Goal: Use online tool/utility: Utilize a website feature to perform a specific function

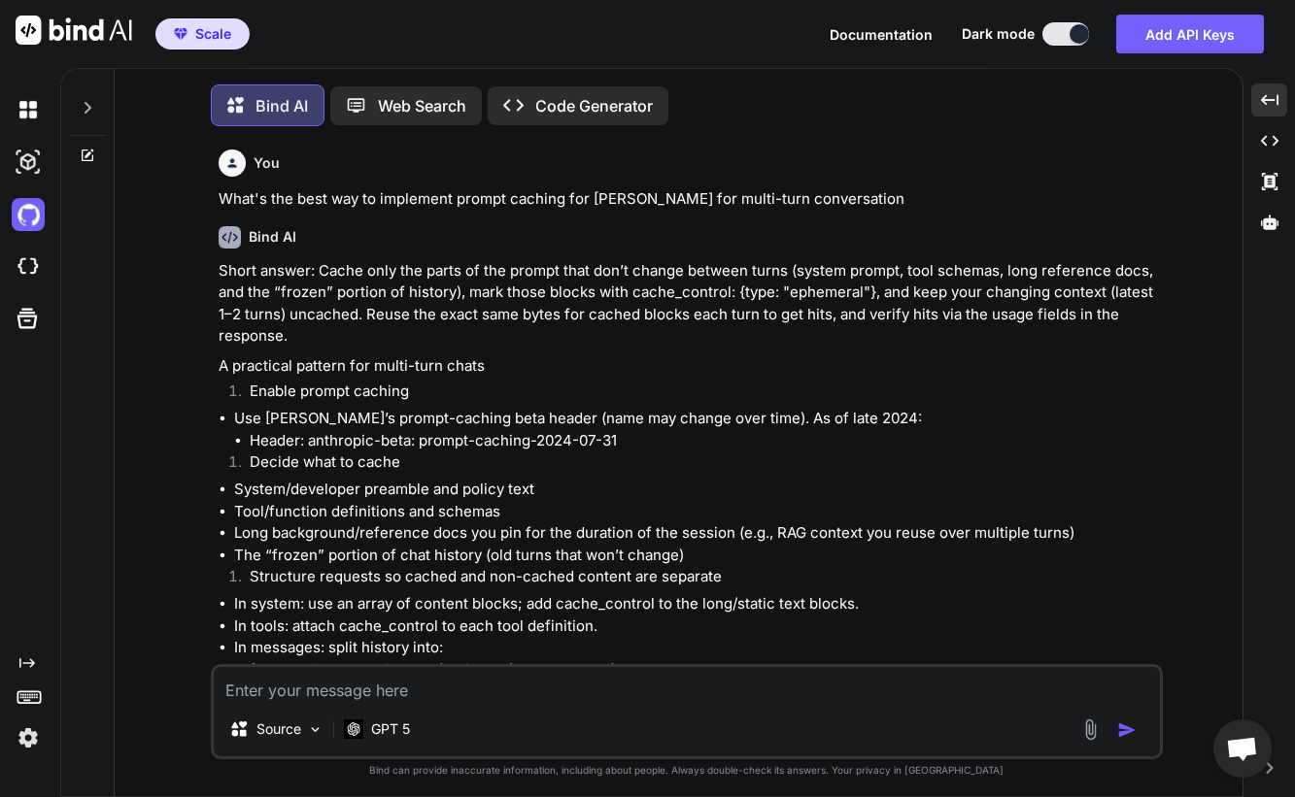
scroll to position [5162, 0]
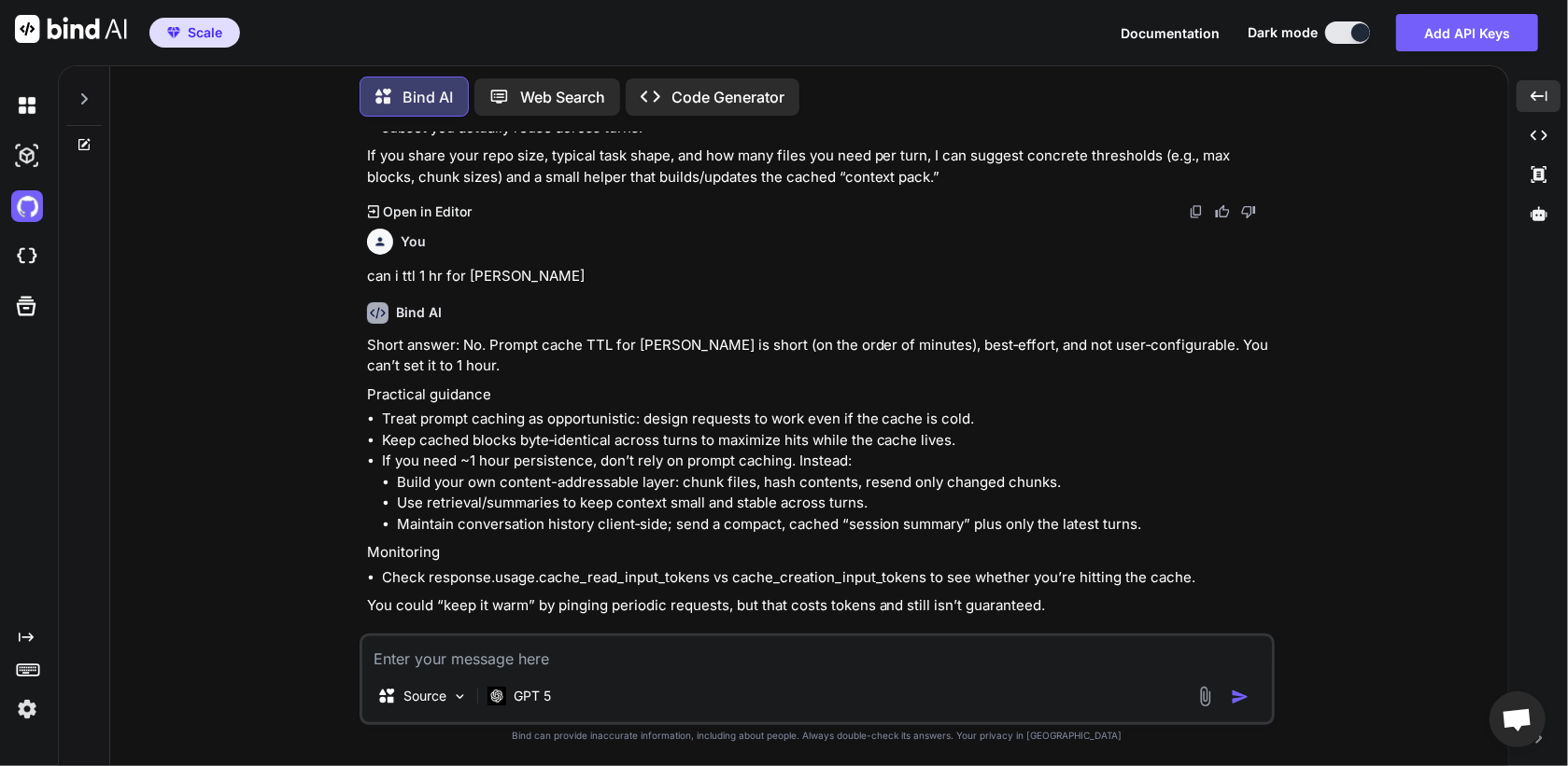
type textarea "x"
click at [23, 246] on img at bounding box center [27, 257] width 32 height 32
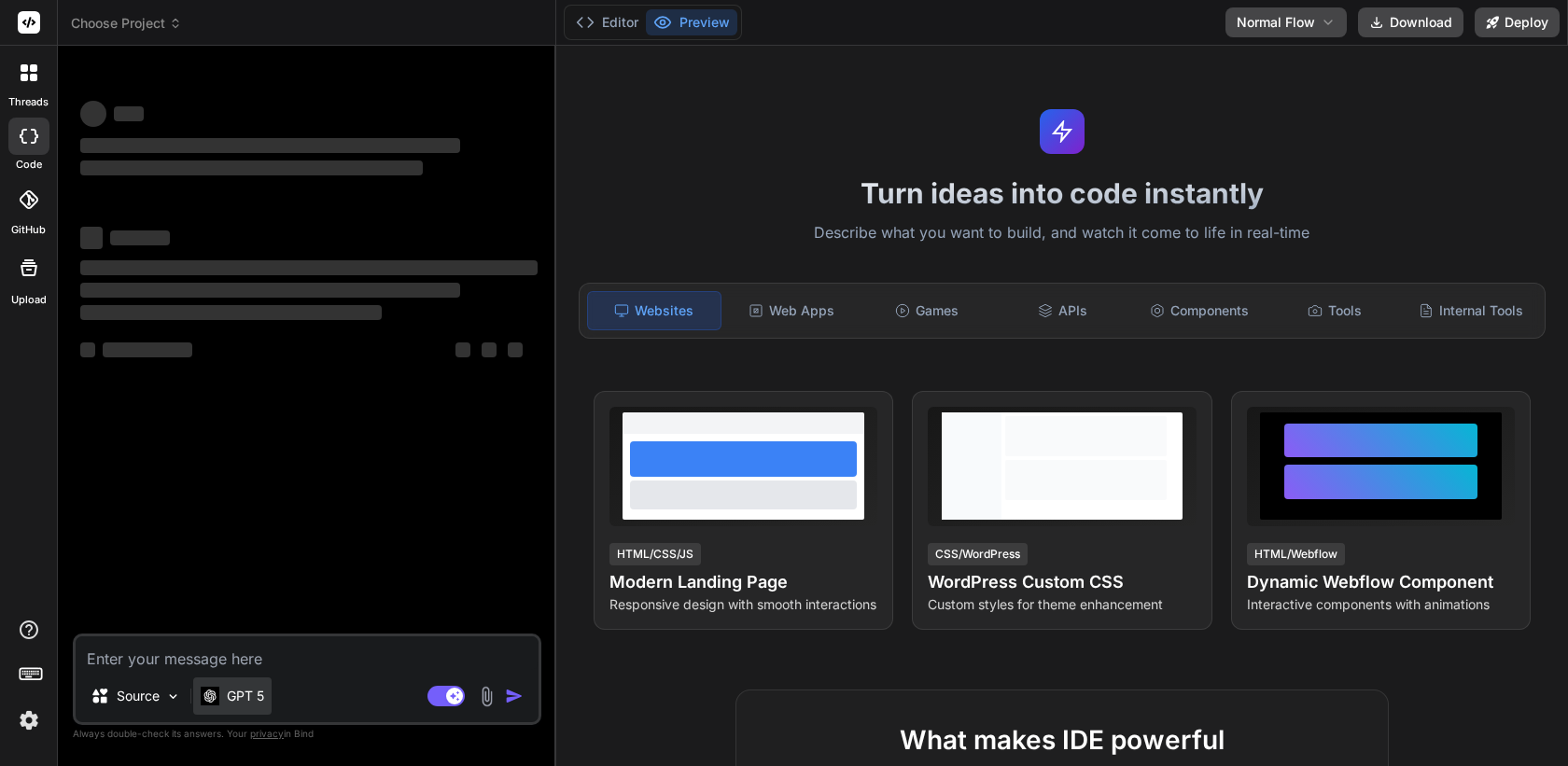
click at [272, 710] on div "GPT 5" at bounding box center [233, 696] width 79 height 37
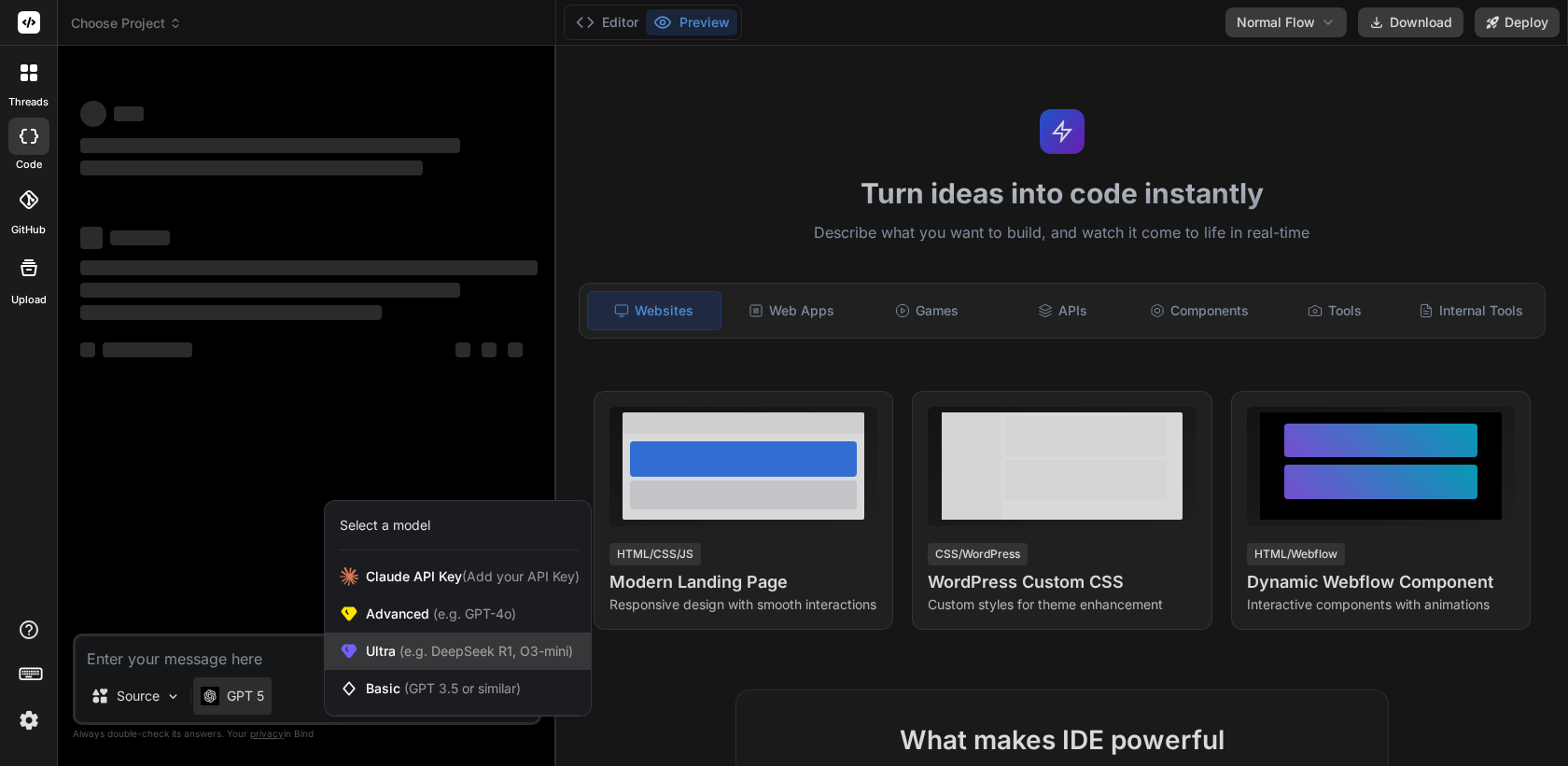
click at [449, 662] on div "Ultra (e.g. DeepSeek R1, O3-mini)" at bounding box center [457, 652] width 266 height 37
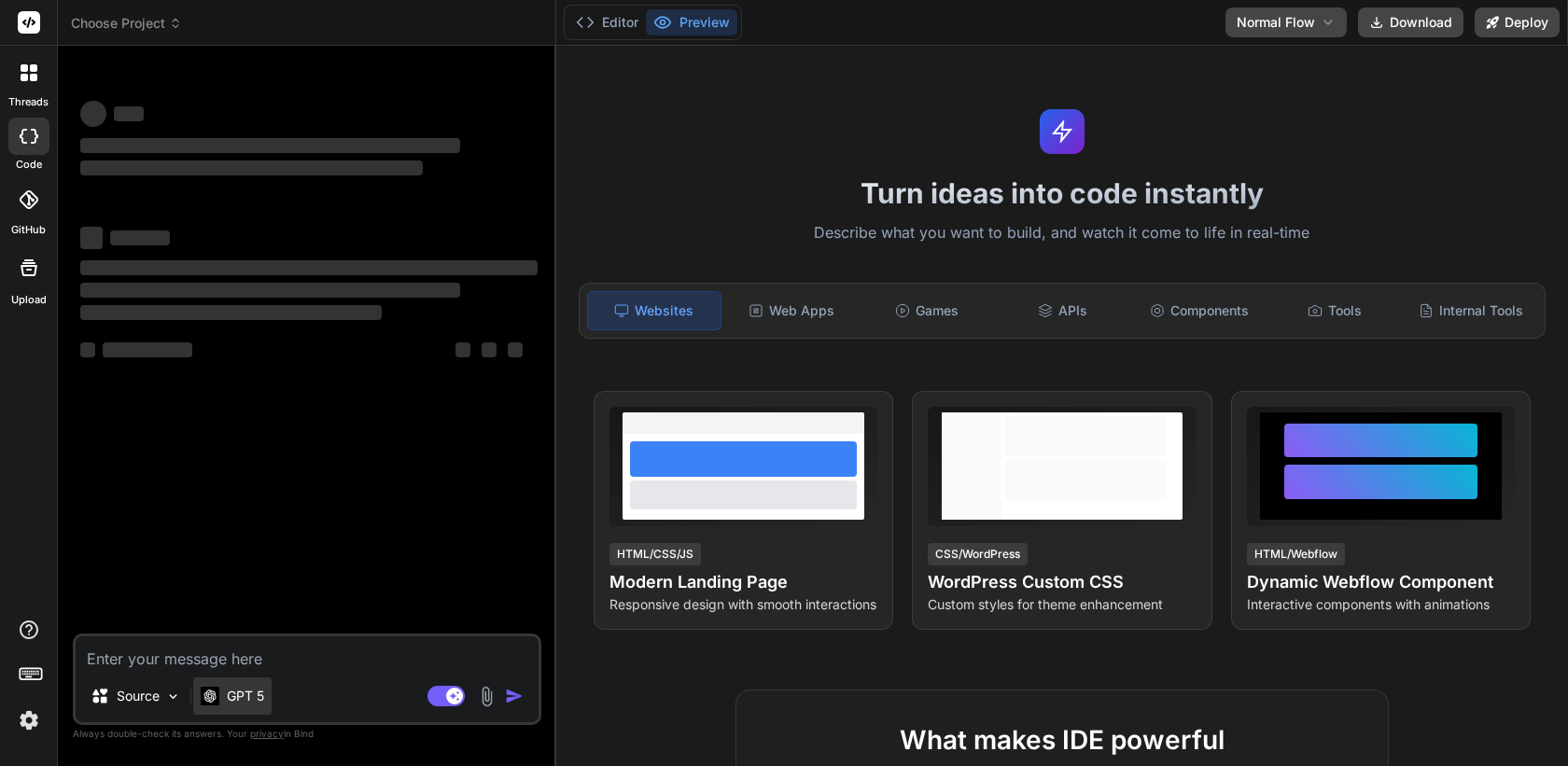
click at [257, 695] on p "GPT 5" at bounding box center [245, 696] width 37 height 18
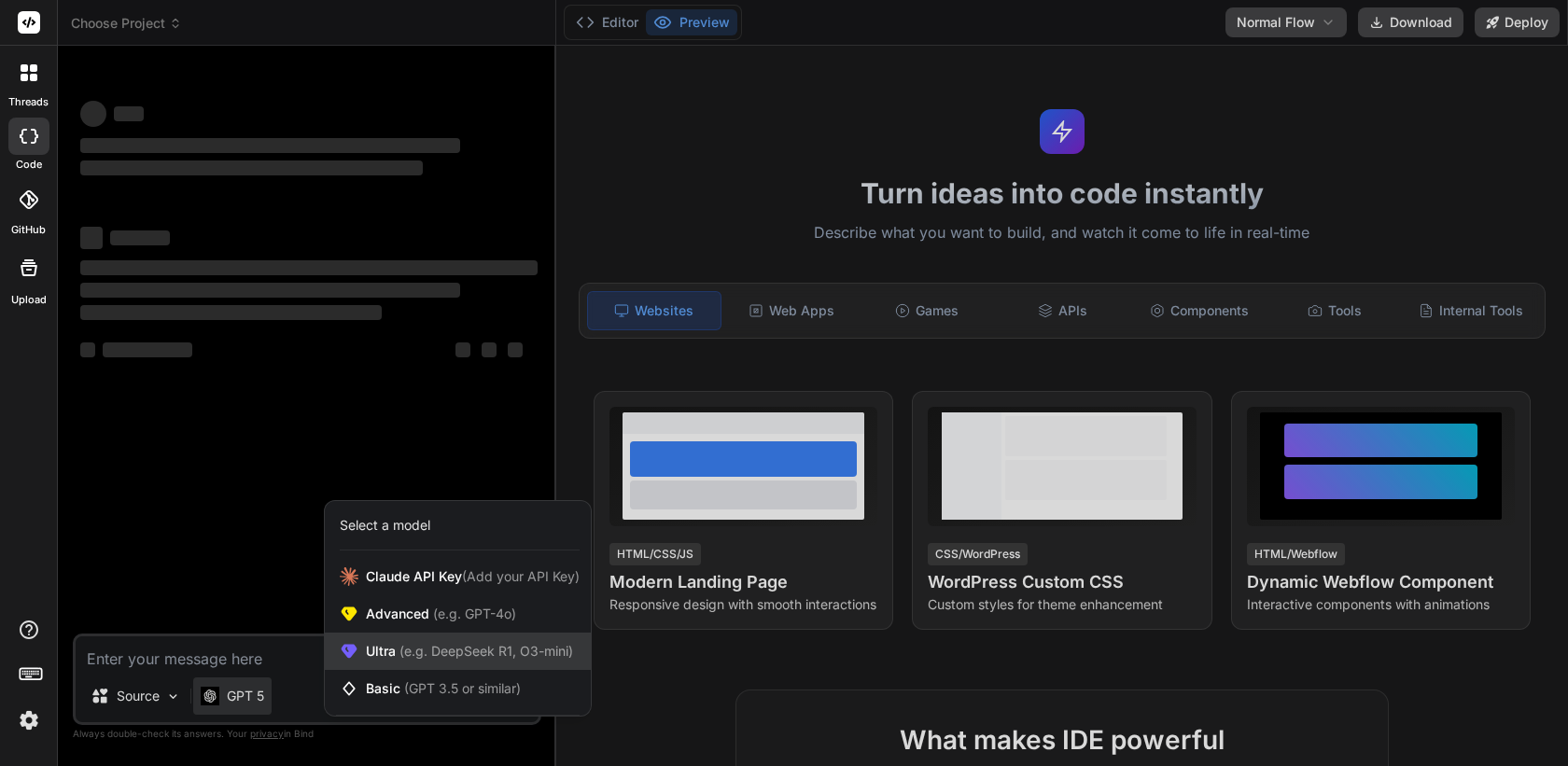
click at [497, 645] on span "(e.g. DeepSeek R1, O3-mini)" at bounding box center [484, 651] width 178 height 16
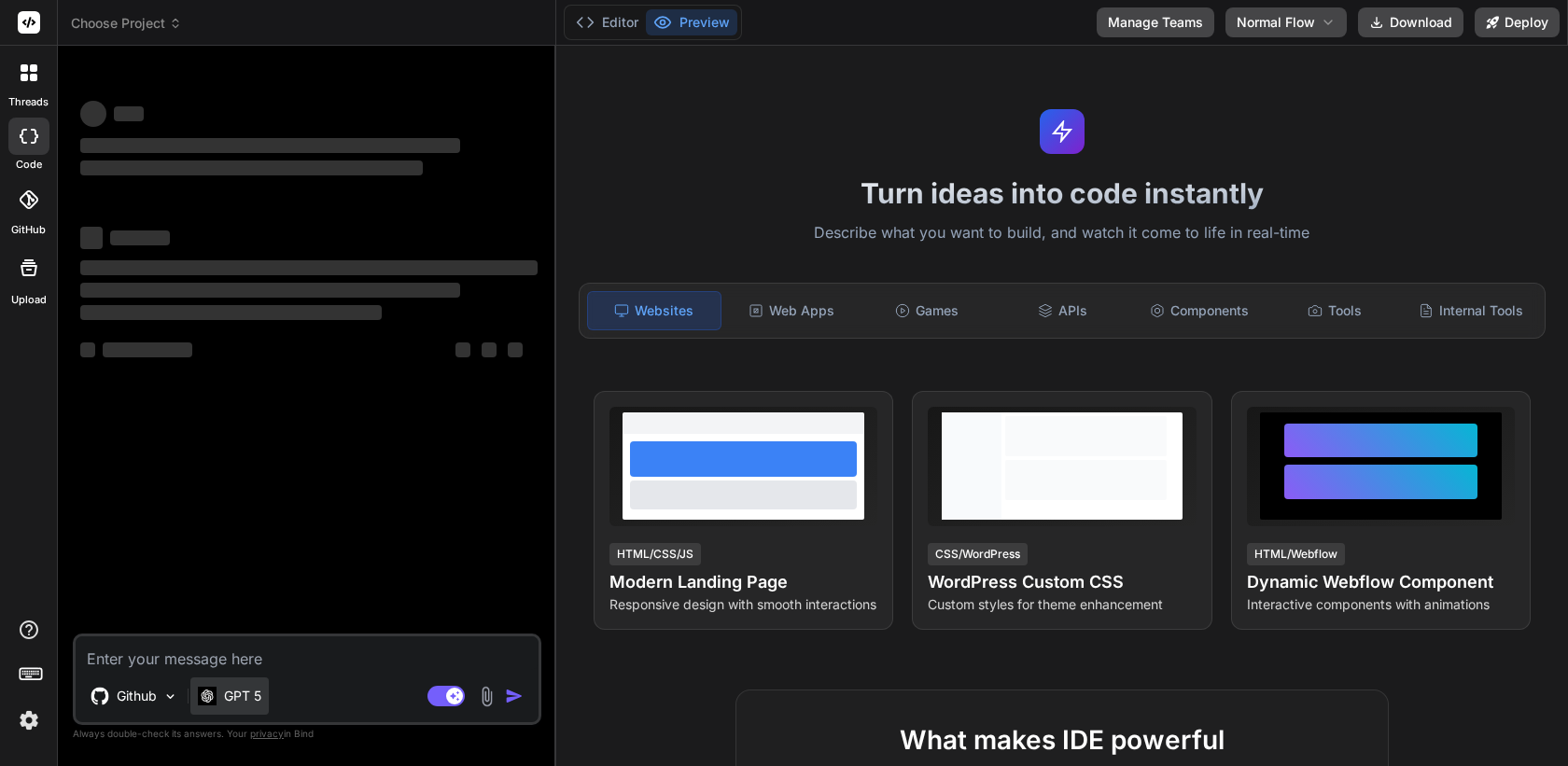
click at [243, 685] on div "GPT 5" at bounding box center [230, 696] width 79 height 37
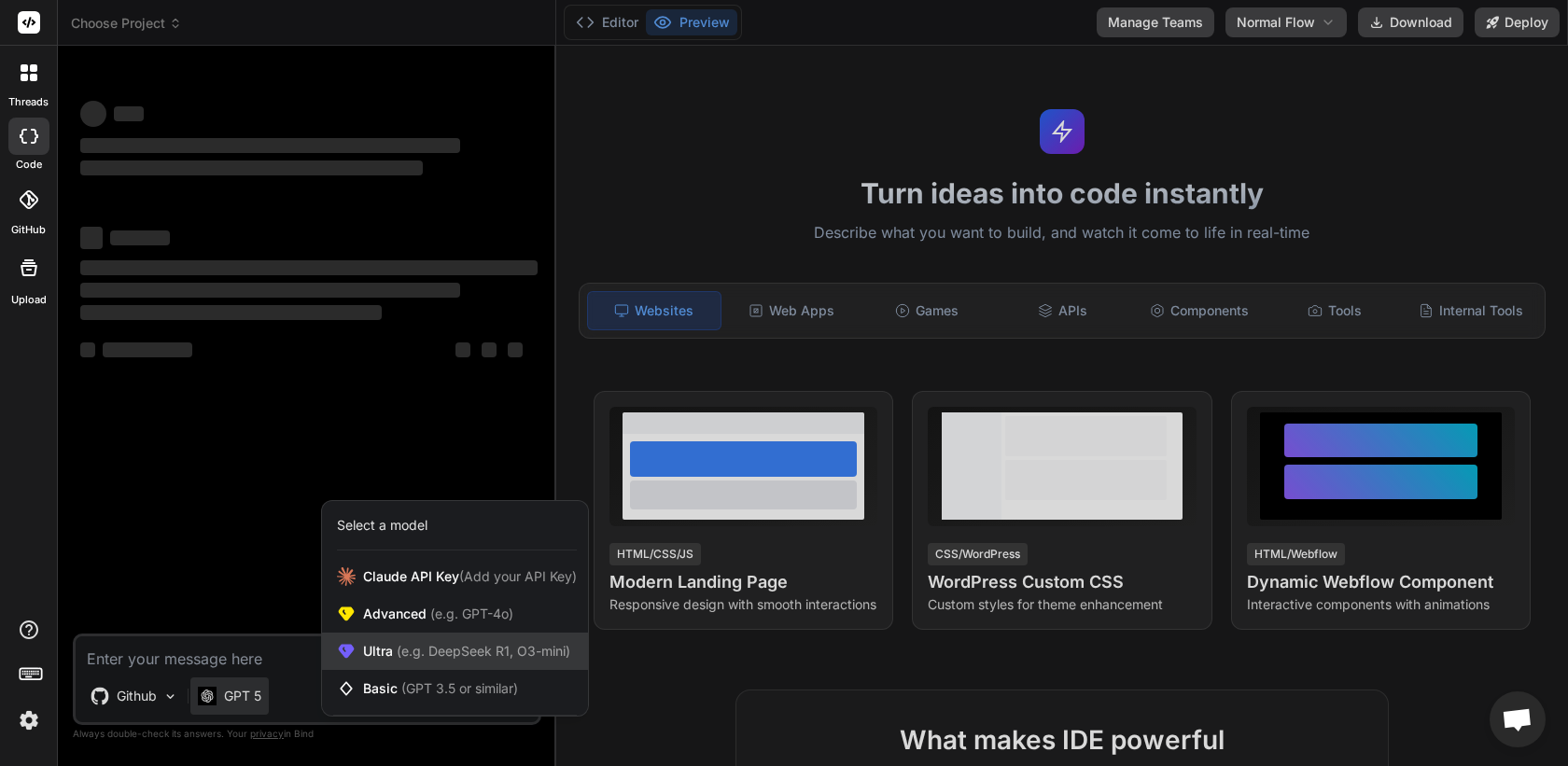
click at [371, 658] on span "Ultra (e.g. DeepSeek R1, O3-mini)" at bounding box center [467, 651] width 208 height 18
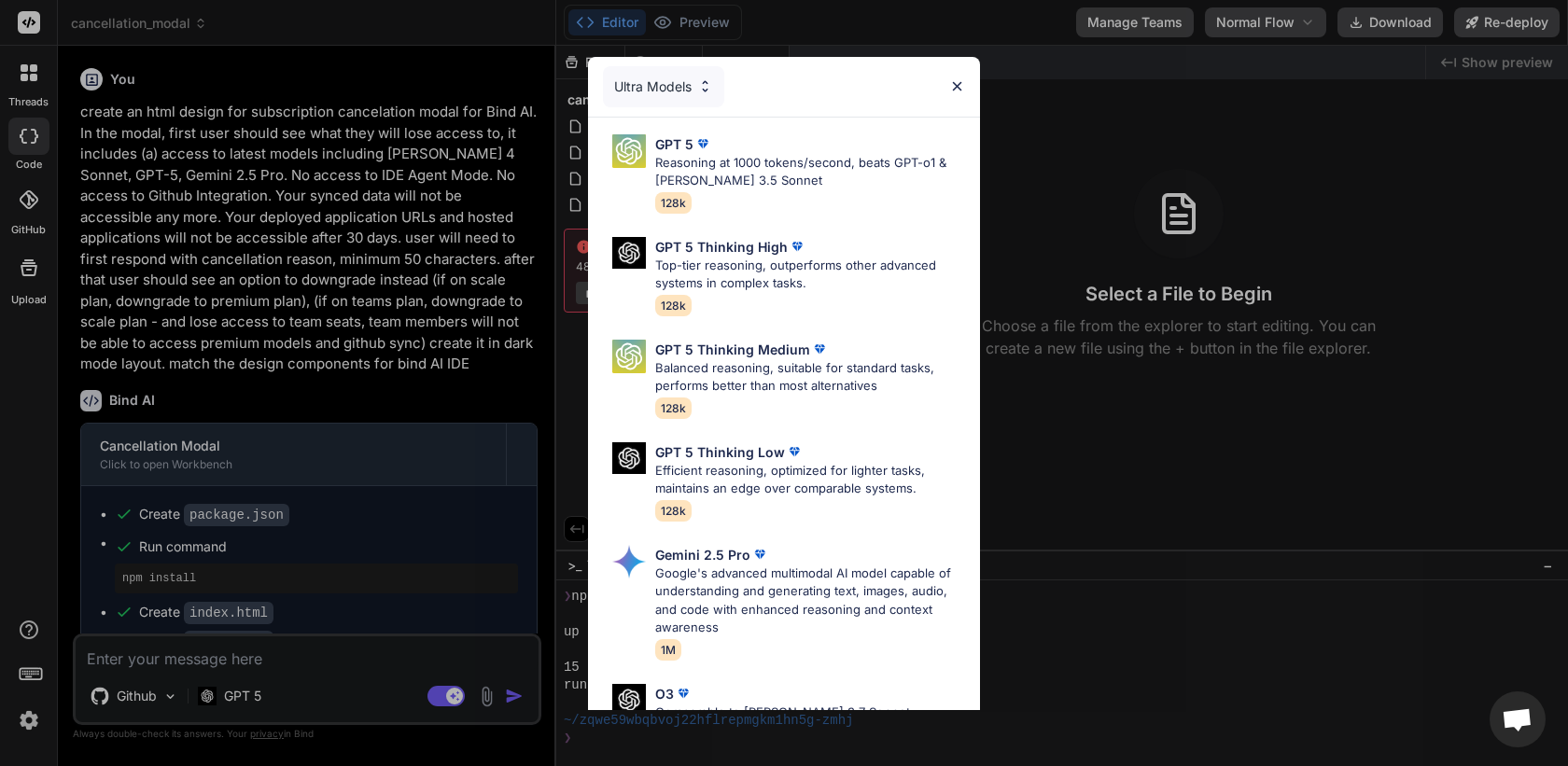
click at [953, 87] on img at bounding box center [957, 86] width 16 height 16
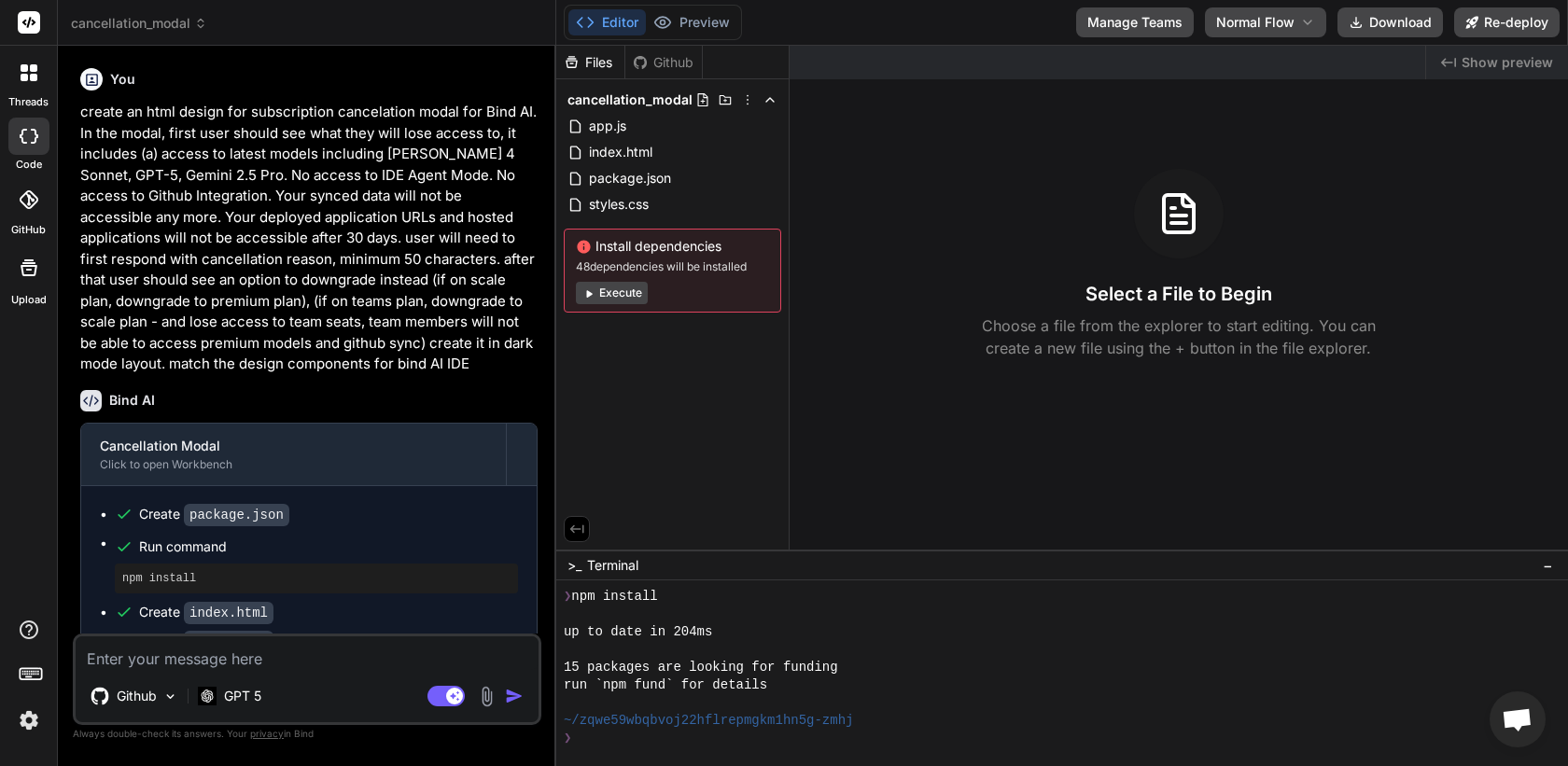
click at [22, 84] on div at bounding box center [29, 72] width 39 height 39
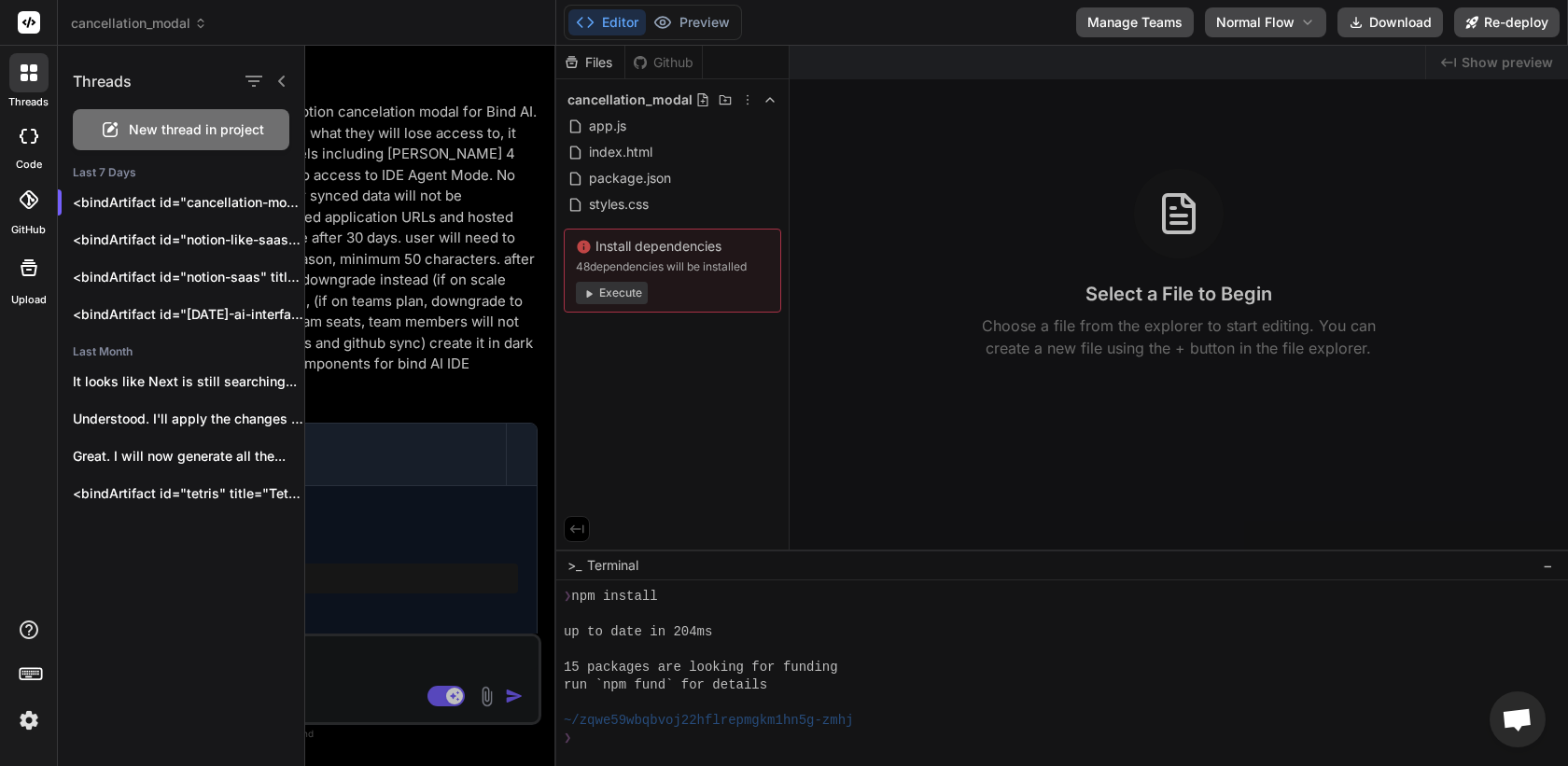
click at [159, 133] on span "New thread in project" at bounding box center [196, 129] width 135 height 18
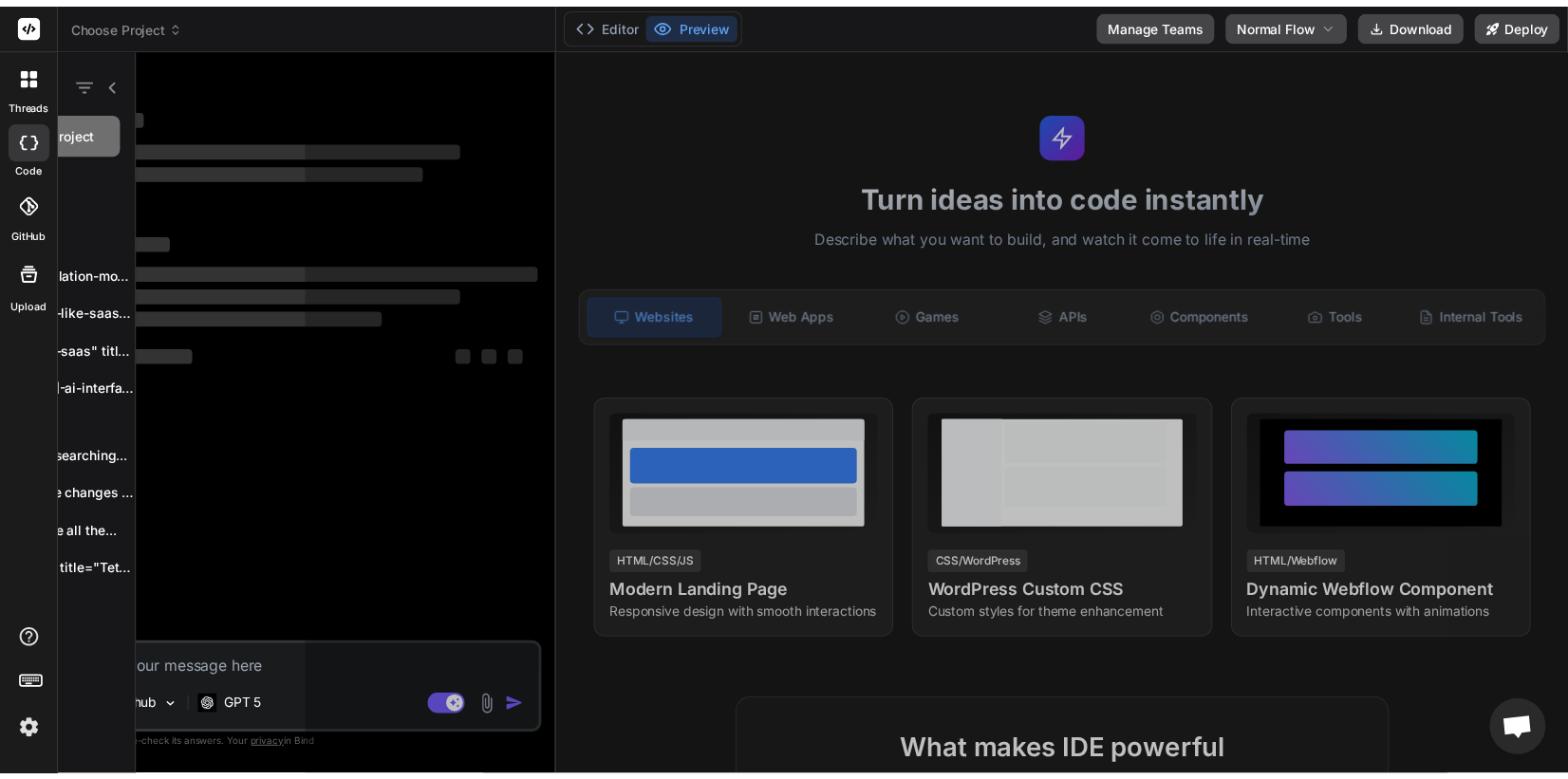
scroll to position [343, 0]
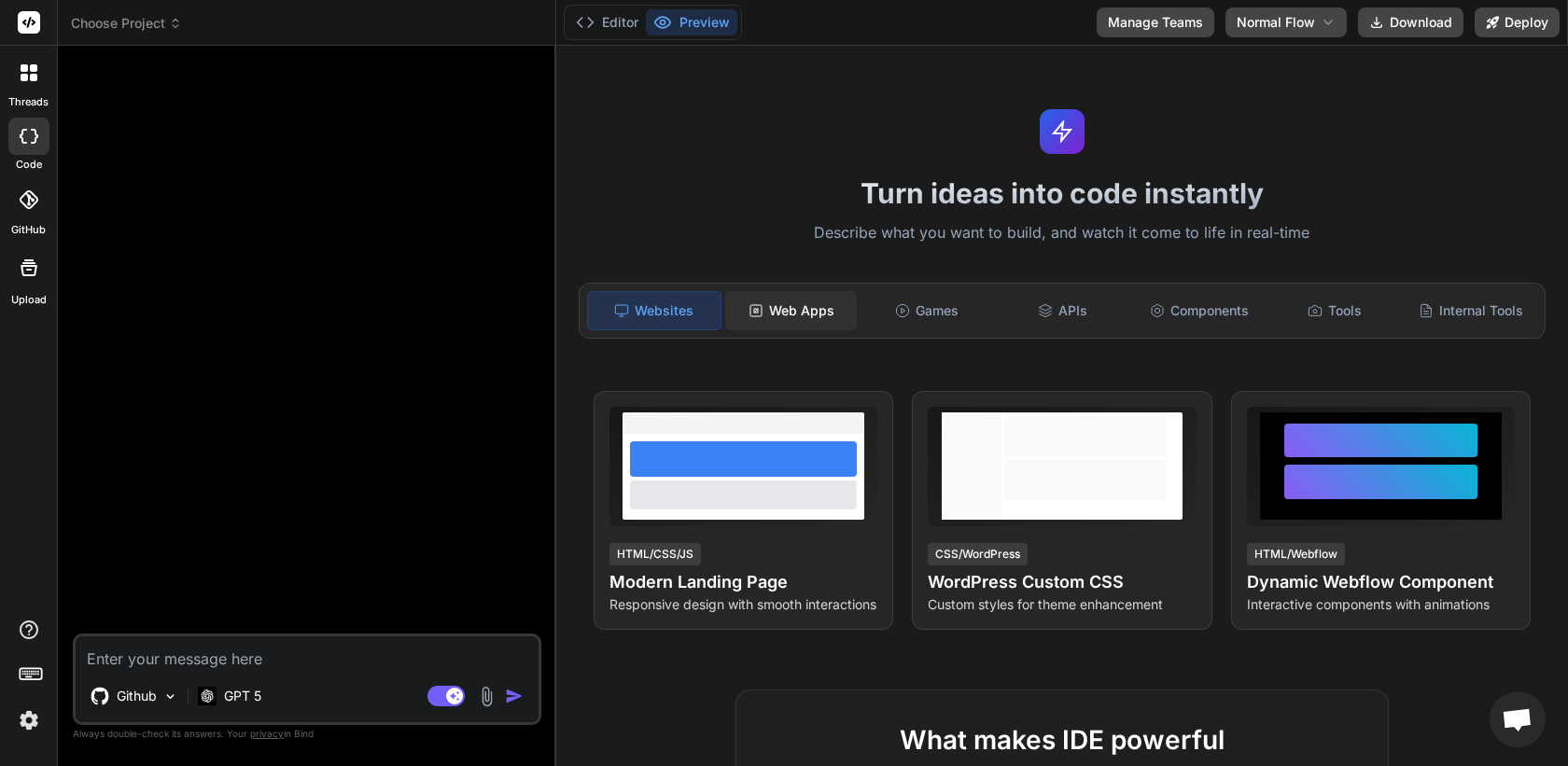
click at [812, 305] on div "Web Apps" at bounding box center [792, 310] width 133 height 39
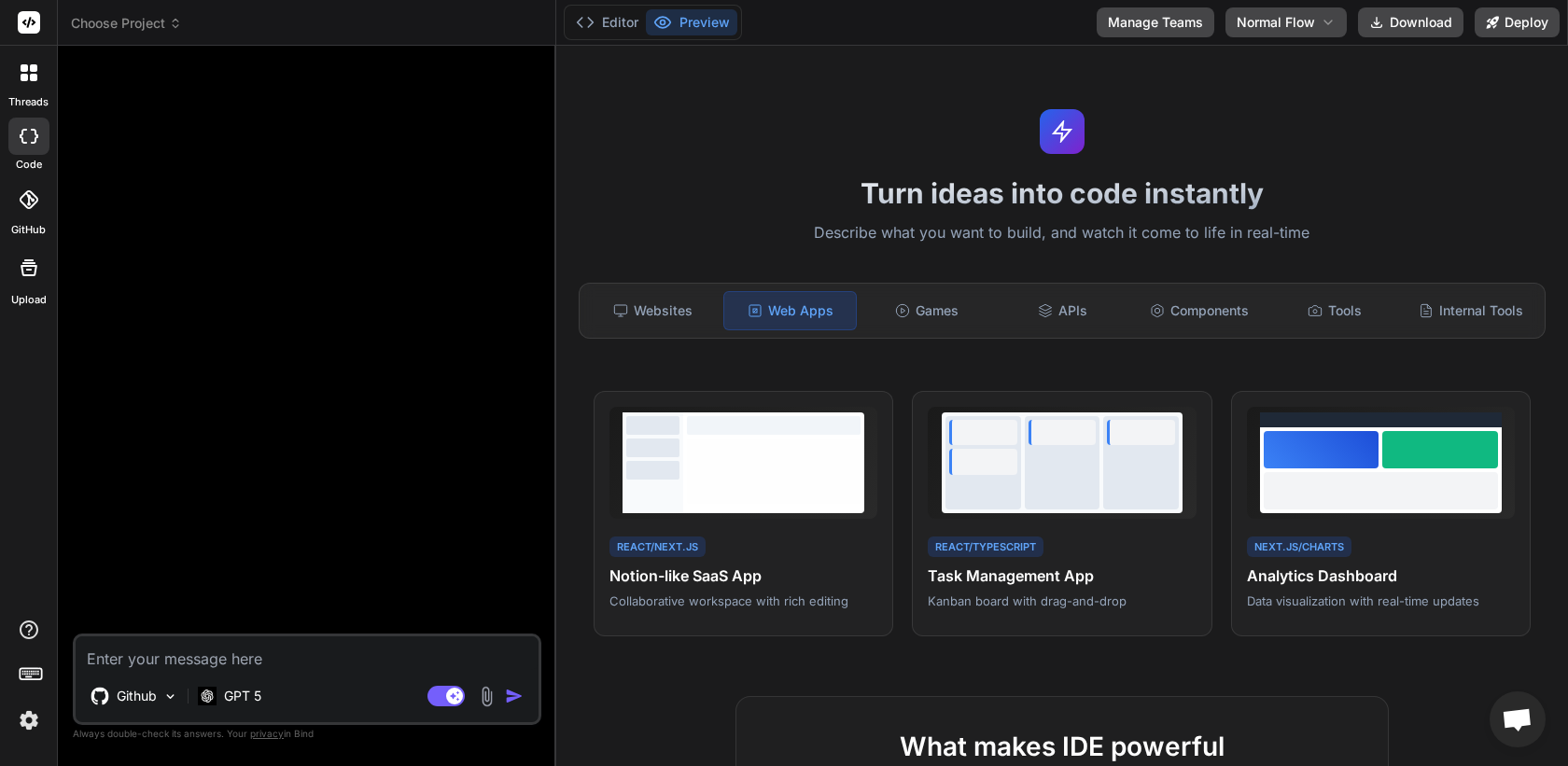
click at [369, 235] on div at bounding box center [309, 347] width 465 height 573
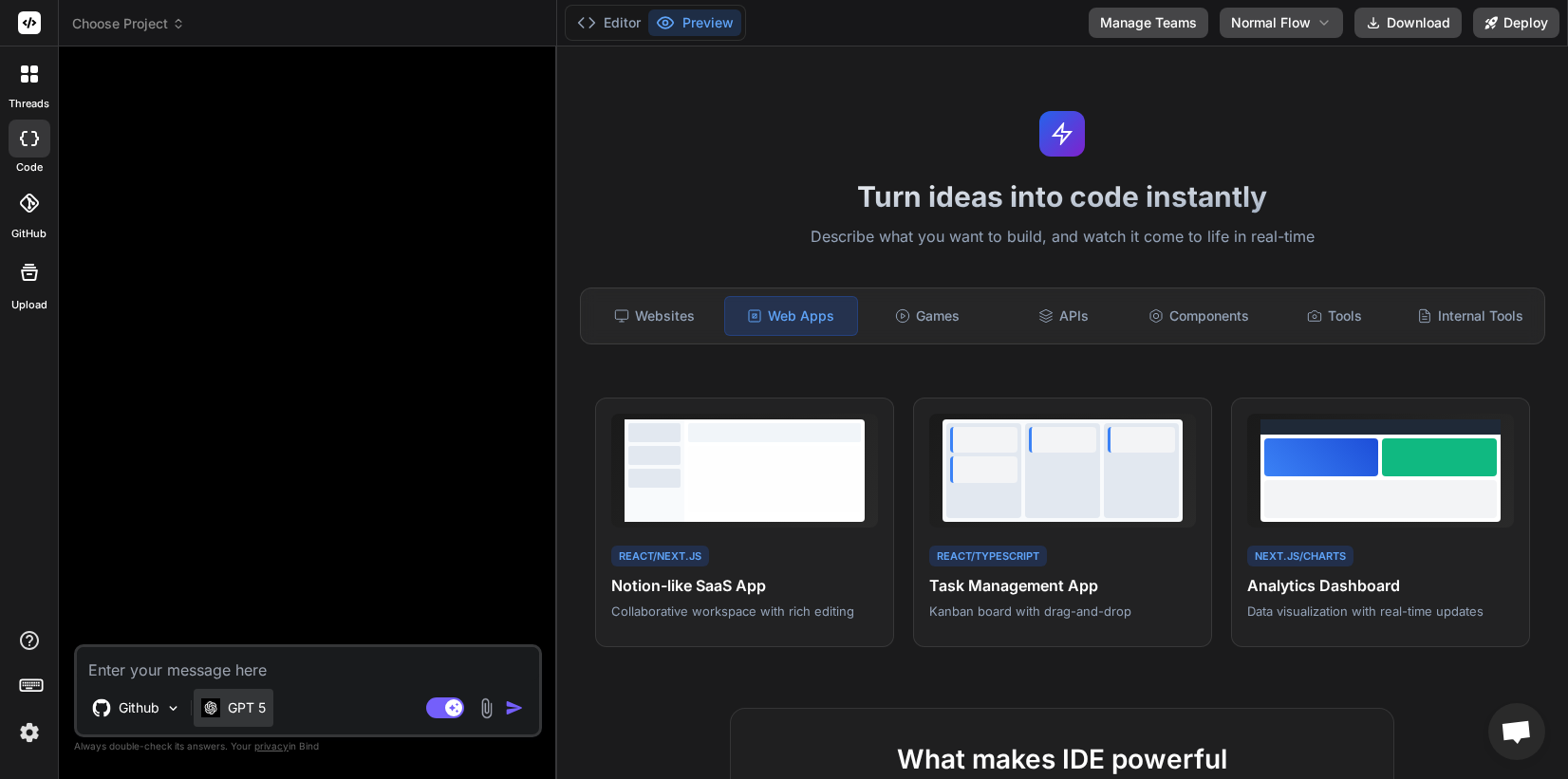
click at [235, 713] on p "GPT 5" at bounding box center [246, 708] width 38 height 19
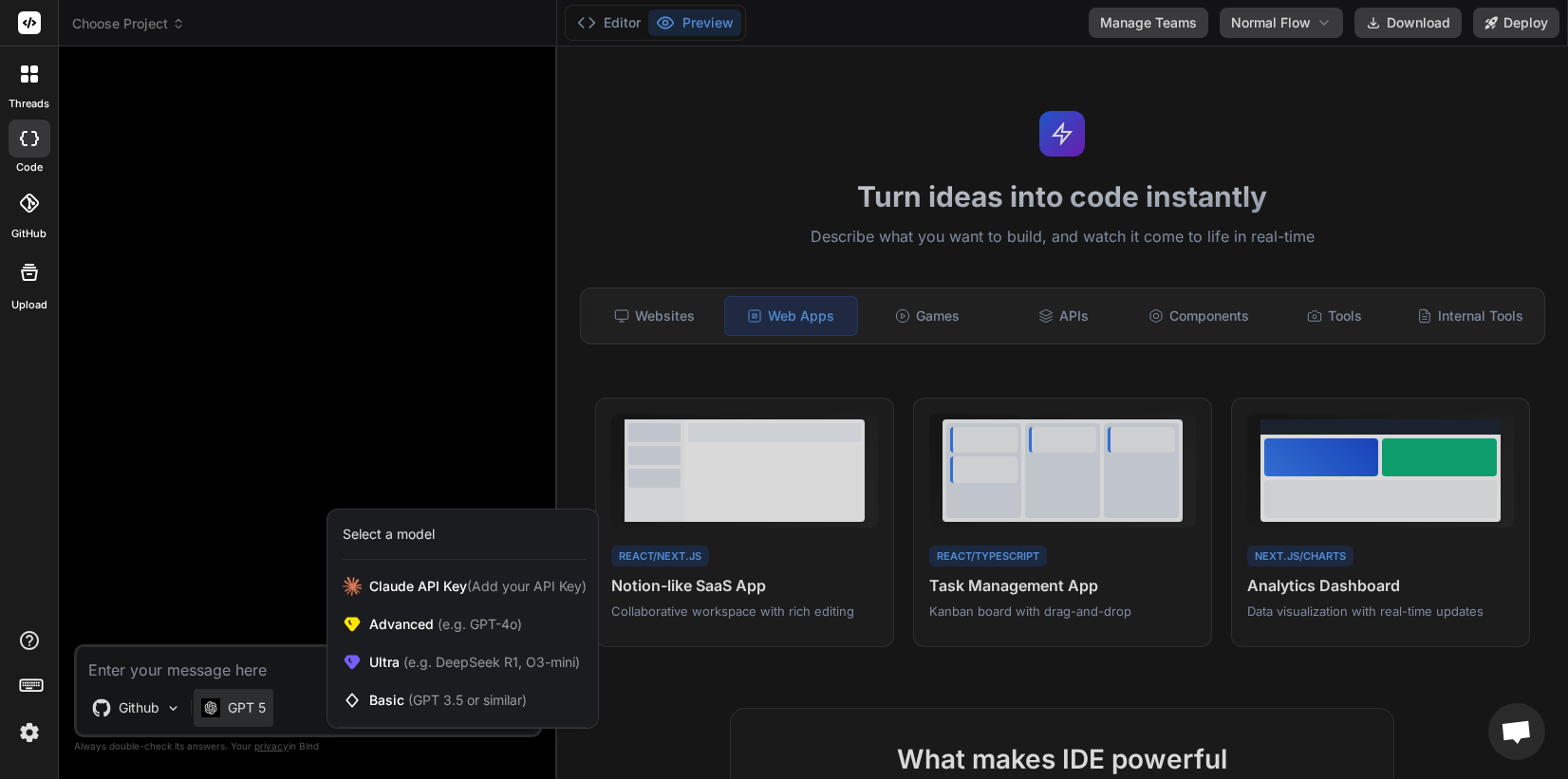
click at [196, 702] on div at bounding box center [784, 389] width 1568 height 779
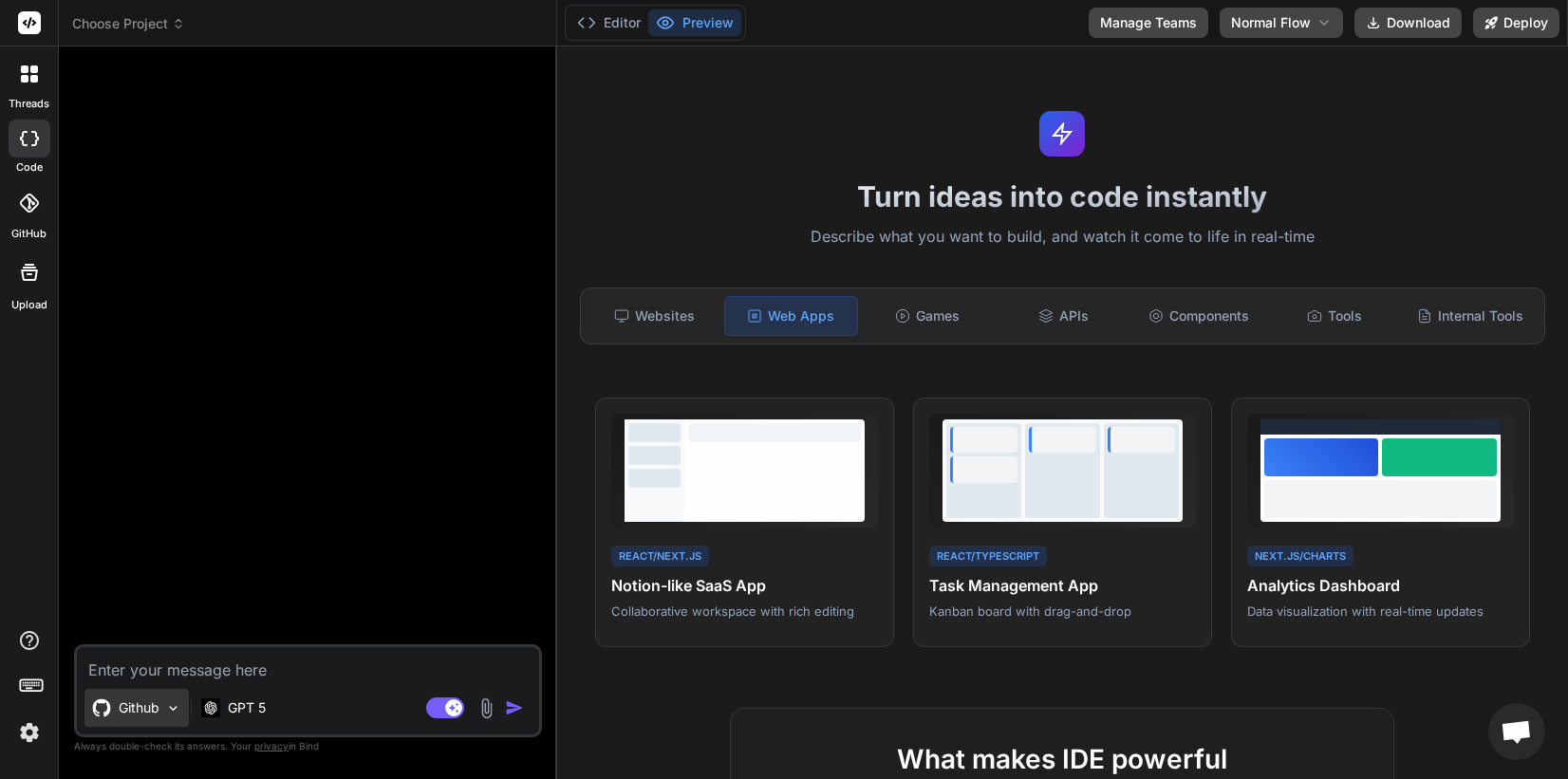
click at [142, 702] on p "Github" at bounding box center [139, 708] width 41 height 19
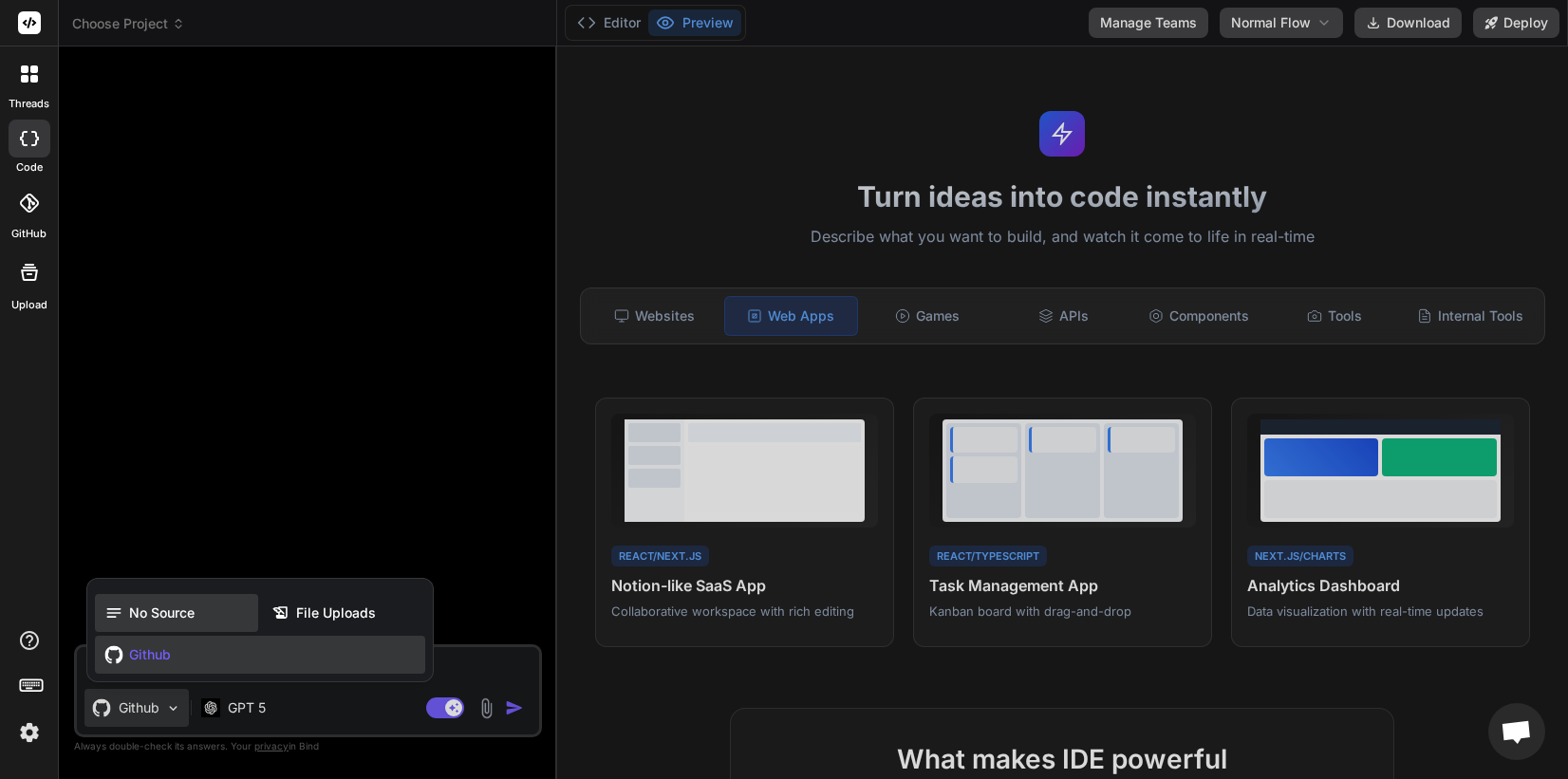
click at [215, 625] on div "No Source" at bounding box center [176, 613] width 163 height 38
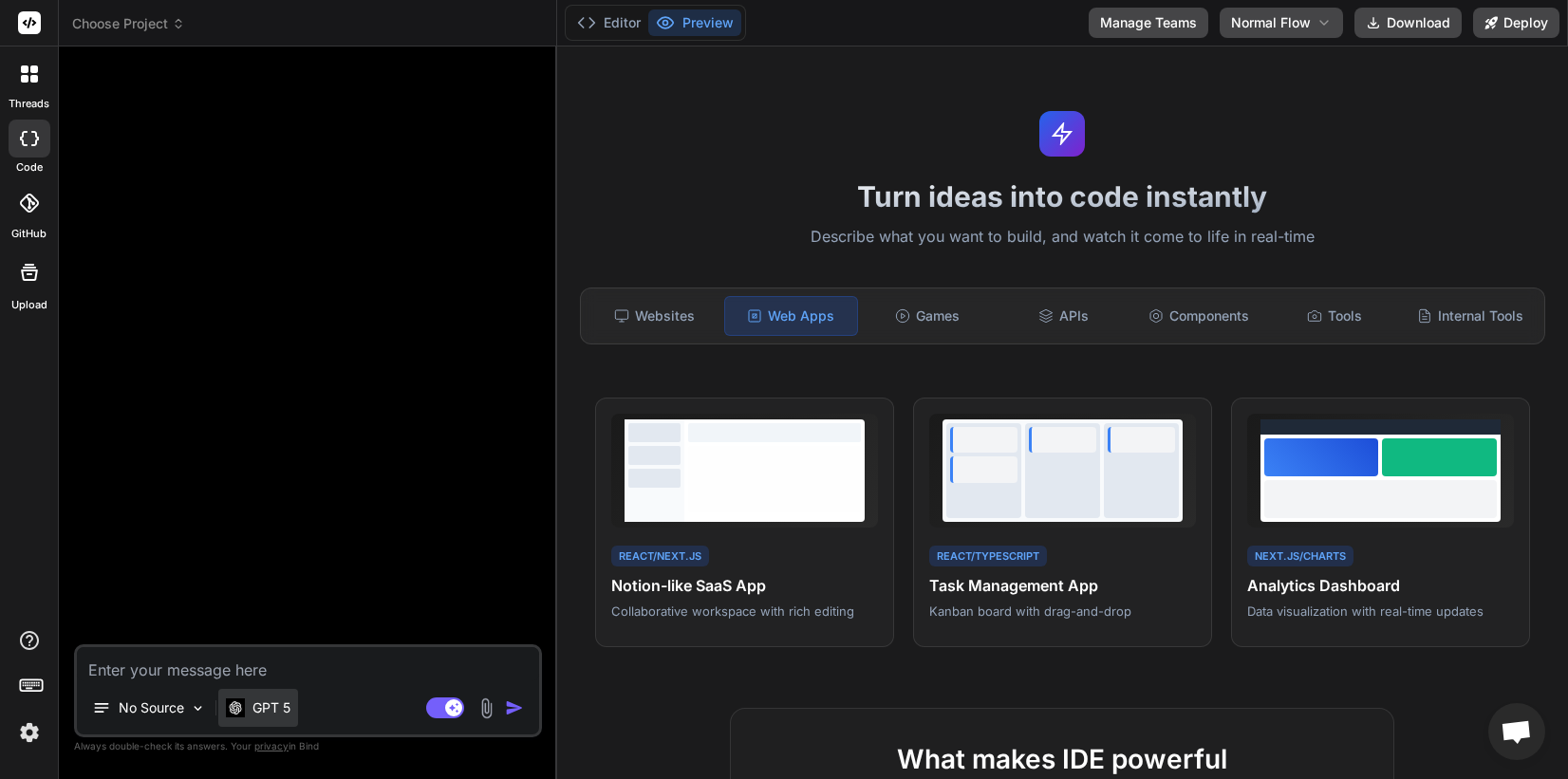
click at [226, 696] on div "GPT 5" at bounding box center [258, 708] width 80 height 38
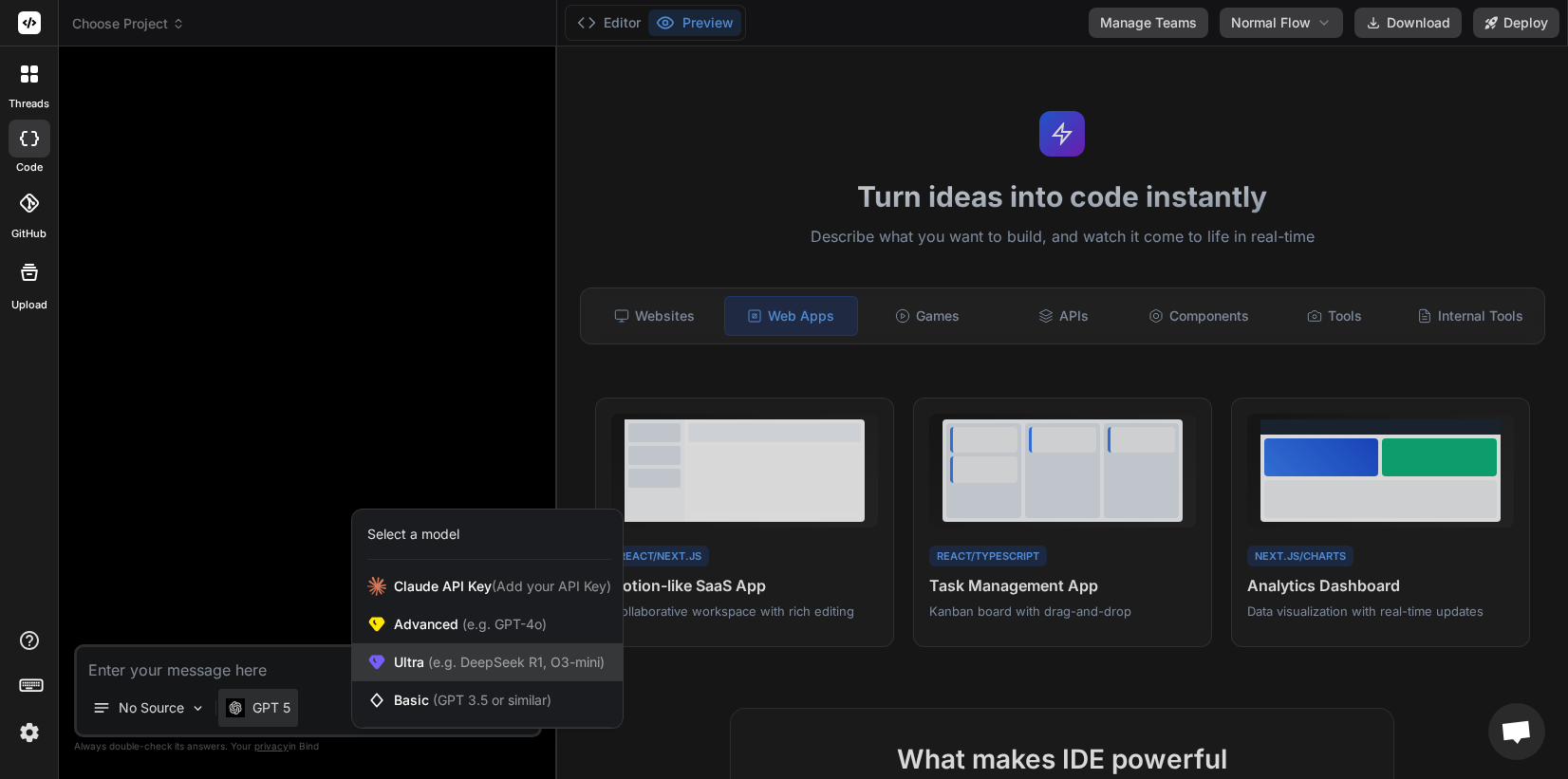
click at [433, 651] on div "Ultra (e.g. DeepSeek R1, O3-mini)" at bounding box center [487, 663] width 271 height 38
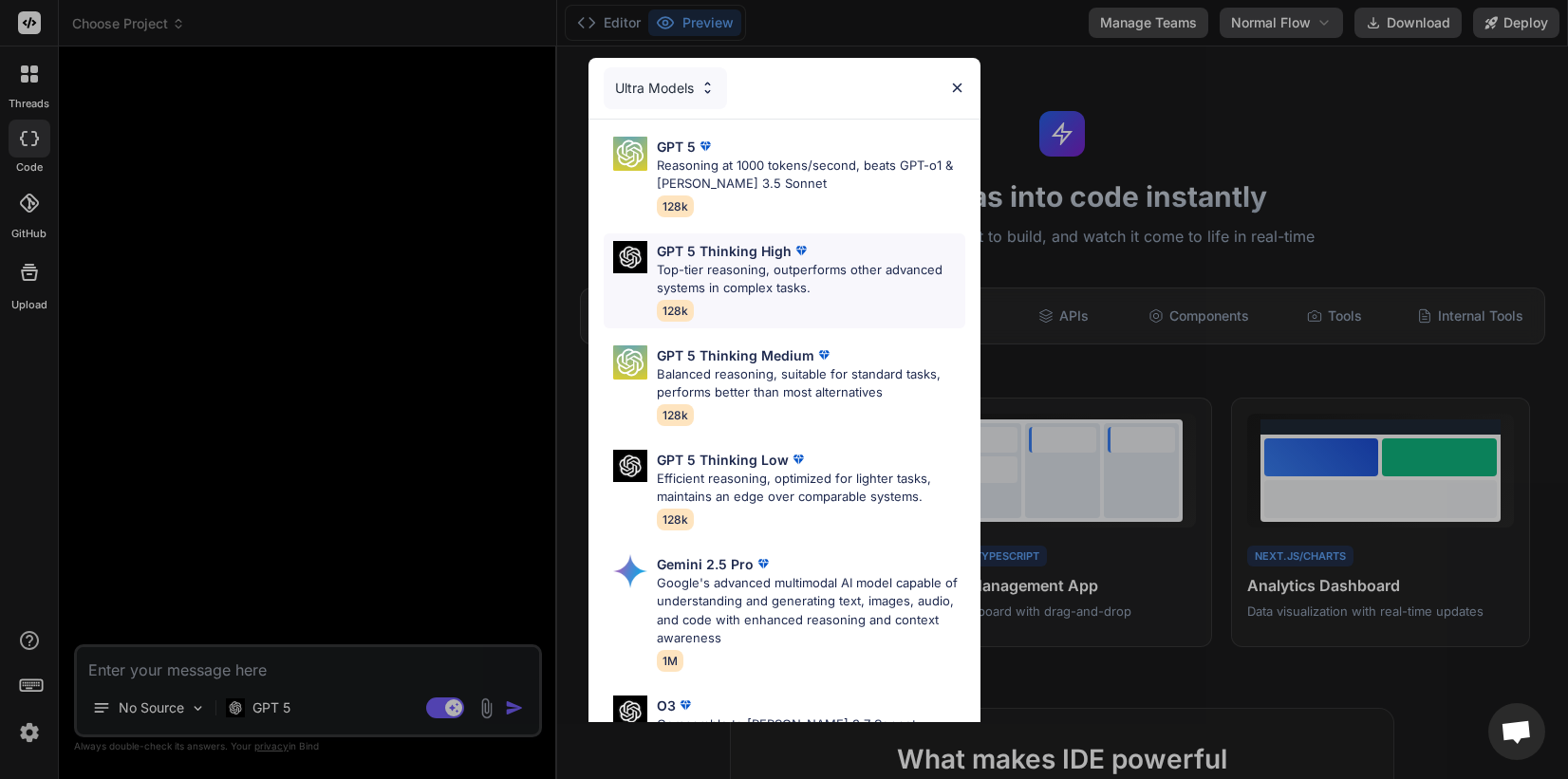
click at [779, 292] on p "Top-tier reasoning, outperforms other advanced systems in complex tasks." at bounding box center [811, 280] width 309 height 37
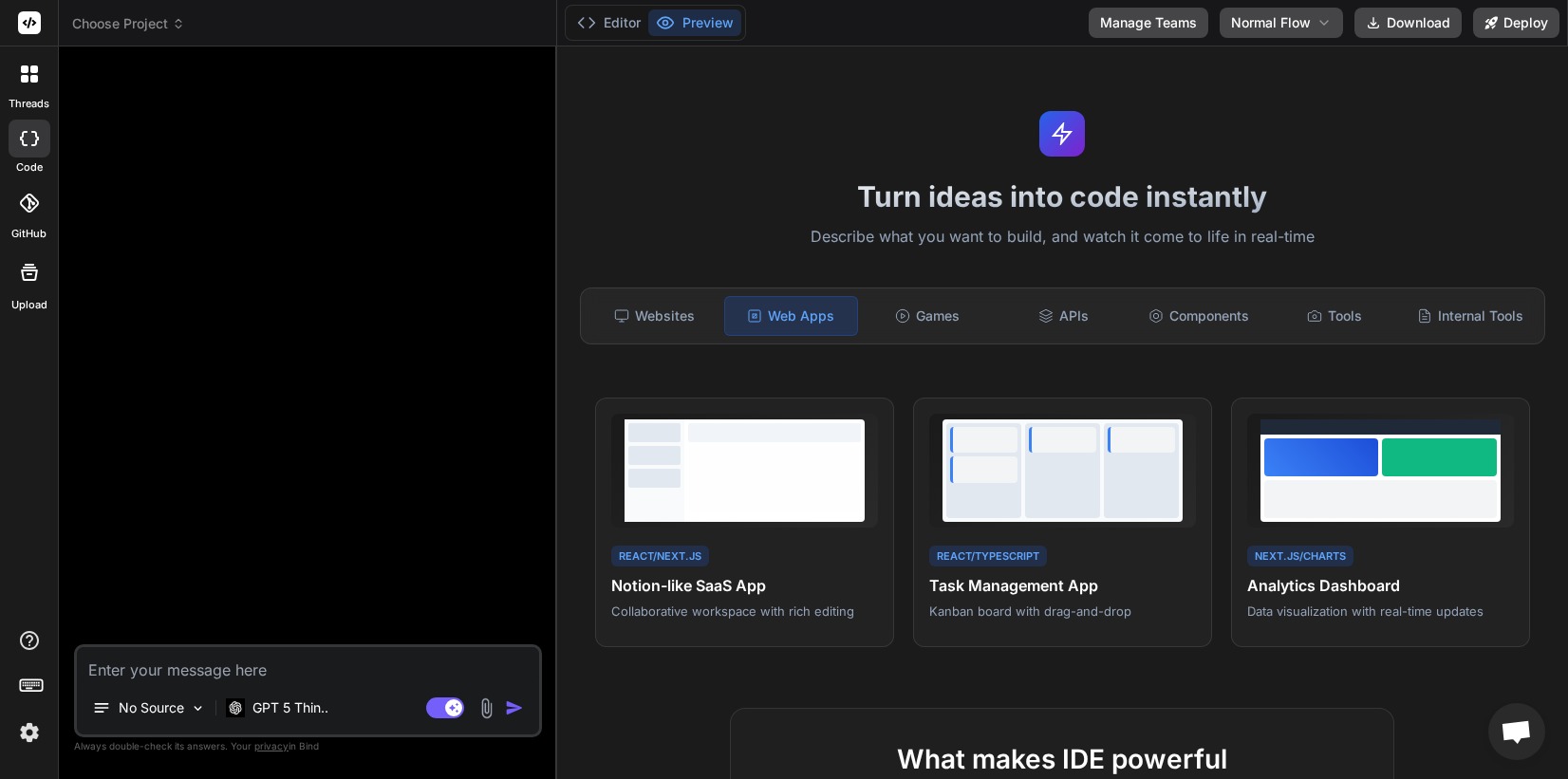
click at [360, 670] on textarea at bounding box center [308, 664] width 462 height 34
paste textarea ""Create a NextJS application for AI Math Tutor, an AI based application for kid…"
type textarea "x"
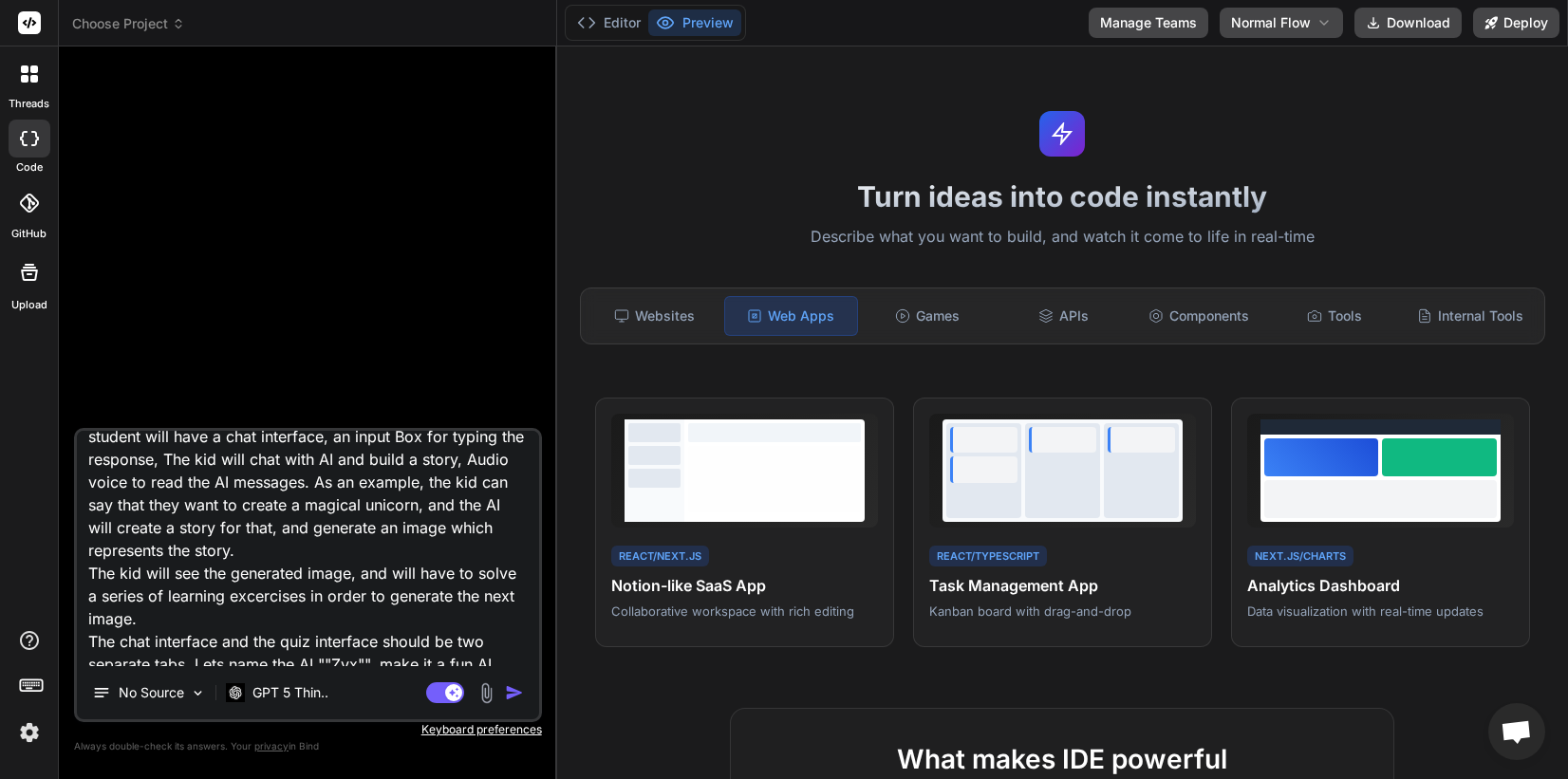
scroll to position [103, 0]
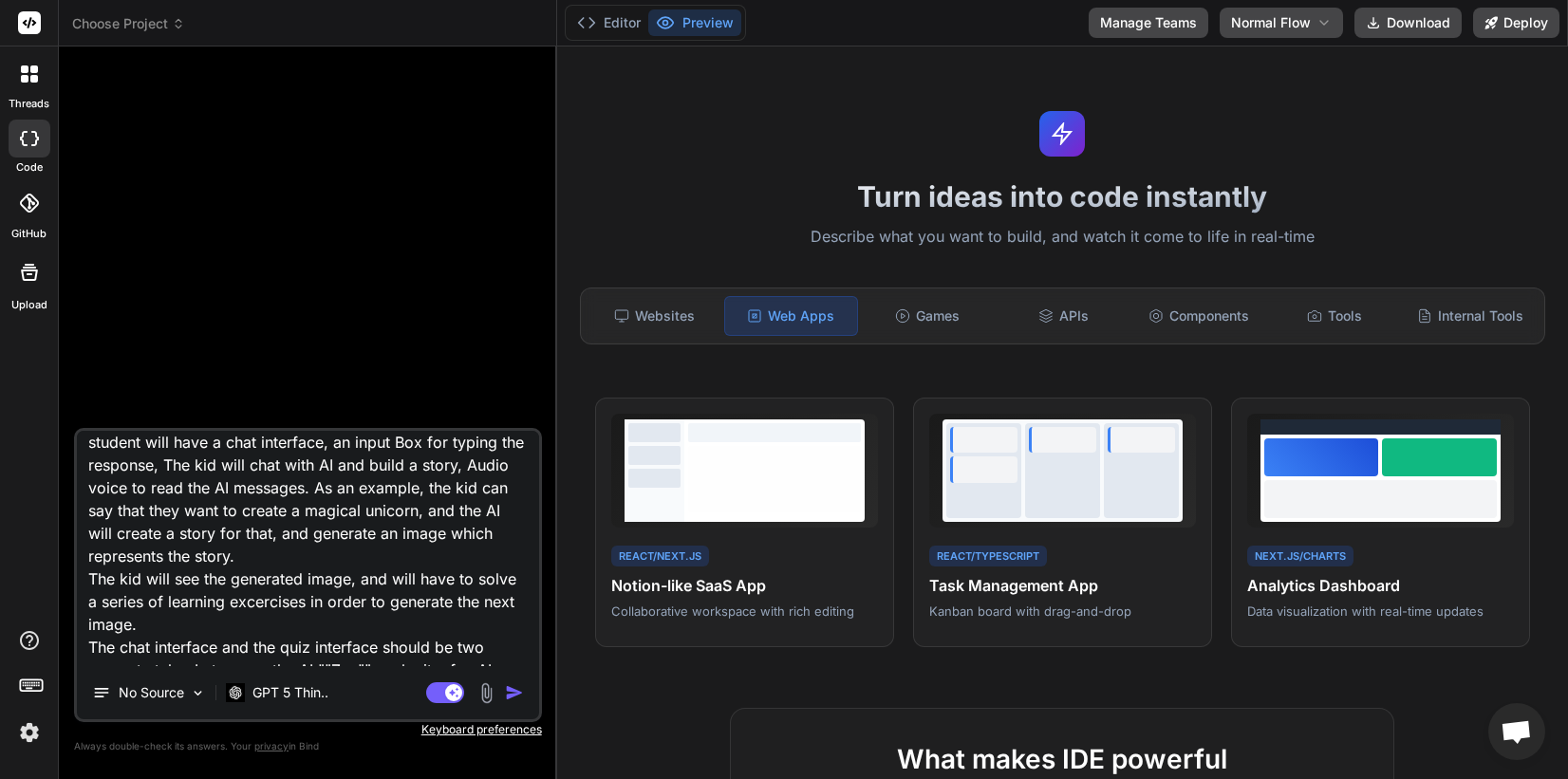
type textarea ""Create a NextJS application for AI Math Tutor, an AI based application for kid…"
click at [506, 692] on img "button" at bounding box center [514, 692] width 19 height 19
type textarea "x"
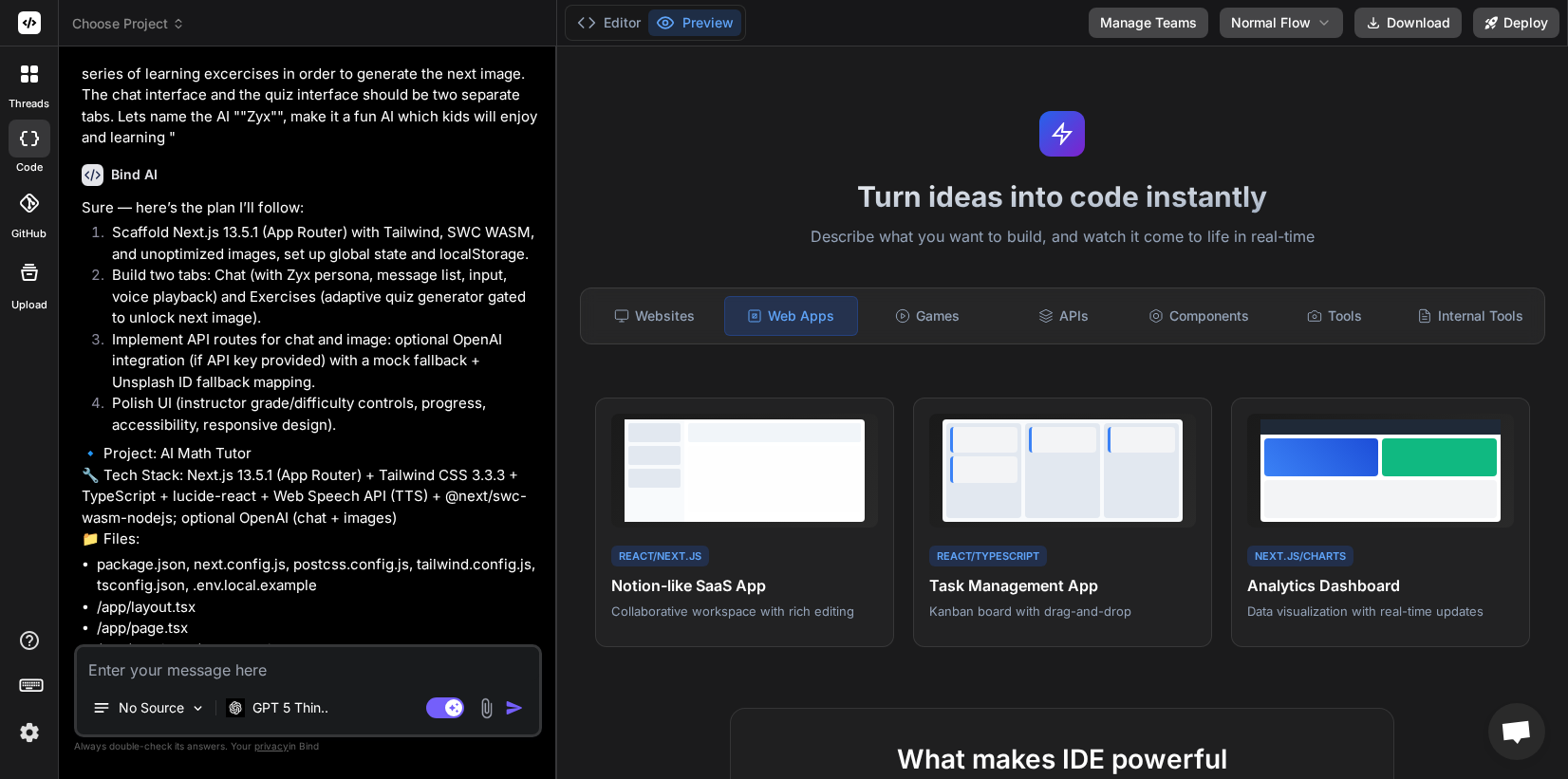
scroll to position [116, 0]
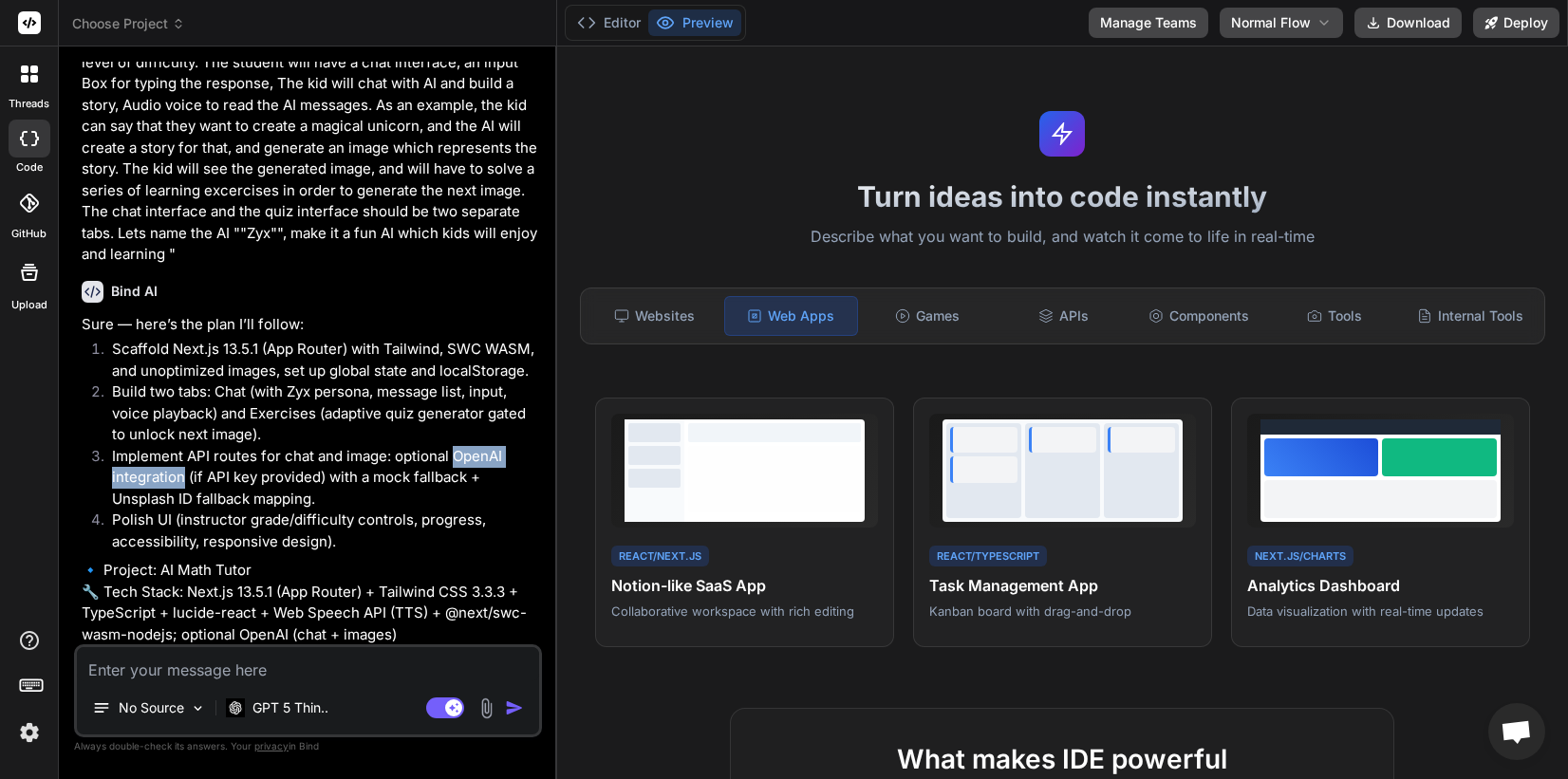
drag, startPoint x: 452, startPoint y: 434, endPoint x: 184, endPoint y: 455, distance: 268.8
click at [184, 455] on li "Implement API routes for chat and image: optional OpenAI integration (if API ke…" at bounding box center [318, 479] width 442 height 65
copy li "OpenAI integration"
click at [227, 661] on textarea at bounding box center [308, 664] width 462 height 34
type textarea "x"
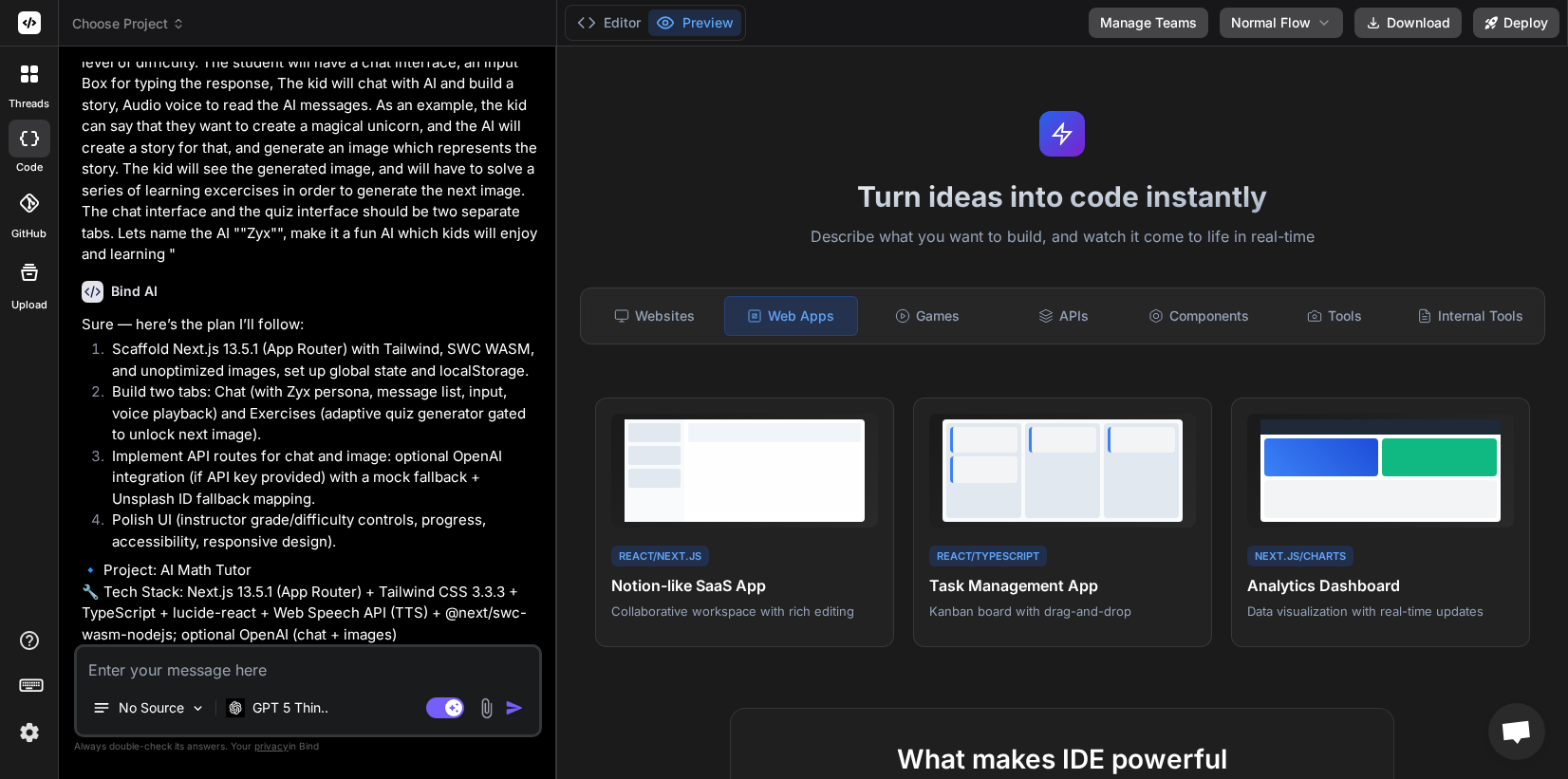
type textarea "p"
type textarea "x"
type textarea "pl"
type textarea "x"
type textarea "ple"
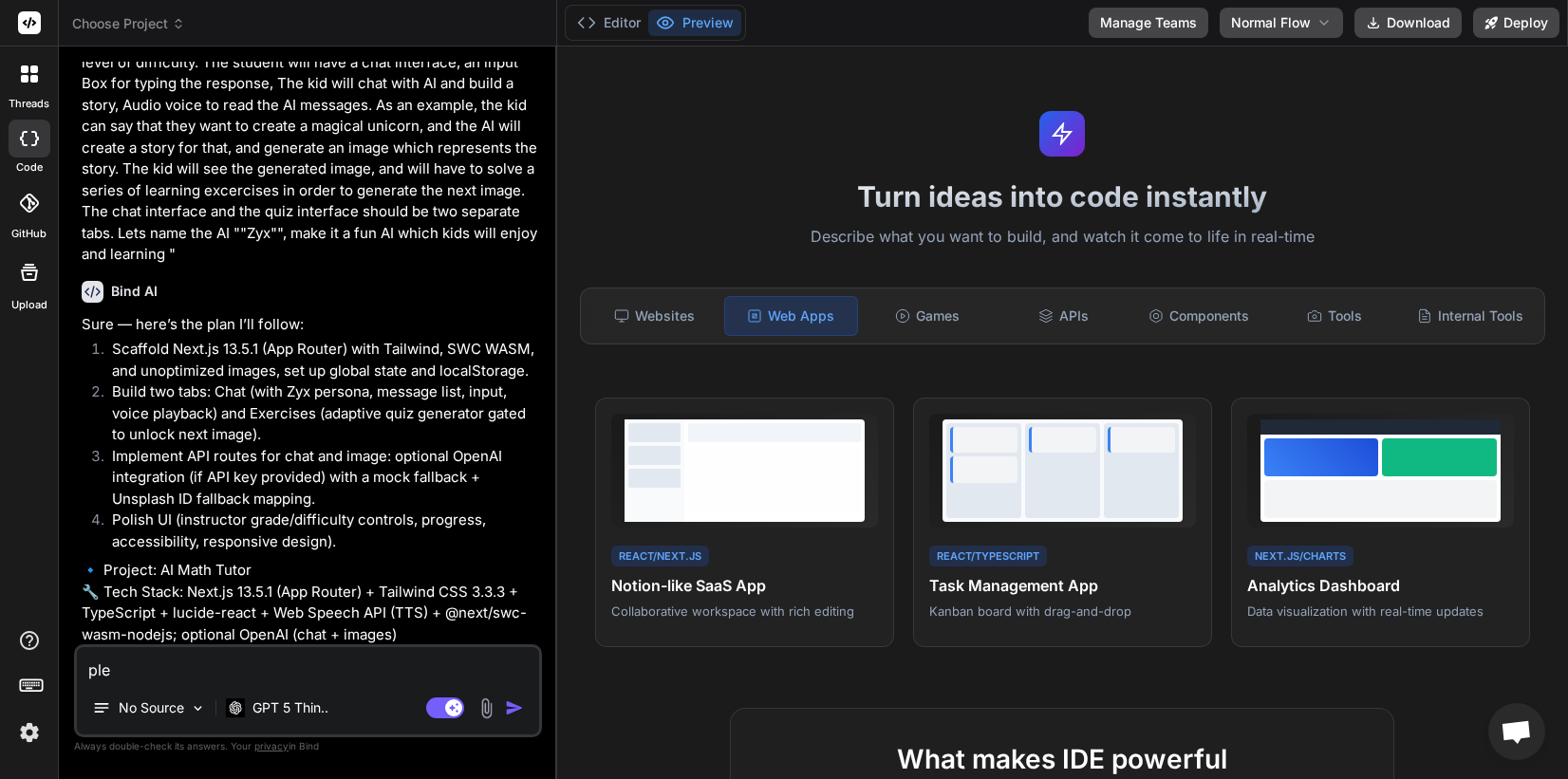
type textarea "x"
type textarea "plea"
type textarea "x"
type textarea "pleas"
type textarea "x"
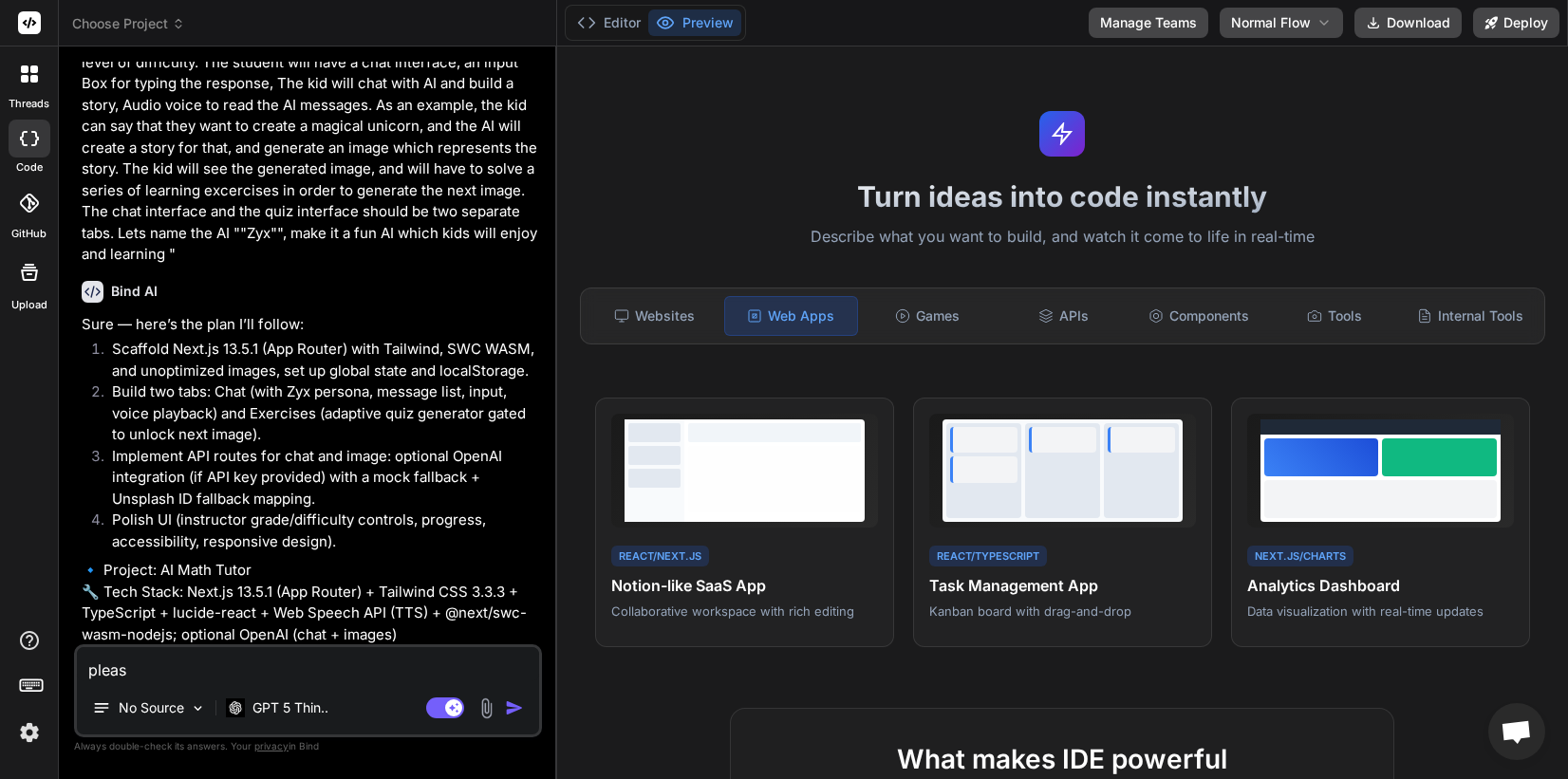
type textarea "please"
type textarea "x"
type textarea "please"
type textarea "x"
type textarea "please a"
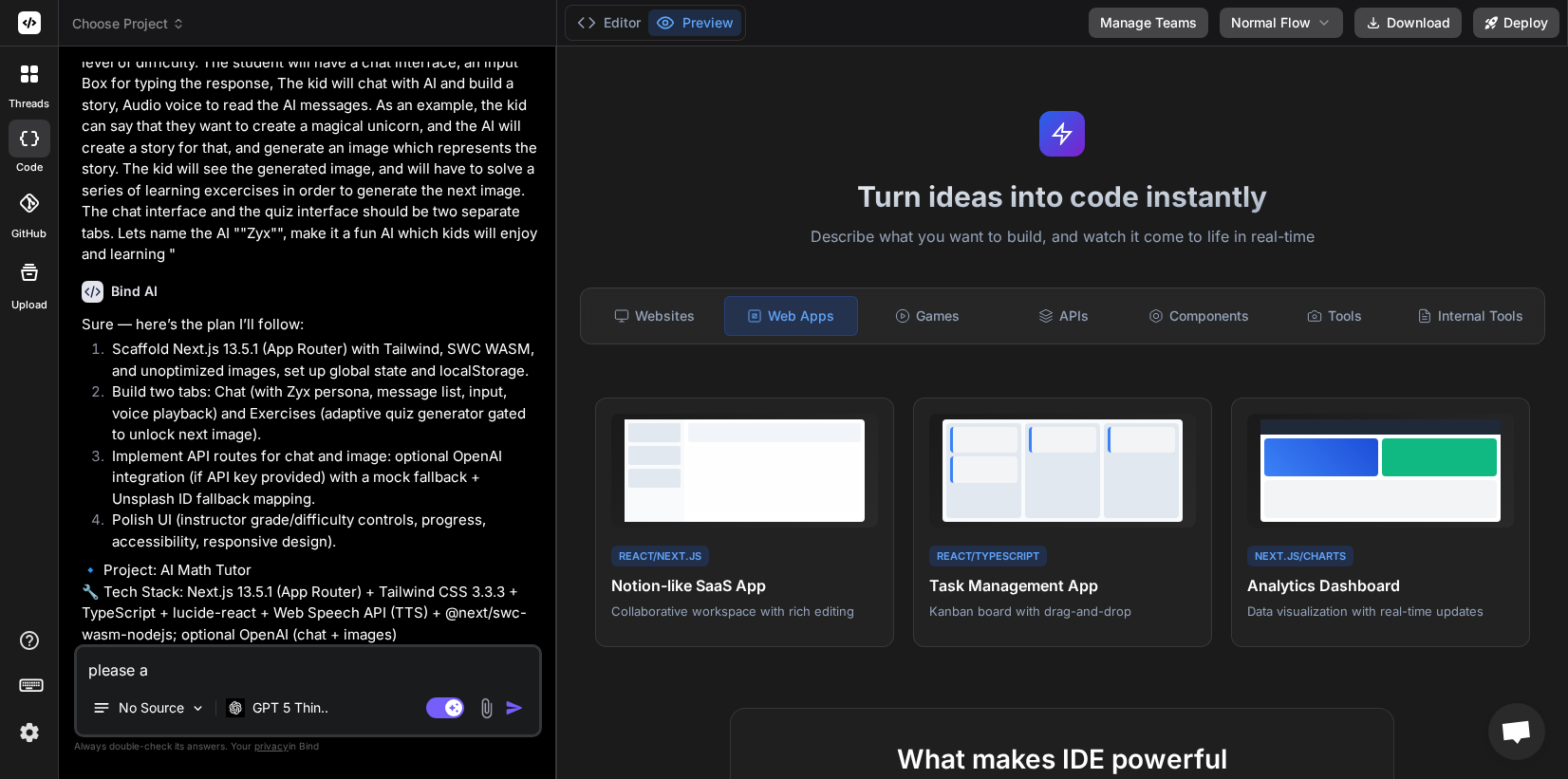
type textarea "x"
type textarea "please al"
type textarea "x"
type textarea "please als"
type textarea "x"
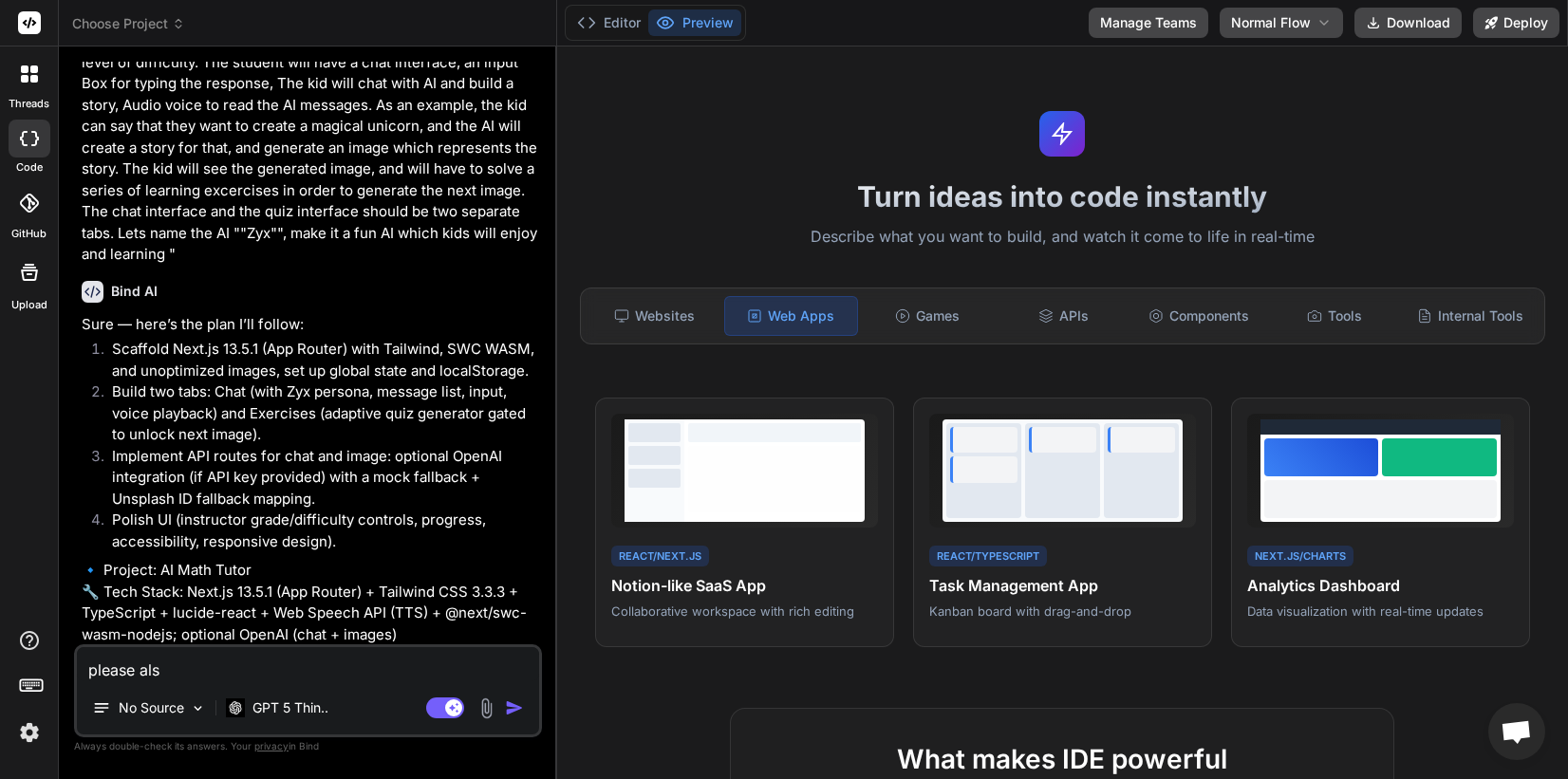
type textarea "please also"
type textarea "x"
type textarea "please also"
type textarea "x"
type textarea "please also i"
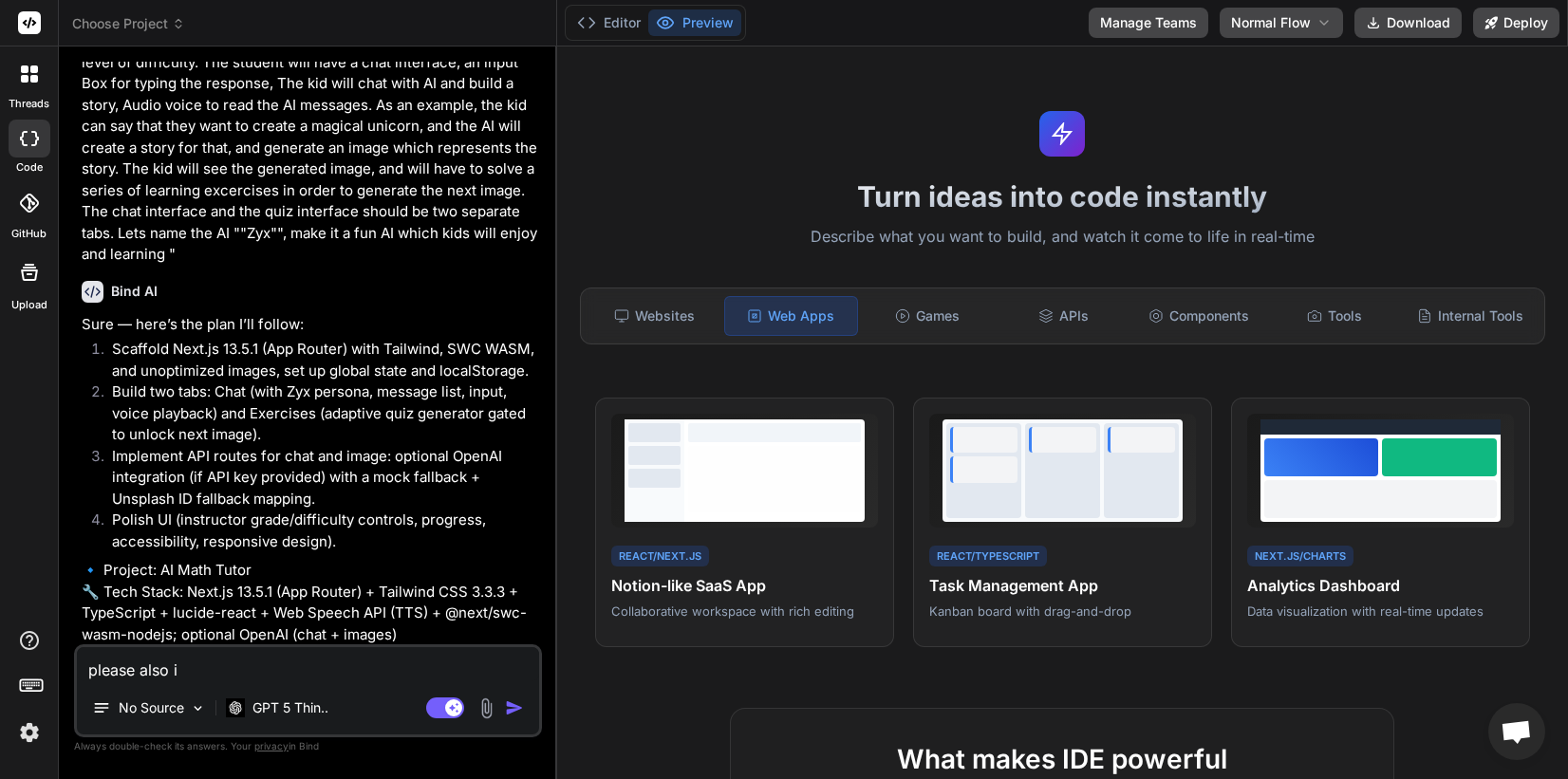
type textarea "x"
type textarea "please also im"
type textarea "x"
type textarea "please also imp"
type textarea "x"
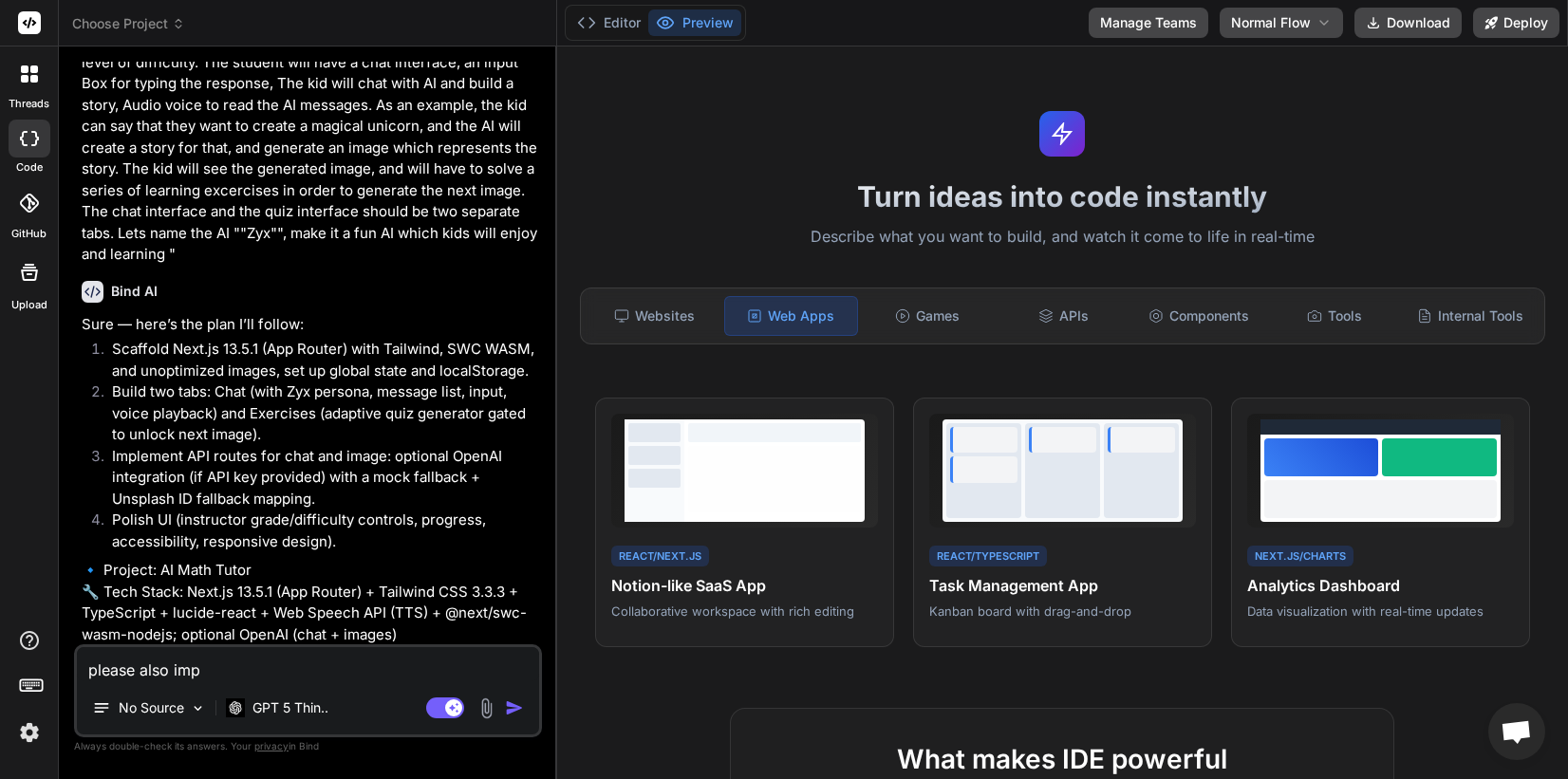
type textarea "please also impl"
type textarea "x"
type textarea "please also imple"
type textarea "x"
type textarea "please also implem"
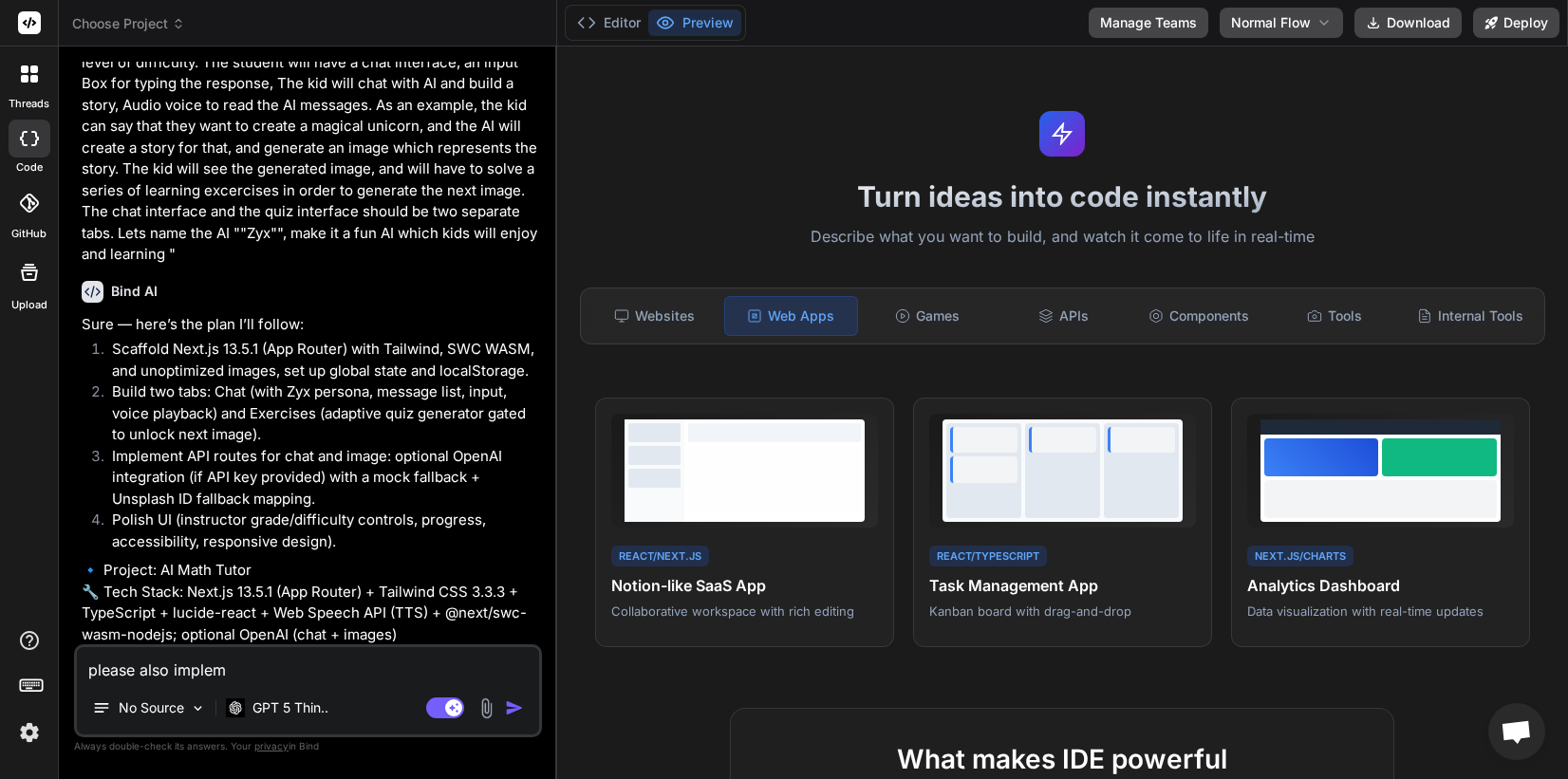
type textarea "x"
type textarea "please also impleme"
type textarea "x"
type textarea "please also implemen"
type textarea "x"
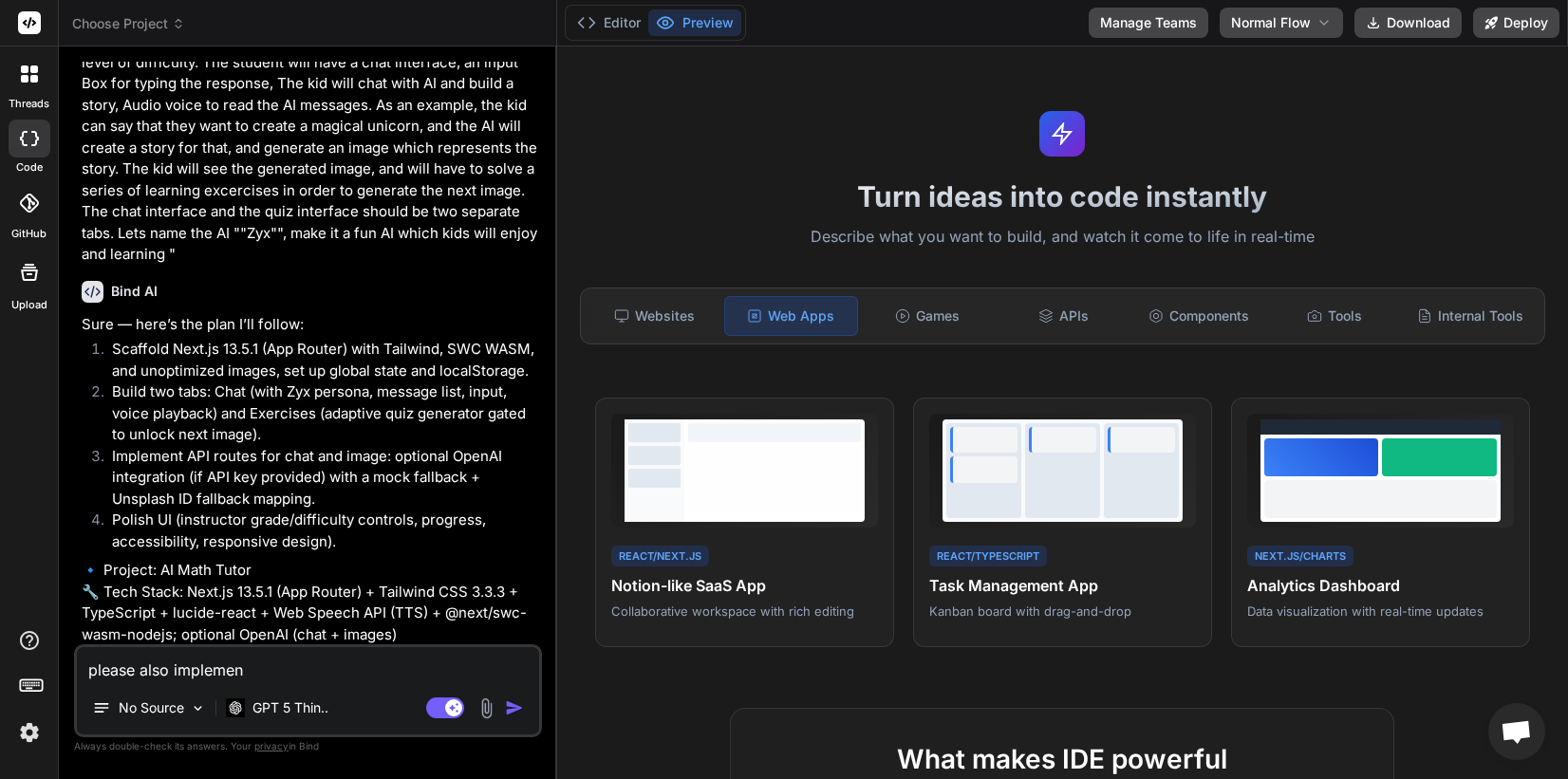
type textarea "please also implement"
type textarea "x"
type textarea "please also implement"
paste textarea "OpenAI integration"
type textarea "x"
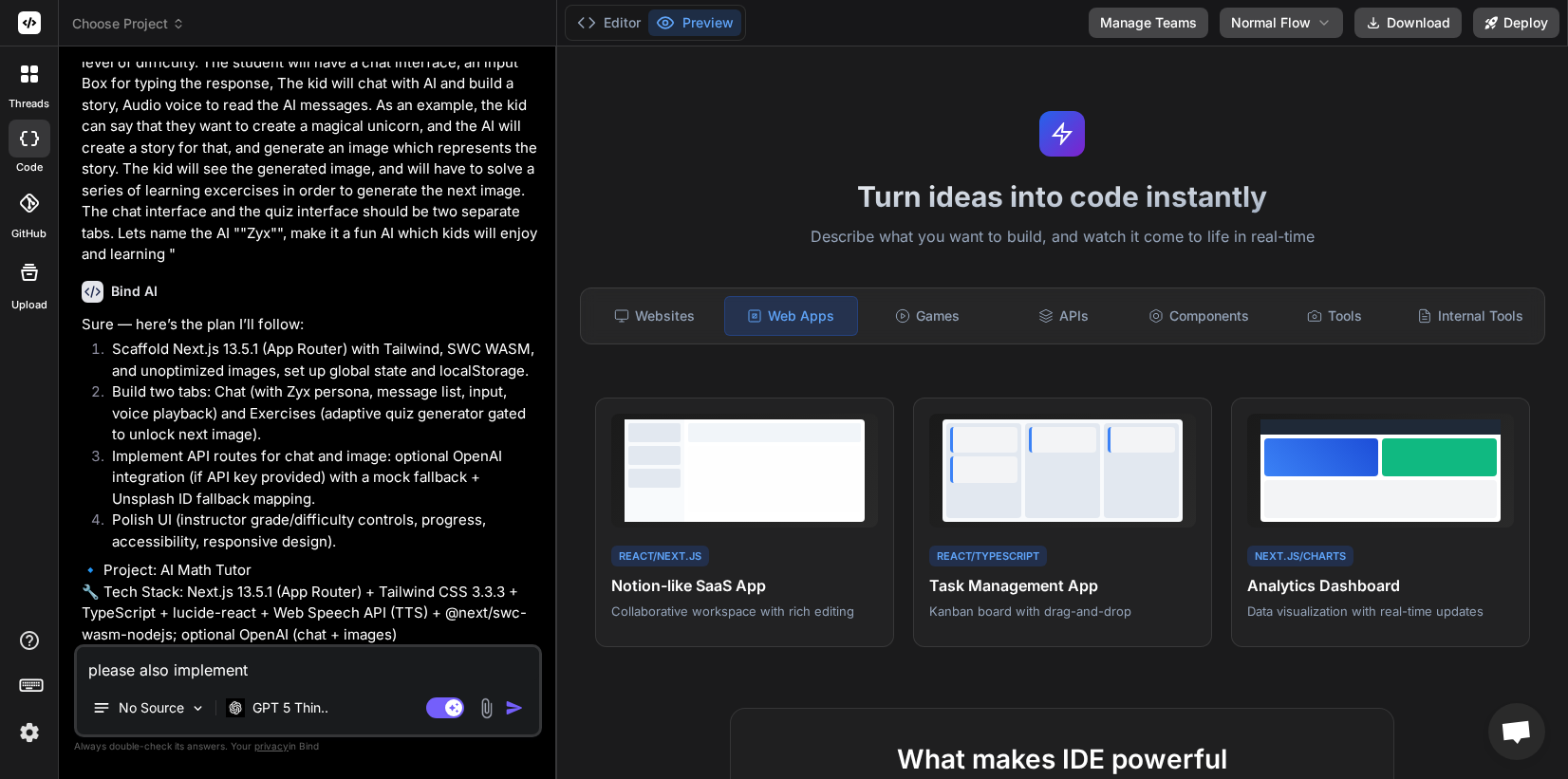
type textarea "please also implement OpenAI integration"
type textarea "x"
type textarea "please also implement OpenAI integration,"
type textarea "x"
type textarea "please also implement OpenAI integration,"
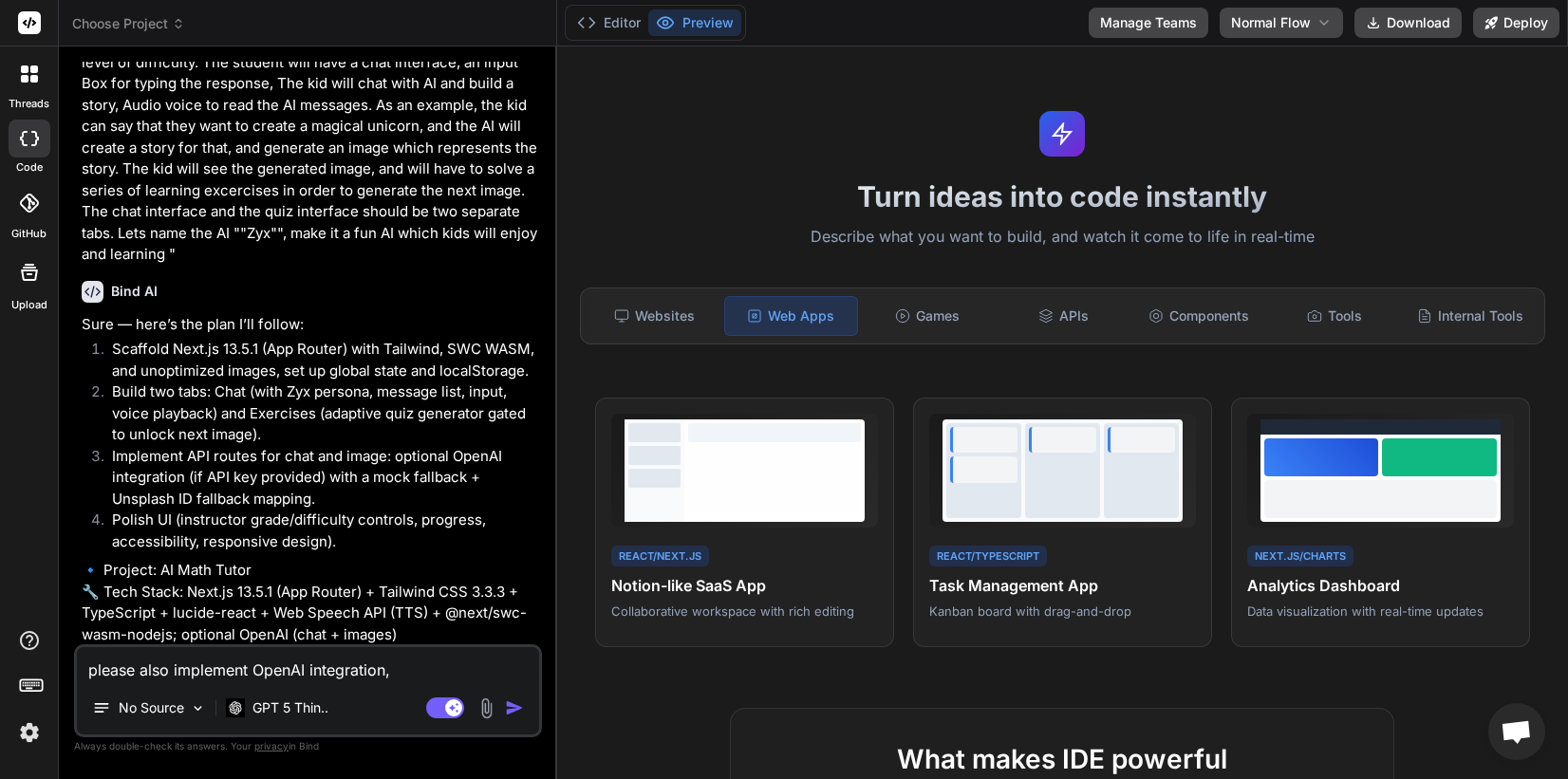
type textarea "x"
type textarea "please also implement OpenAI integration, i"
type textarea "x"
type textarea "please also implement OpenAI integration, i"
type textarea "x"
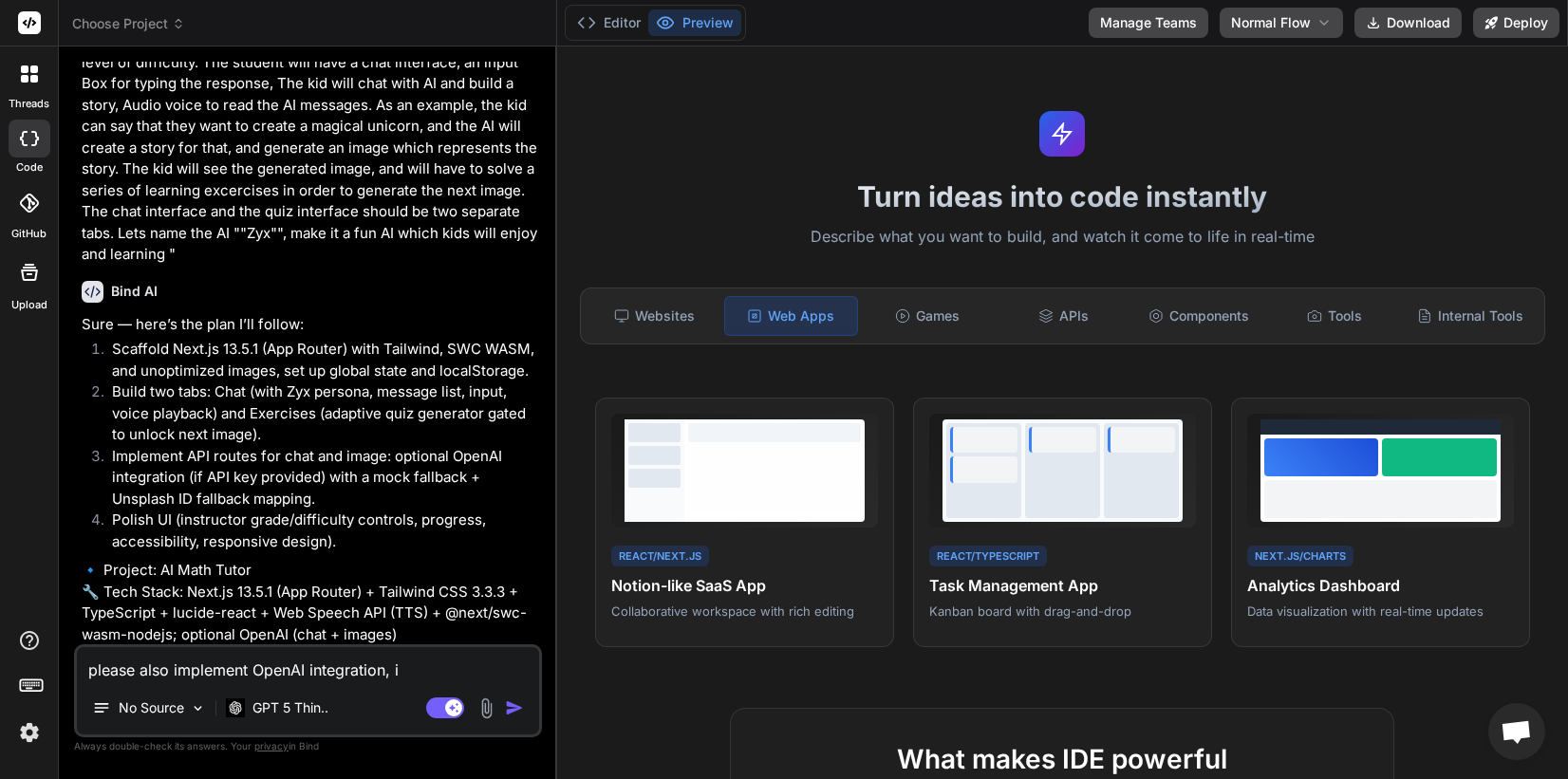
type textarea "please also implement OpenAI integration, i w"
type textarea "x"
type textarea "please also implement OpenAI integration, i [GEOGRAPHIC_DATA]"
type textarea "x"
type textarea "please also implement OpenAI integration, i wil"
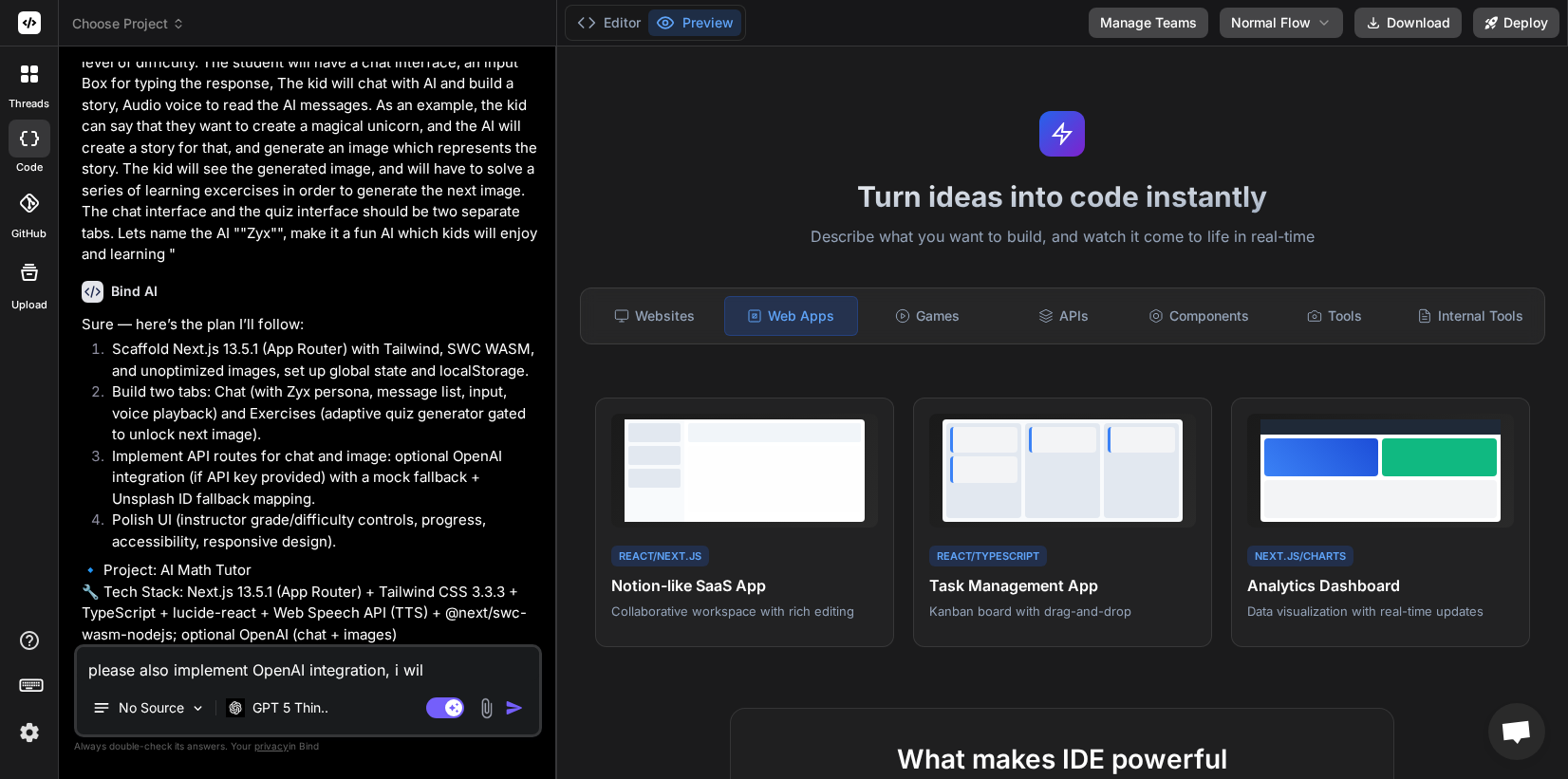
type textarea "x"
type textarea "please also implement OpenAI integration, i will"
type textarea "x"
type textarea "please also implement OpenAI integration, i will p"
type textarea "x"
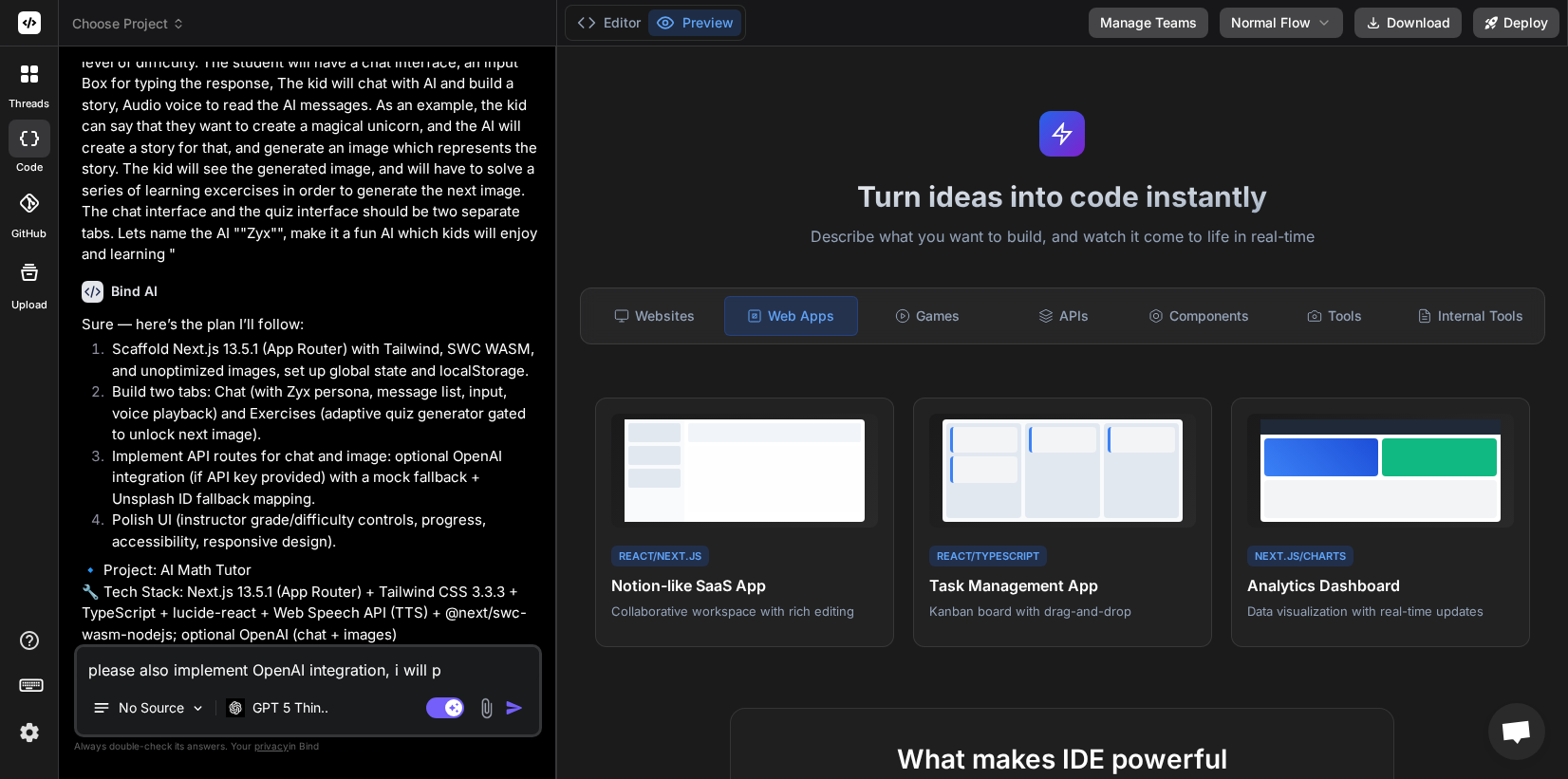
type textarea "please also implement OpenAI integration, i will pr"
type textarea "x"
type textarea "please also implement OpenAI integration, i will pro"
type textarea "x"
type textarea "please also implement OpenAI integration, i will prov"
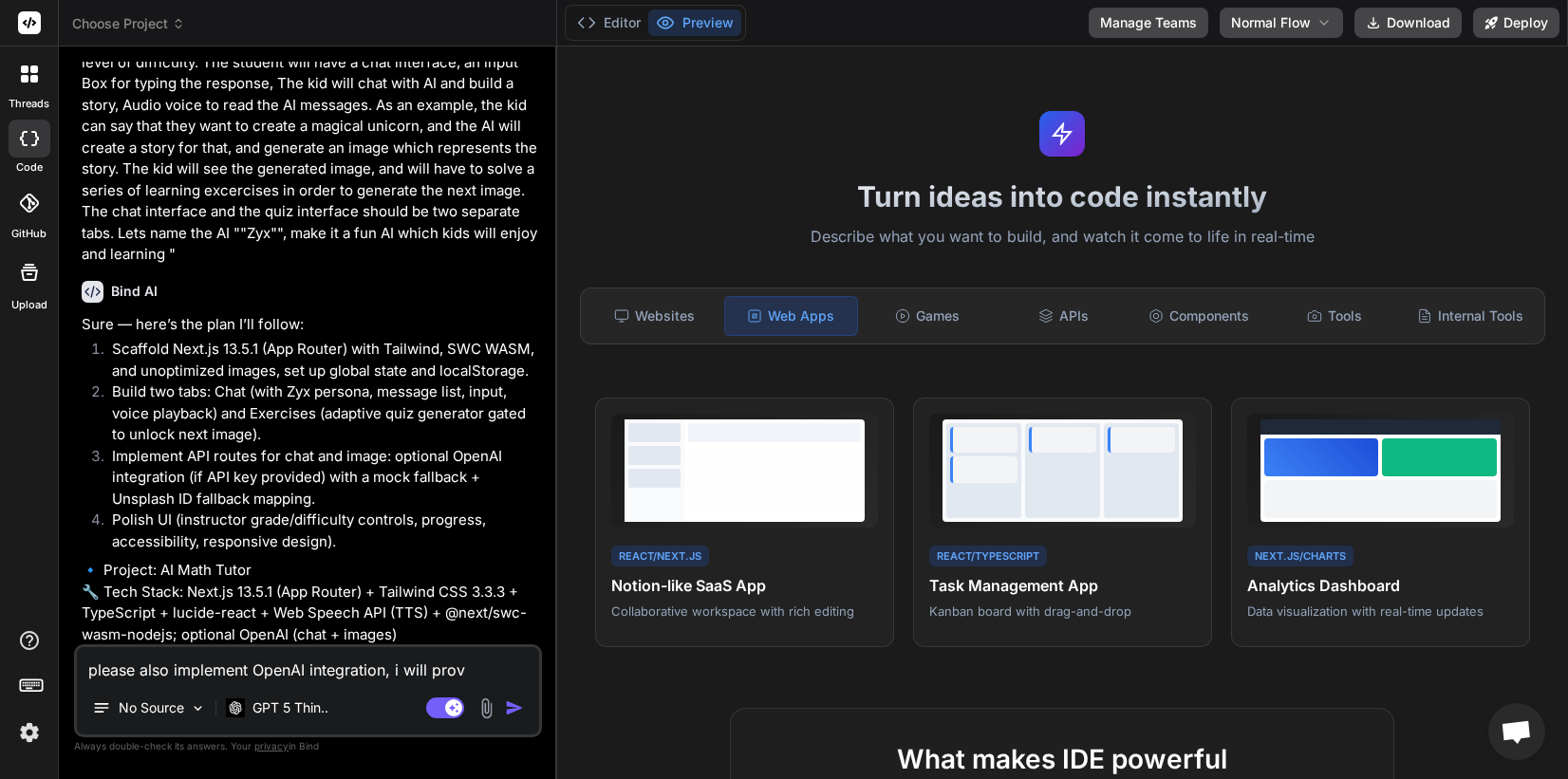
type textarea "x"
type textarea "please also implement OpenAI integration, i will provi"
type textarea "x"
type textarea "please also implement OpenAI integration, i will provid"
type textarea "x"
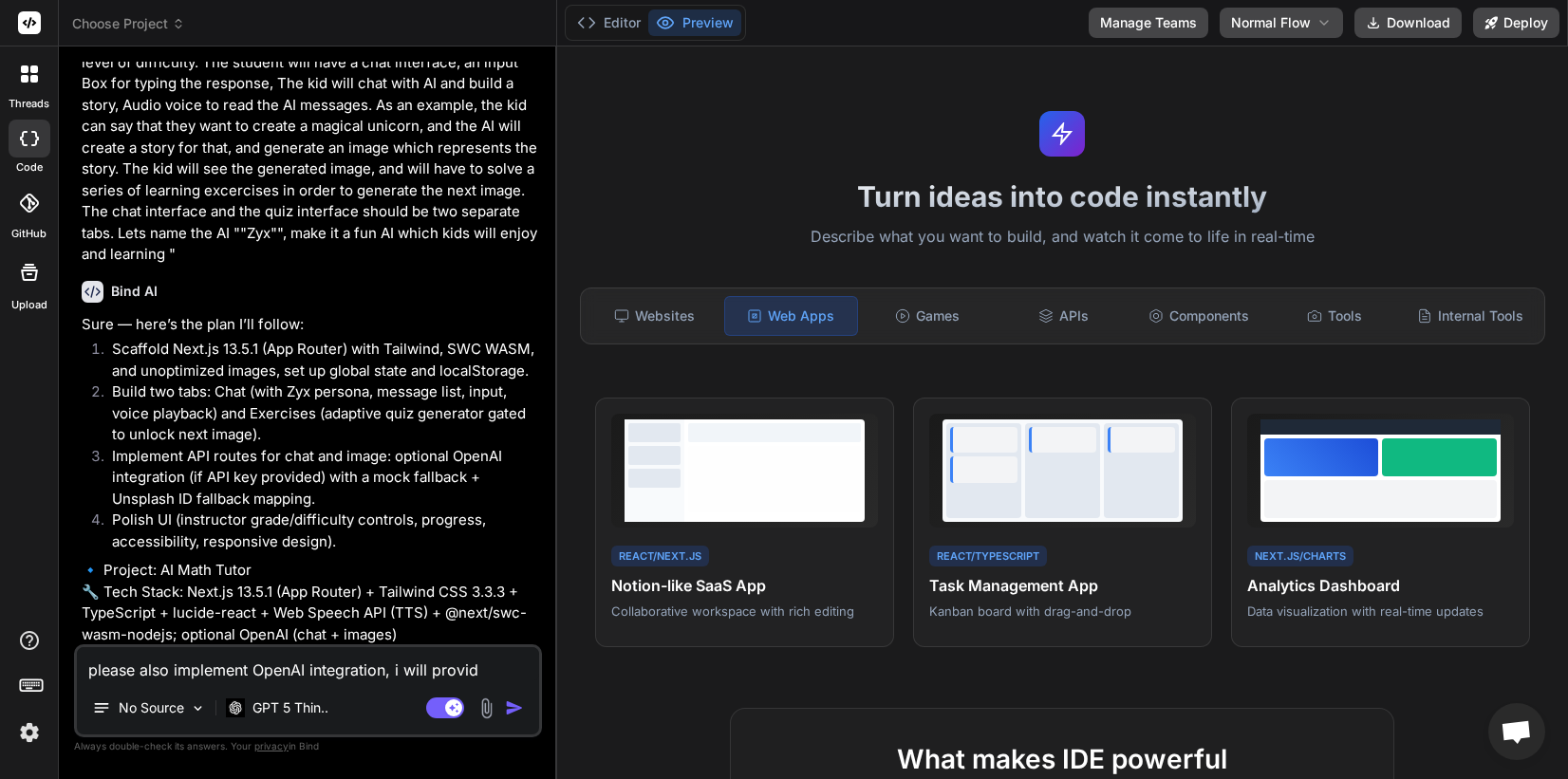
type textarea "please also implement OpenAI integration, i will provide"
type textarea "x"
type textarea "please also implement OpenAI integration, i will provide"
type textarea "x"
type textarea "please also implement OpenAI integration, i will provide a"
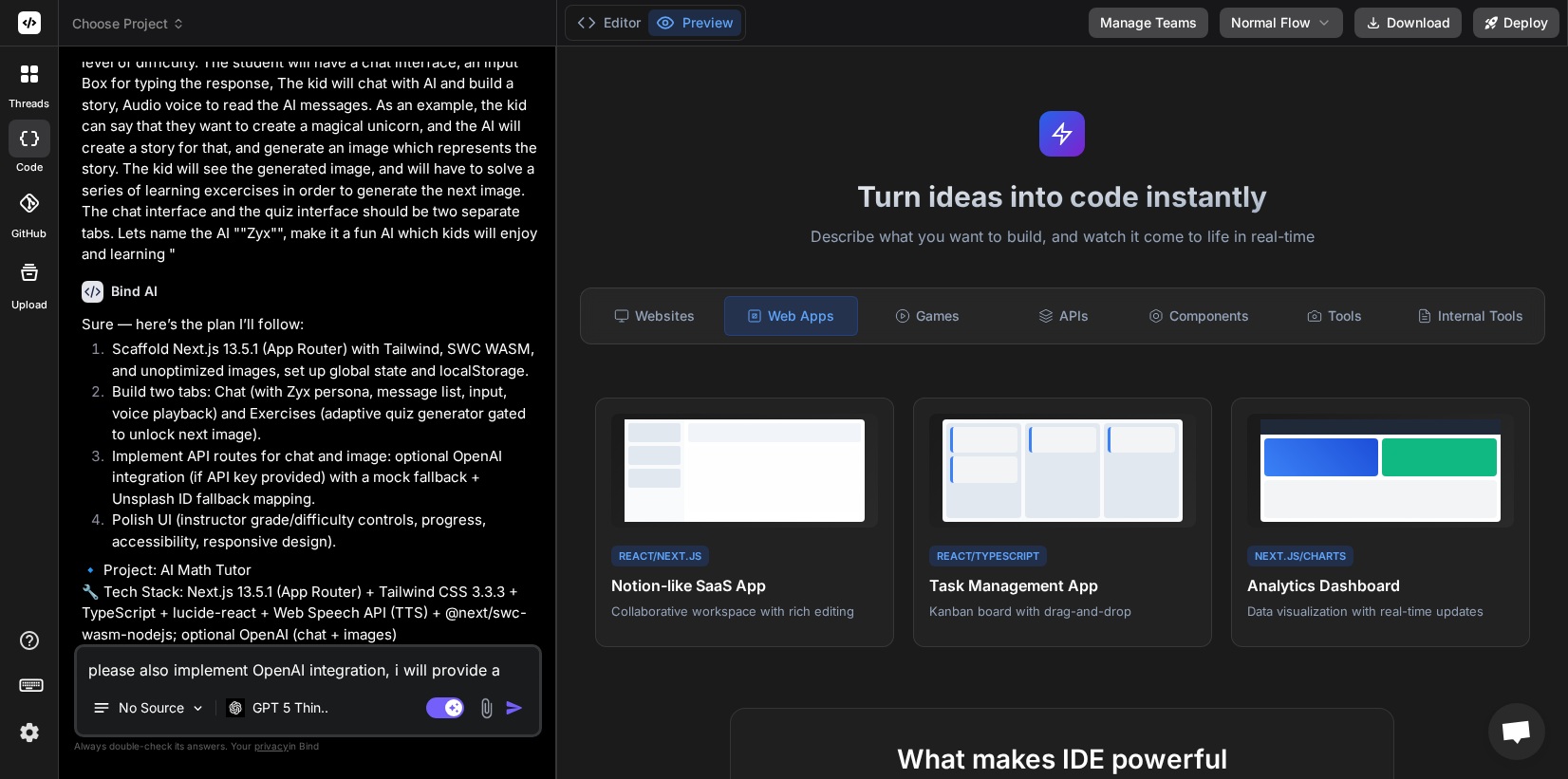
type textarea "x"
type textarea "please also implement OpenAI integration, i will provide ap"
type textarea "x"
type textarea "please also implement OpenAI integration, i will provide api"
type textarea "x"
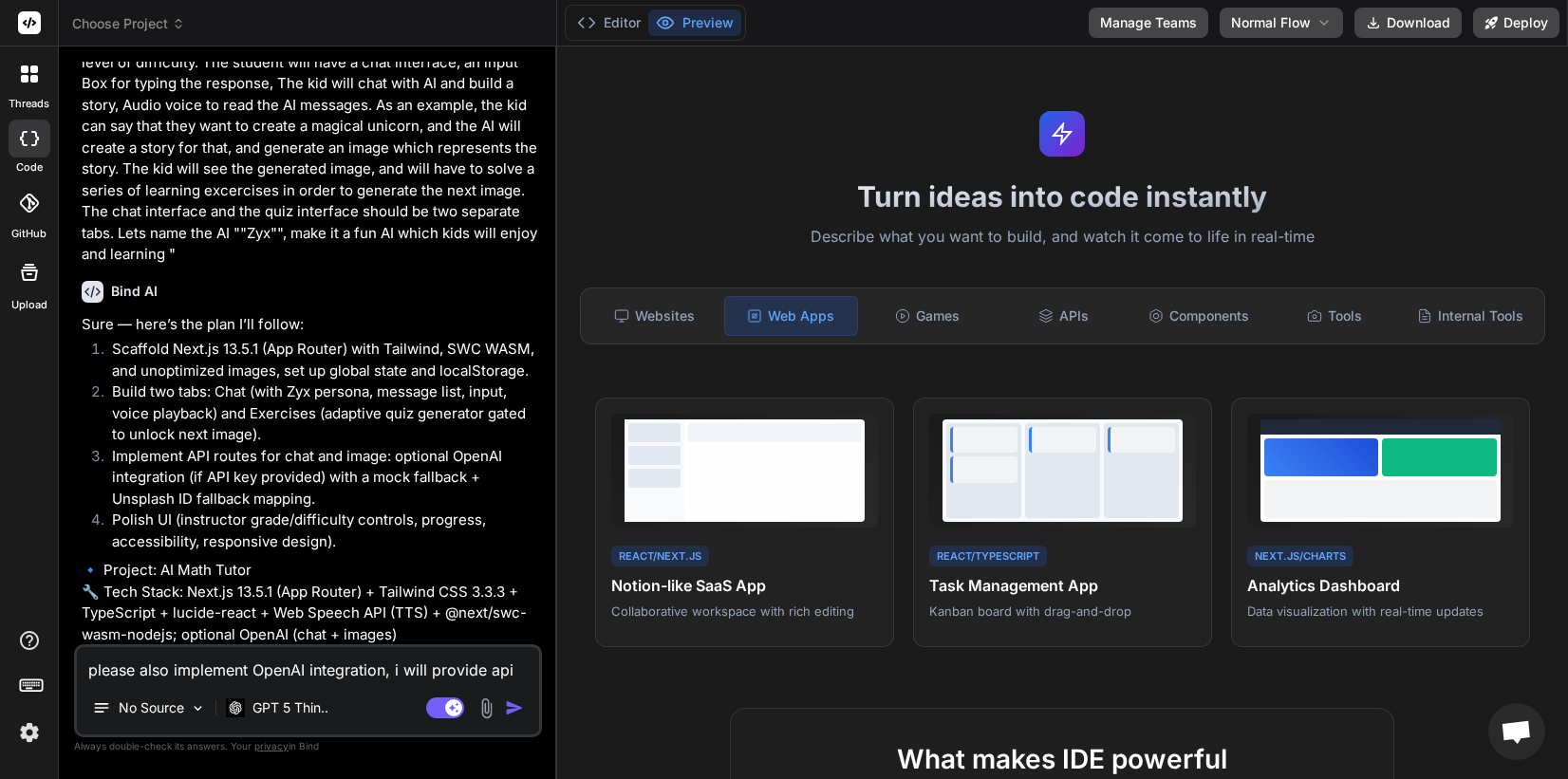
type textarea "please also implement OpenAI integration, i will provide api"
type textarea "x"
type textarea "please also implement OpenAI integration, i will provide api k"
type textarea "x"
type textarea "please also implement OpenAI integration, i will provide api ke"
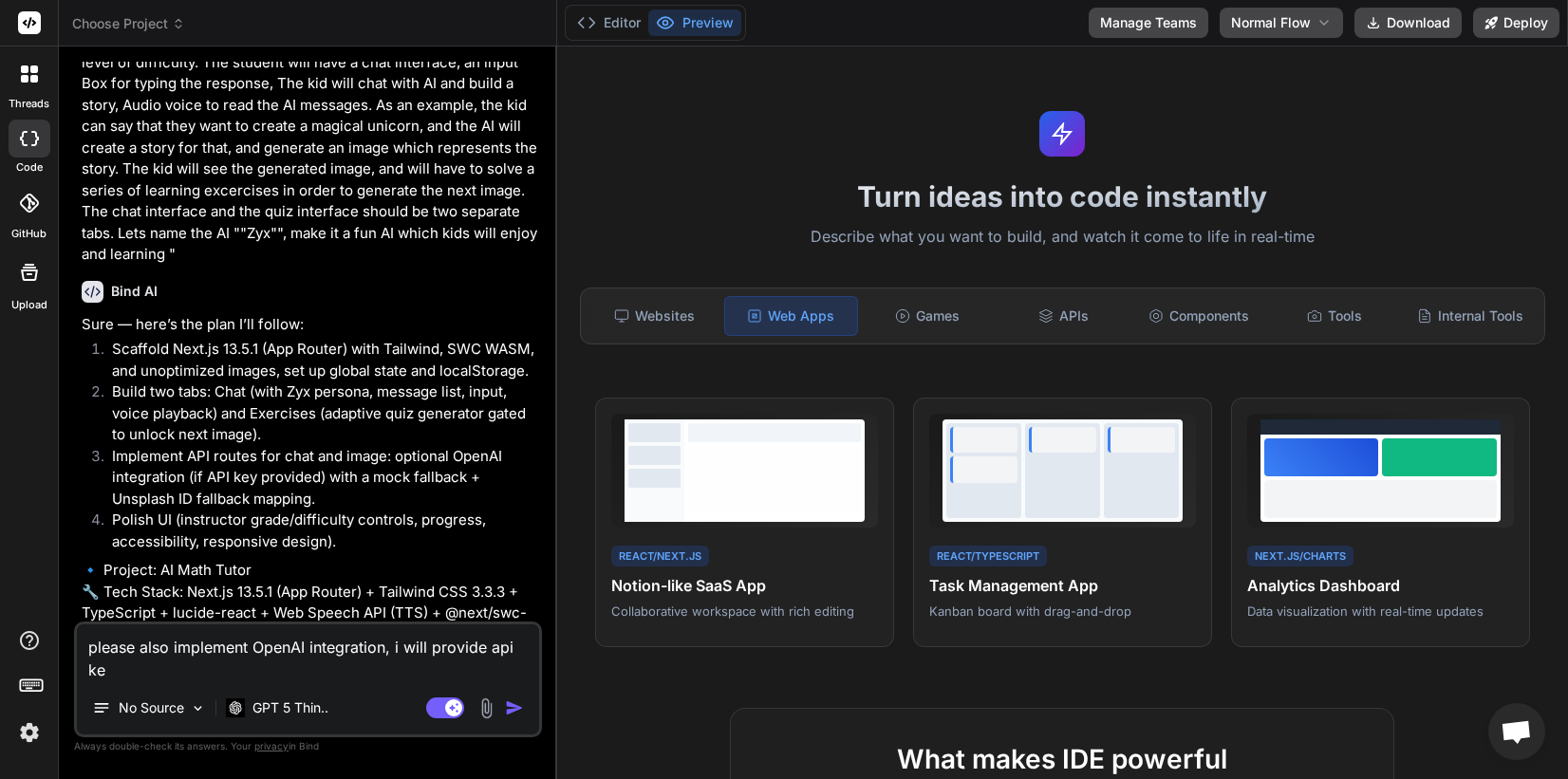
type textarea "x"
type textarea "please also implement OpenAI integration, i will provide api key"
type textarea "x"
type textarea "please also implement OpenAI integration, i will provide api key i"
type textarea "x"
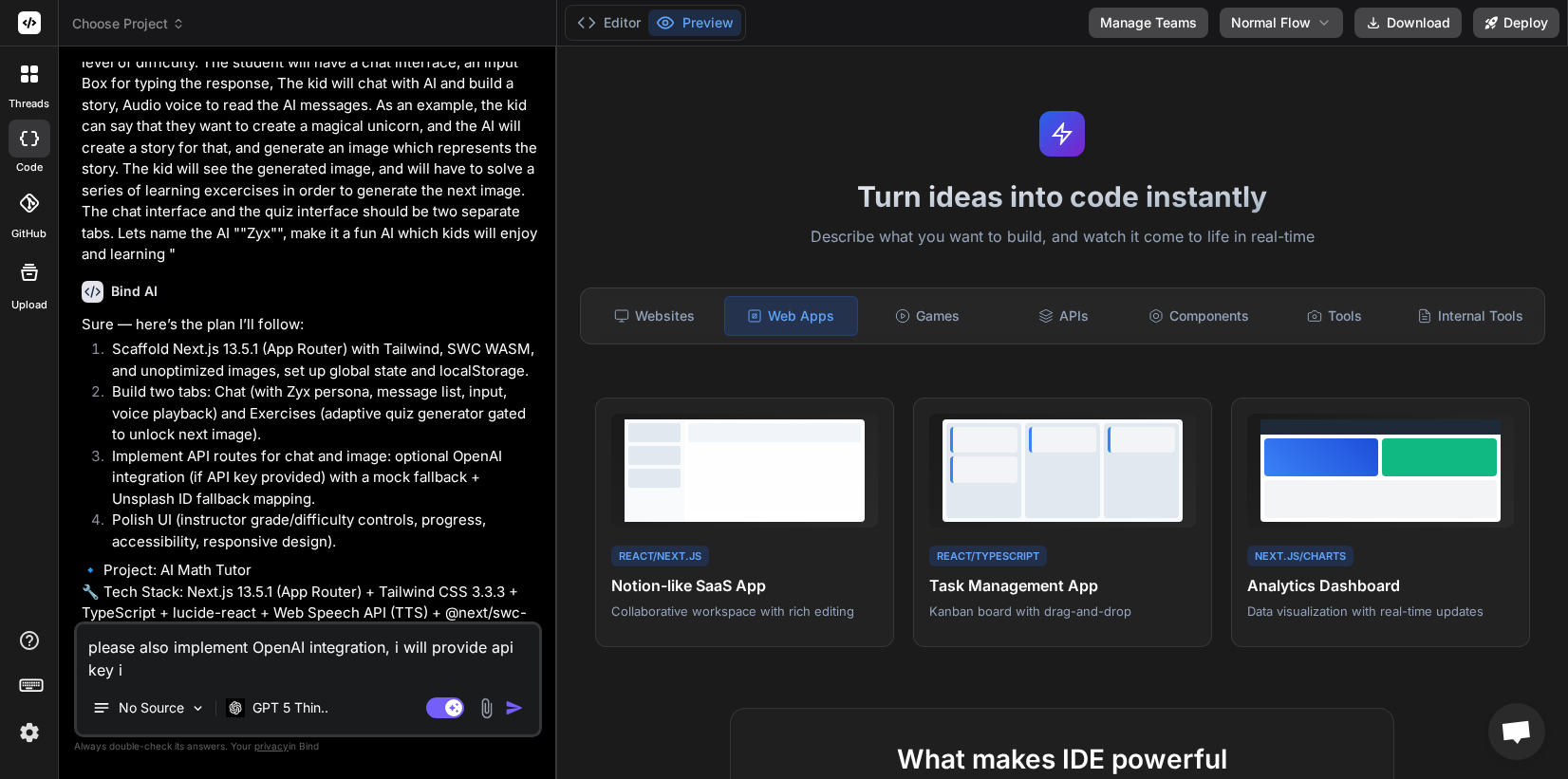
type textarea "please also implement OpenAI integration, i will provide api key in"
type textarea "x"
type textarea "please also implement OpenAI integration, i will provide api key in"
type textarea "x"
type textarea "please also implement OpenAI integration, i will provide api key in e"
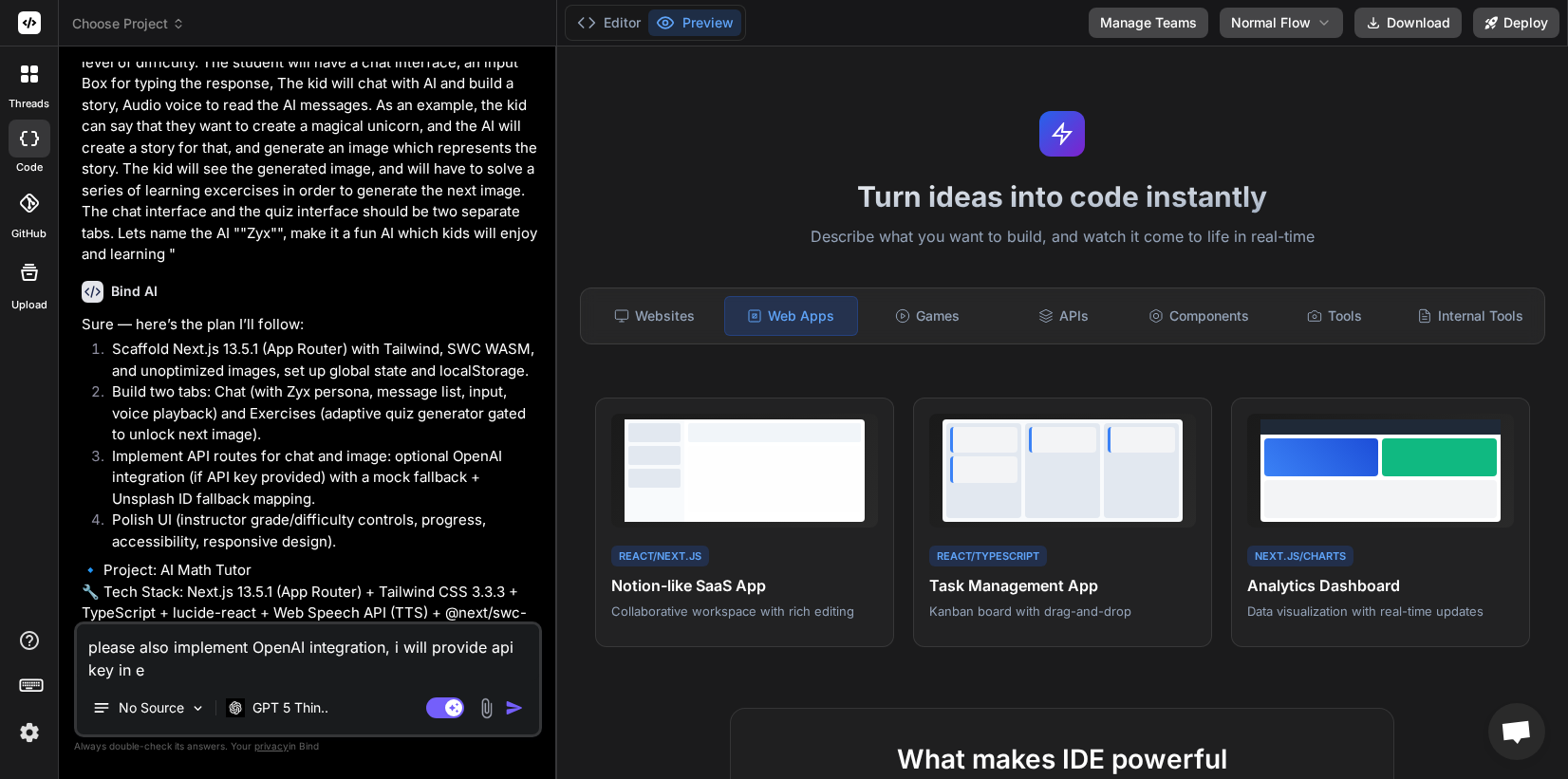
type textarea "x"
type textarea "please also implement OpenAI integration, i will provide api key in en"
type textarea "x"
type textarea "please also implement OpenAI integration, i will provide api key in env"
type textarea "x"
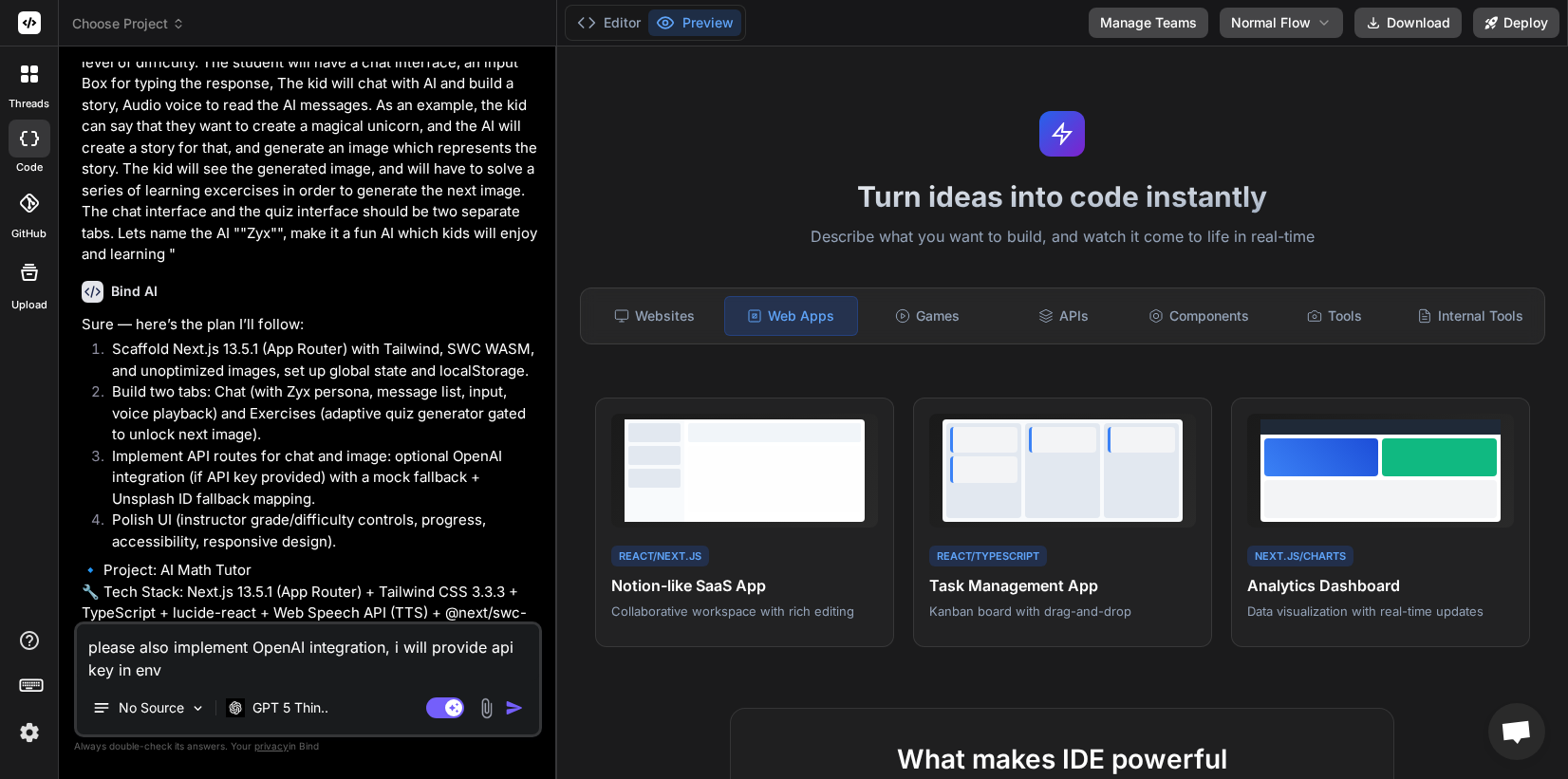
type textarea "please also implement OpenAI integration, i will provide api key in env v"
type textarea "x"
type textarea "please also implement OpenAI integration, i will provide api key in env va"
type textarea "x"
type textarea "please also implement OpenAI integration, i will provide api key in env var"
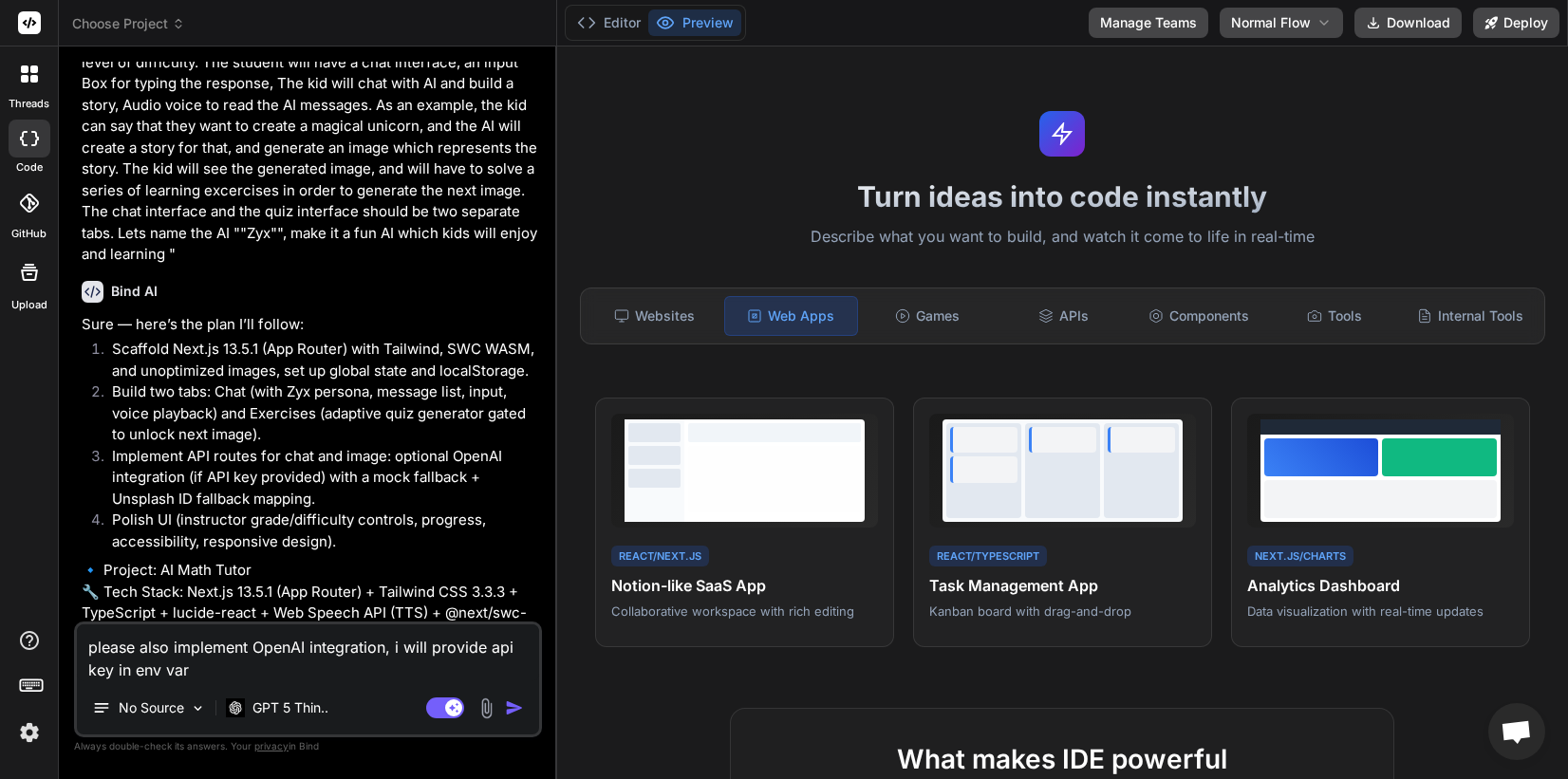
type textarea "x"
type textarea "please also implement OpenAI integration, i will provide api key in env vari"
type textarea "x"
type textarea "please also implement OpenAI integration, i will provide api key in env varia"
type textarea "x"
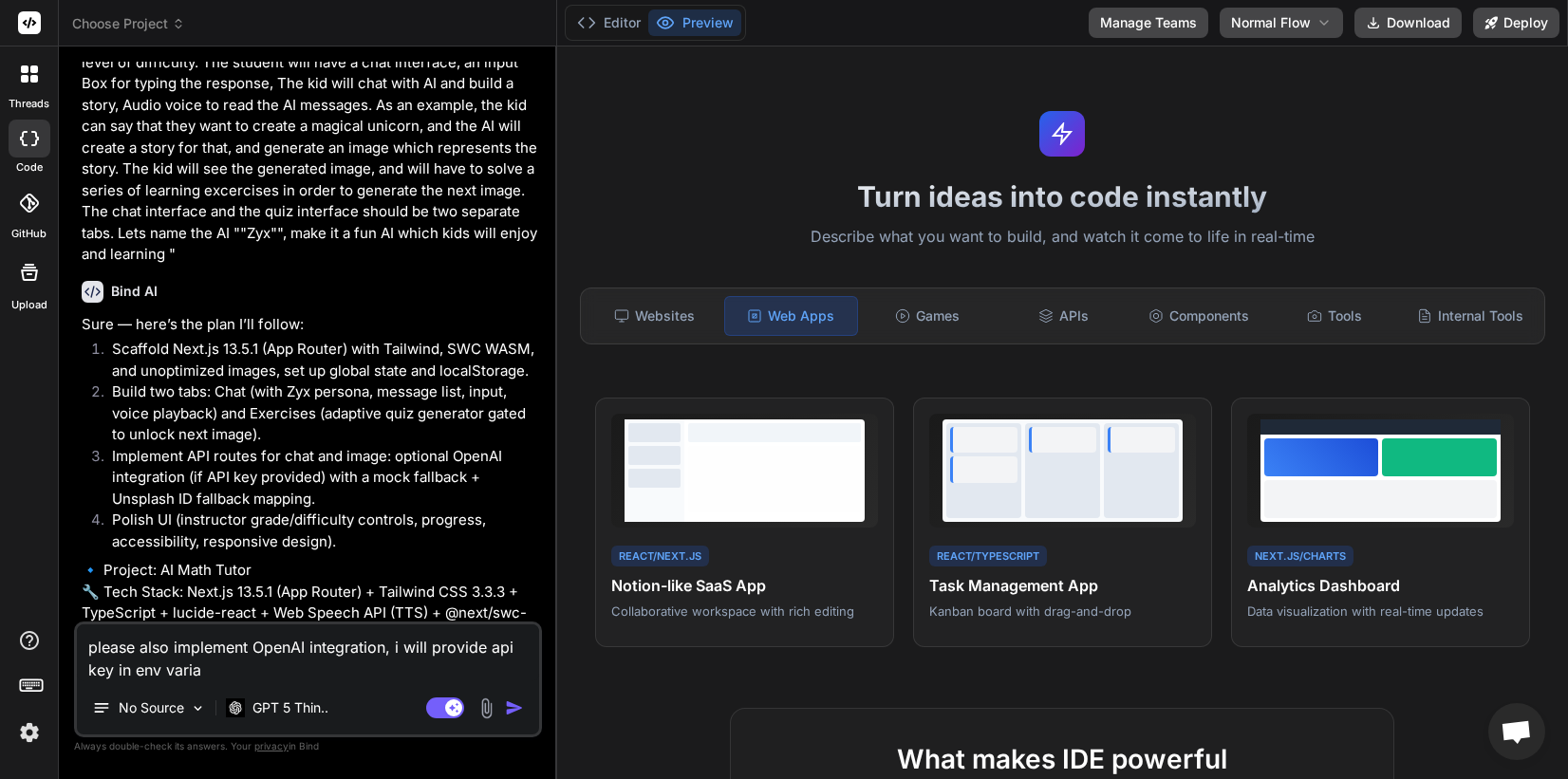
type textarea "please also implement OpenAI integration, i will provide api key in env variab"
type textarea "x"
type textarea "please also implement OpenAI integration, i will provide api key in env variabl"
type textarea "x"
type textarea "please also implement OpenAI integration, i will provide api key in env variable"
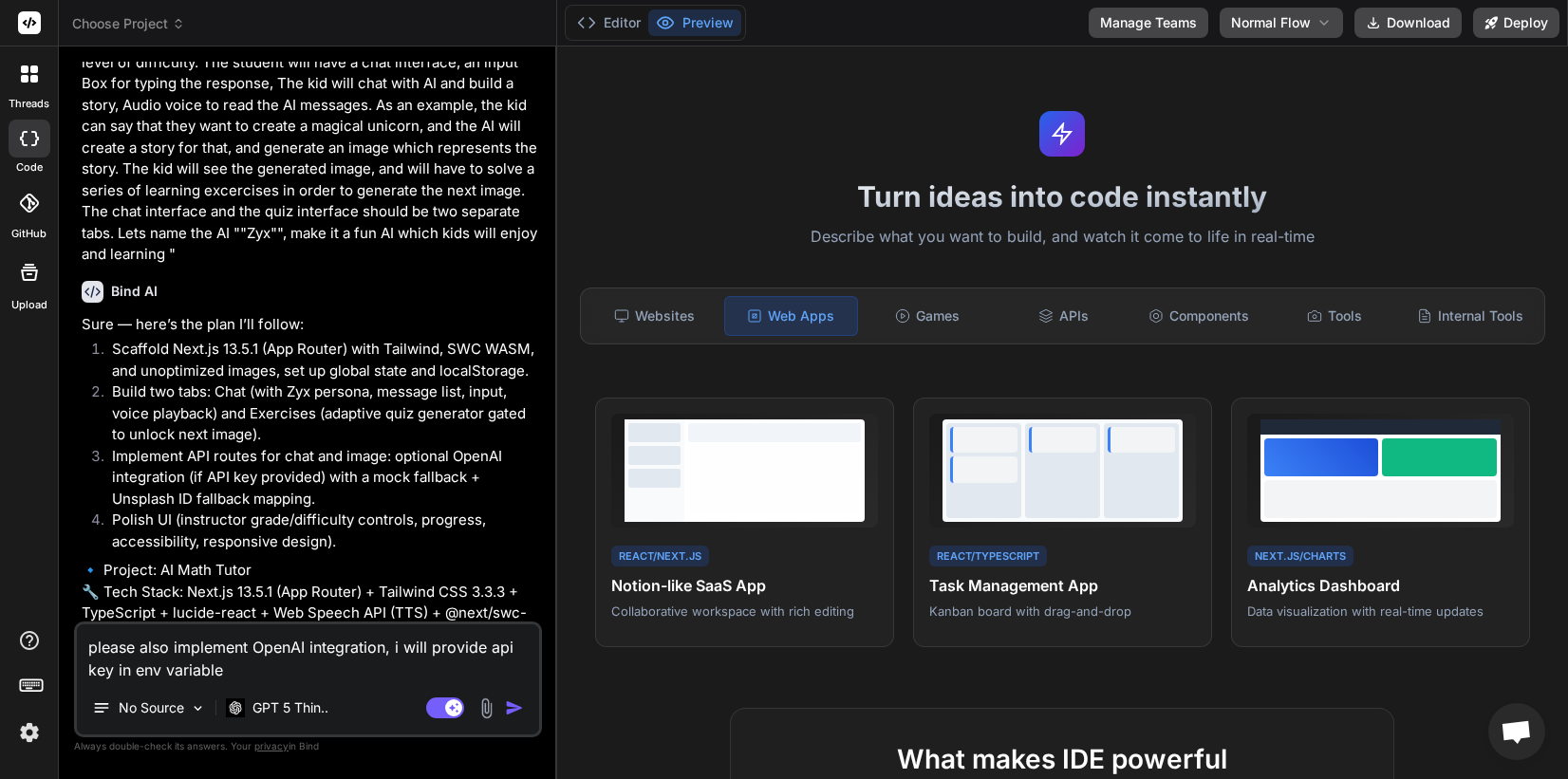
type textarea "x"
type textarea "please also implement OpenAI integration, i will provide api key in env variabl…"
type textarea "x"
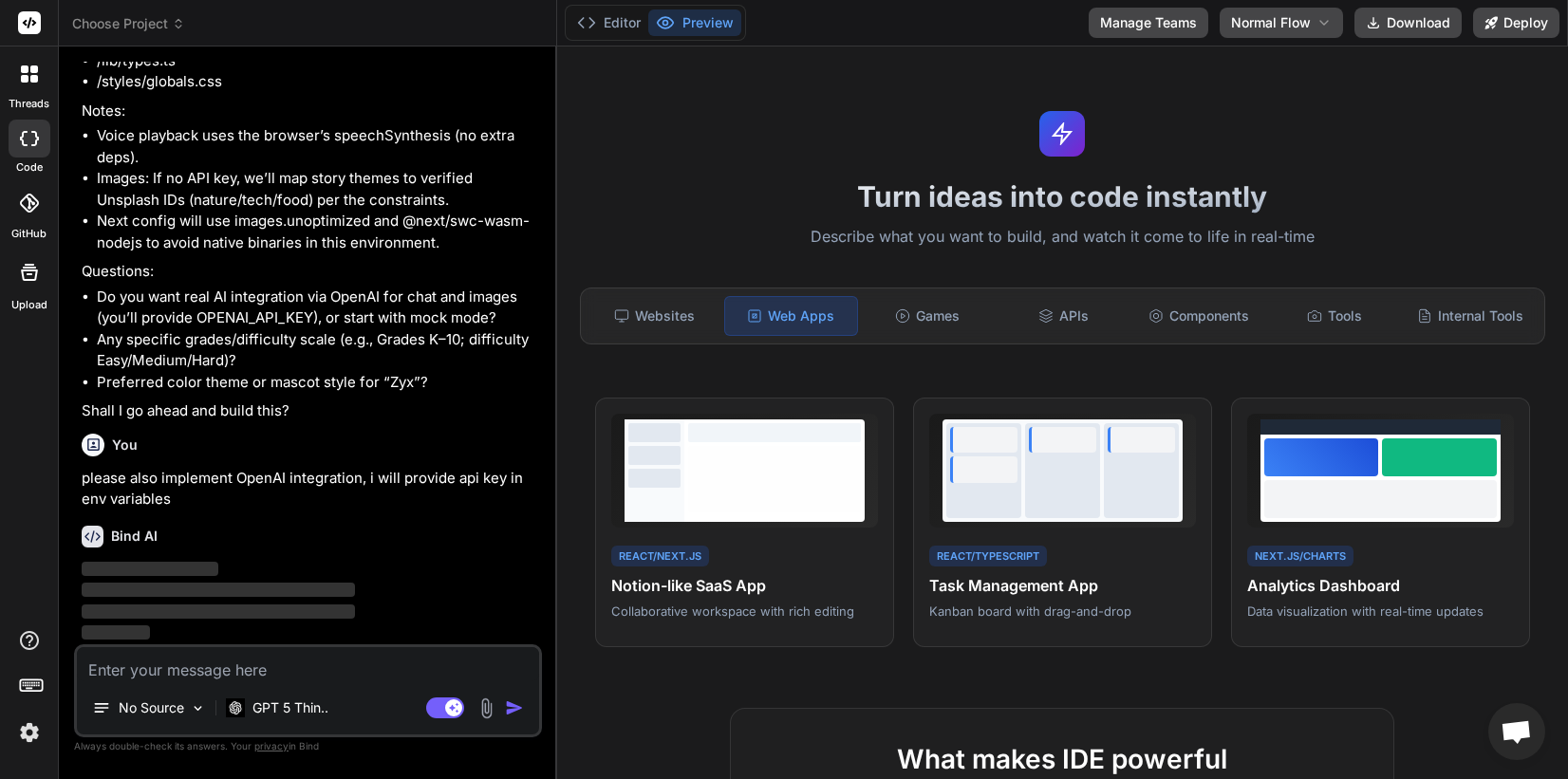
scroll to position [1143, 0]
click at [153, 22] on span "Choose Project" at bounding box center [129, 23] width 113 height 19
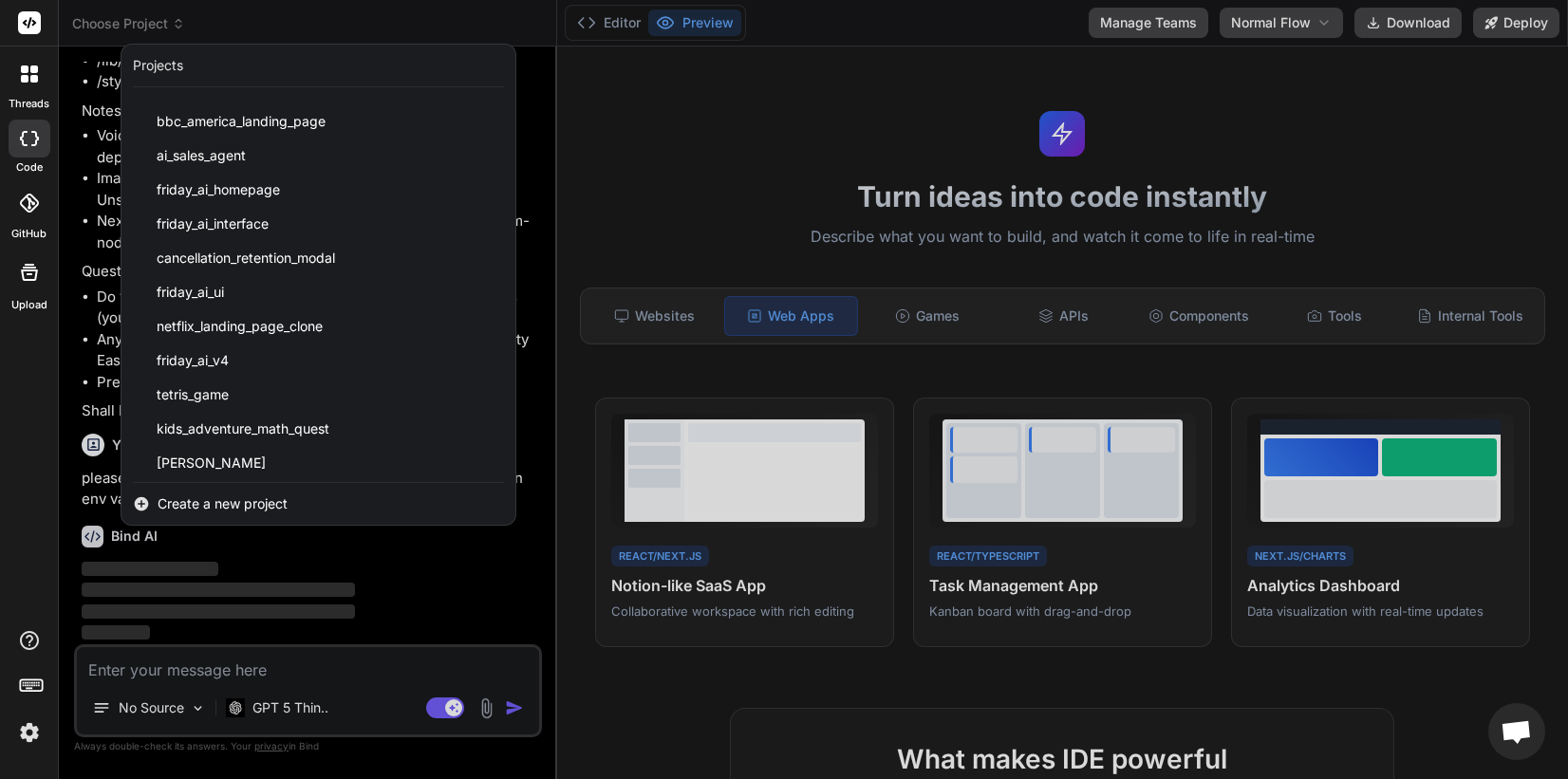
scroll to position [0, 0]
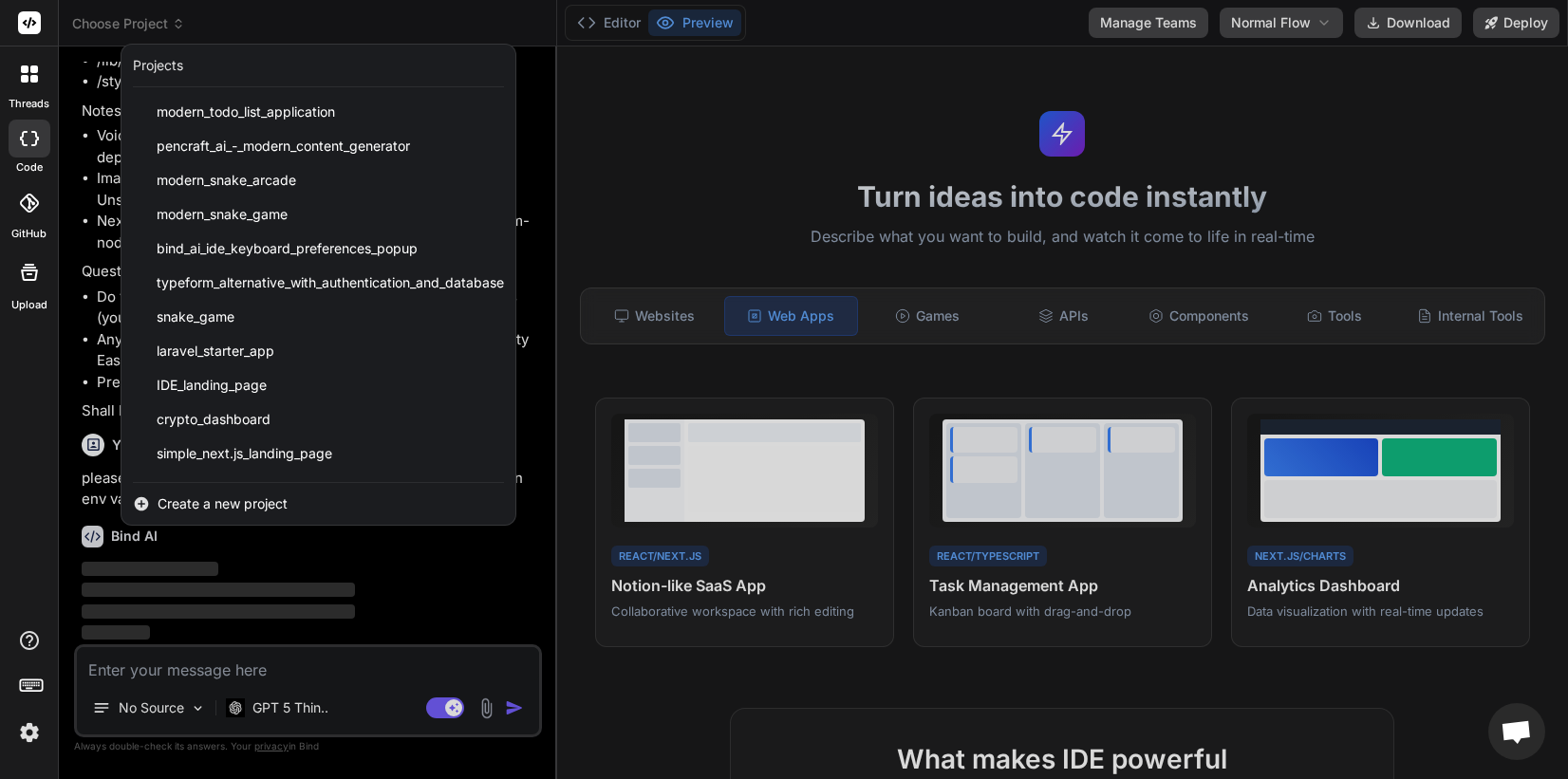
click at [273, 28] on div at bounding box center [784, 389] width 1568 height 779
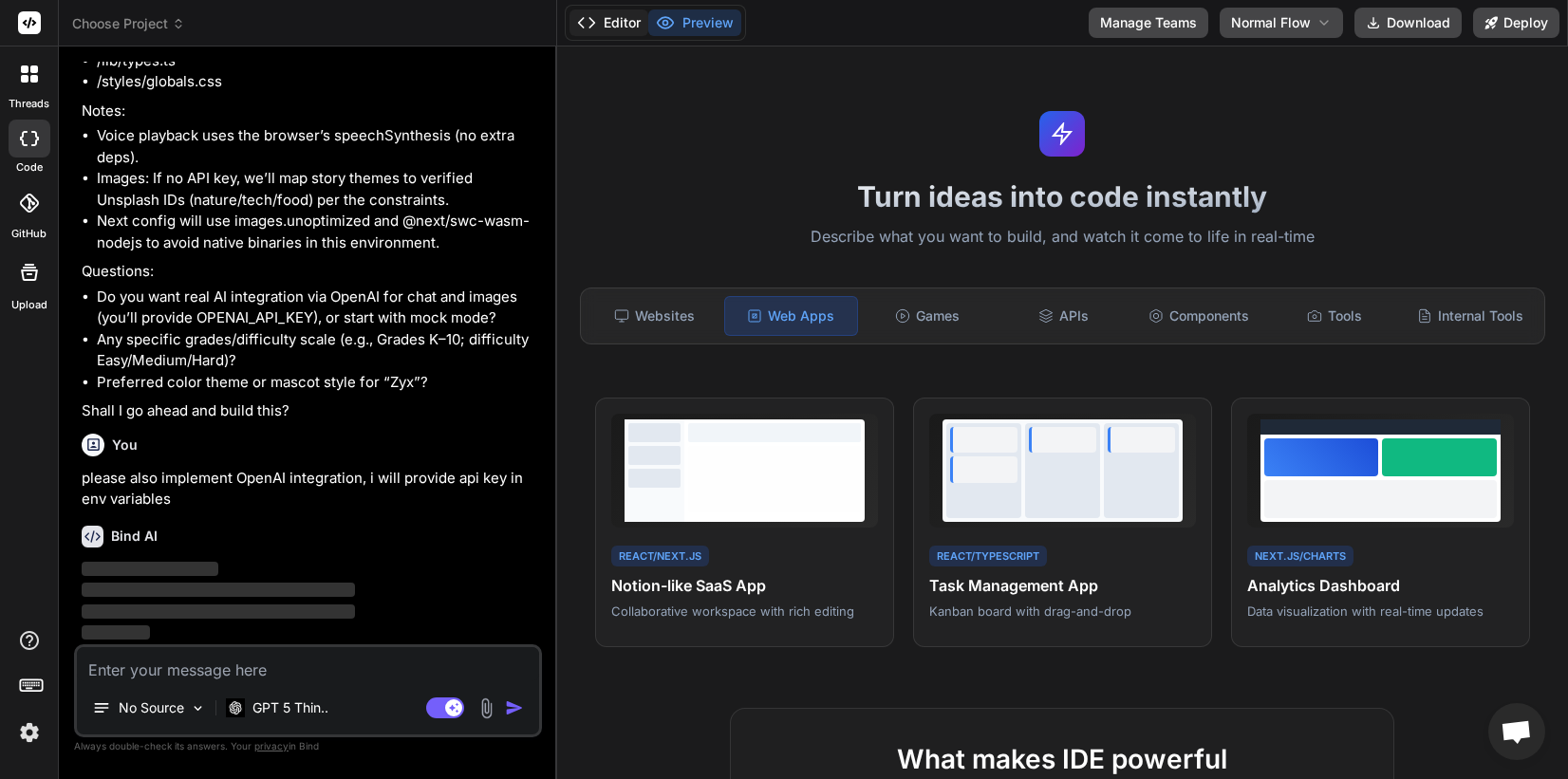
click at [620, 24] on button "Editor" at bounding box center [609, 22] width 79 height 26
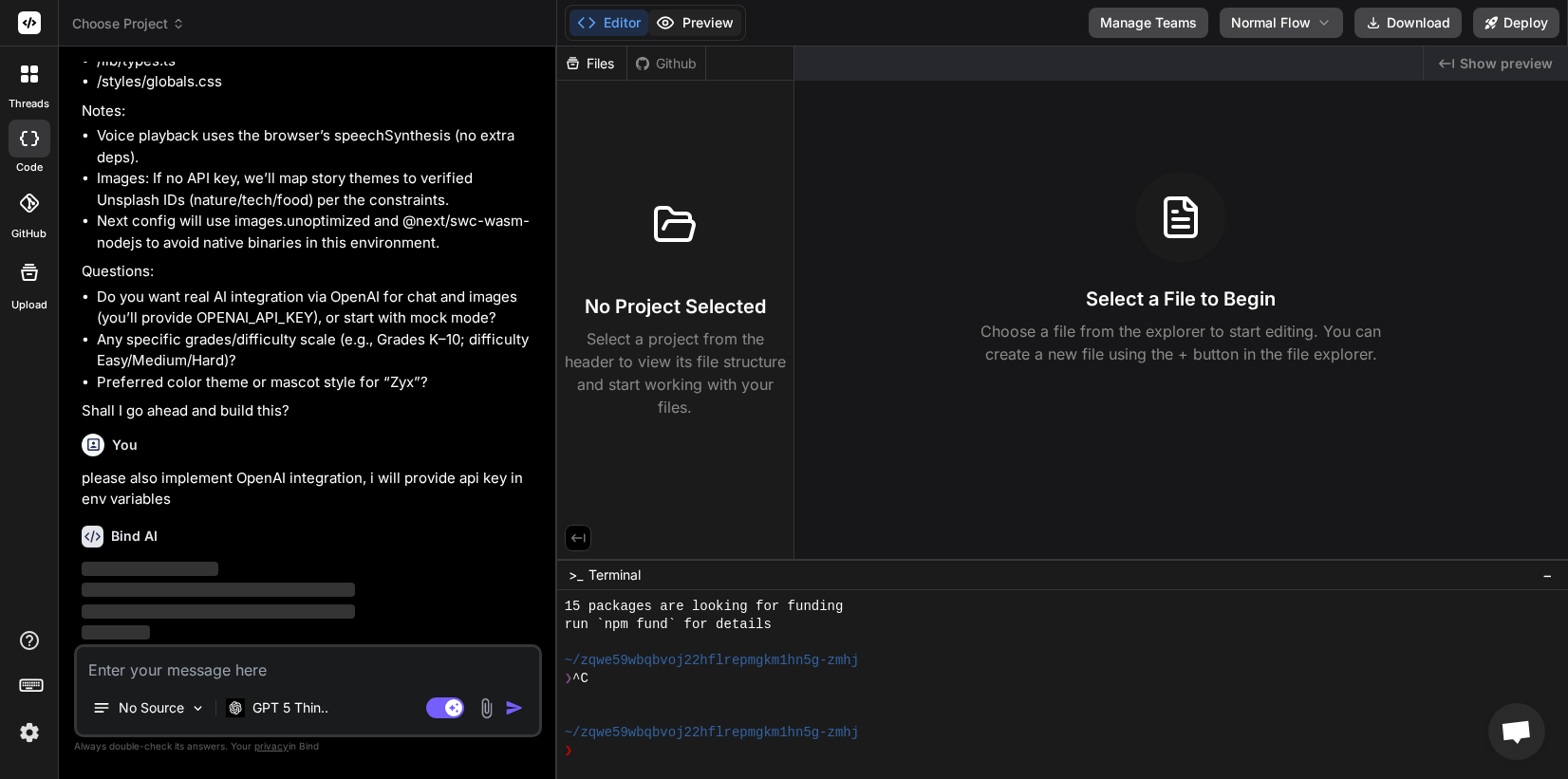
click at [690, 22] on button "Preview" at bounding box center [694, 22] width 93 height 26
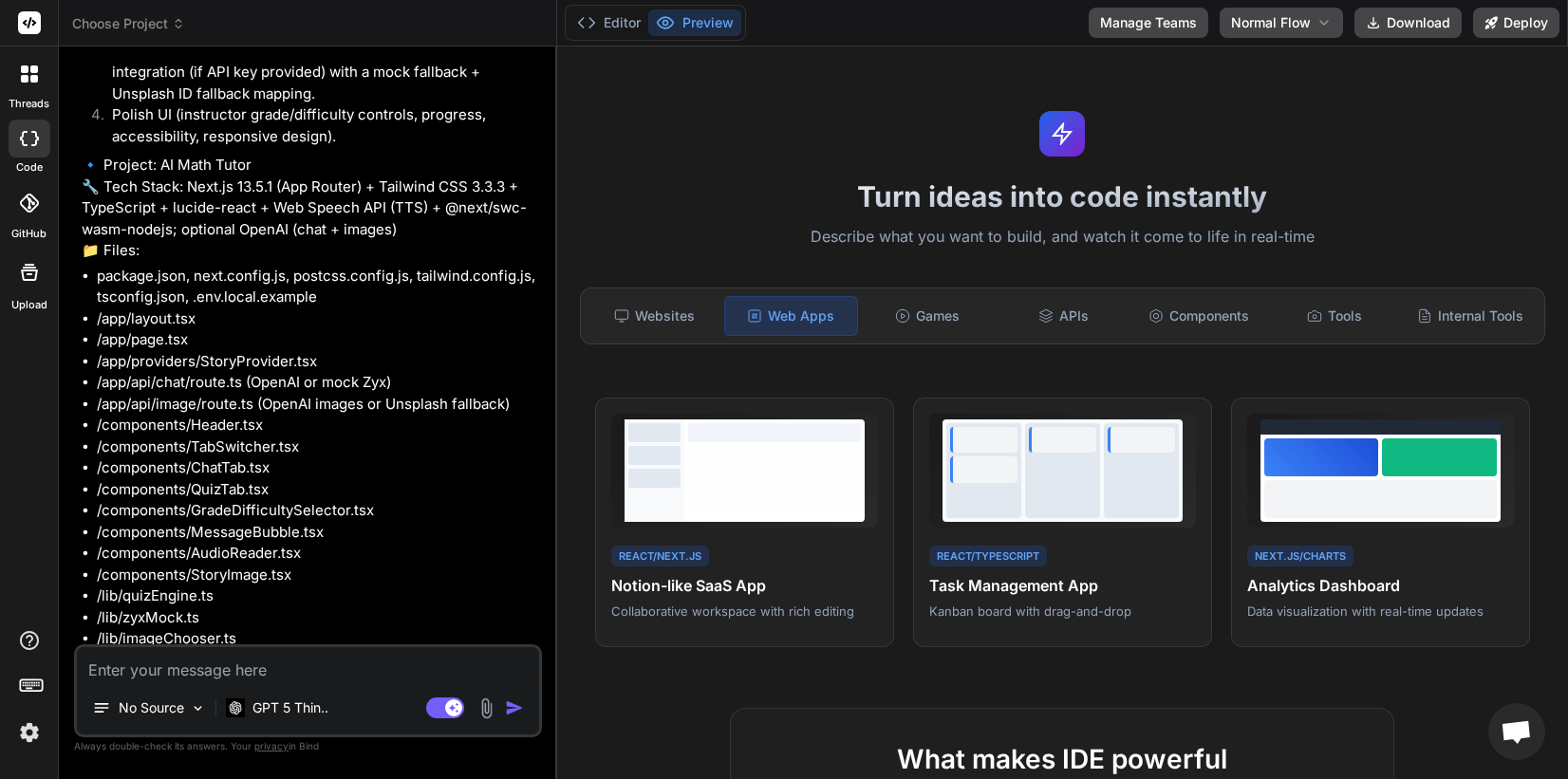
scroll to position [514, 0]
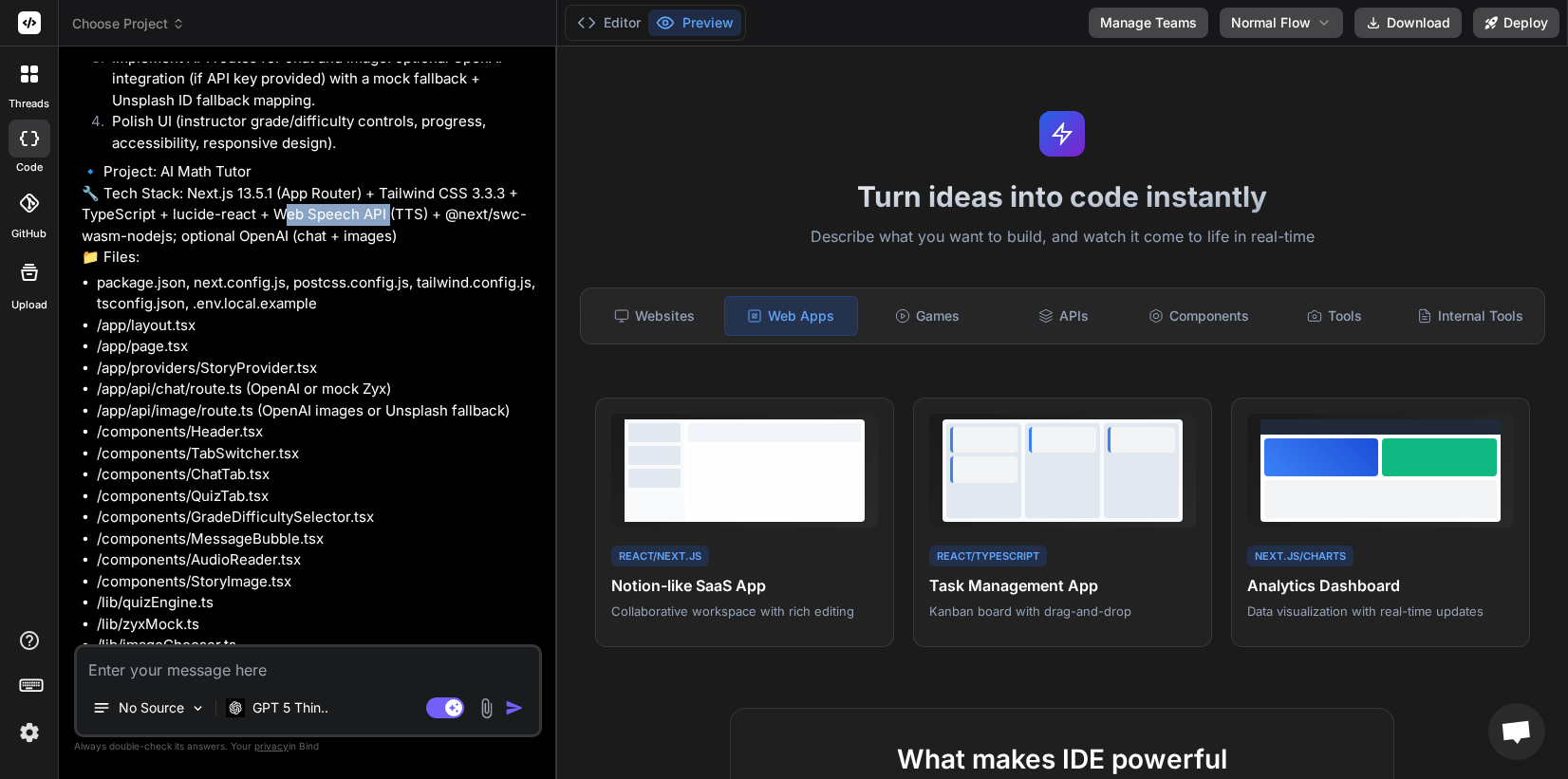
drag, startPoint x: 272, startPoint y: 212, endPoint x: 384, endPoint y: 211, distance: 112.0
click at [384, 211] on p "🔹 Project: AI Math Tutor 🔧 Tech Stack: Next.js 13.5.1 (App Router) + Tailwind C…" at bounding box center [310, 215] width 456 height 108
click at [230, 225] on p "🔹 Project: AI Math Tutor 🔧 Tech Stack: Next.js 13.5.1 (App Router) + Tailwind C…" at bounding box center [310, 215] width 456 height 108
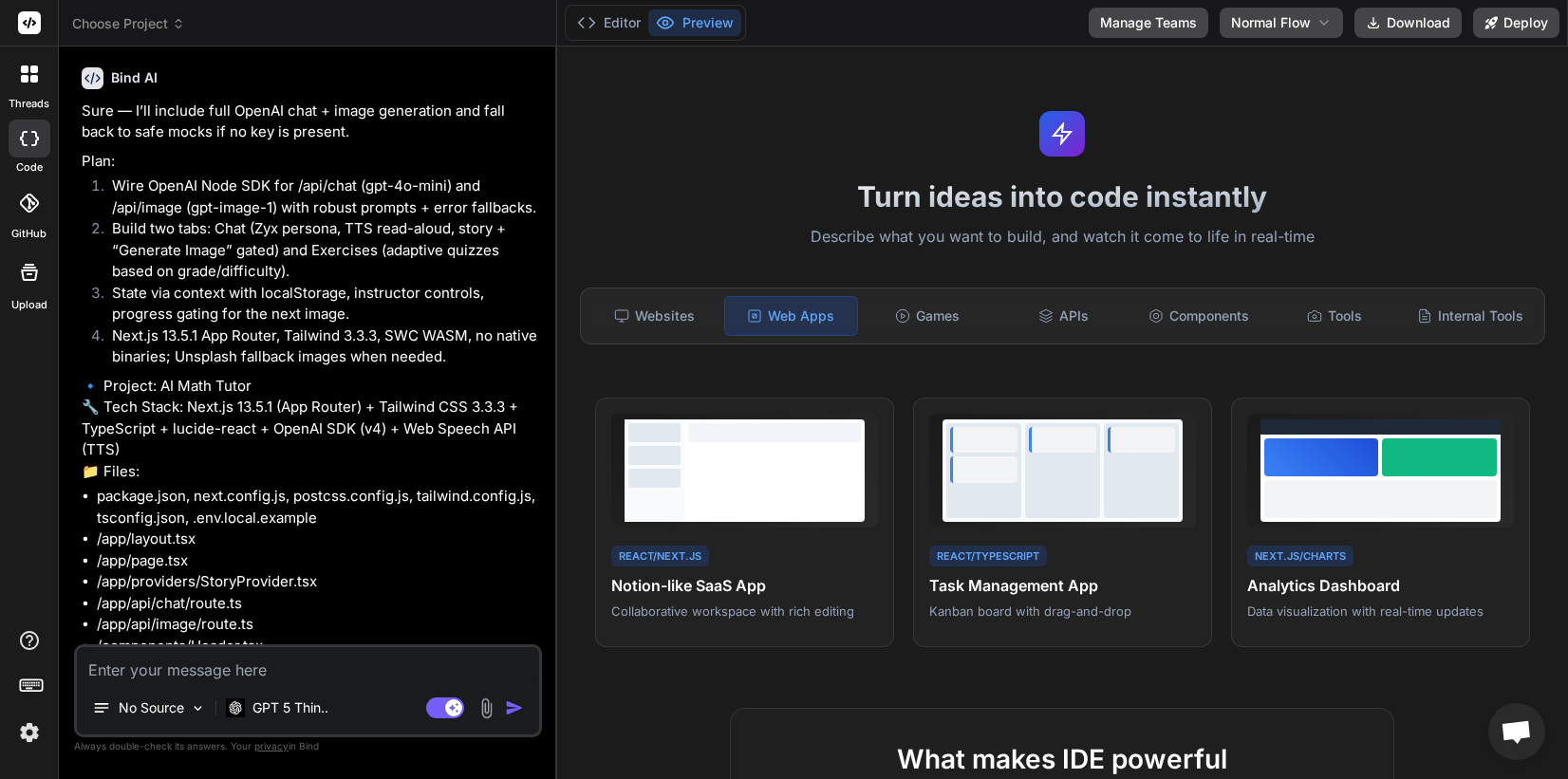
scroll to position [1582, 0]
click at [313, 664] on textarea at bounding box center [308, 664] width 462 height 34
type textarea "x"
type textarea "d"
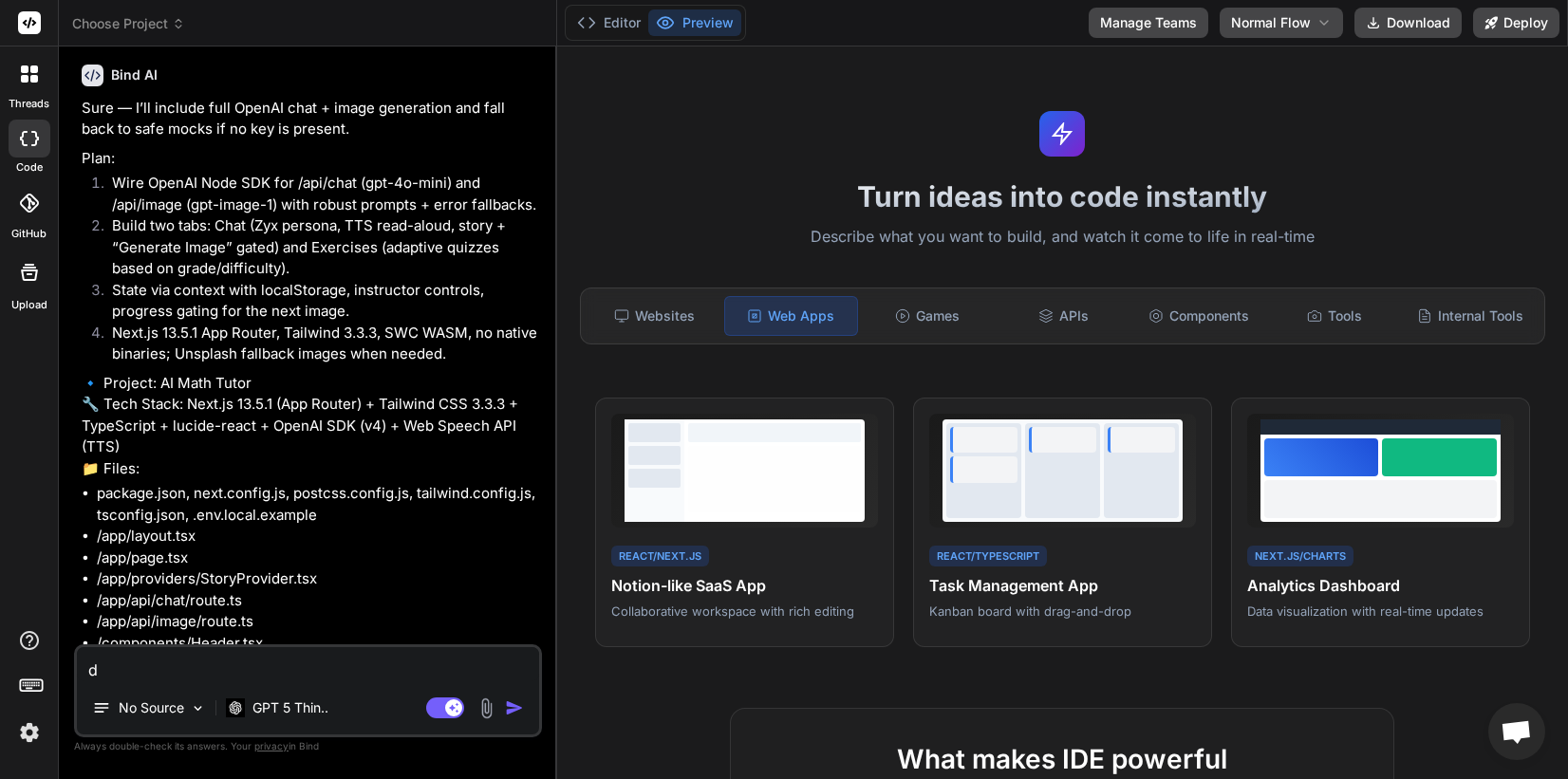
type textarea "x"
type textarea "da"
type textarea "x"
type textarea "dap"
type textarea "x"
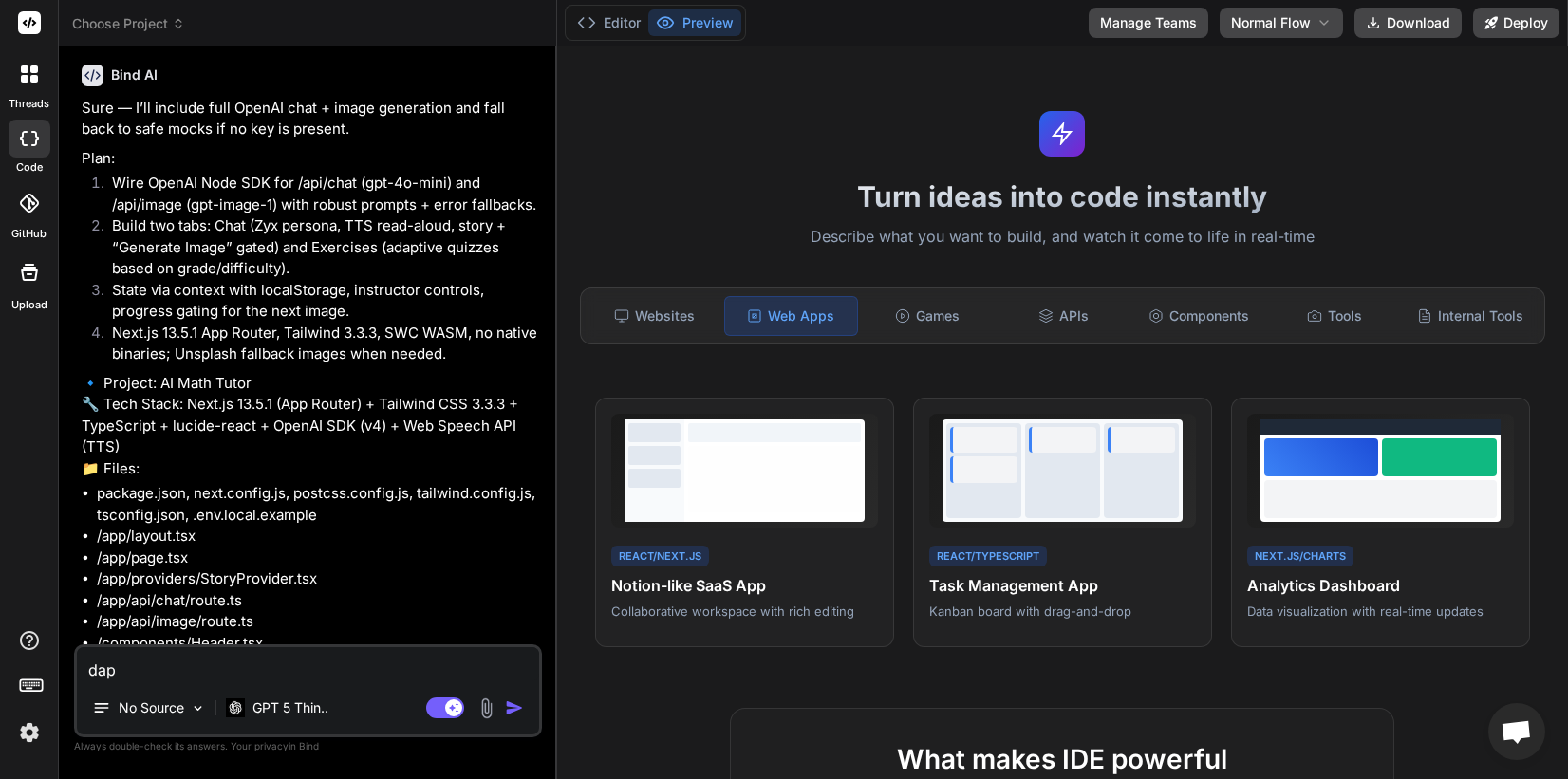
type textarea "dapi"
type textarea "x"
type textarea "dap"
type textarea "x"
type textarea "da"
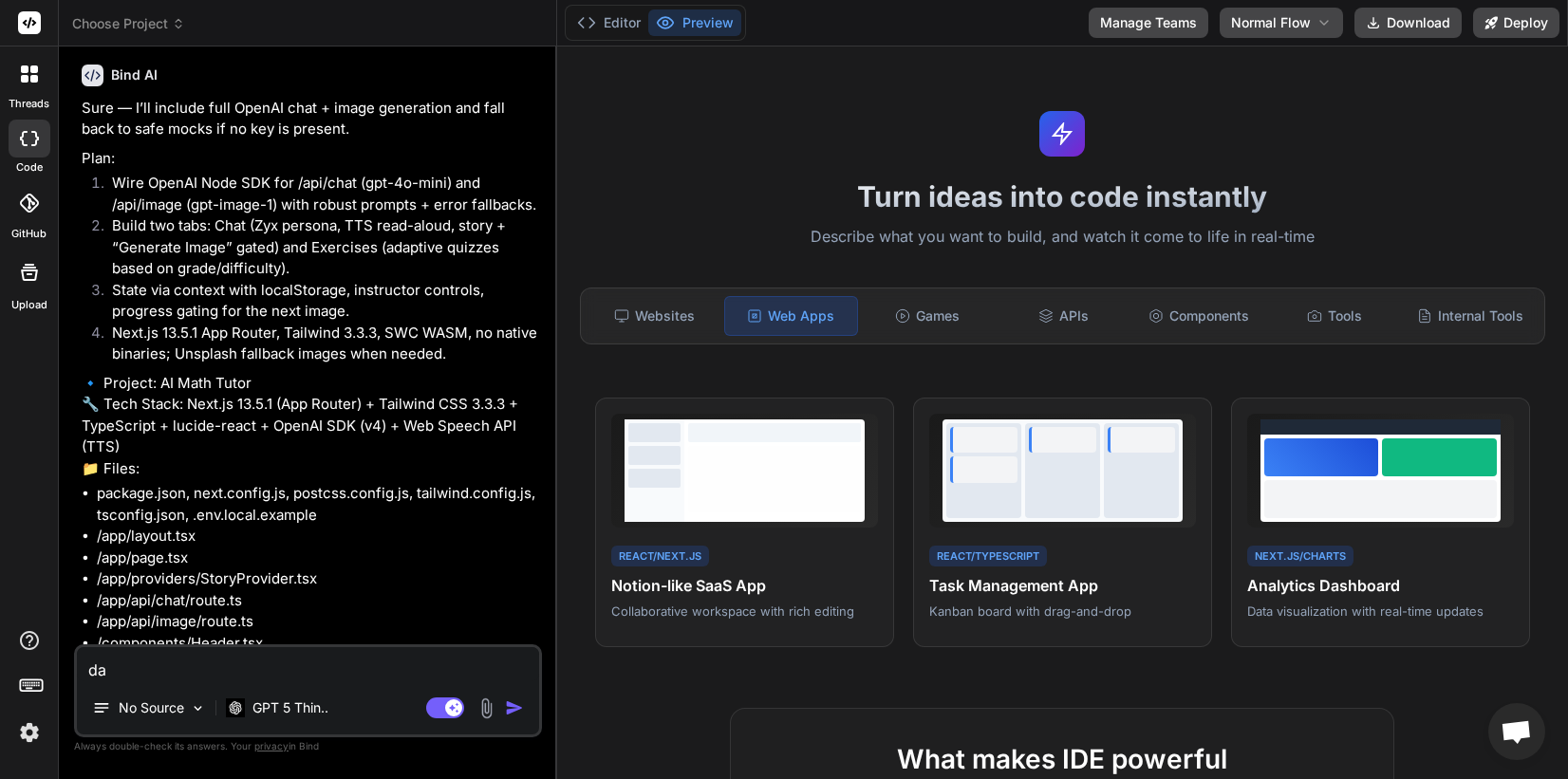
type textarea "x"
type textarea "d"
type textarea "x"
type textarea "a"
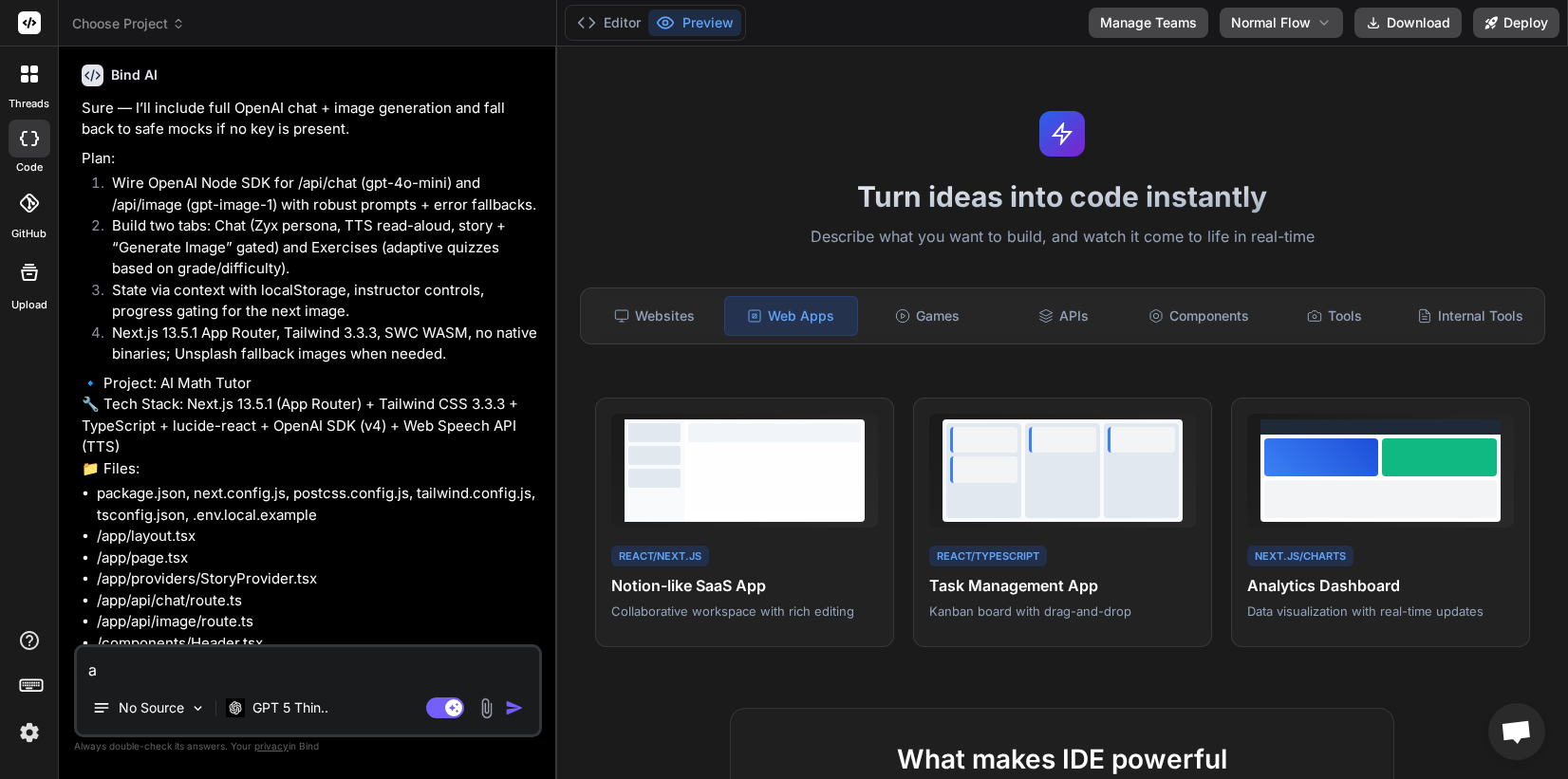
type textarea "x"
type textarea "ap"
type textarea "x"
type textarea "api"
type textarea "x"
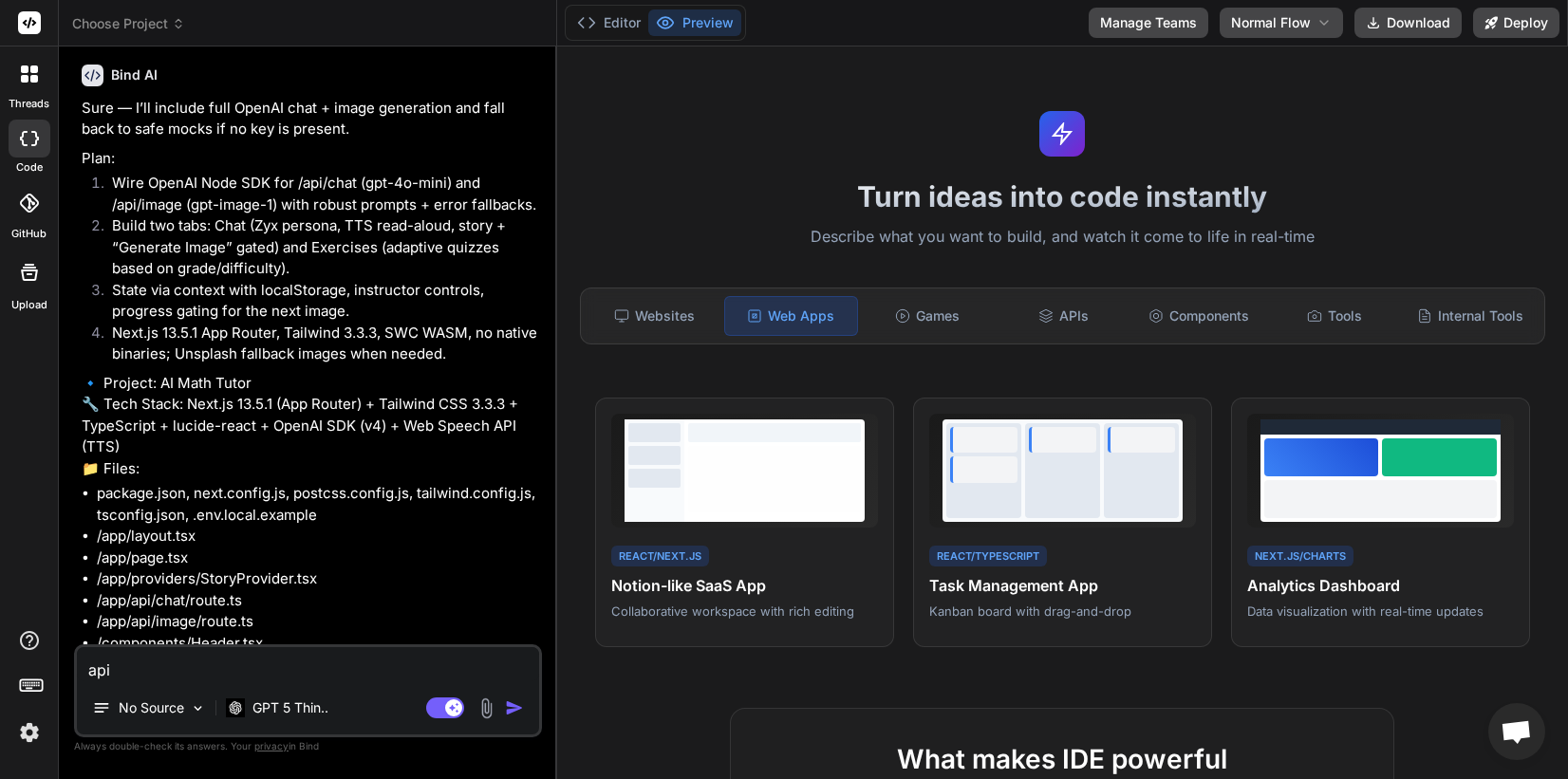
type textarea "api"
type textarea "x"
type textarea "api k"
type textarea "x"
type textarea "api ke"
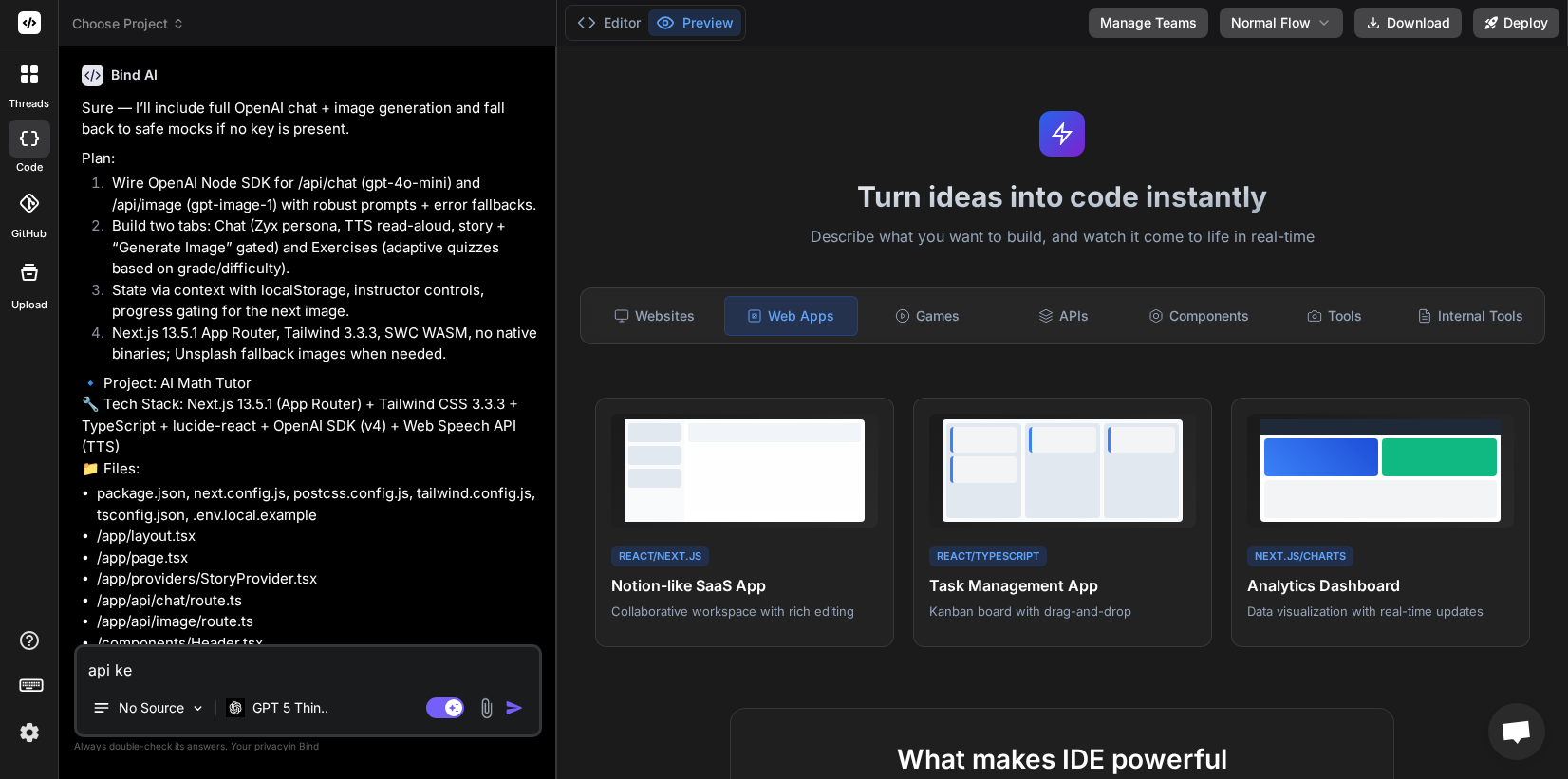
type textarea "x"
type textarea "api key"
type textarea "x"
type textarea "api key"
type textarea "x"
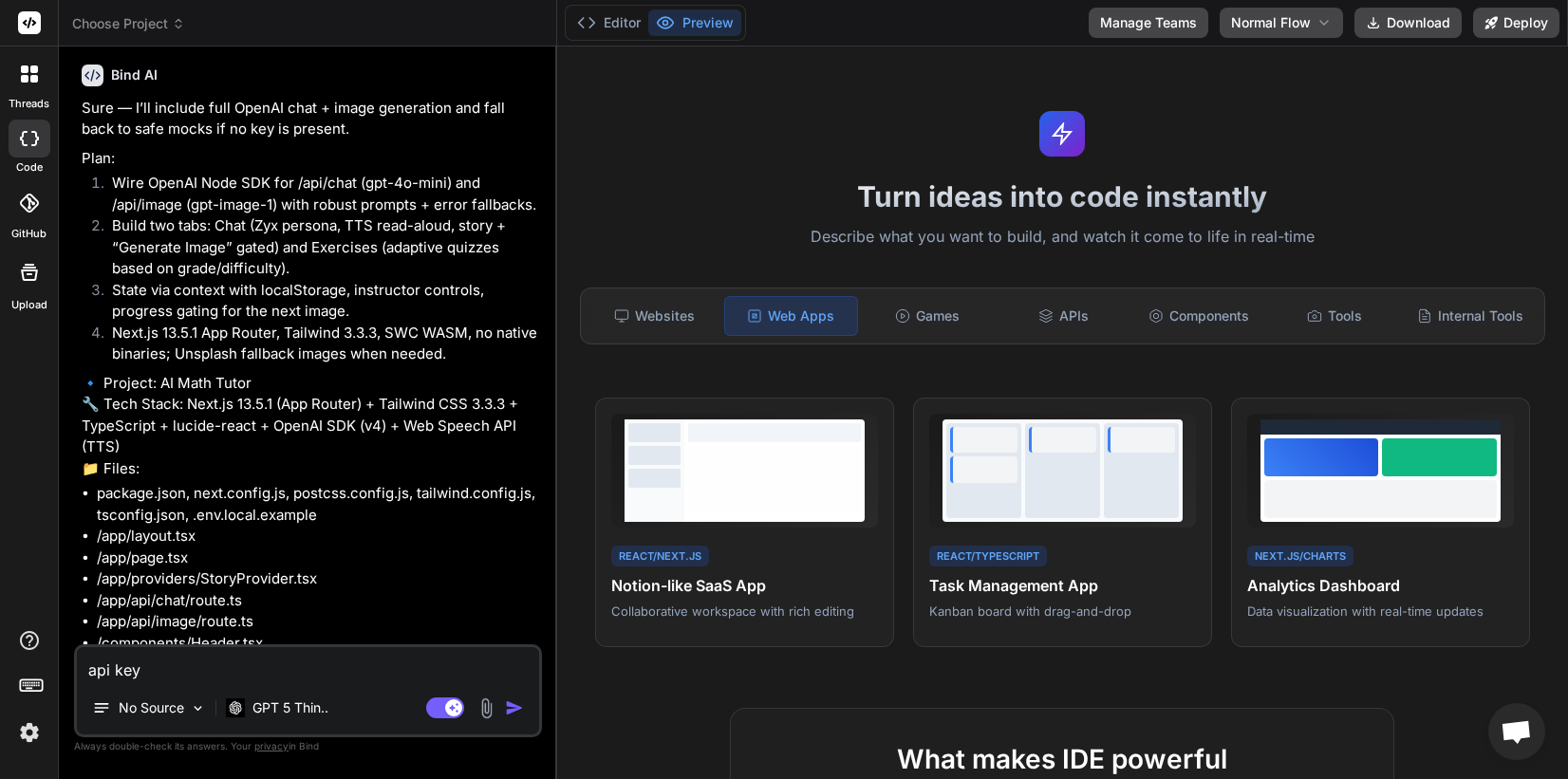
type textarea "api key w"
type textarea "x"
type textarea "api key wi"
type textarea "x"
type textarea "api key wil"
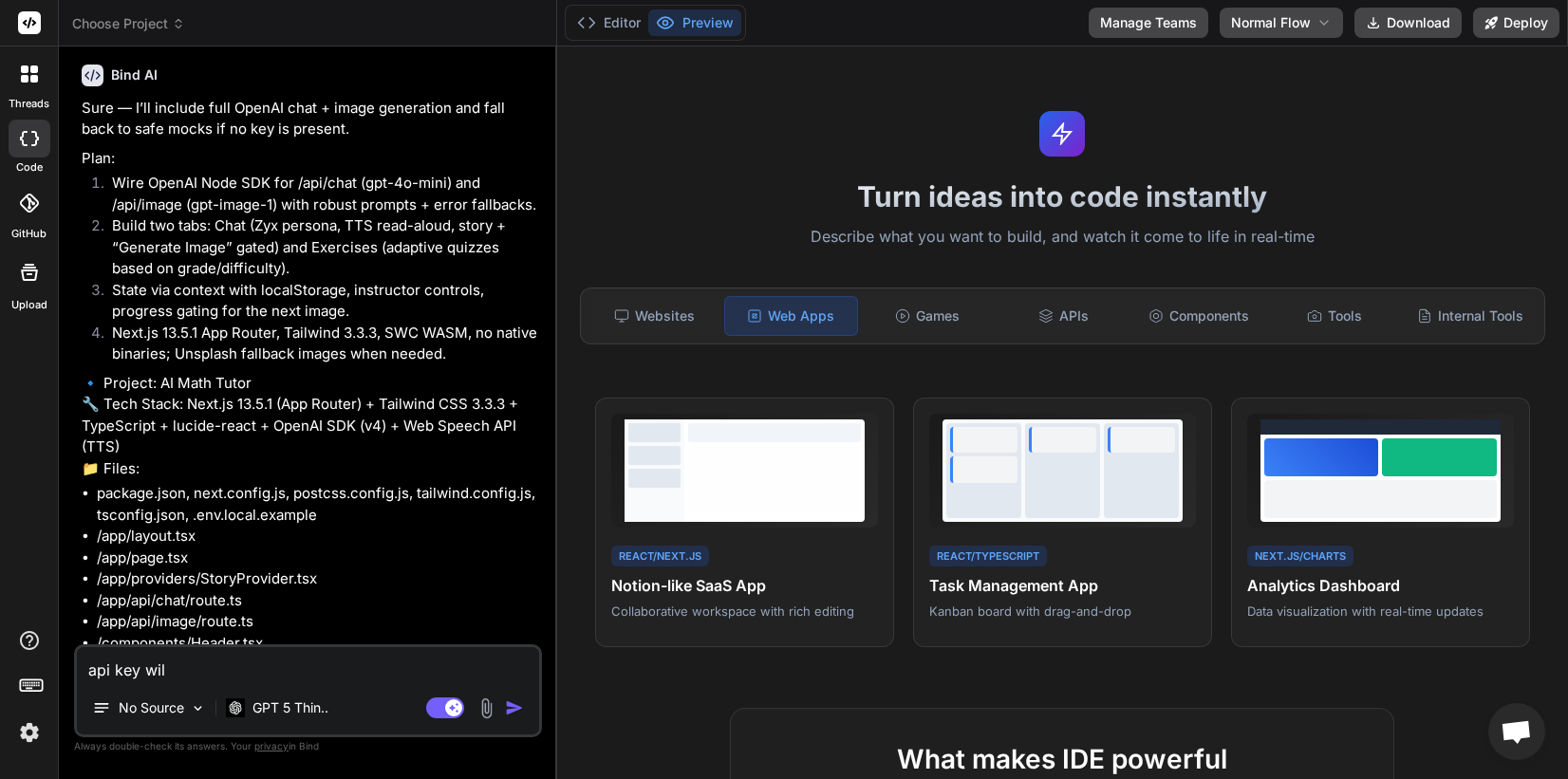
type textarea "x"
type textarea "api key will"
type textarea "x"
type textarea "api key will"
type textarea "x"
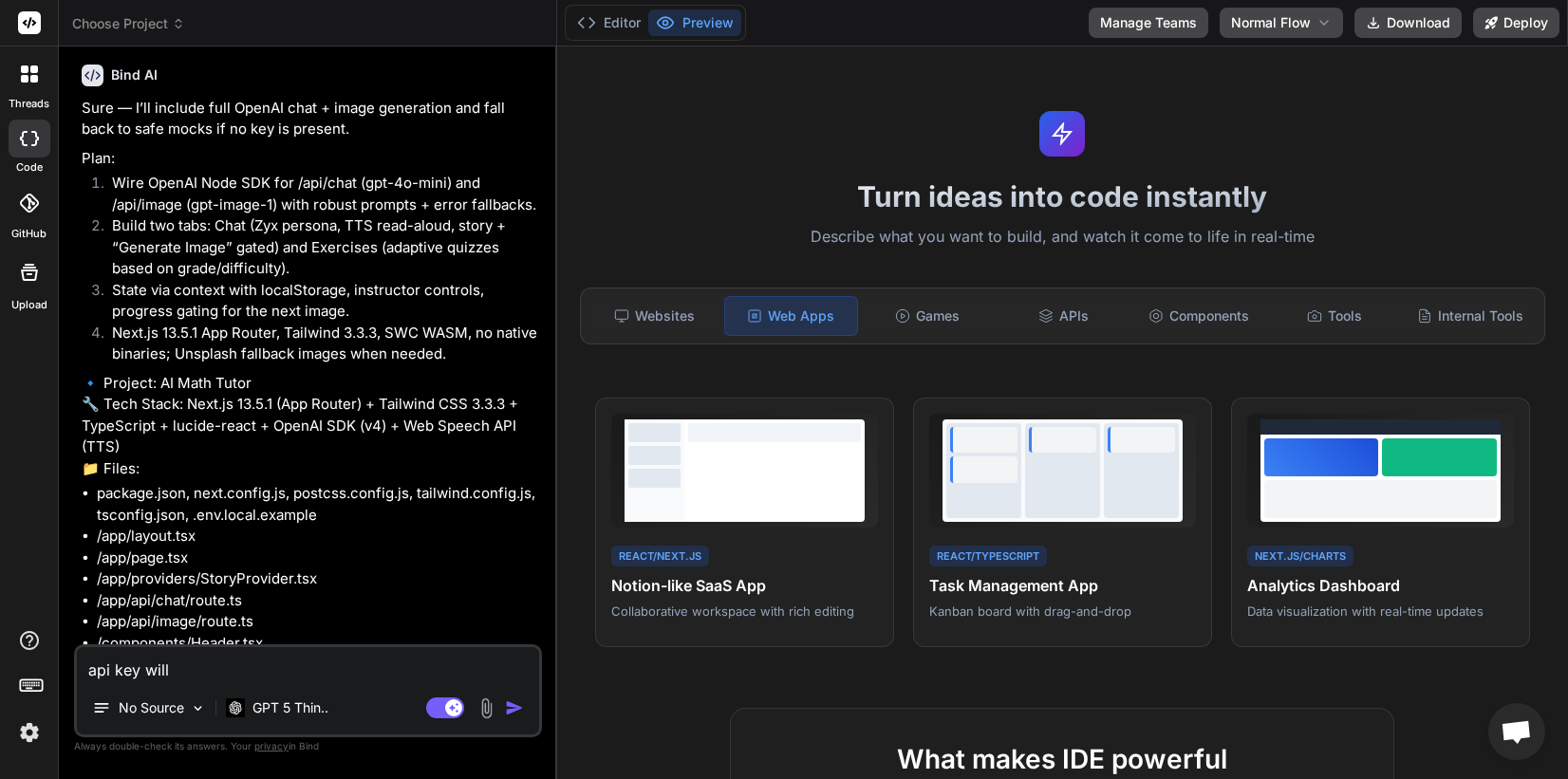
type textarea "api key will b"
type textarea "x"
type textarea "api key will be"
type textarea "x"
type textarea "api key will be"
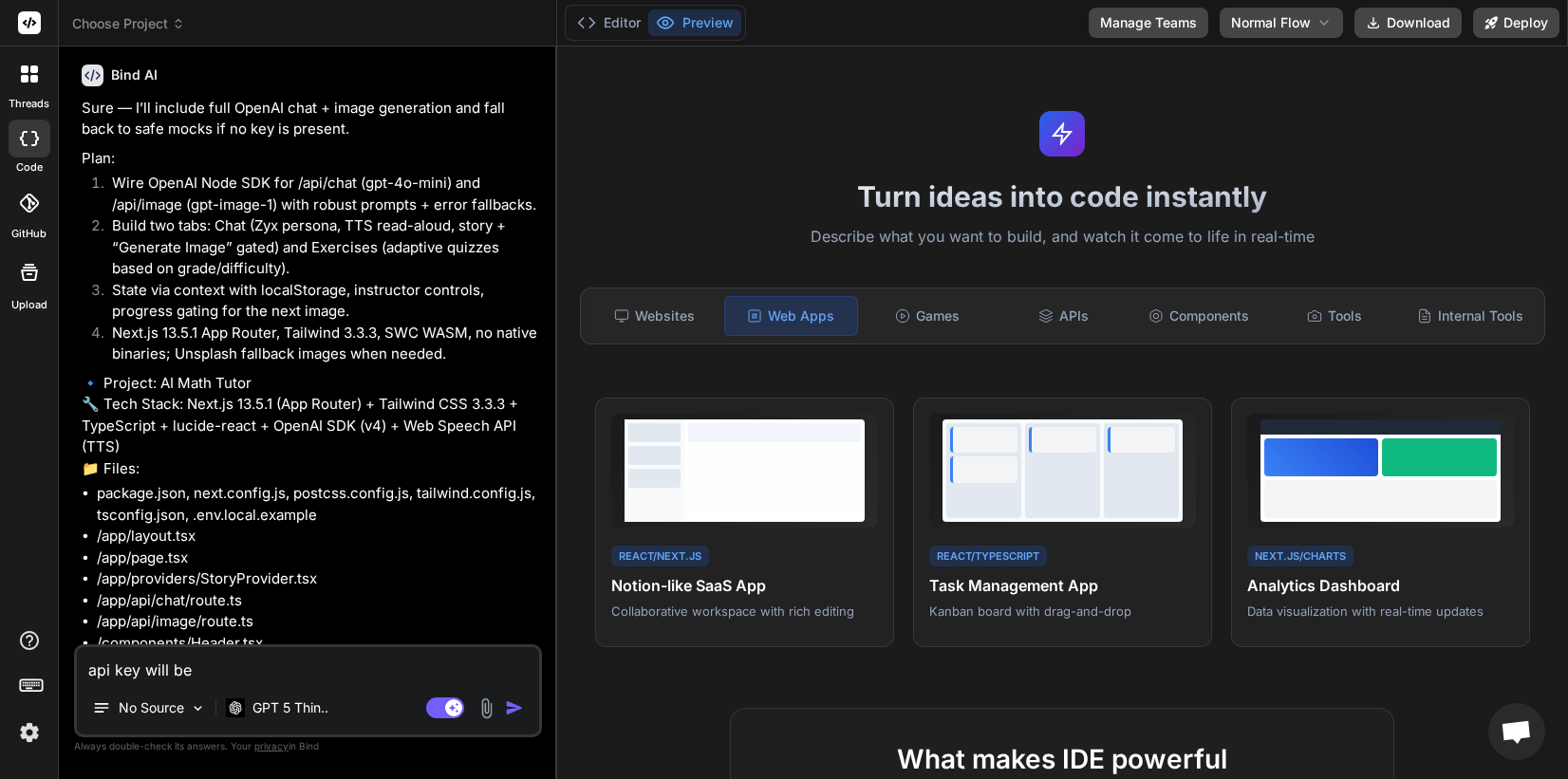
type textarea "x"
type textarea "api key will be p"
type textarea "x"
type textarea "api key will be pr"
type textarea "x"
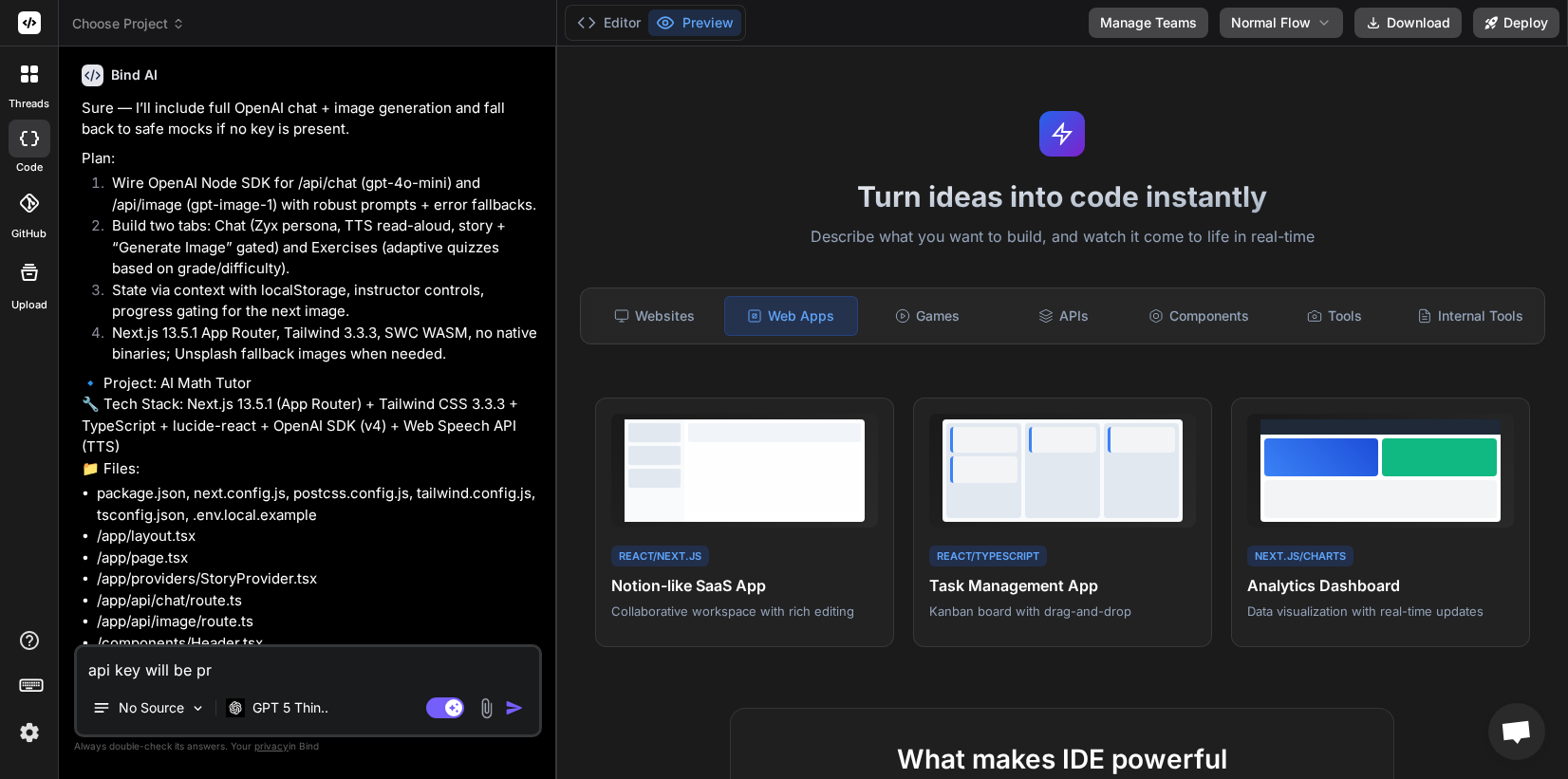
type textarea "api key will be pre"
type textarea "x"
type textarea "api key will be pres"
type textarea "x"
type textarea "api key will be prese"
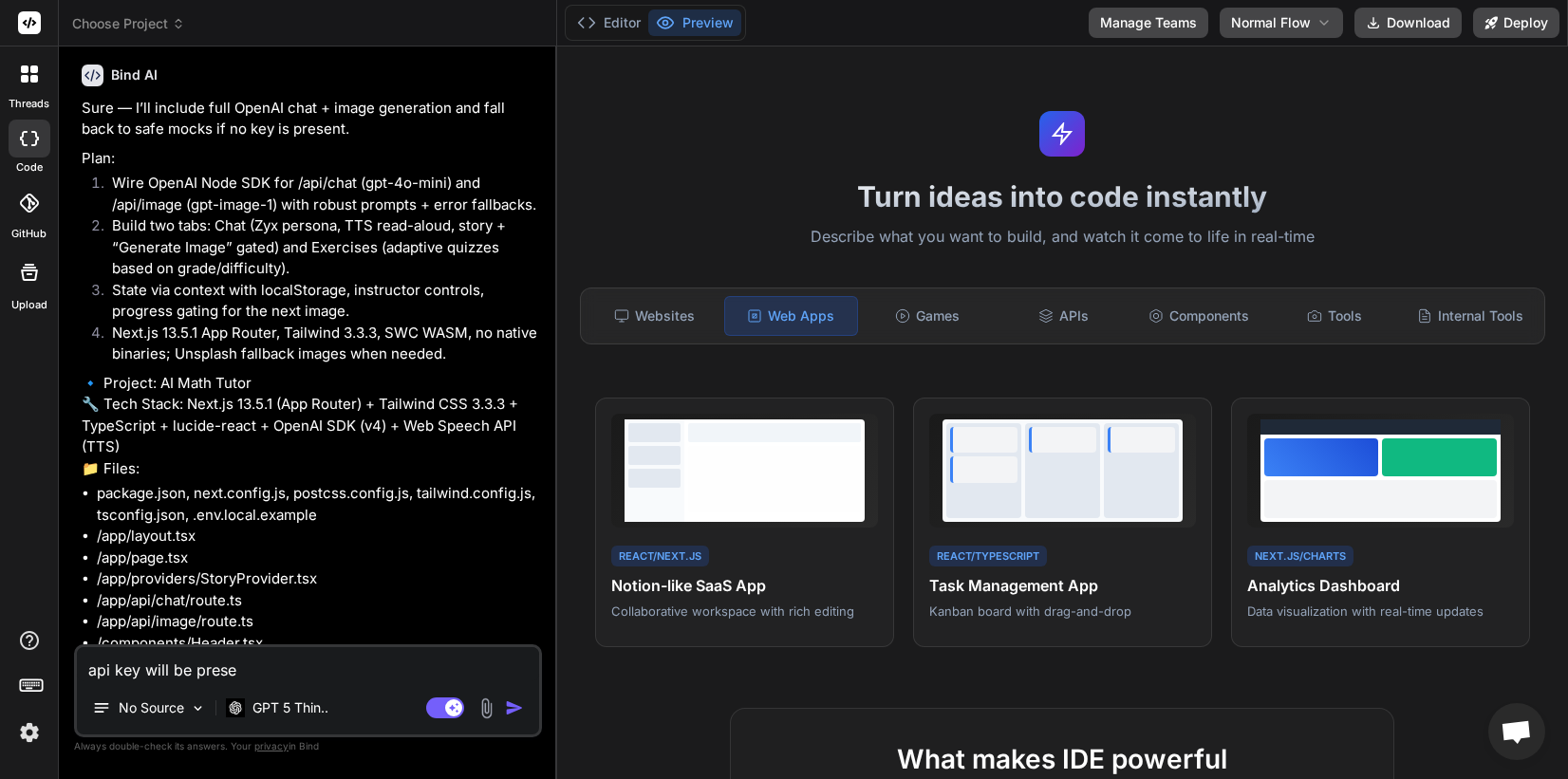
type textarea "x"
type textarea "api key will be presen"
type textarea "x"
type textarea "api key will be present"
type textarea "x"
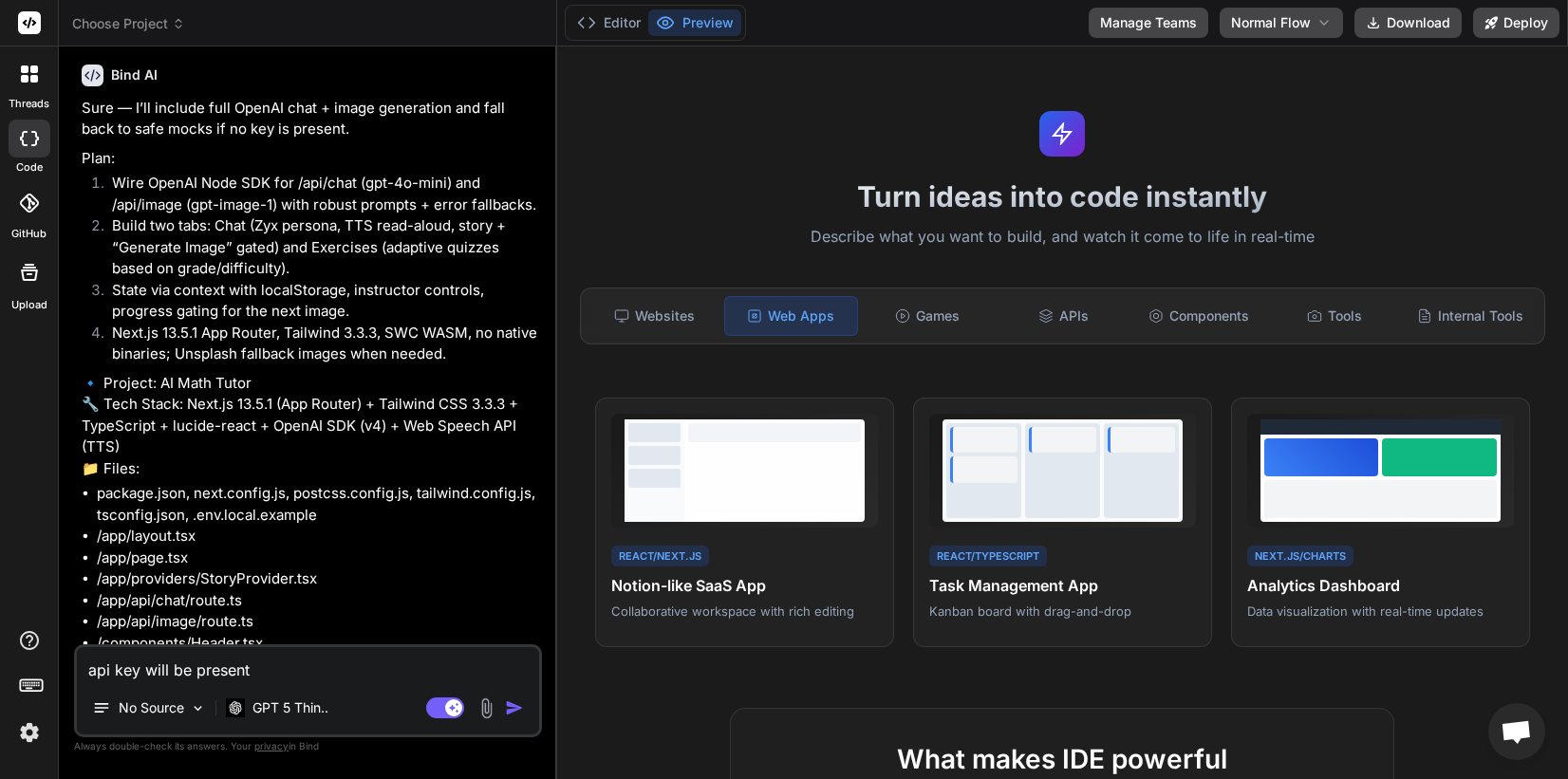
type textarea "api key will be present,"
type textarea "x"
type textarea "api key will be present,"
type textarea "x"
type textarea "api key will be present, d"
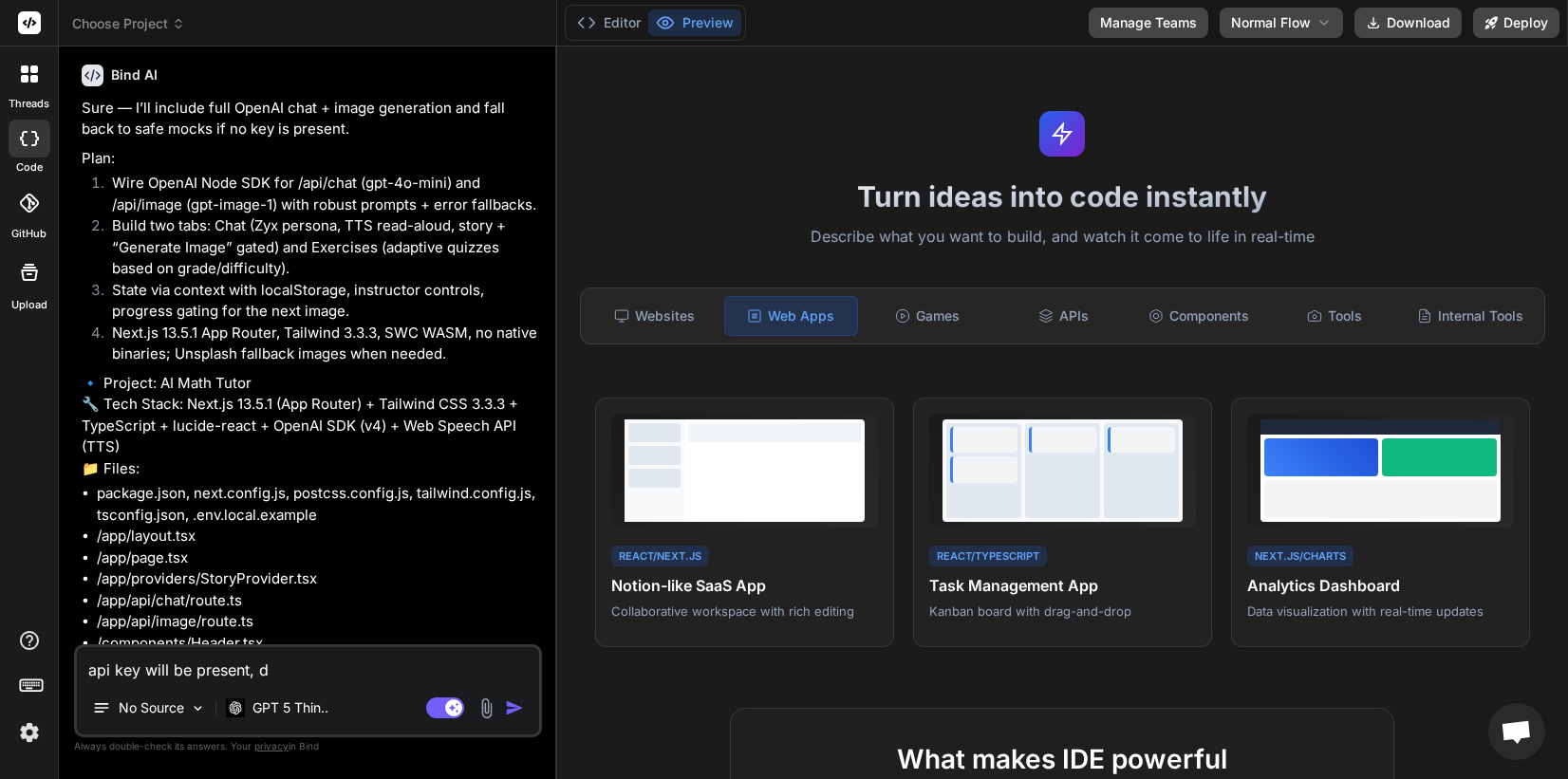
type textarea "x"
type textarea "api key will be present, do"
type textarea "x"
type textarea "api key will be present, don"
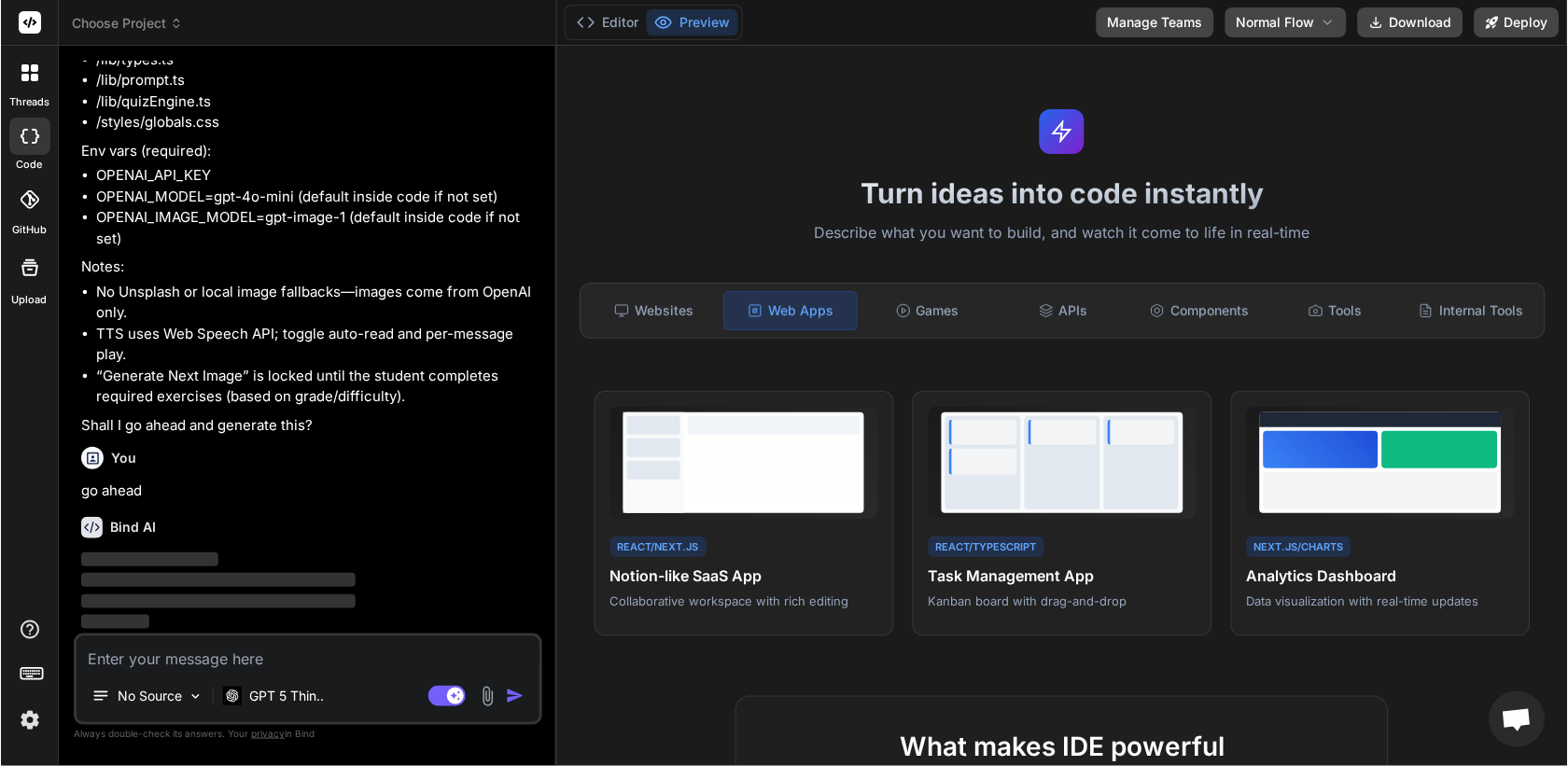
scroll to position [3397, 0]
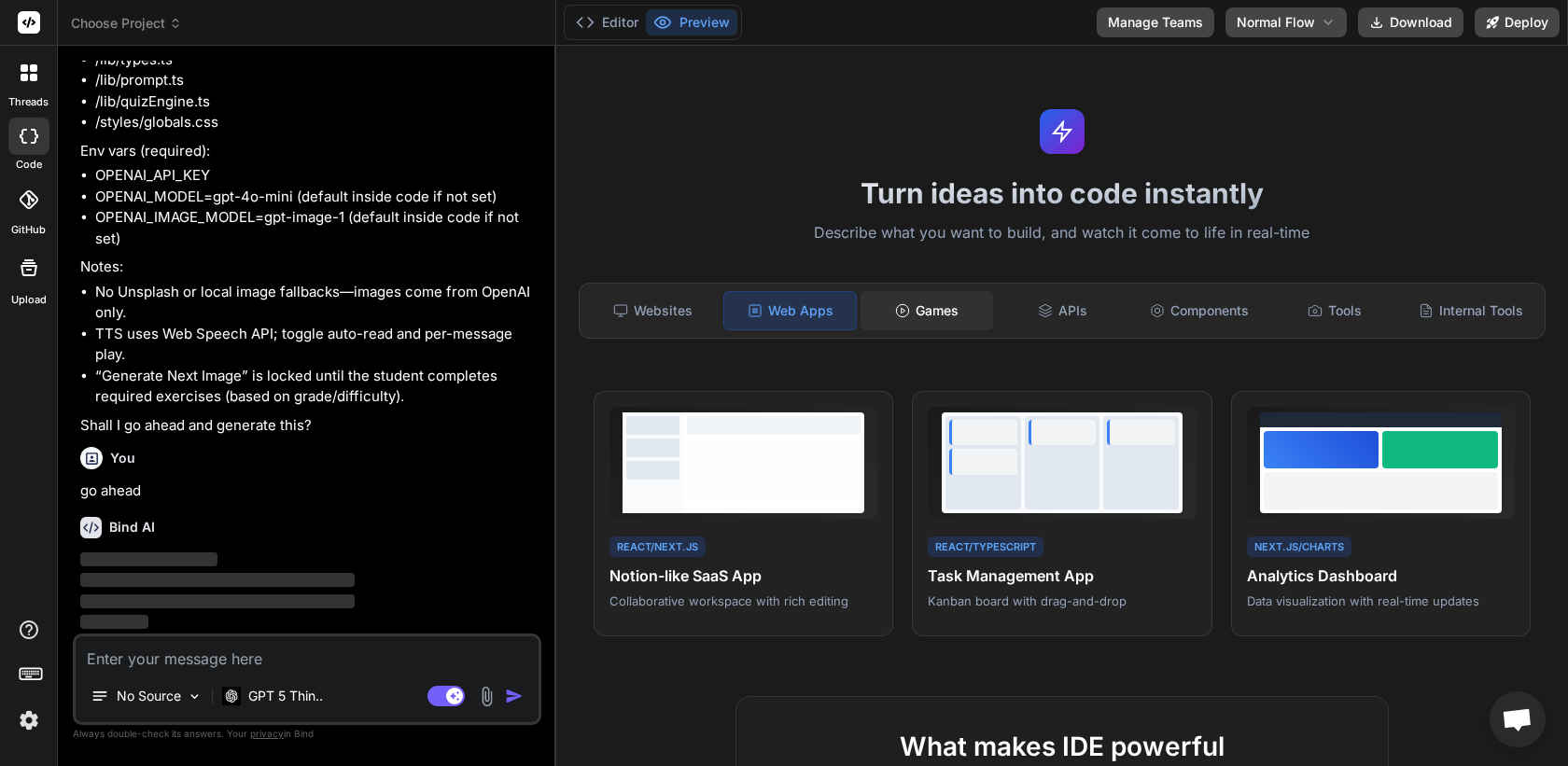
click at [923, 304] on div "Games" at bounding box center [927, 310] width 133 height 39
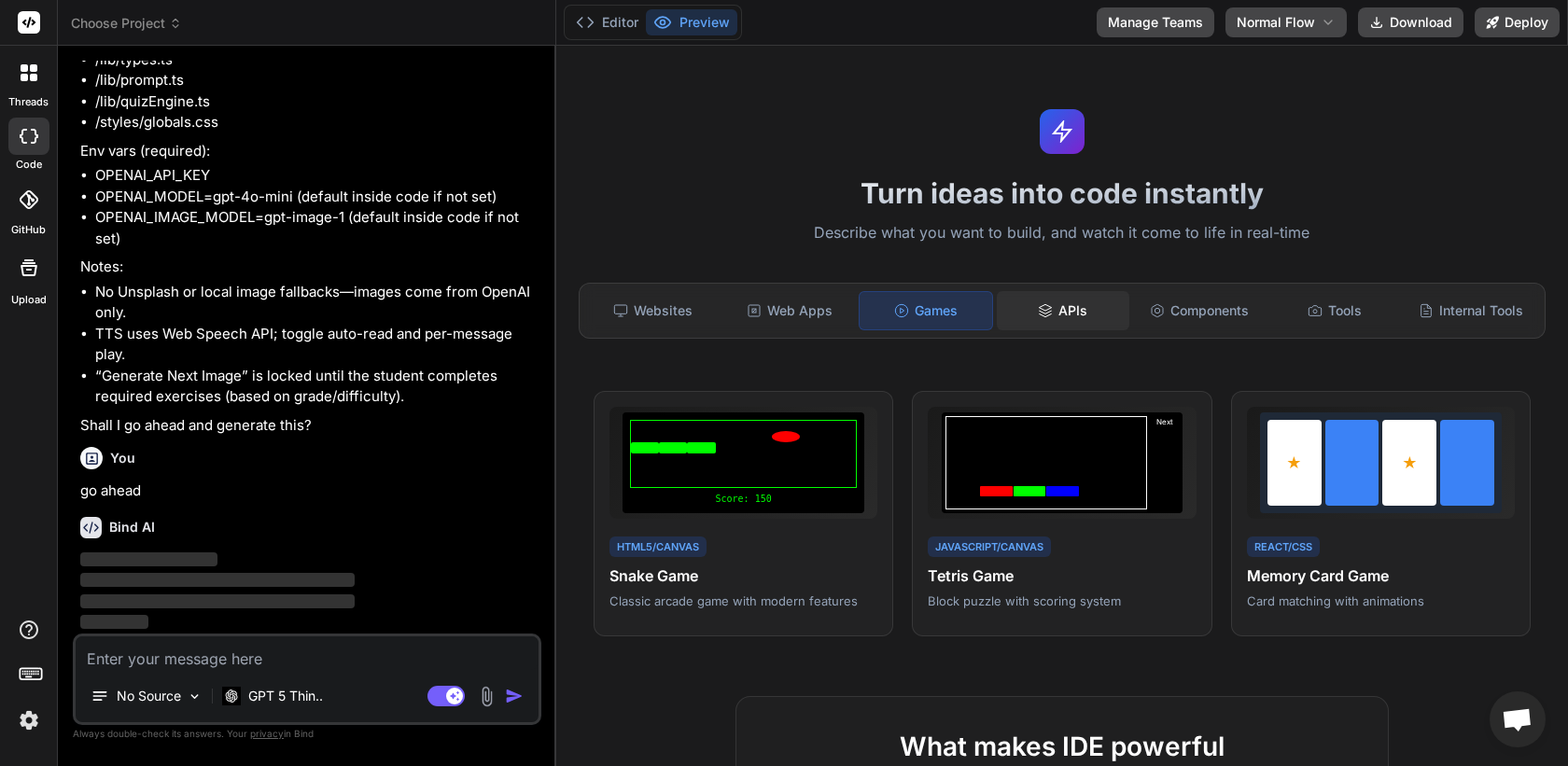
click at [1069, 314] on div "APIs" at bounding box center [1063, 310] width 133 height 39
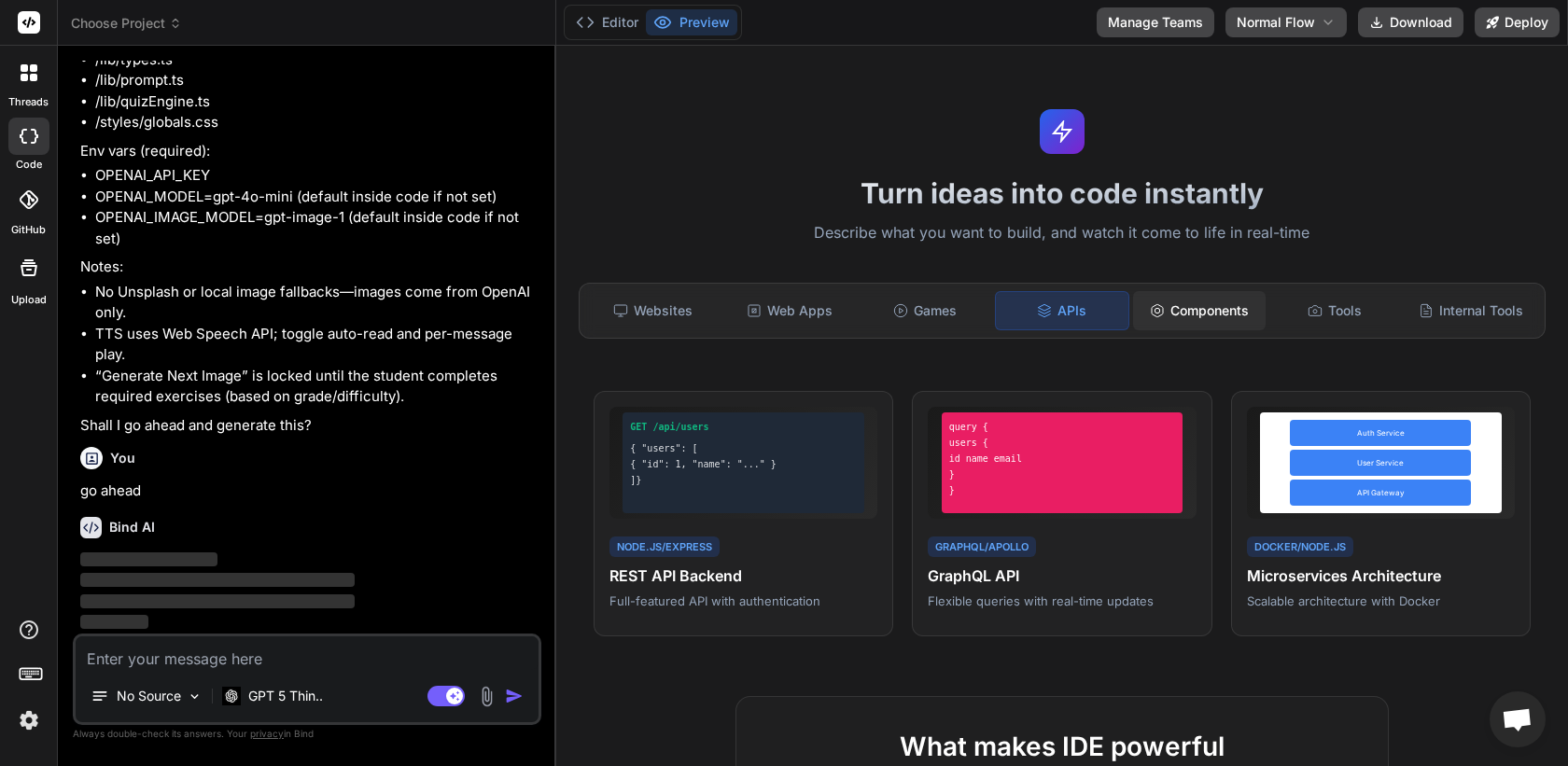
click at [1202, 313] on div "Components" at bounding box center [1199, 310] width 133 height 39
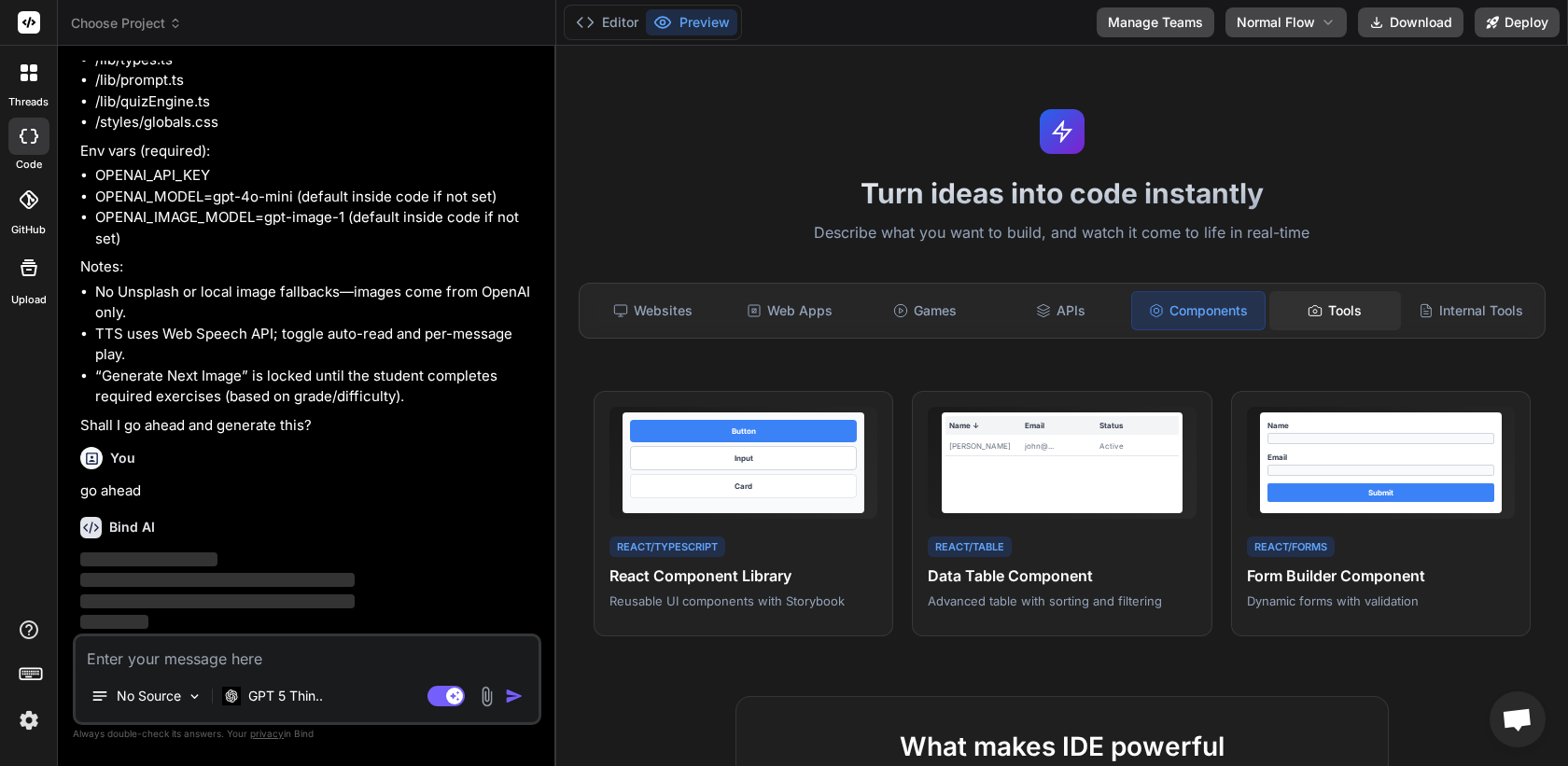
click at [1326, 311] on div "Tools" at bounding box center [1335, 310] width 133 height 39
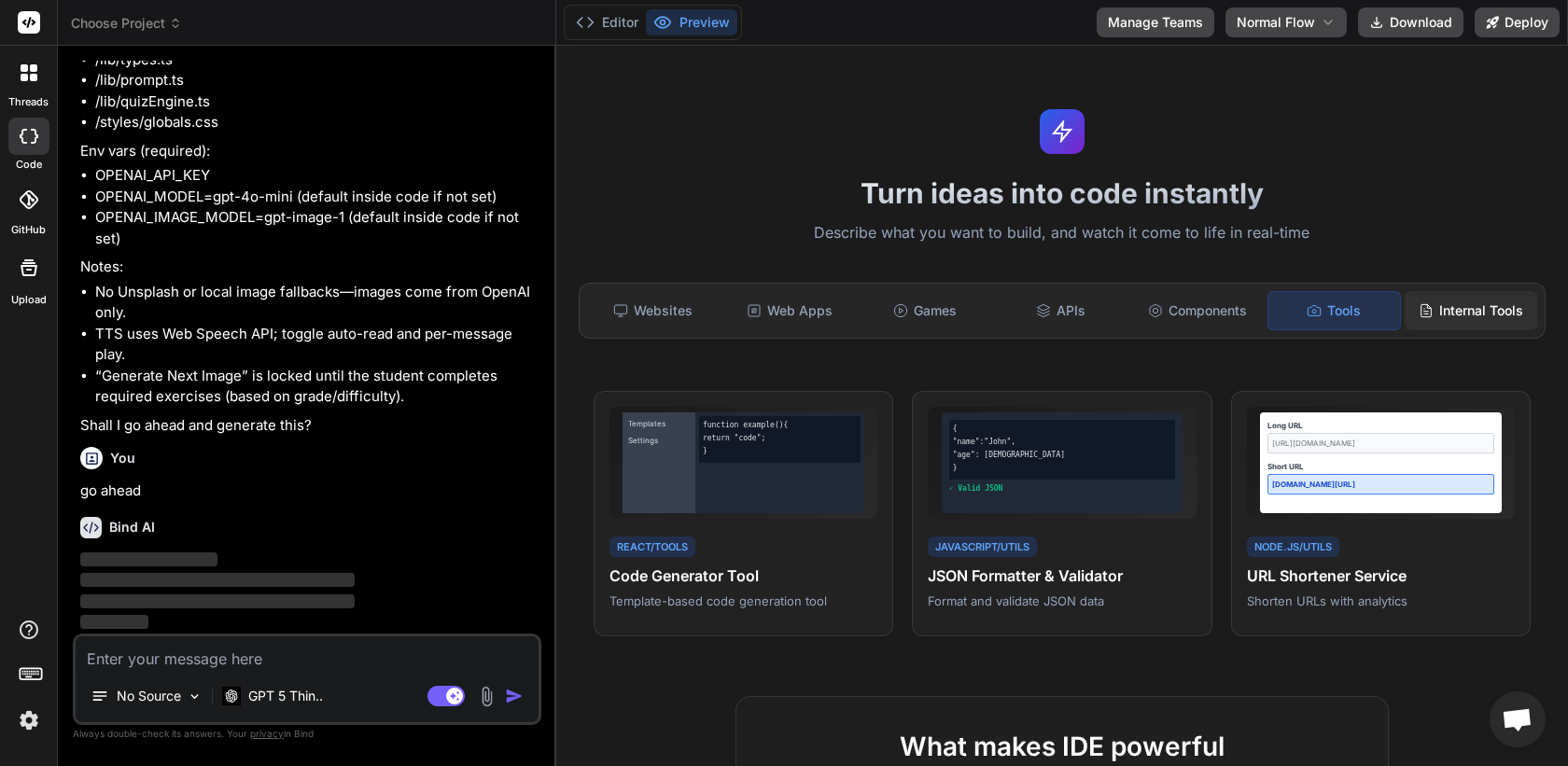
click at [1457, 308] on div "Internal Tools" at bounding box center [1471, 310] width 133 height 39
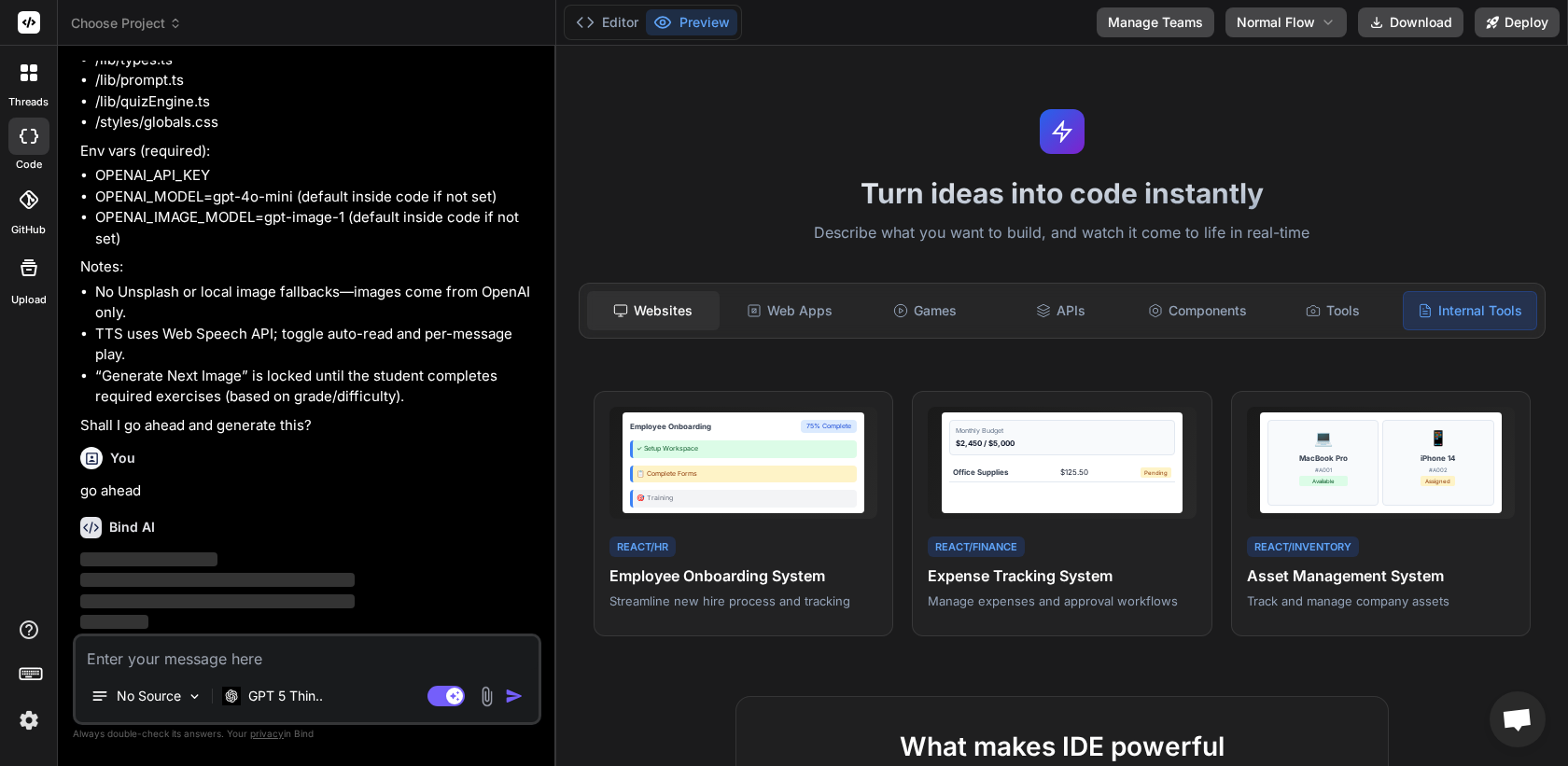
click at [668, 317] on div "Websites" at bounding box center [653, 310] width 133 height 39
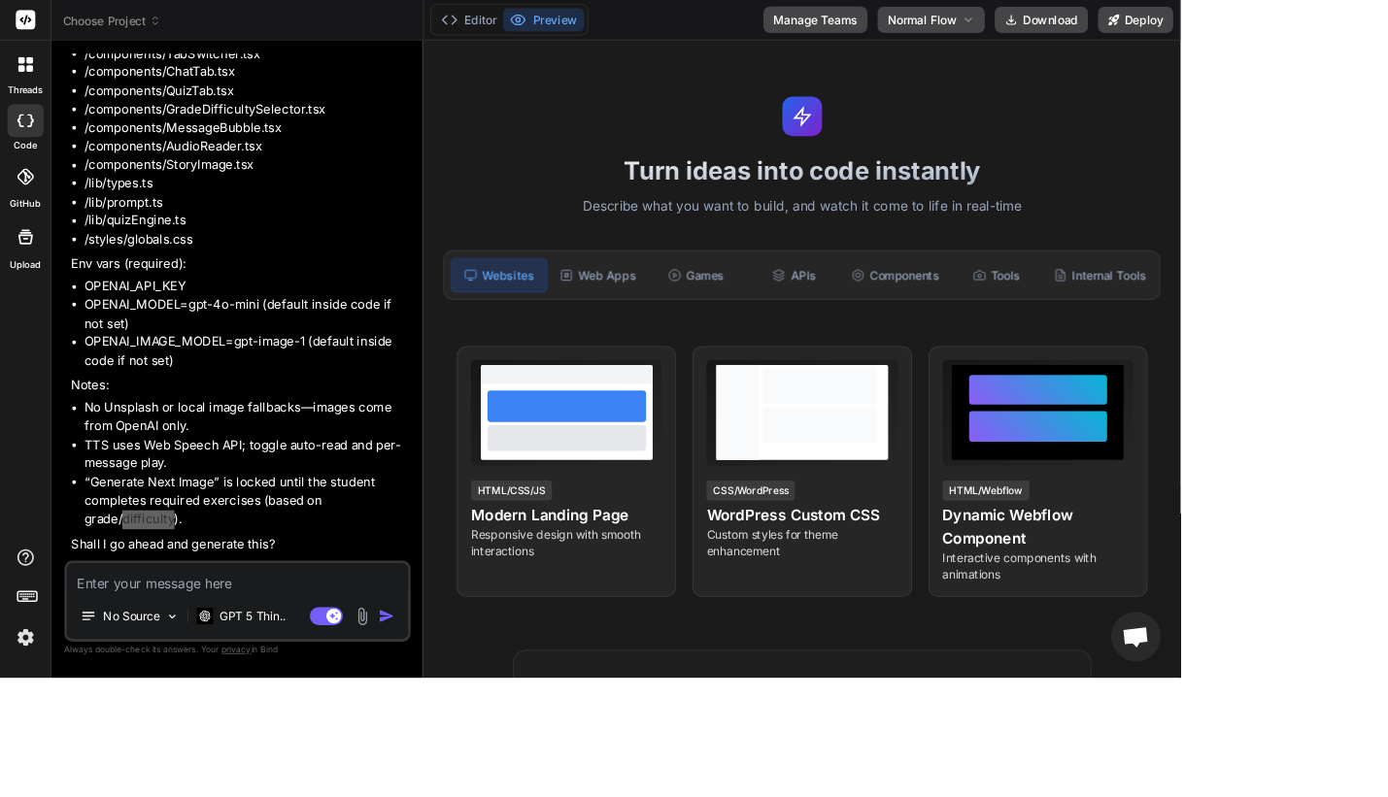
scroll to position [3796, 0]
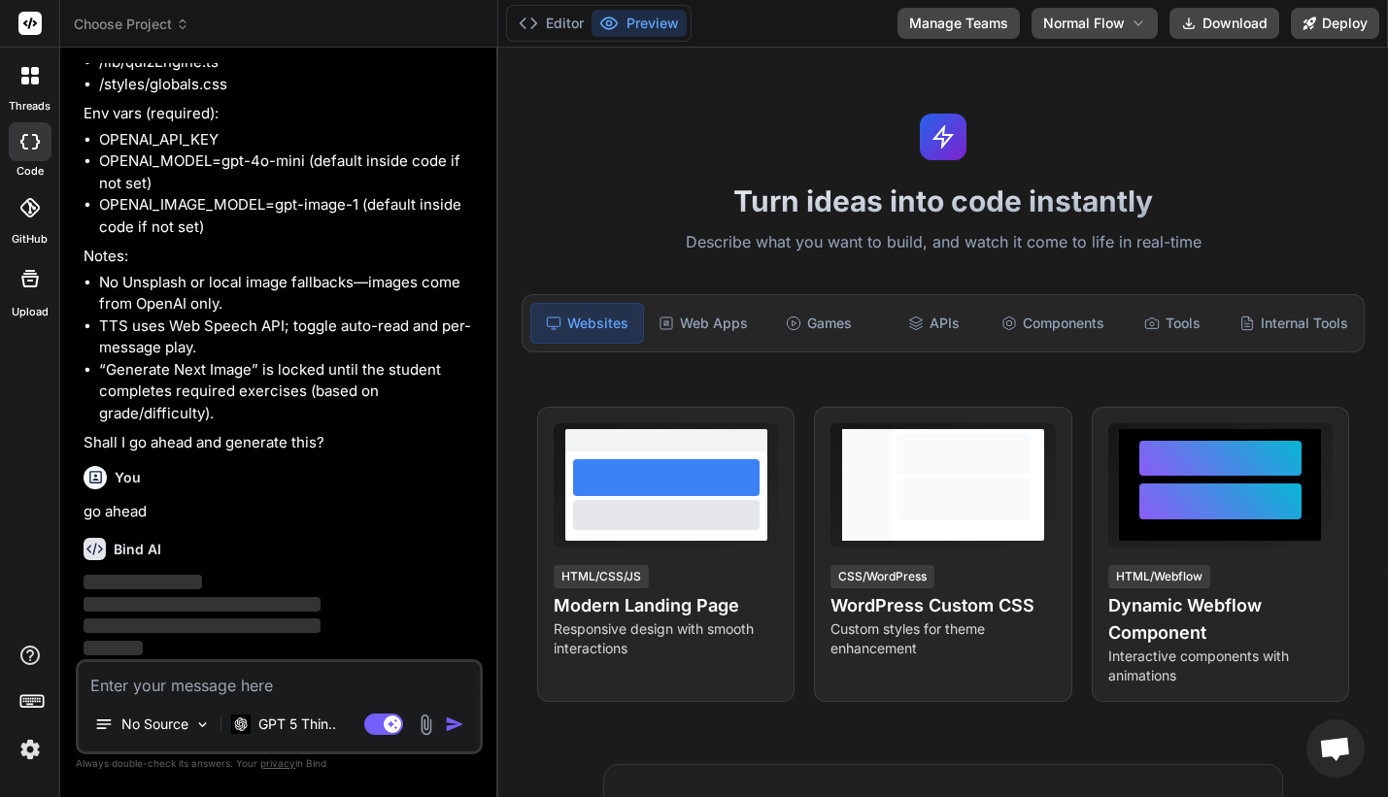
click at [457, 524] on div "You go ahead" at bounding box center [281, 490] width 395 height 65
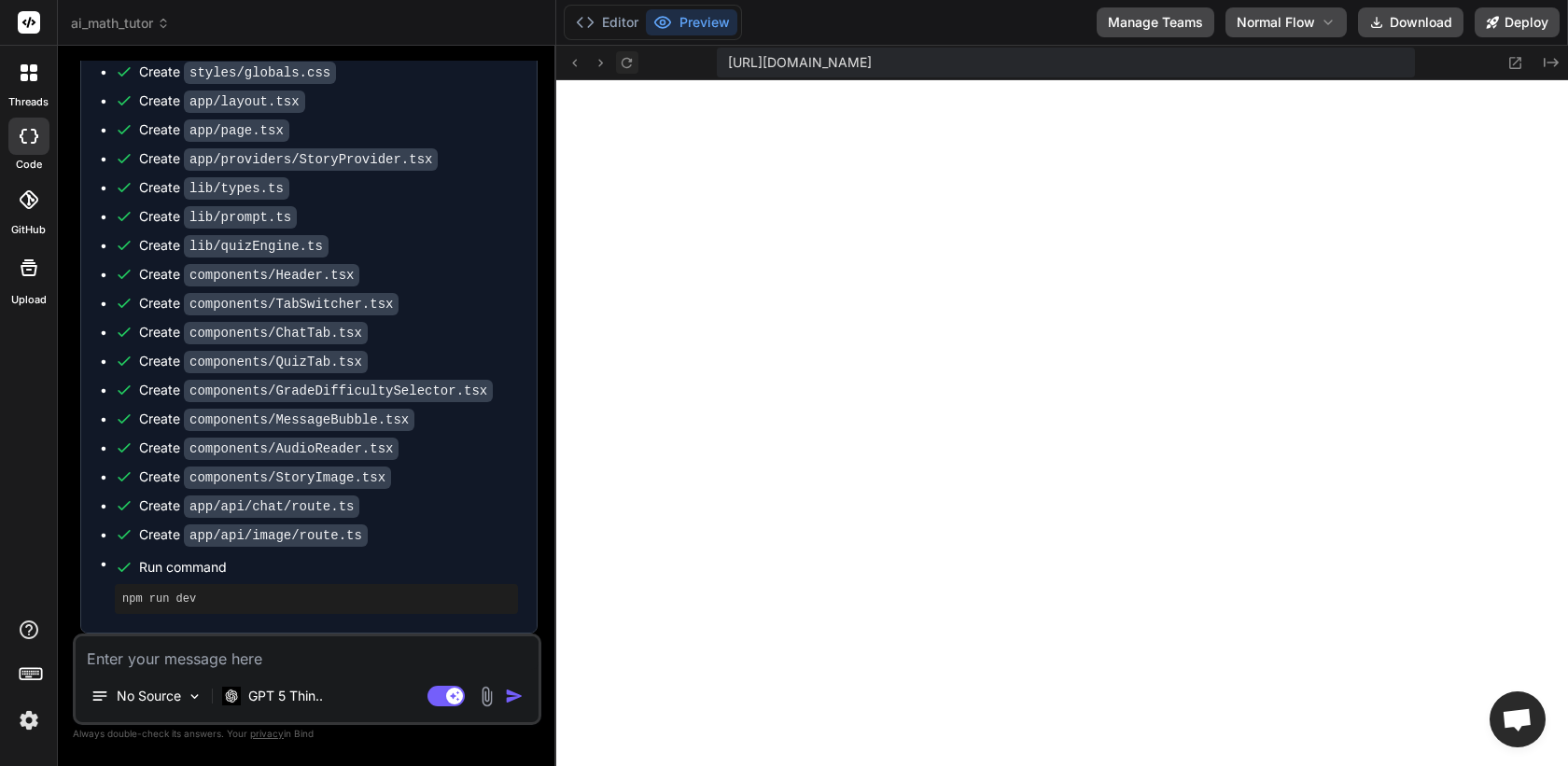
scroll to position [2590, 0]
click at [628, 64] on icon at bounding box center [626, 62] width 16 height 16
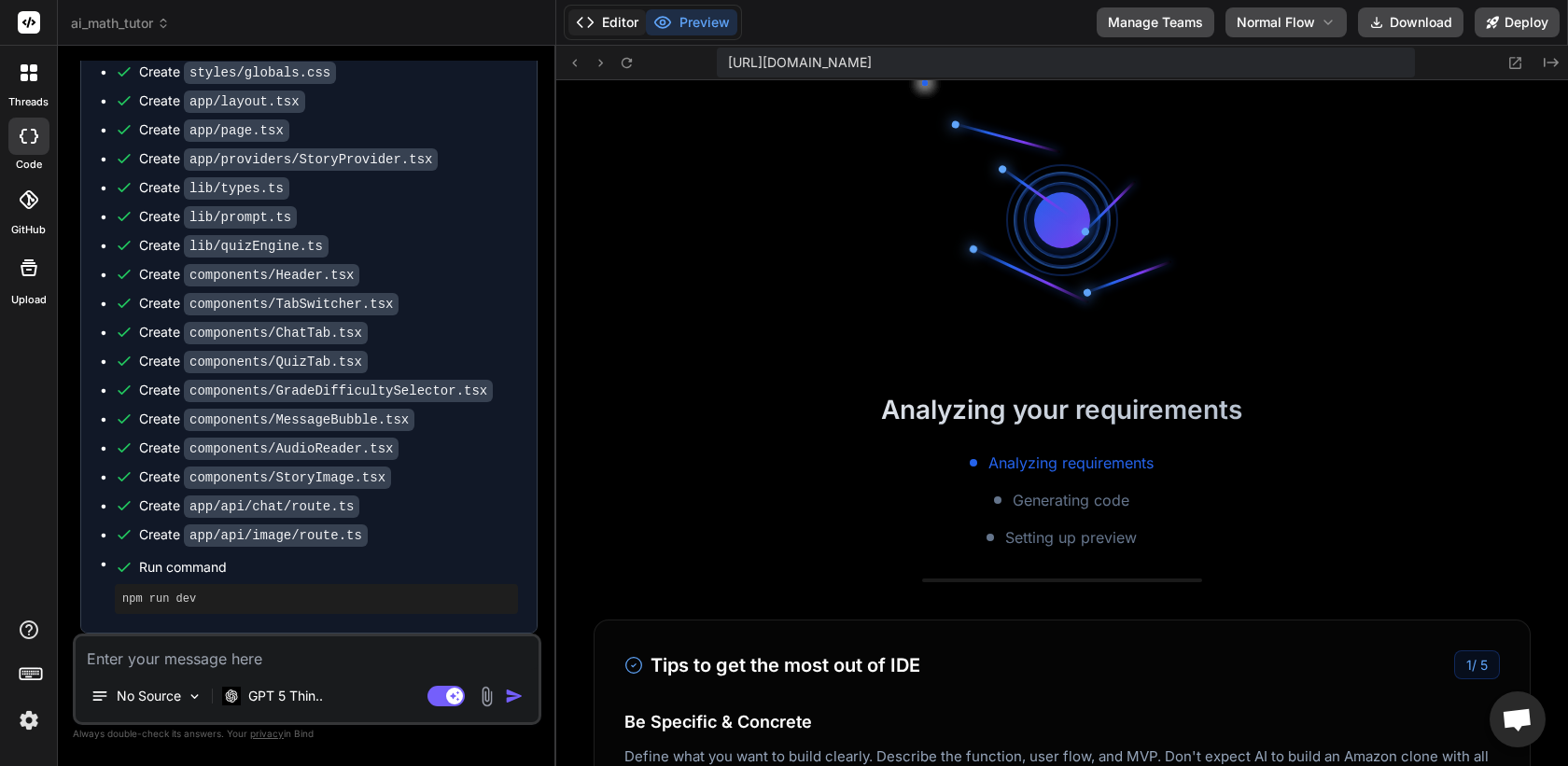
click at [611, 19] on button "Editor" at bounding box center [607, 22] width 78 height 26
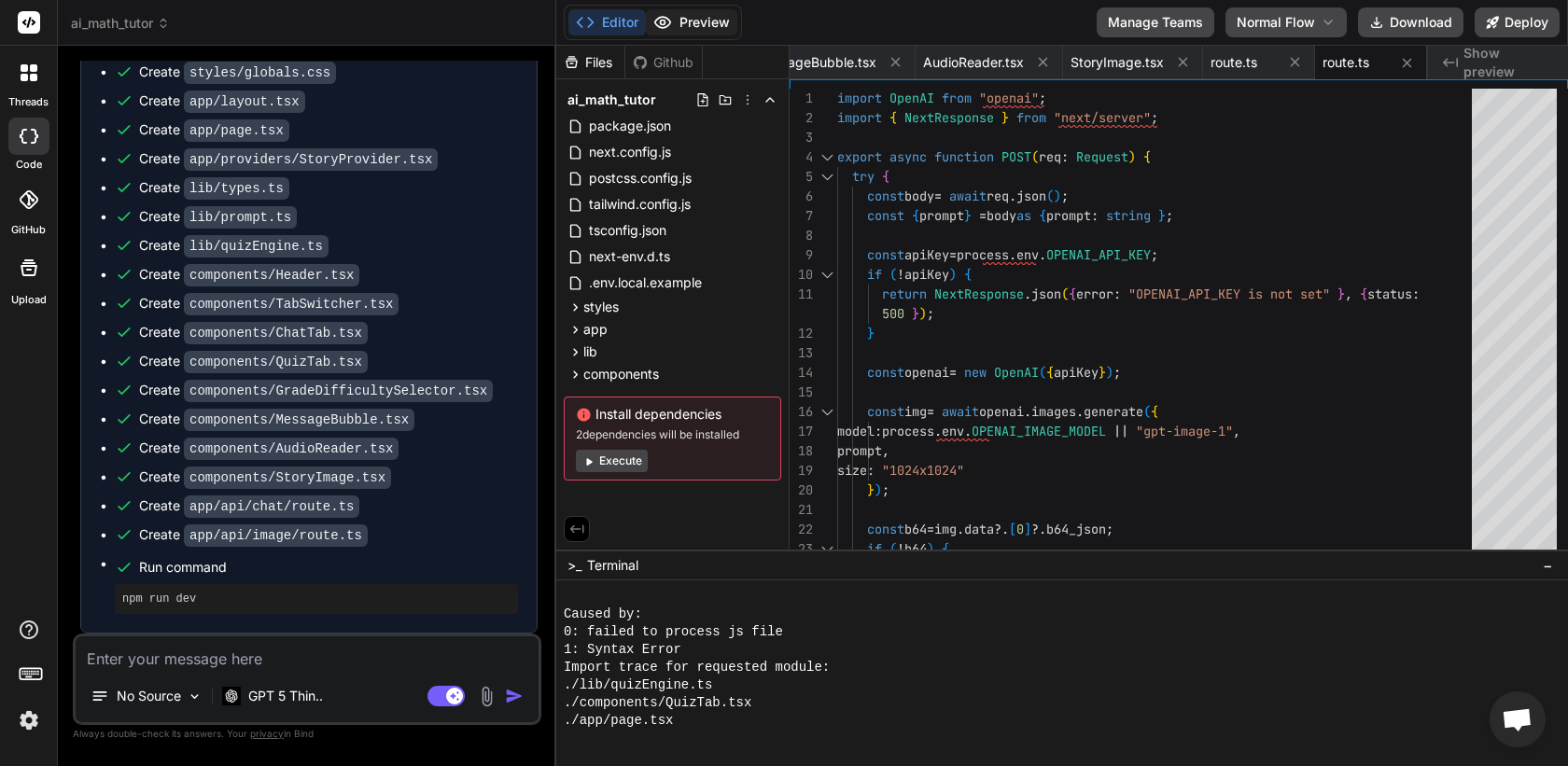
click at [667, 25] on icon at bounding box center [663, 22] width 16 height 12
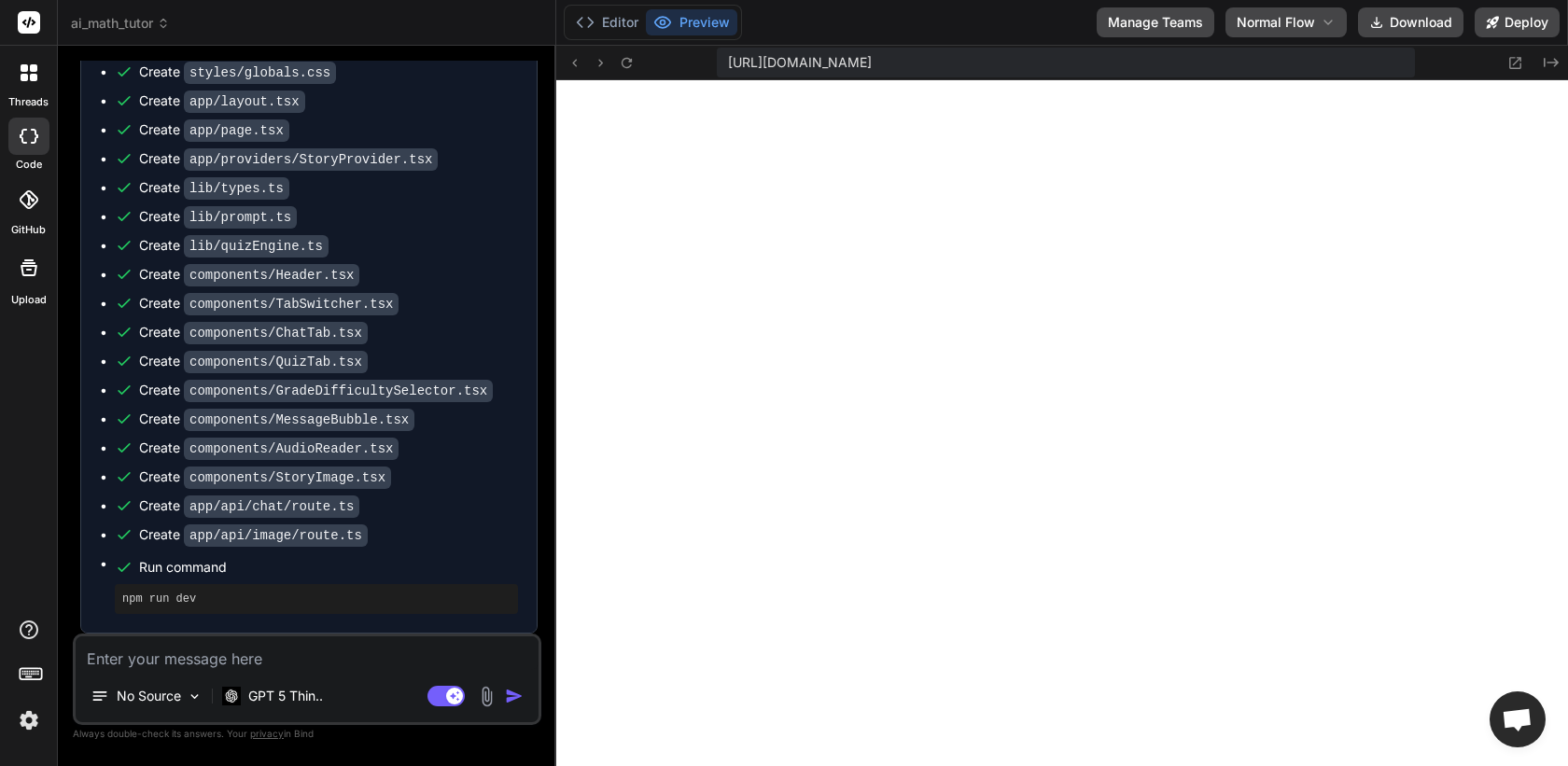
click at [401, 635] on div "No Source GPT 5 Thin.. Agent Mode. When this toggle is activated, AI automatica…" at bounding box center [307, 680] width 469 height 91
click at [388, 671] on div "No Source GPT 5 Thin.. Agent Mode. When this toggle is activated, AI automatica…" at bounding box center [307, 680] width 469 height 91
click at [378, 634] on div "No Source GPT 5 Thin.. Agent Mode. When this toggle is activated, AI automatica…" at bounding box center [307, 680] width 469 height 91
click at [369, 641] on textarea at bounding box center [307, 653] width 463 height 34
paste textarea "Failed to compile ./lib/quizEngine.ts NonErrorEmittedError: (Emitted value inst…"
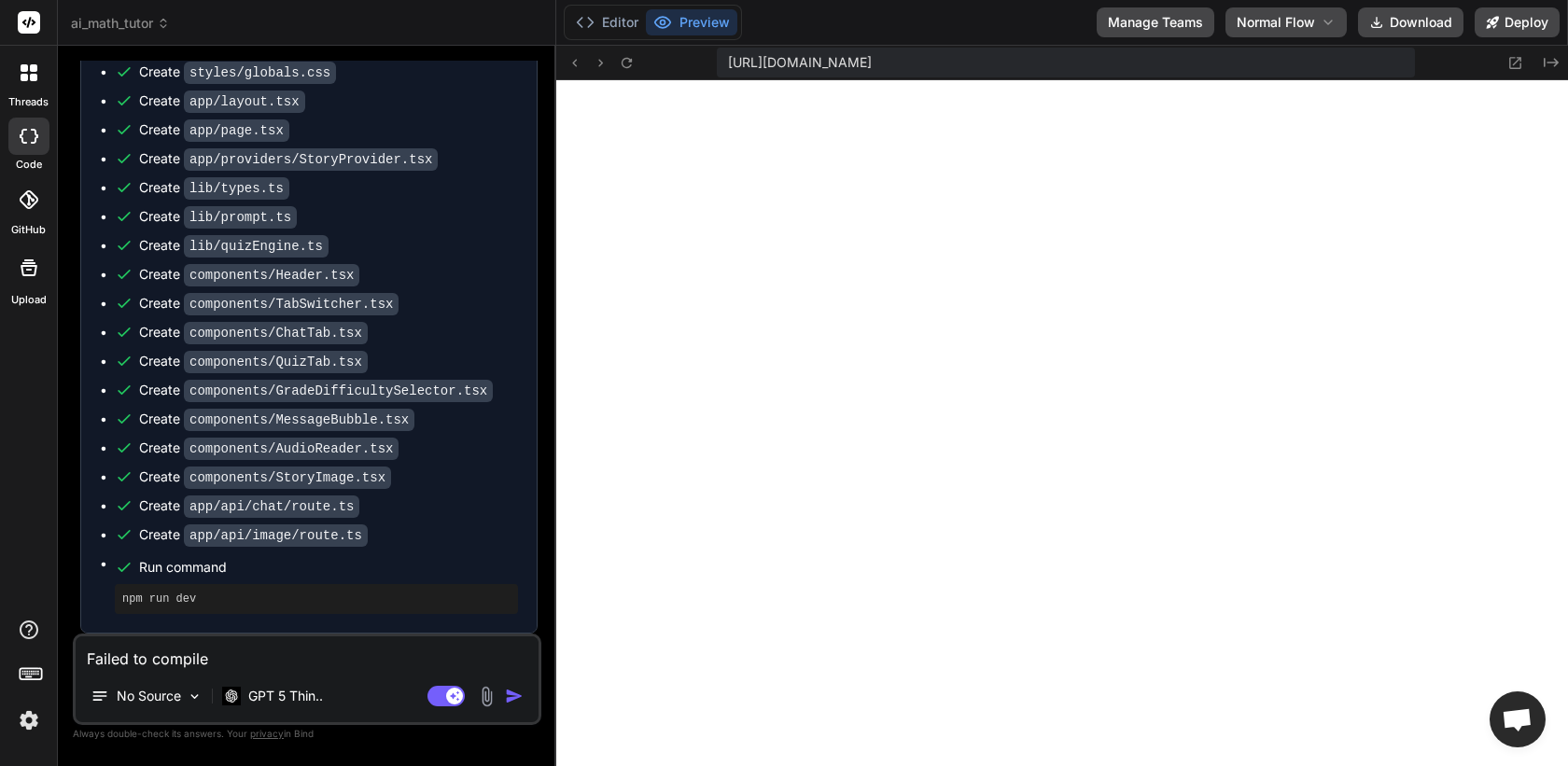
scroll to position [4413, 0]
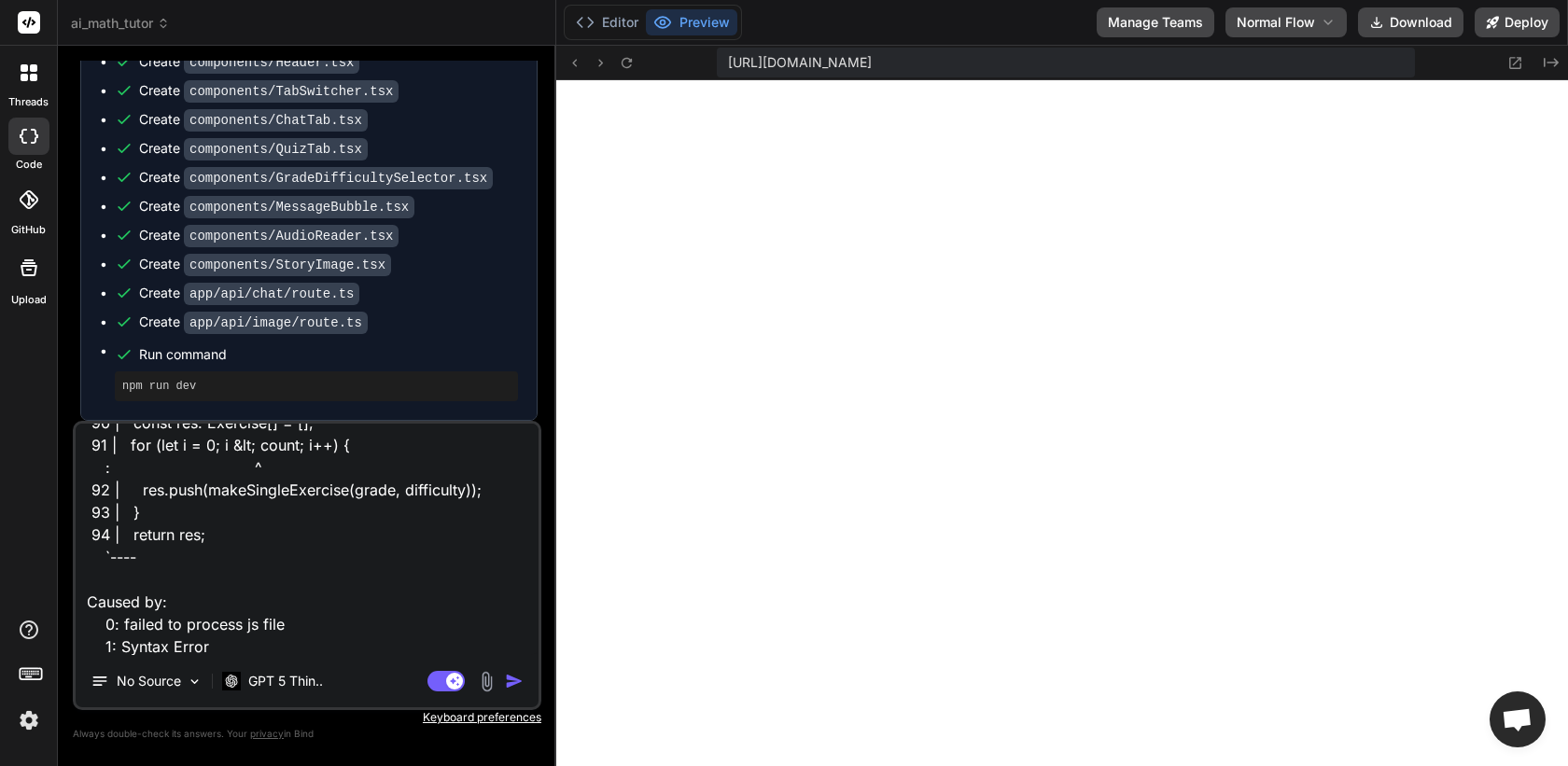
click at [512, 679] on img "button" at bounding box center [514, 680] width 18 height 18
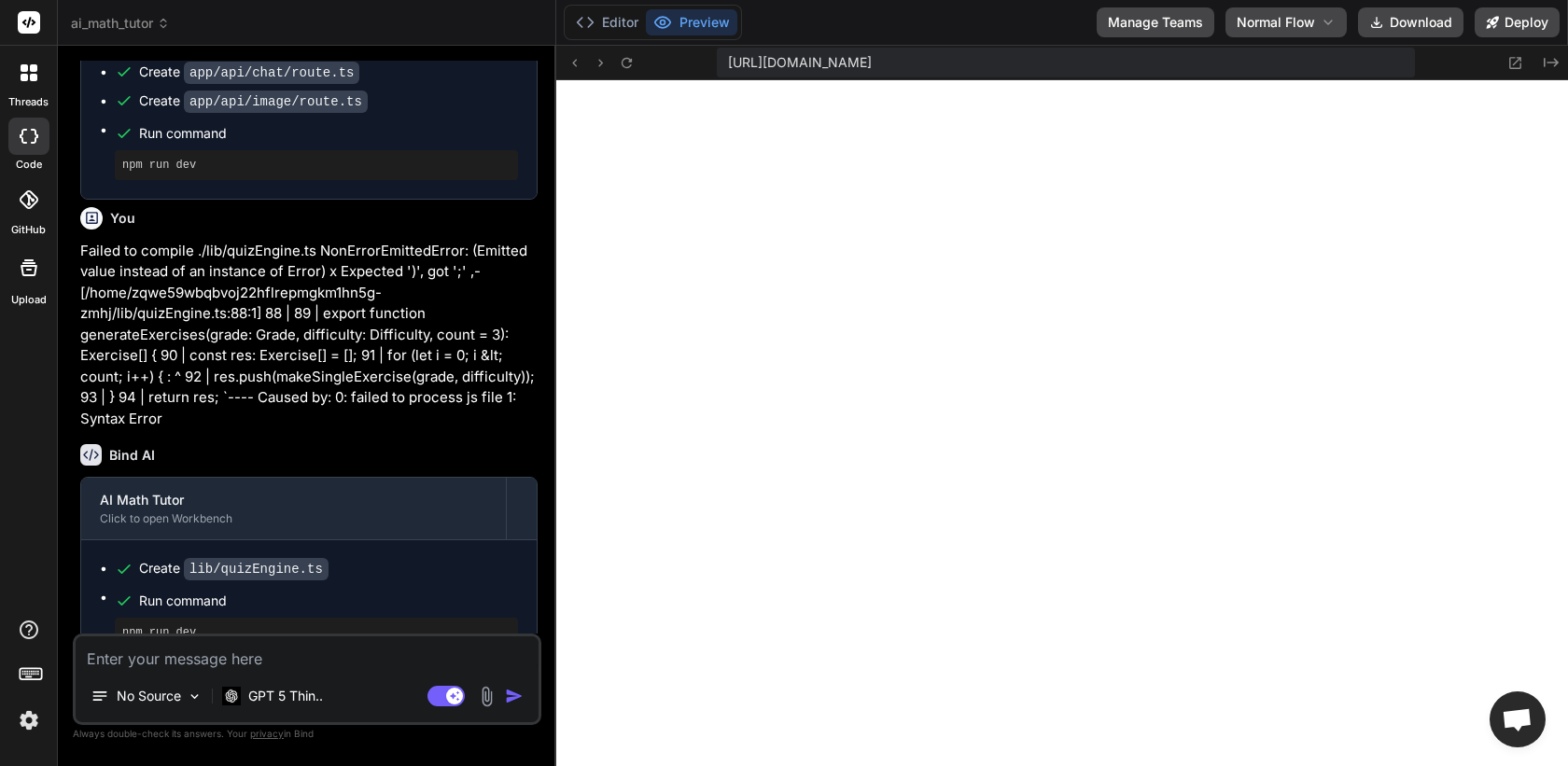
scroll to position [4694, 0]
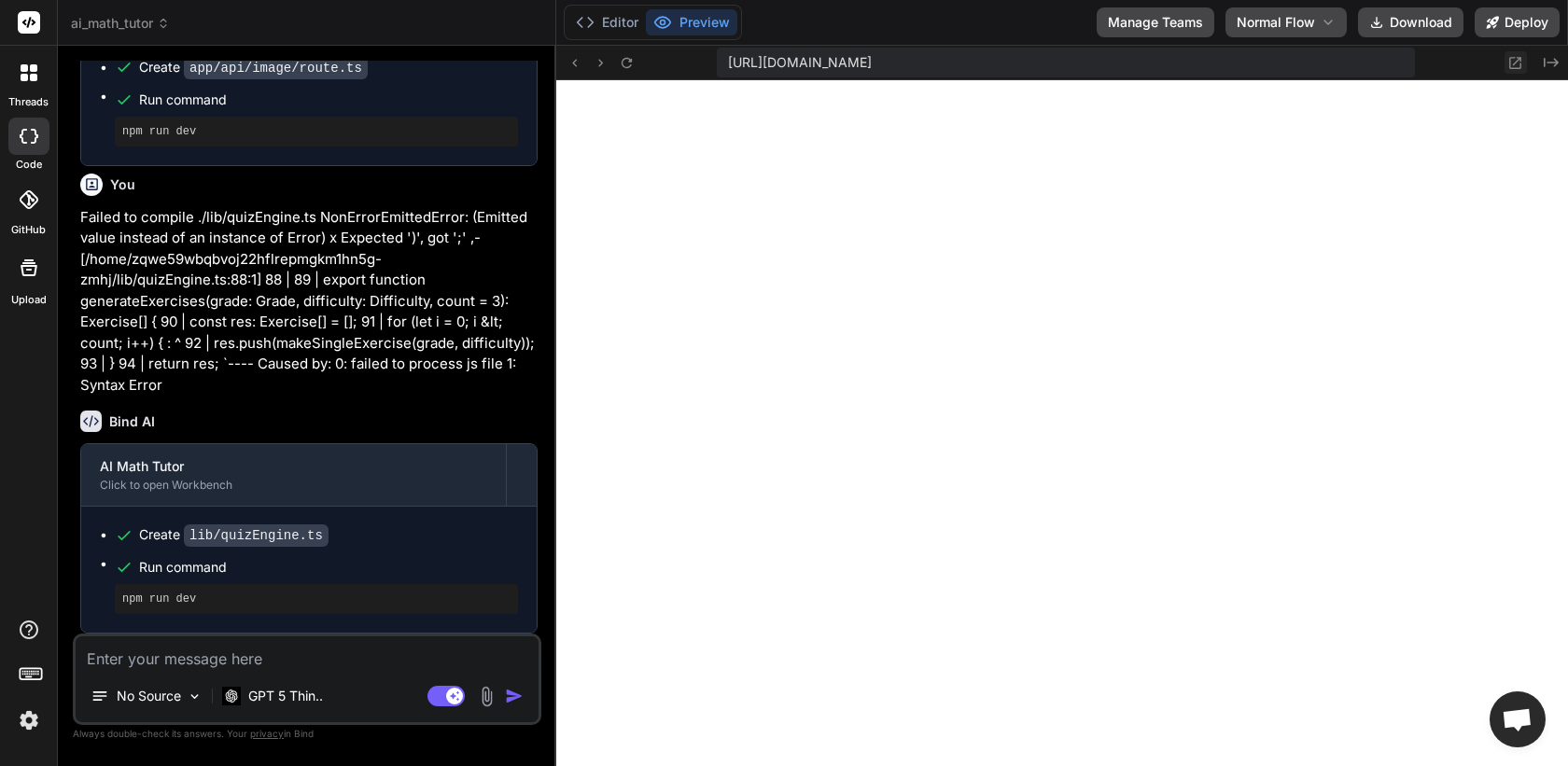
click at [1507, 60] on button at bounding box center [1515, 62] width 22 height 22
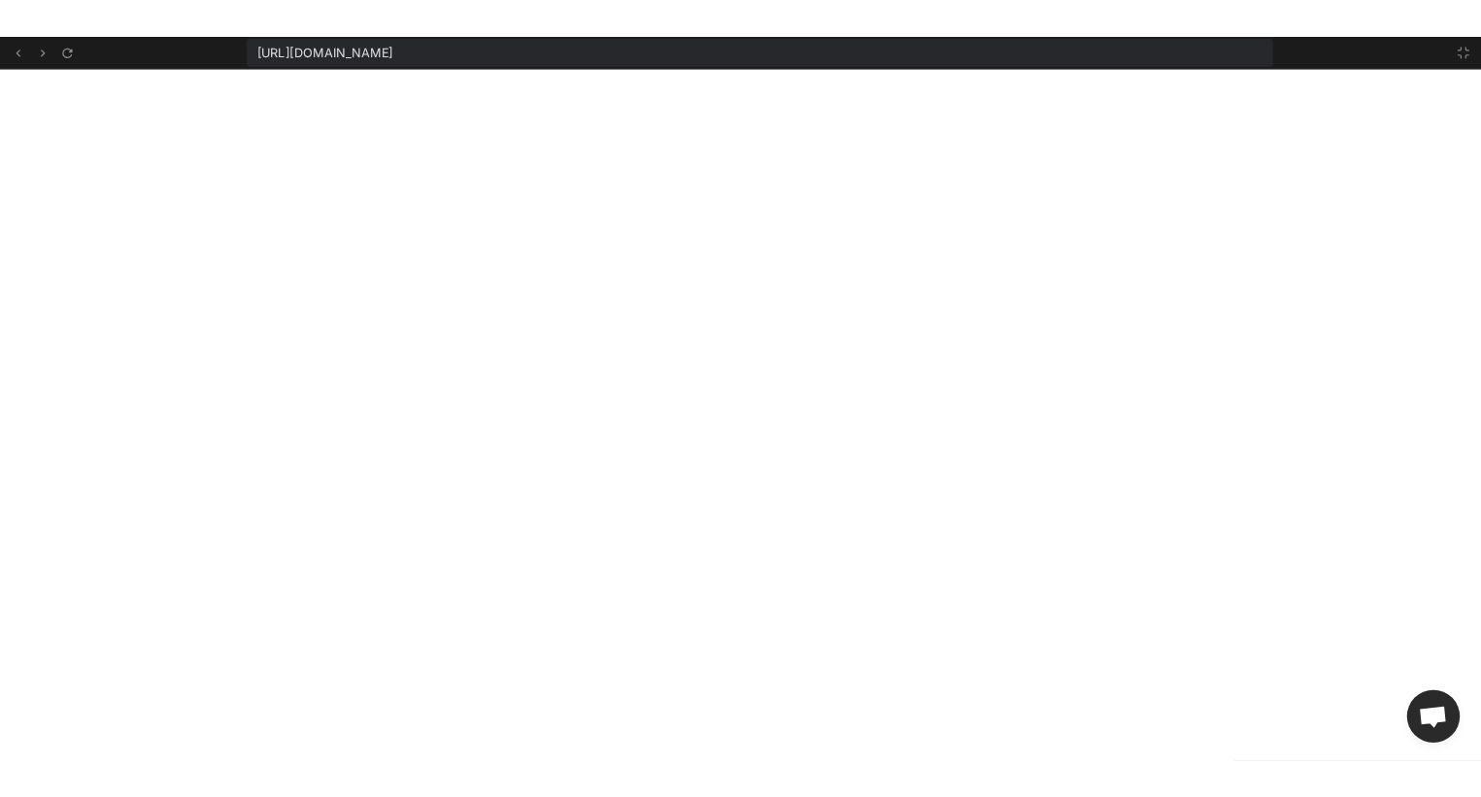
scroll to position [5371, 0]
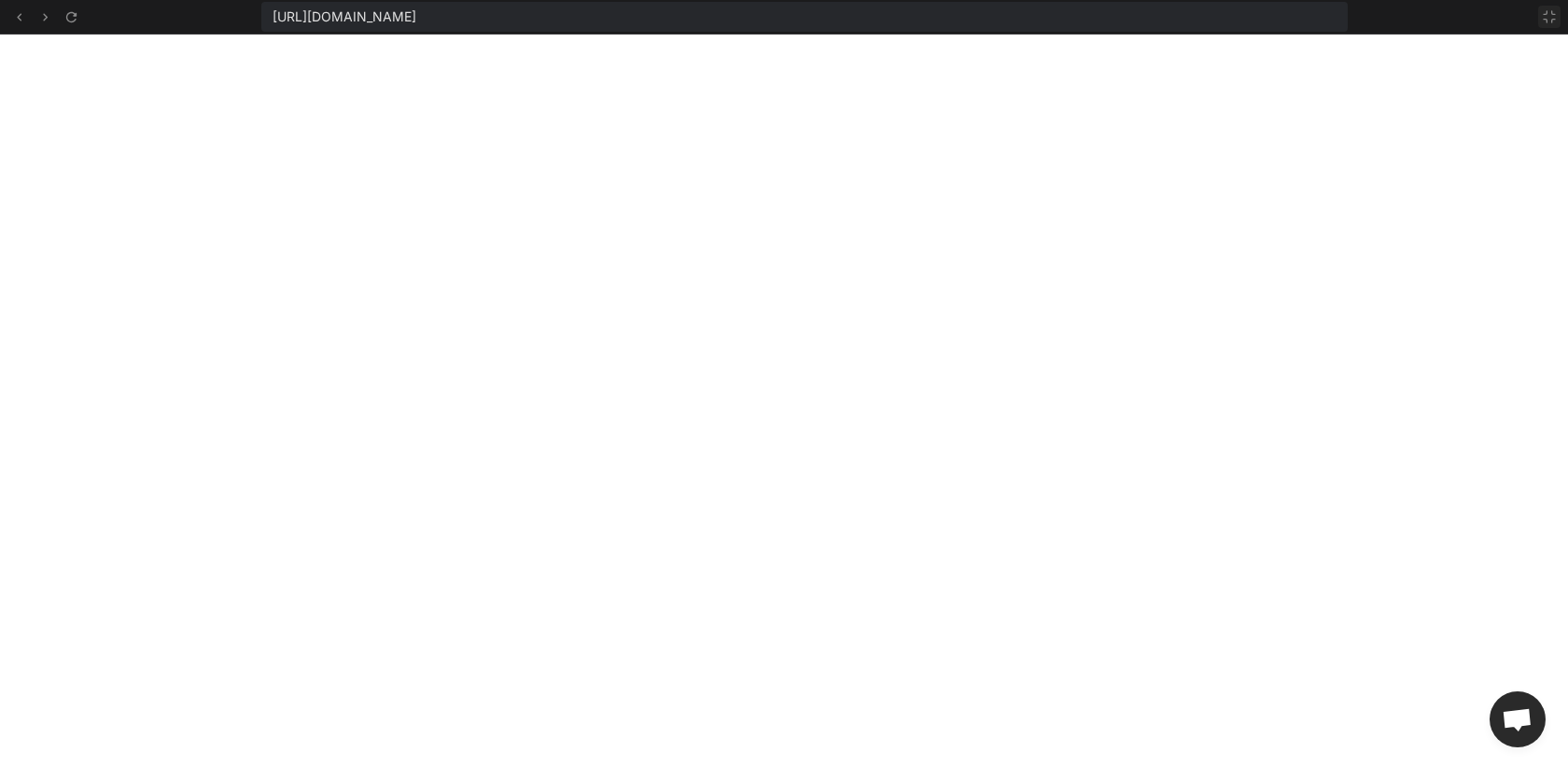
click at [1555, 23] on icon at bounding box center [1550, 17] width 15 height 15
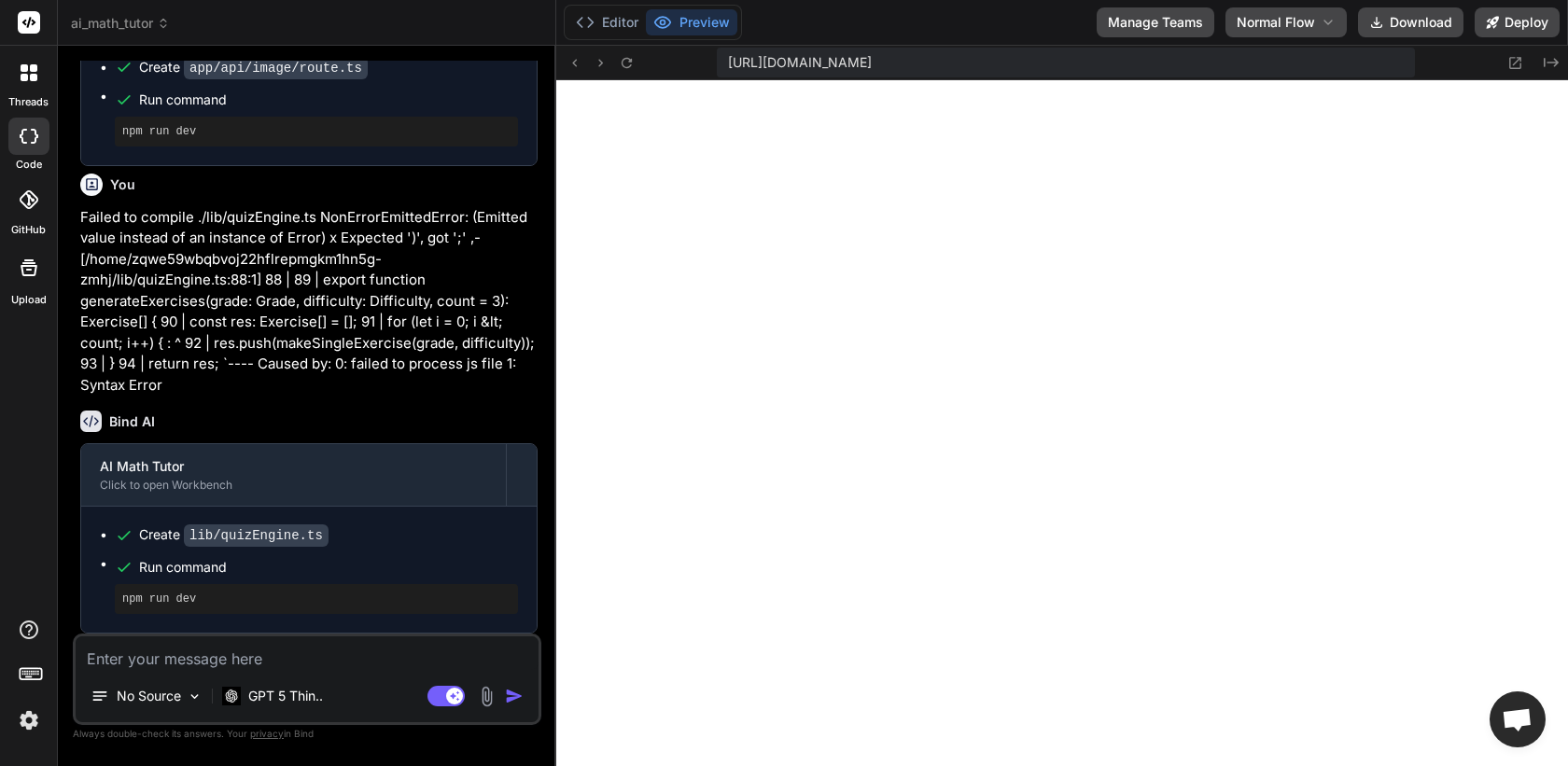
scroll to position [4694, 0]
click at [1561, 59] on div "[URL][DOMAIN_NAME] Created with Pixso." at bounding box center [1062, 63] width 1012 height 35
click at [1557, 63] on icon "Created with Pixso." at bounding box center [1552, 62] width 15 height 15
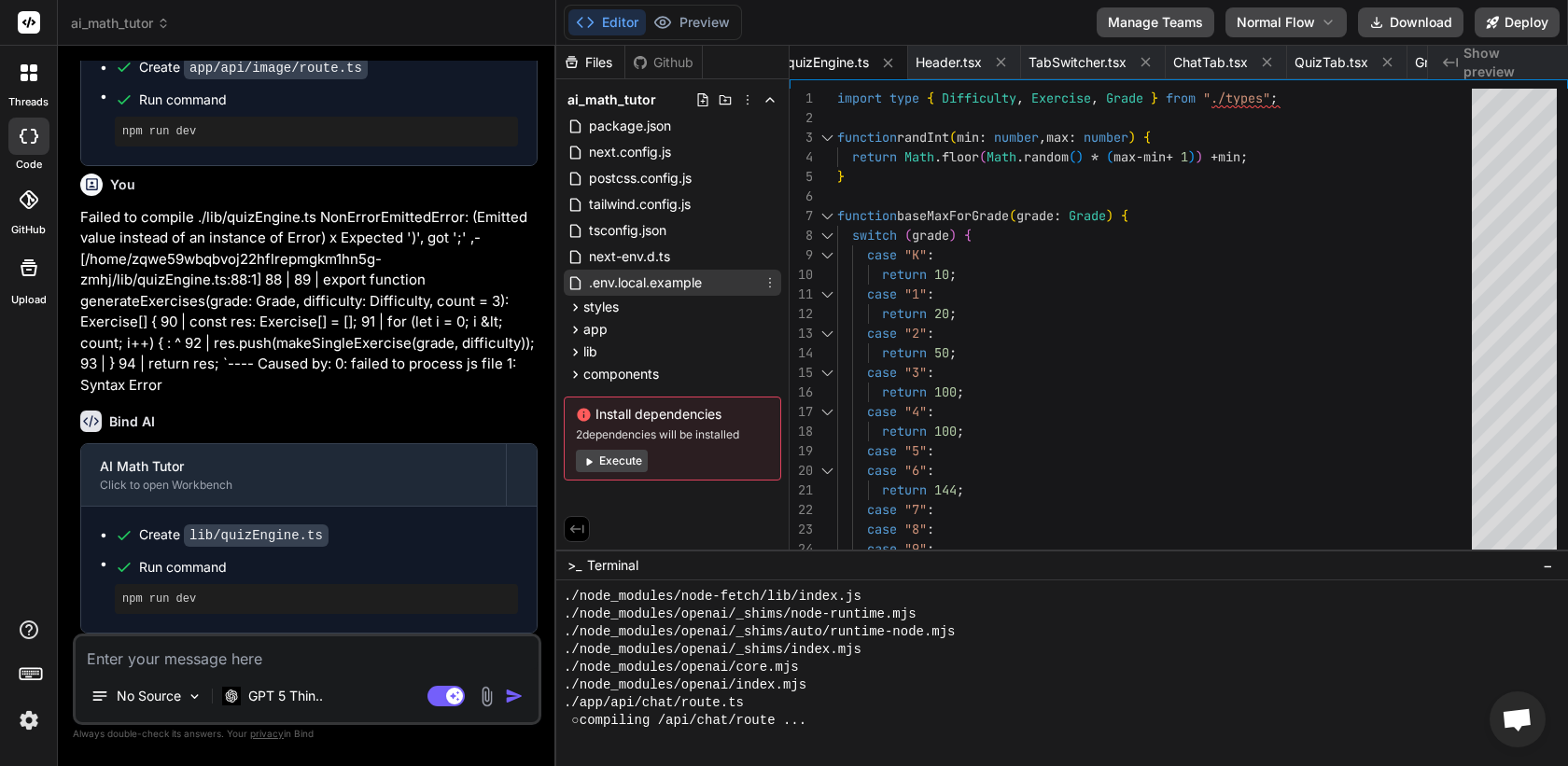
click at [698, 291] on span ".env.local.example" at bounding box center [645, 283] width 116 height 22
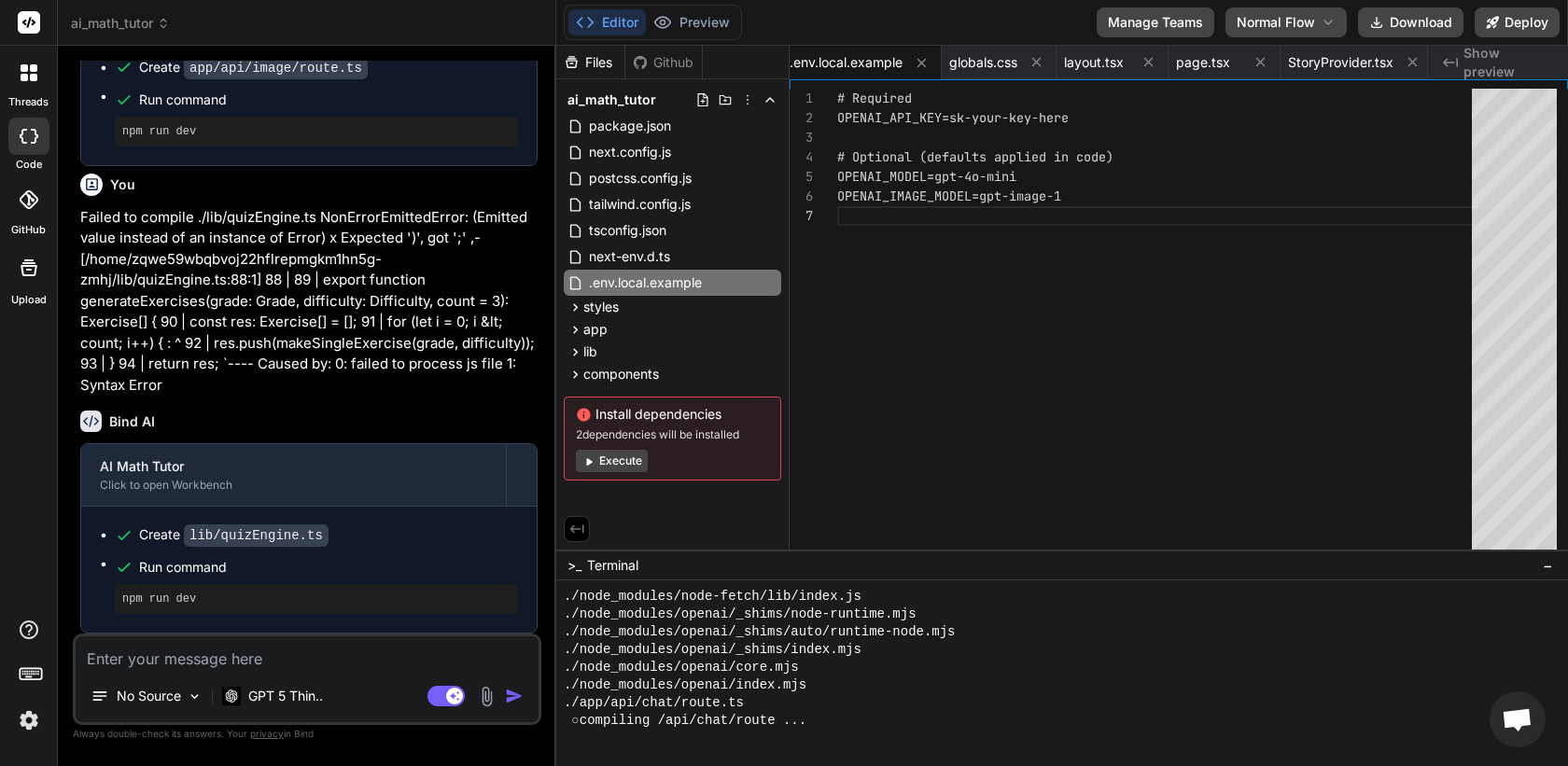
scroll to position [19, 0]
drag, startPoint x: 957, startPoint y: 117, endPoint x: 1045, endPoint y: 115, distance: 88.0
click at [1045, 115] on span "OPENAI_API_KEY=sk-your-key-here" at bounding box center [952, 117] width 232 height 16
click at [1045, 115] on div "# Required OPENAI_API_KEY=sk-your-key-here # Optional (defaults applied in code…" at bounding box center [1160, 324] width 646 height 471
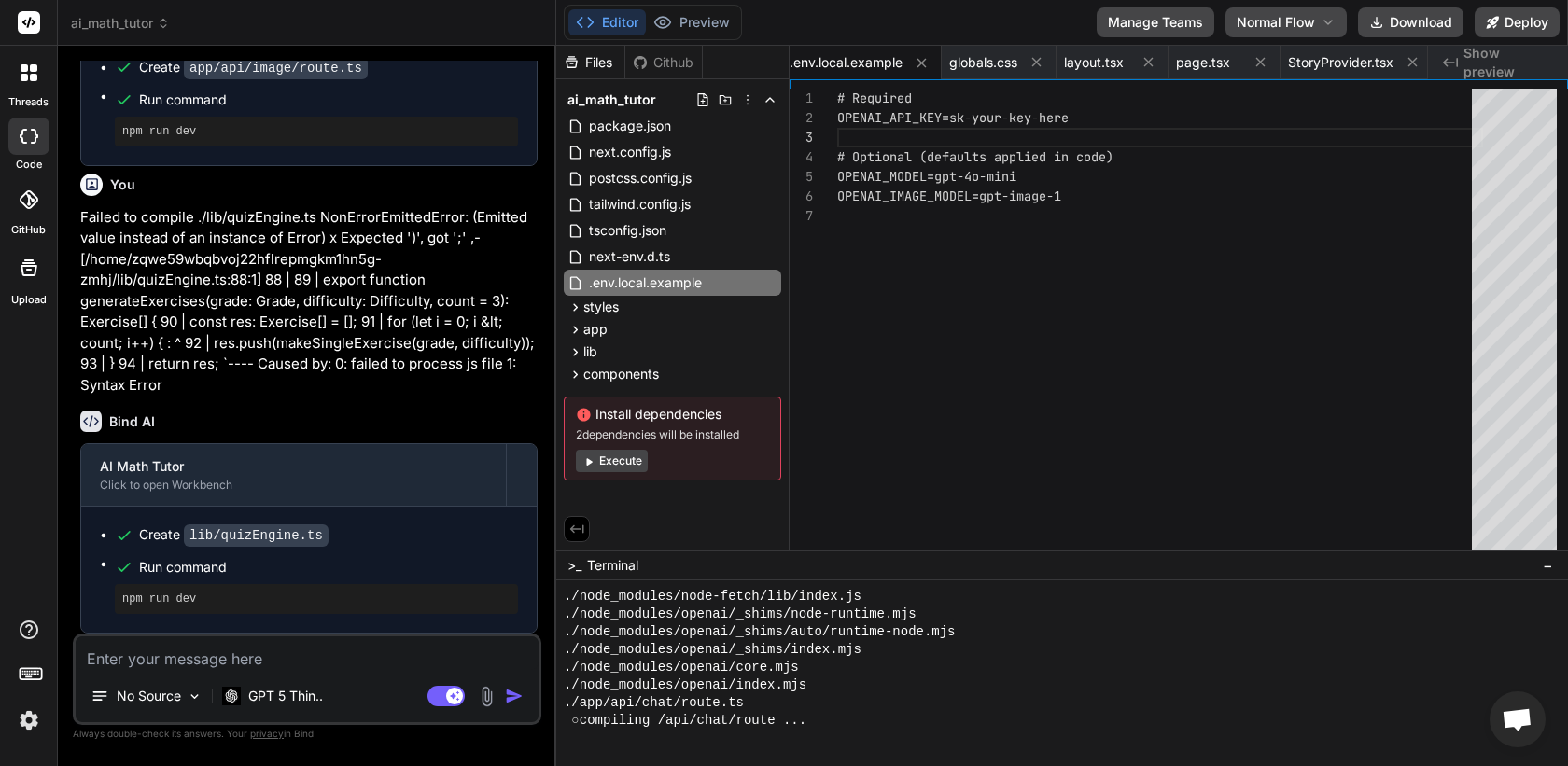
drag, startPoint x: 1073, startPoint y: 120, endPoint x: 943, endPoint y: 123, distance: 130.0
click at [943, 123] on div "OPENAI_API_KEY=sk-your-key-here" at bounding box center [1160, 118] width 646 height 19
drag, startPoint x: 953, startPoint y: 120, endPoint x: 1026, endPoint y: 119, distance: 73.0
click at [1026, 119] on div "# Required OPENAI_API_KEY=sk-your-key-here # Optional (defaults applied in code…" at bounding box center [1160, 324] width 646 height 471
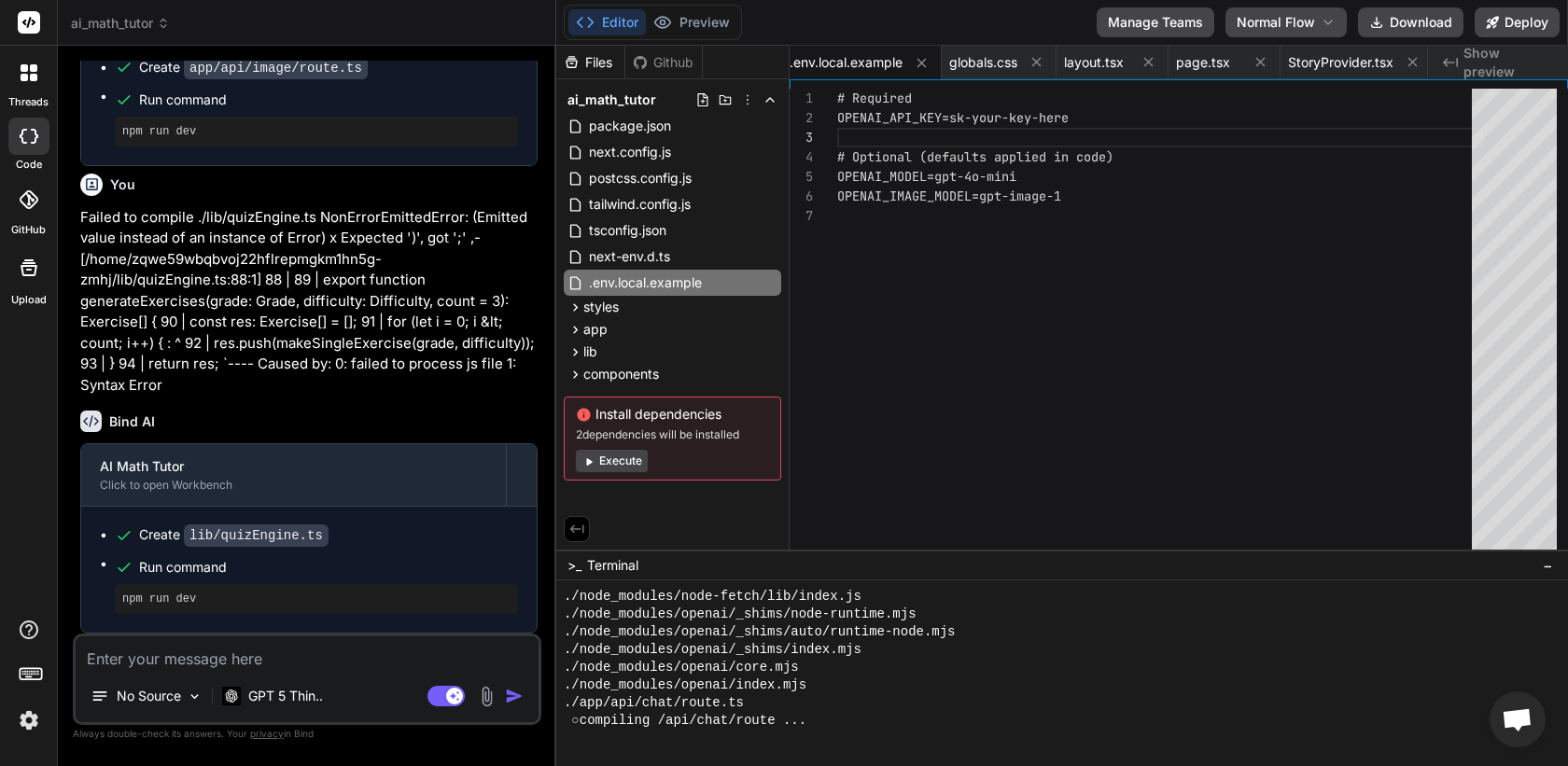
click at [1071, 118] on div "# Required OPENAI_API_KEY=sk-your-key-here # Optional (defaults applied in code…" at bounding box center [1160, 324] width 646 height 471
click at [1047, 118] on div "# Required OPENAI_API_KEY=sk-your-key-here # Optional (defaults applied in code…" at bounding box center [1160, 324] width 646 height 471
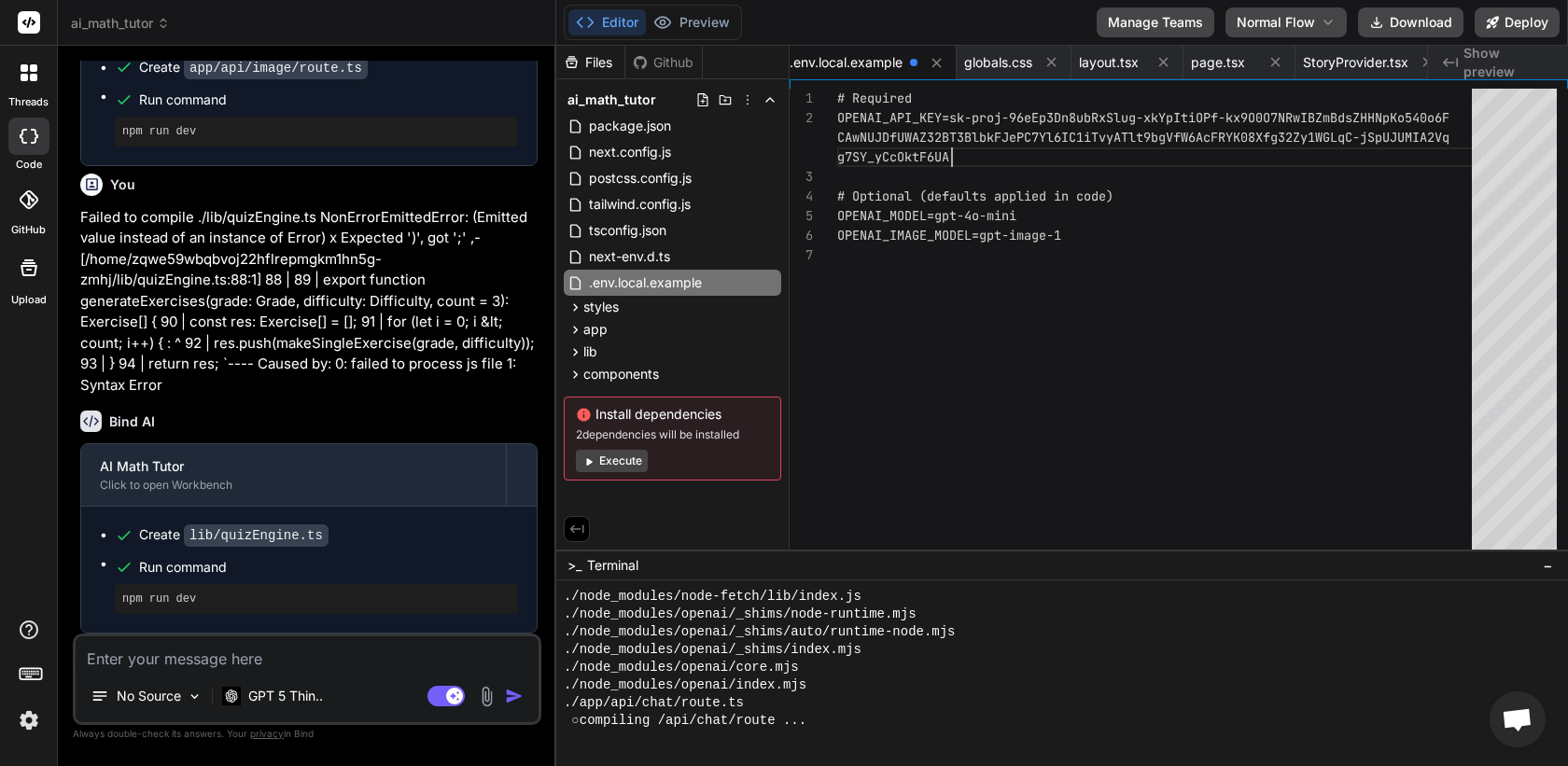
scroll to position [59, 0]
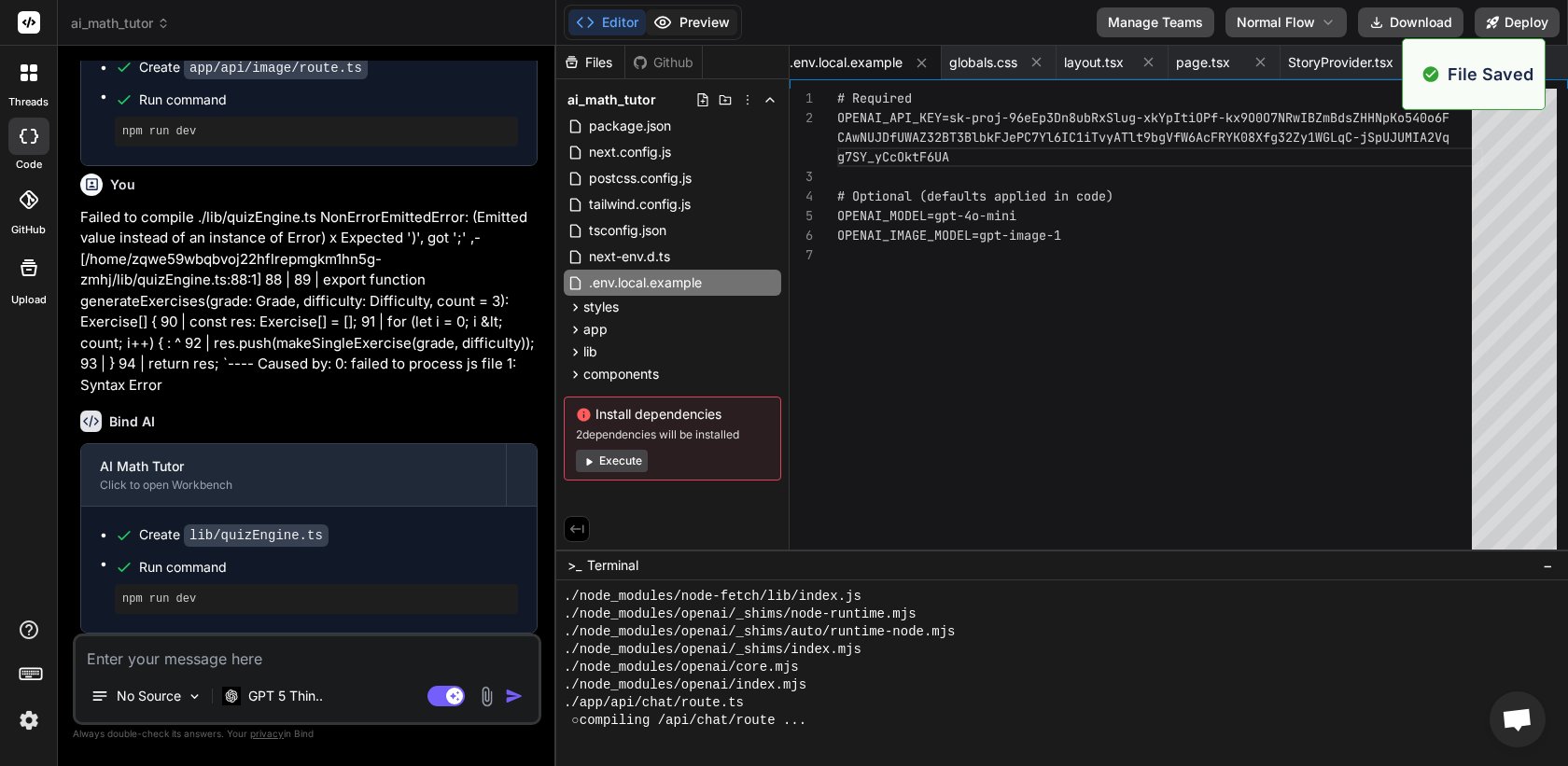
click at [697, 19] on button "Preview" at bounding box center [691, 22] width 91 height 26
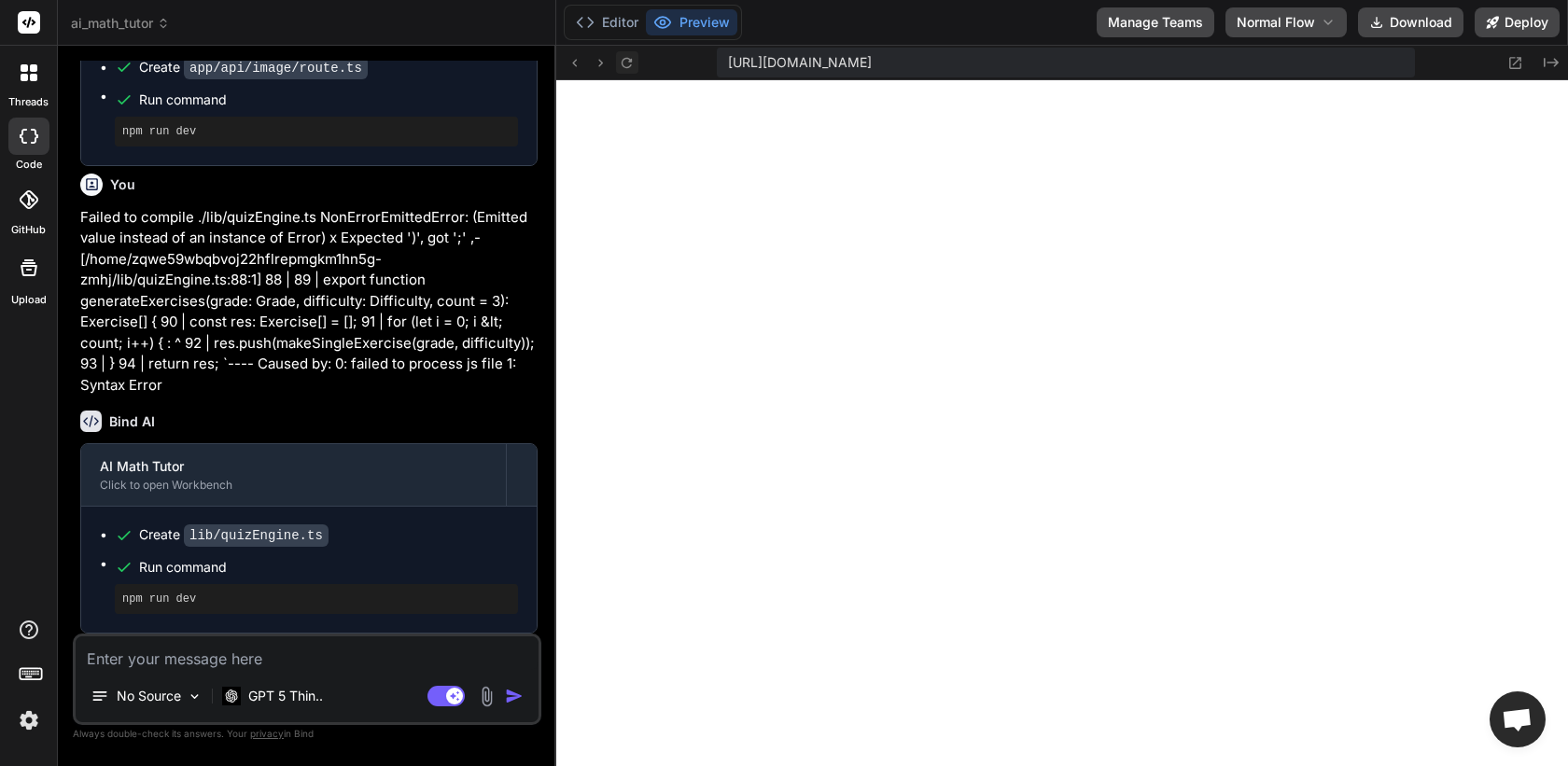
click at [632, 63] on icon at bounding box center [626, 62] width 16 height 16
click at [630, 20] on button "Editor" at bounding box center [607, 22] width 78 height 26
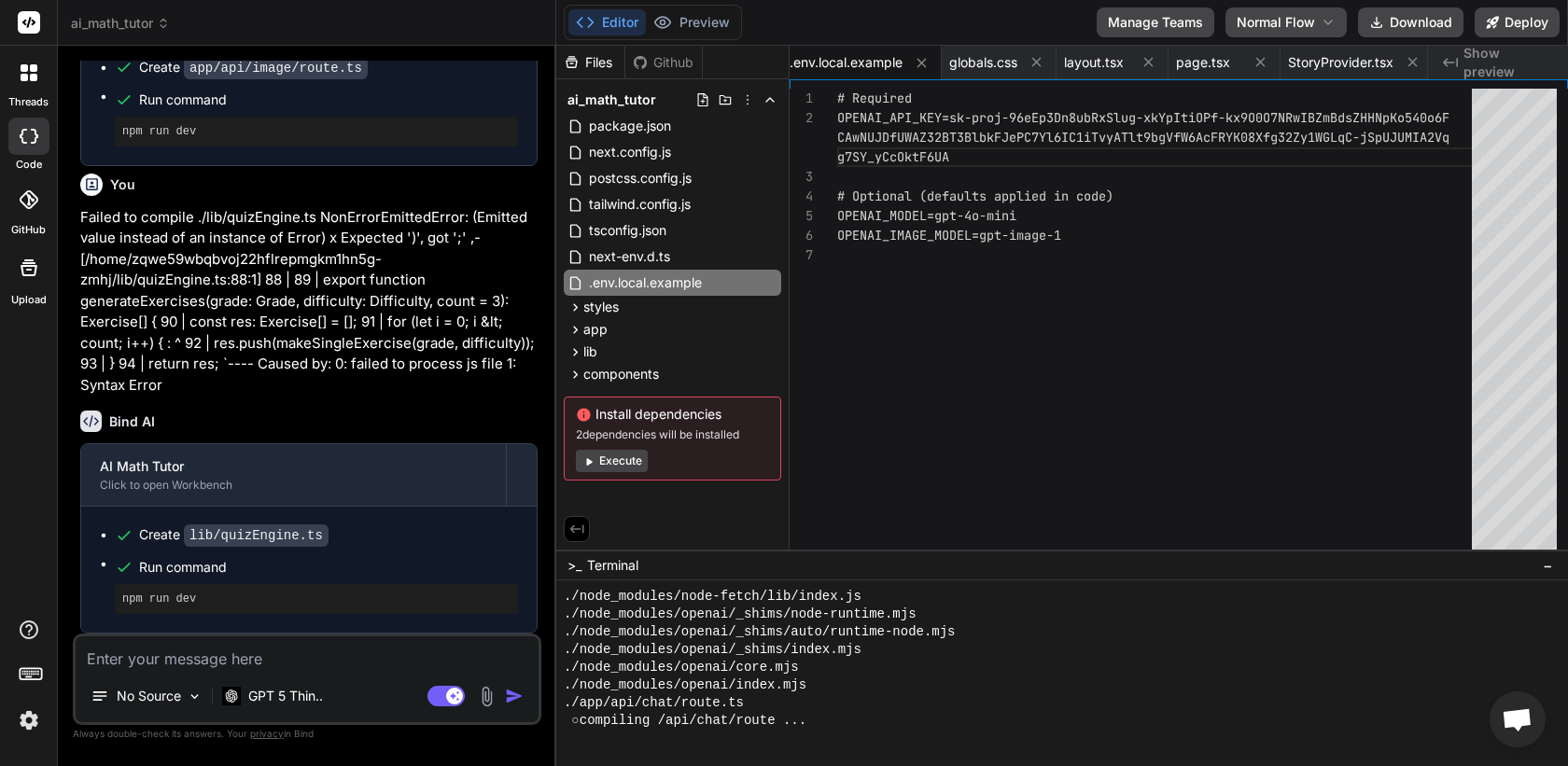
scroll to position [5162, 0]
click at [863, 742] on div at bounding box center [1051, 739] width 975 height 17
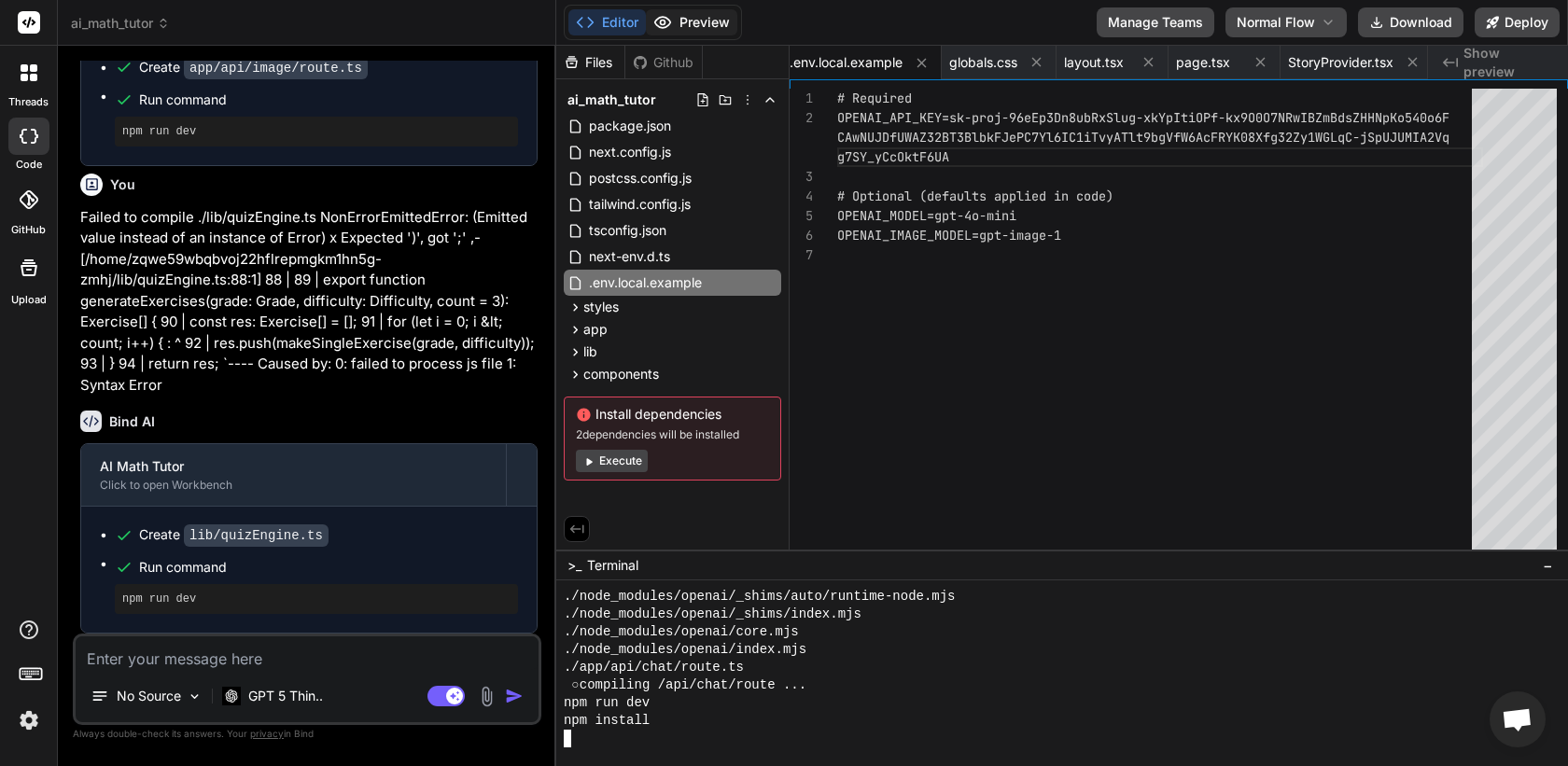
click at [696, 27] on button "Preview" at bounding box center [691, 22] width 91 height 26
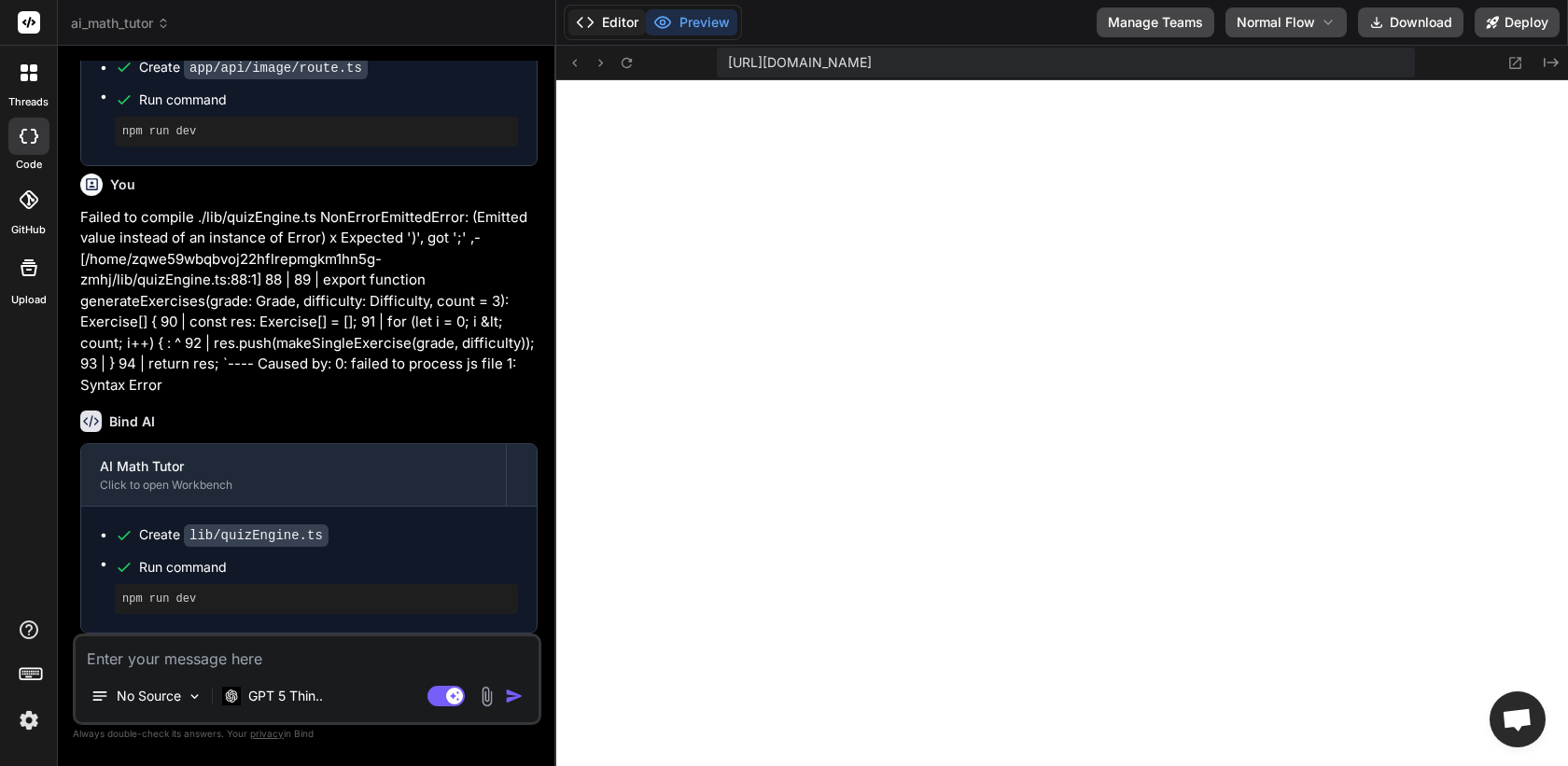
click at [595, 20] on button "Editor" at bounding box center [607, 22] width 78 height 26
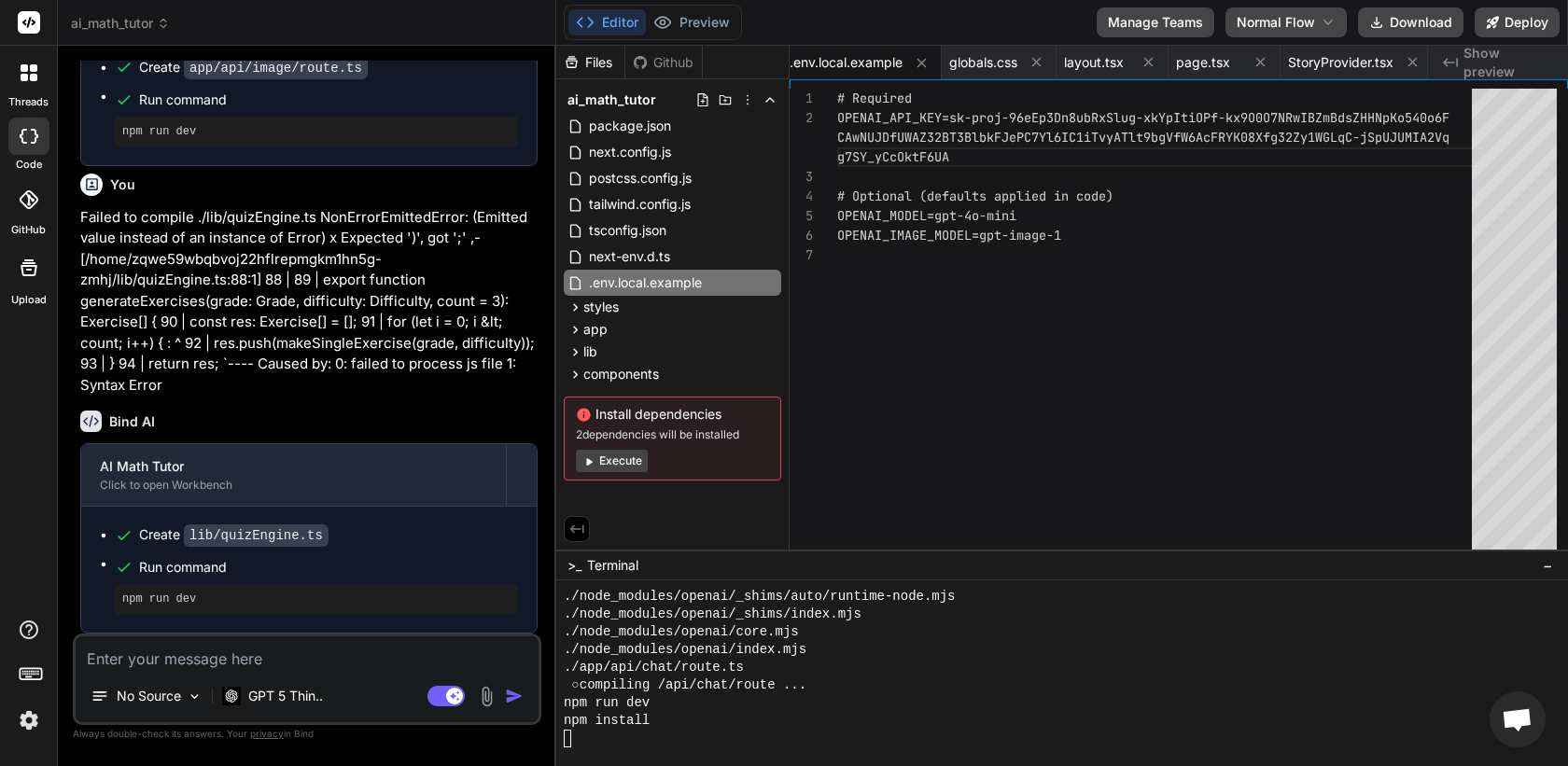
click at [764, 710] on div "npm run dev" at bounding box center [1051, 704] width 975 height 17
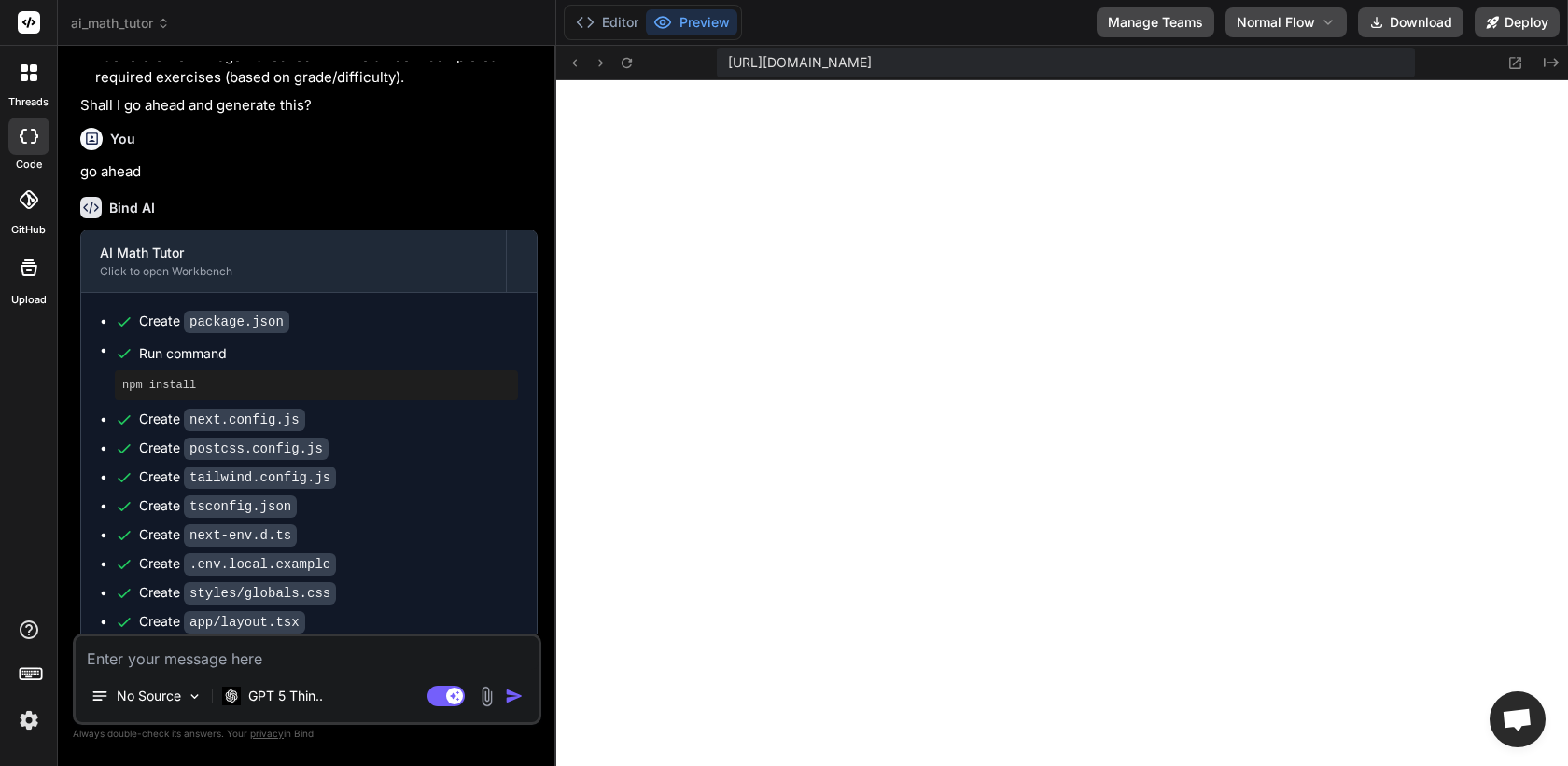
scroll to position [816, 0]
click at [592, 27] on icon at bounding box center [584, 22] width 18 height 18
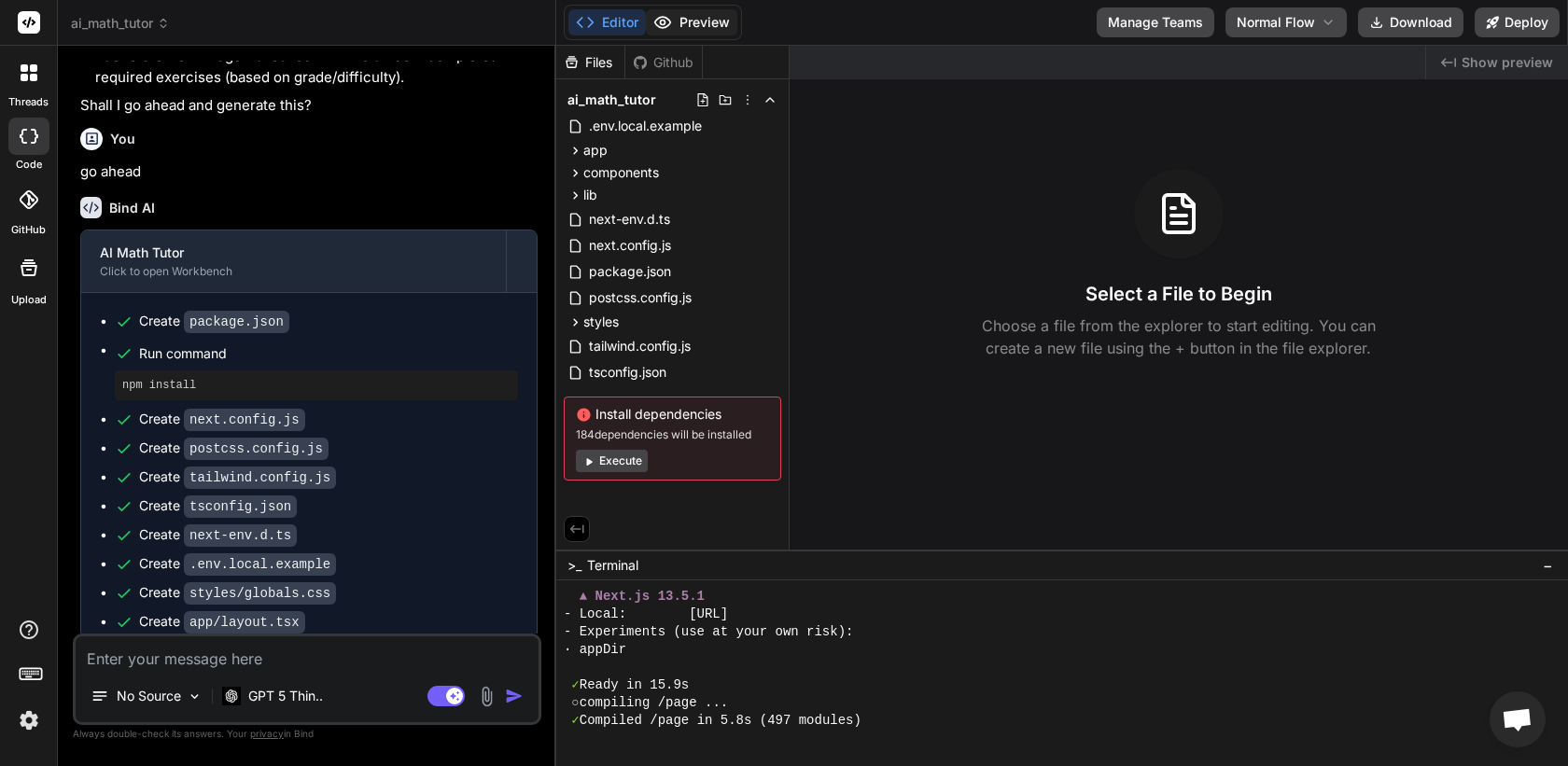
click at [669, 18] on icon at bounding box center [662, 22] width 18 height 18
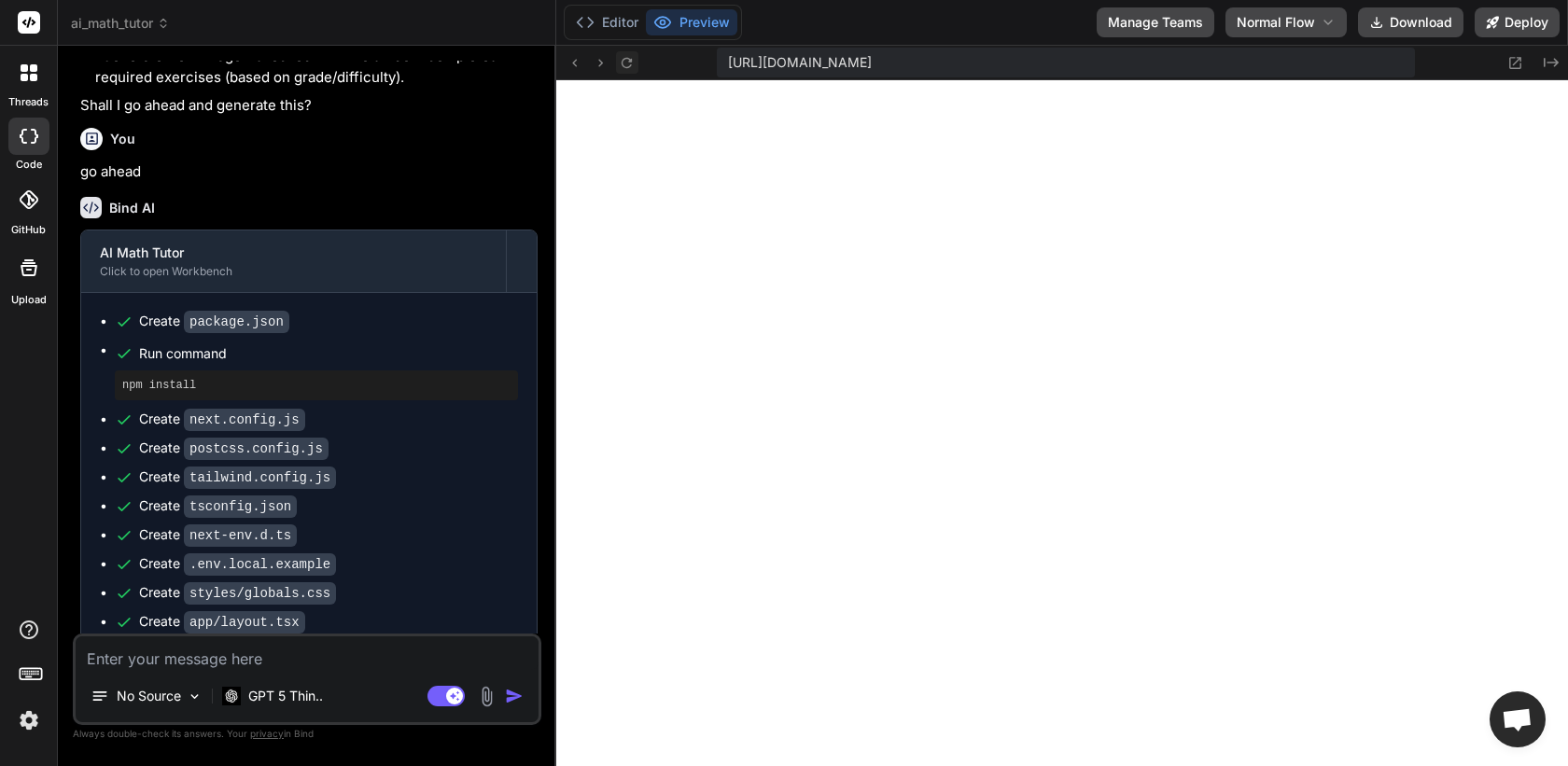
click at [625, 61] on icon at bounding box center [626, 62] width 16 height 16
click at [599, 7] on div "Editor Preview" at bounding box center [653, 22] width 179 height 36
click at [600, 16] on button "Editor" at bounding box center [607, 22] width 78 height 26
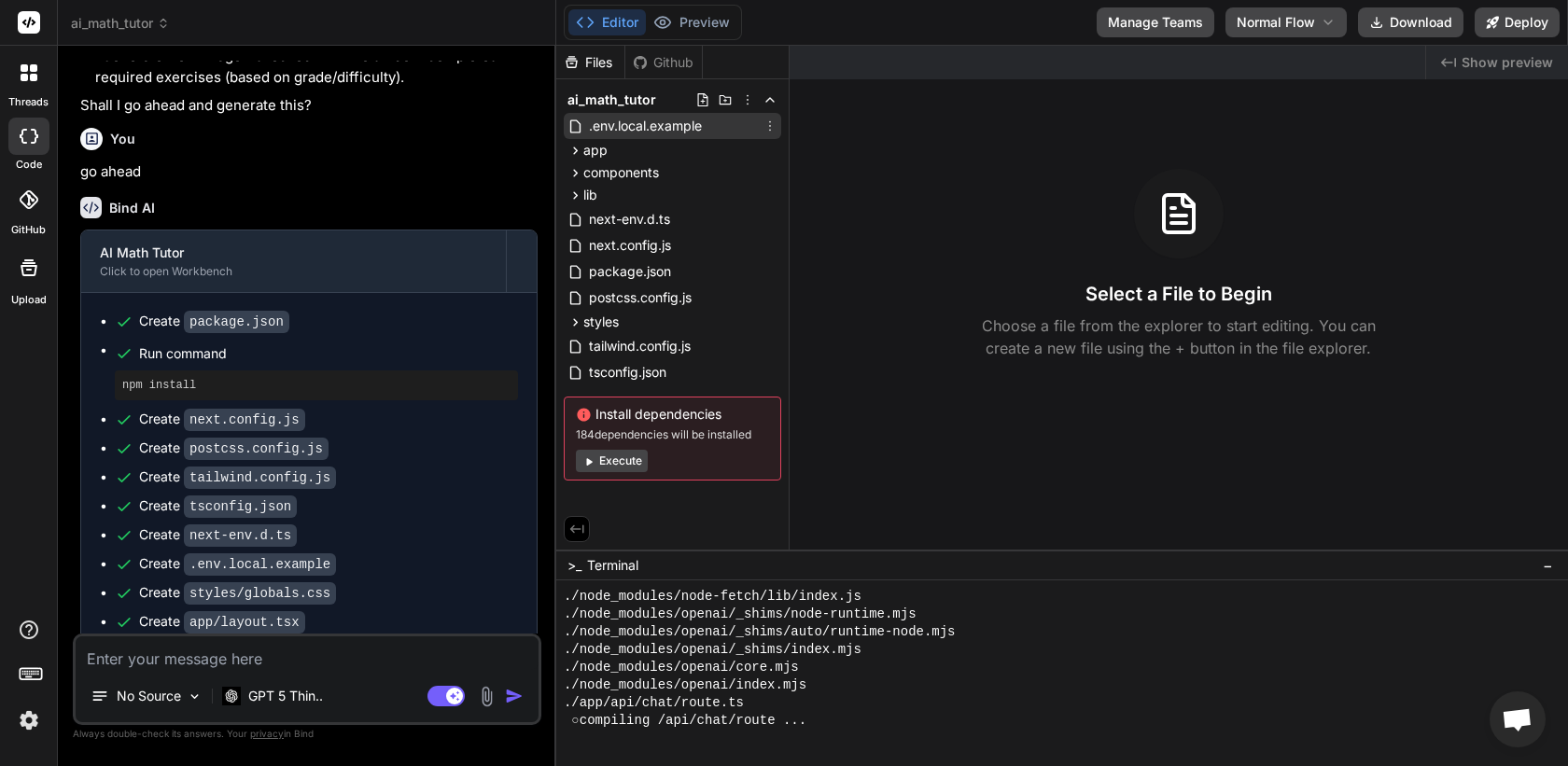
click at [622, 134] on span ".env.local.example" at bounding box center [645, 125] width 116 height 22
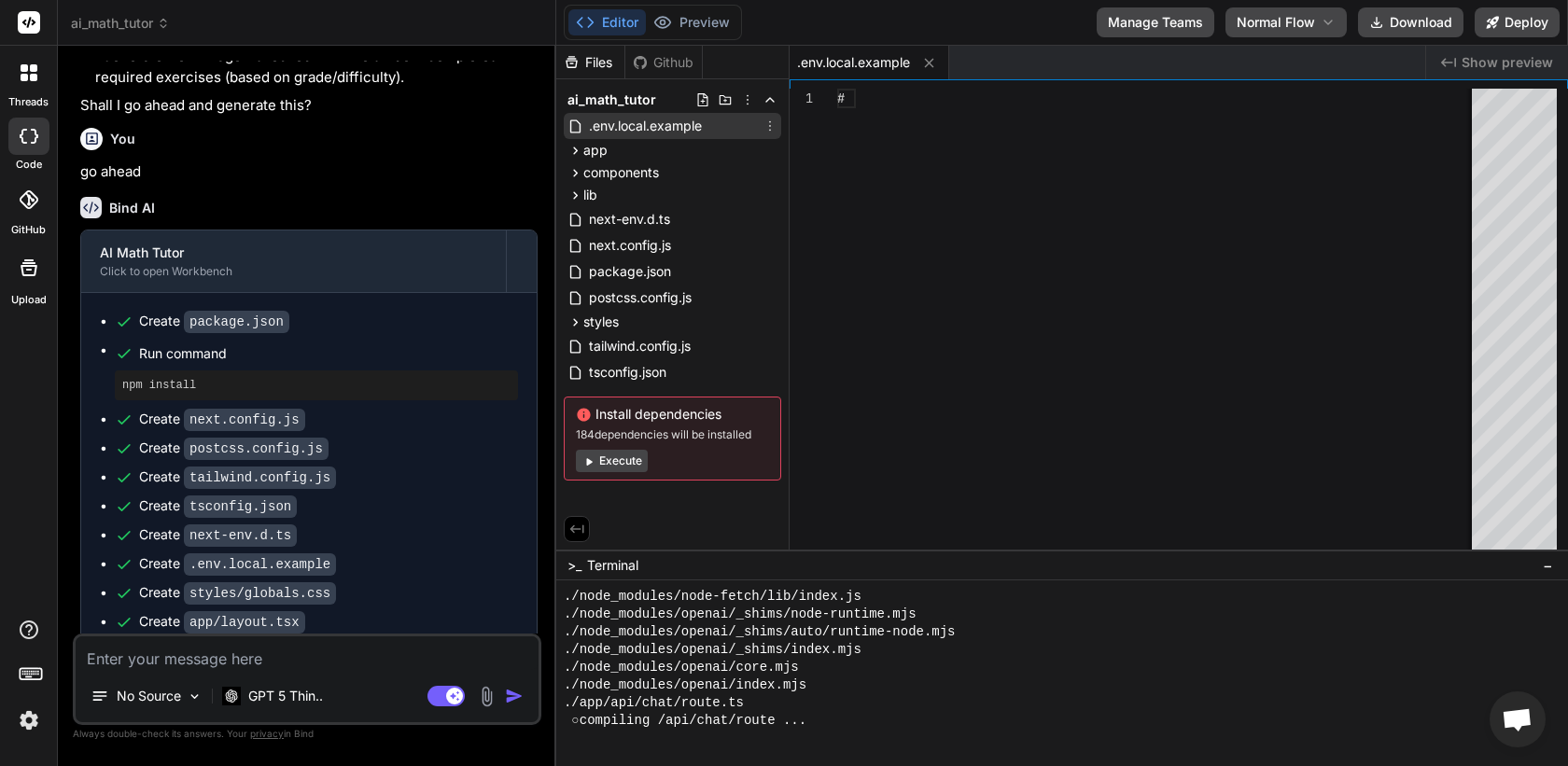
type textarea "x"
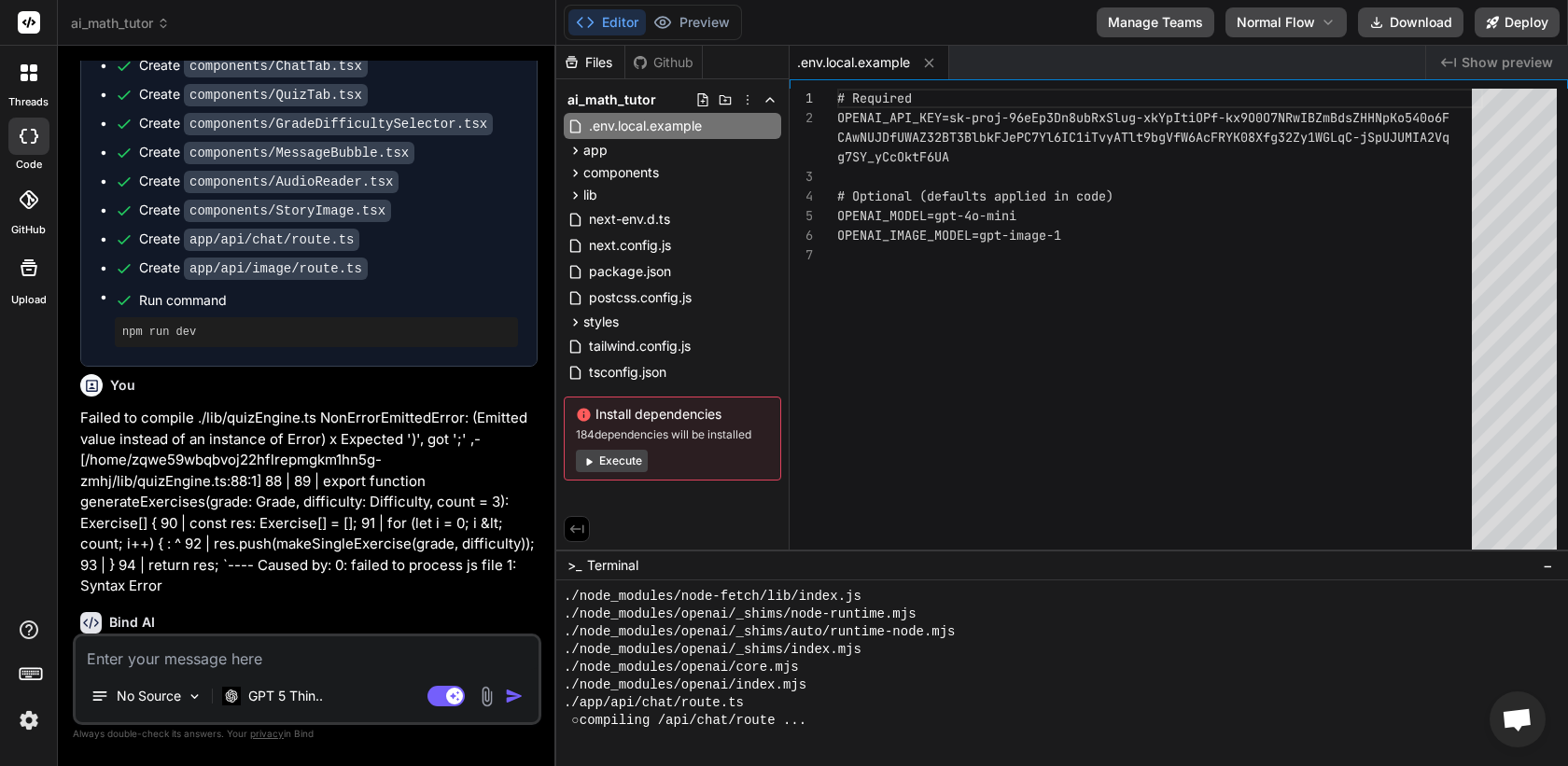
scroll to position [2344, 0]
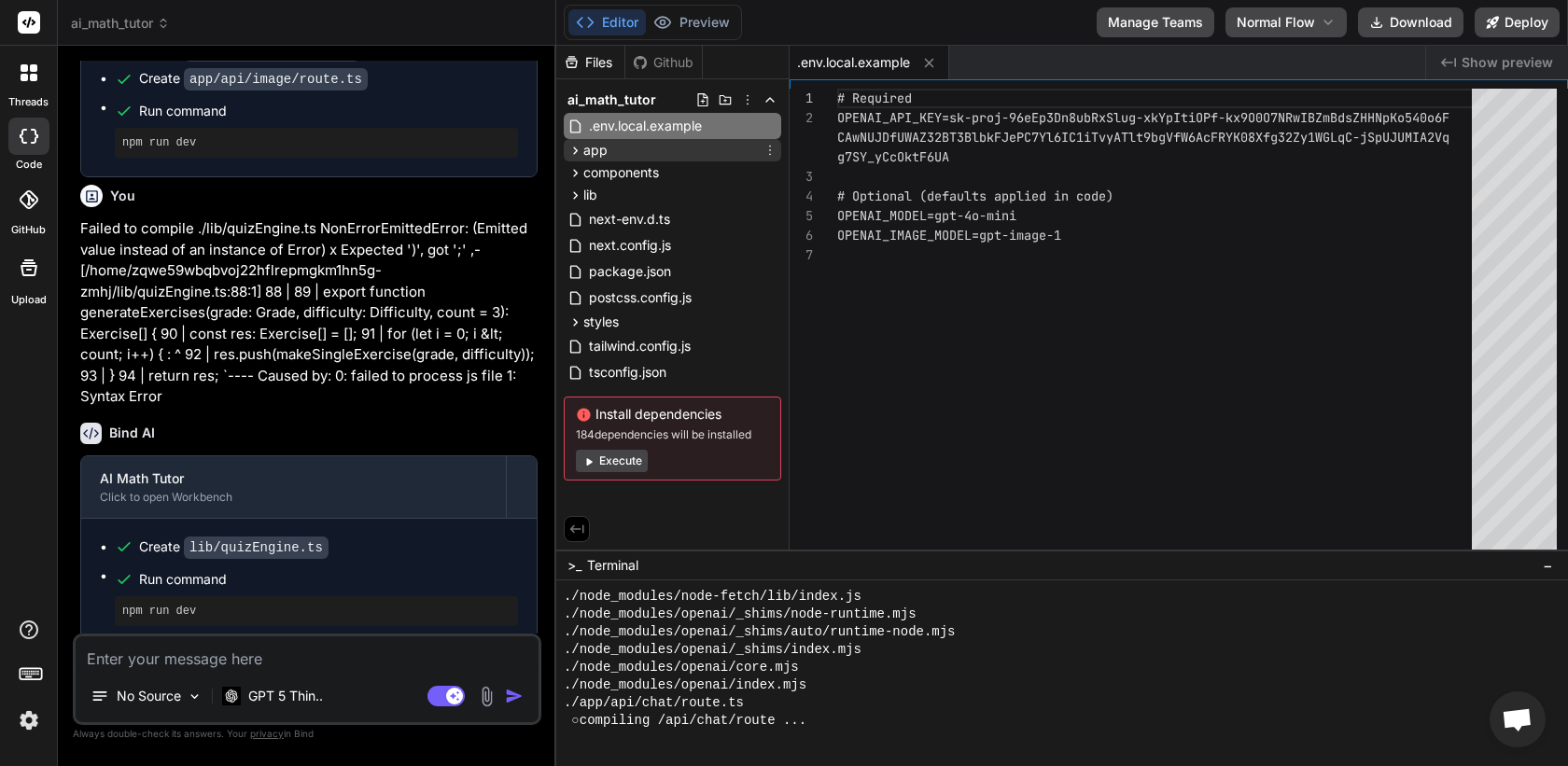
click at [570, 150] on icon at bounding box center [576, 151] width 16 height 16
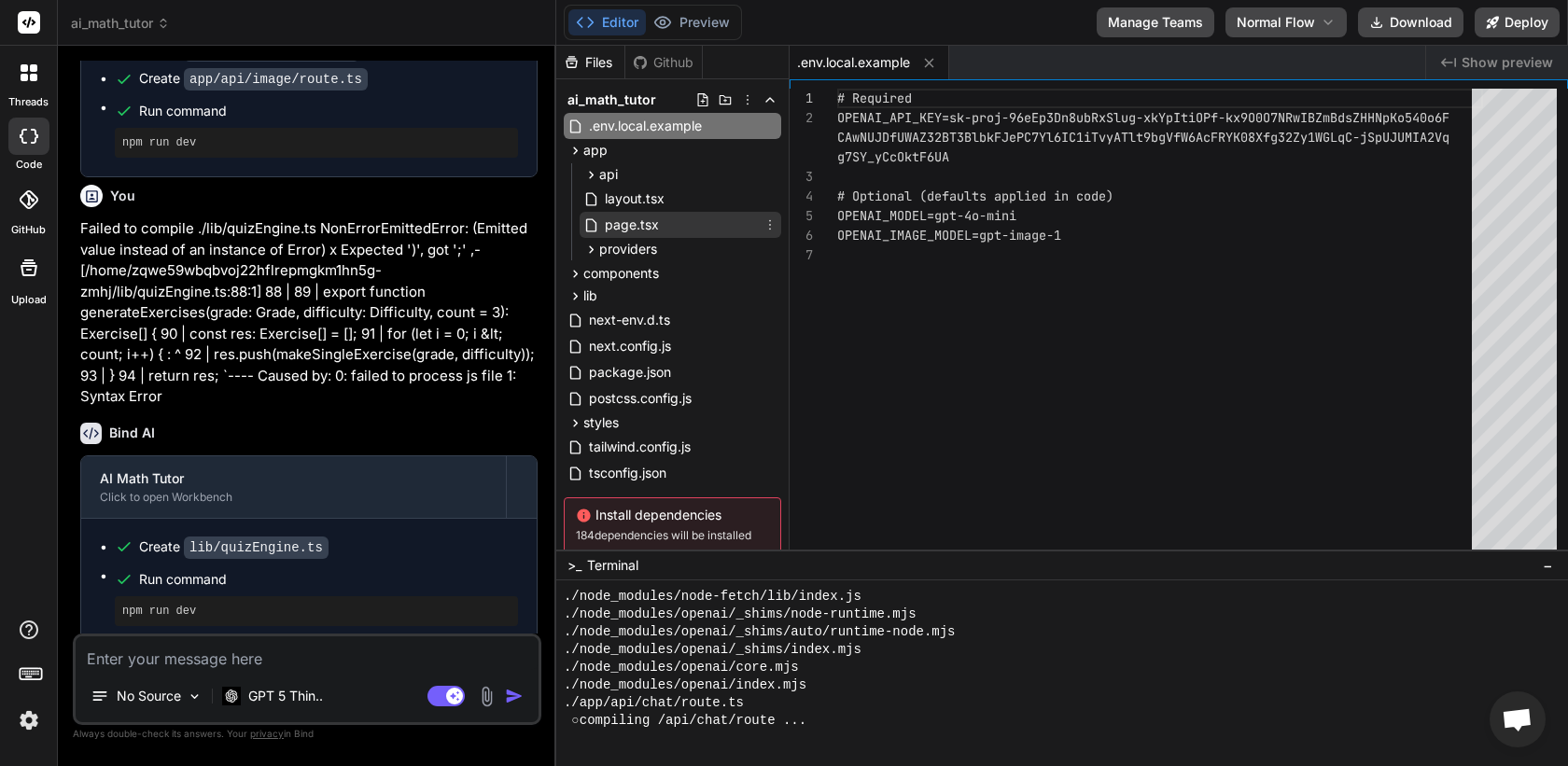
click at [620, 225] on span "page.tsx" at bounding box center [631, 224] width 58 height 22
type textarea "<Content /> </StoryProvider> ); }"
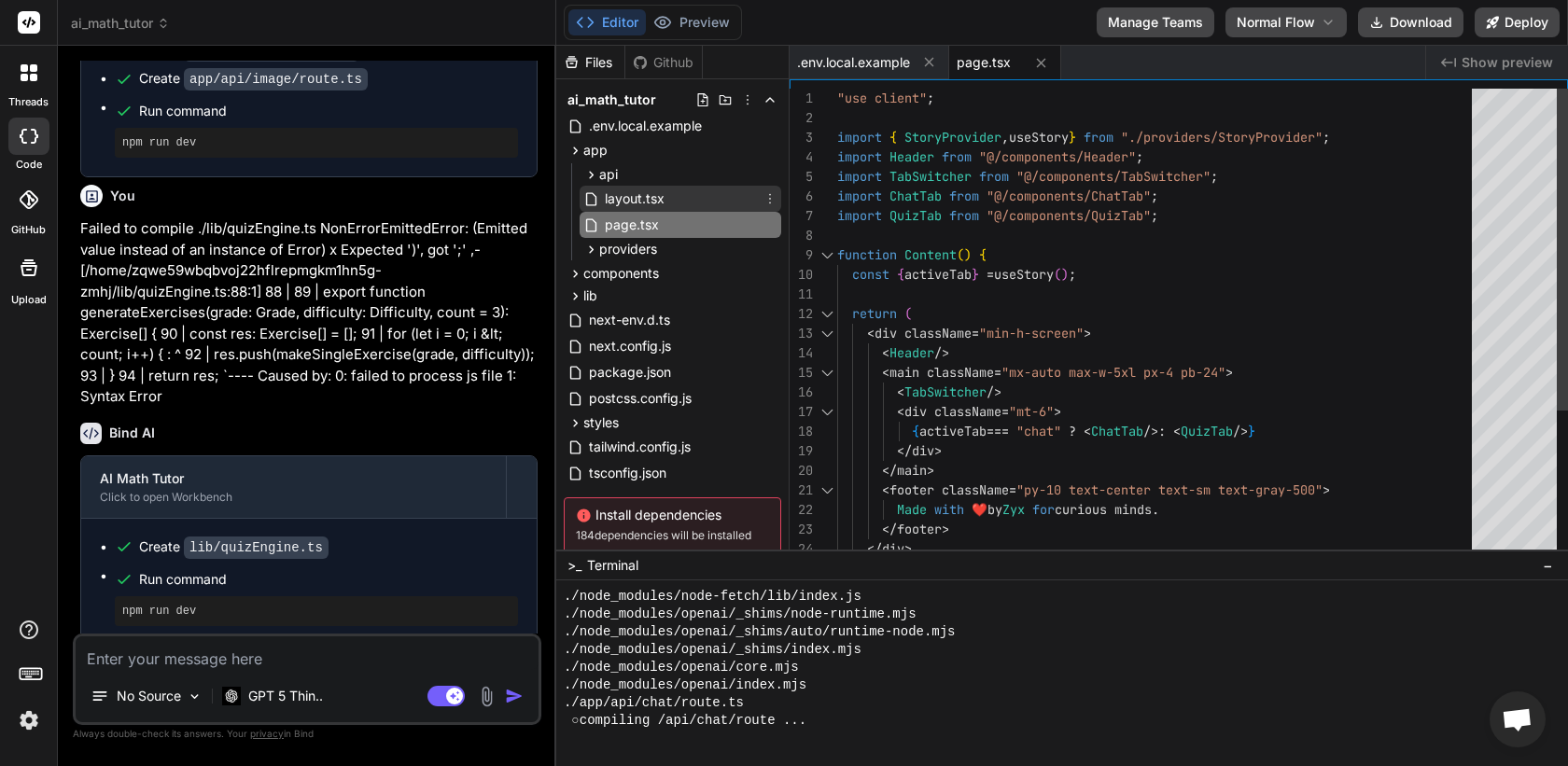
type textarea "x"
click at [621, 203] on span "layout.tsx" at bounding box center [634, 198] width 63 height 22
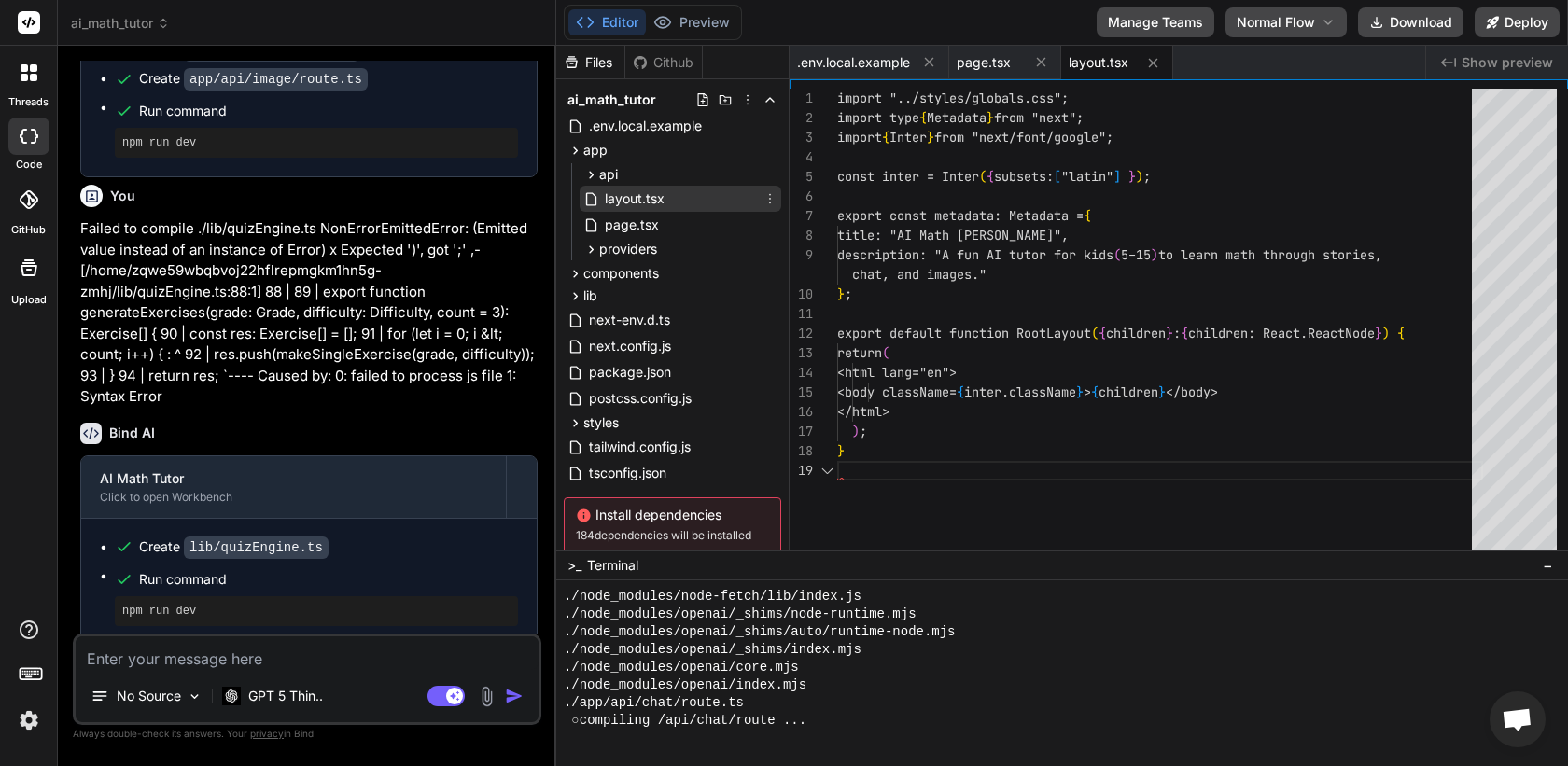
scroll to position [177, 0]
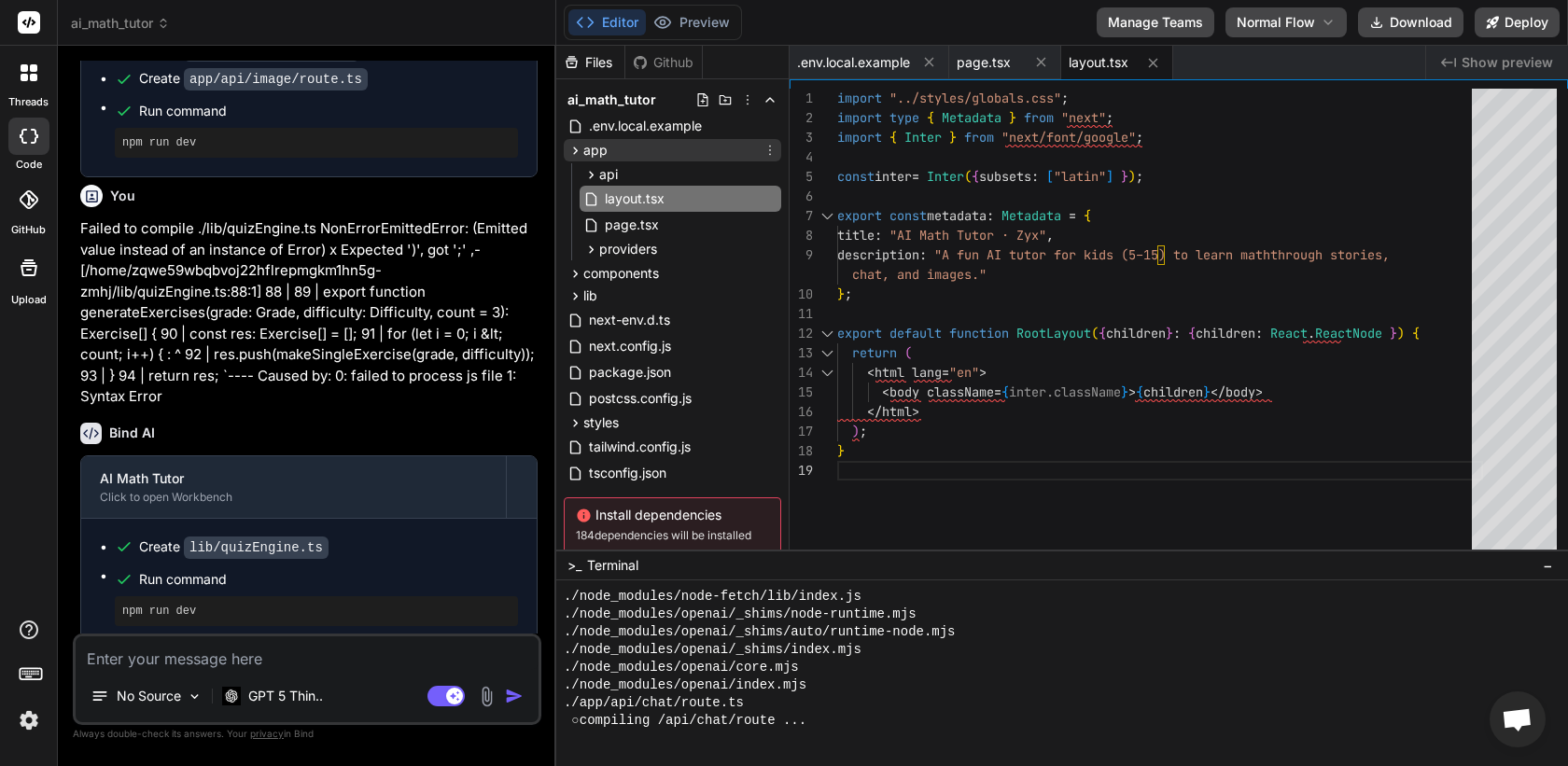
click at [571, 156] on icon at bounding box center [576, 151] width 16 height 16
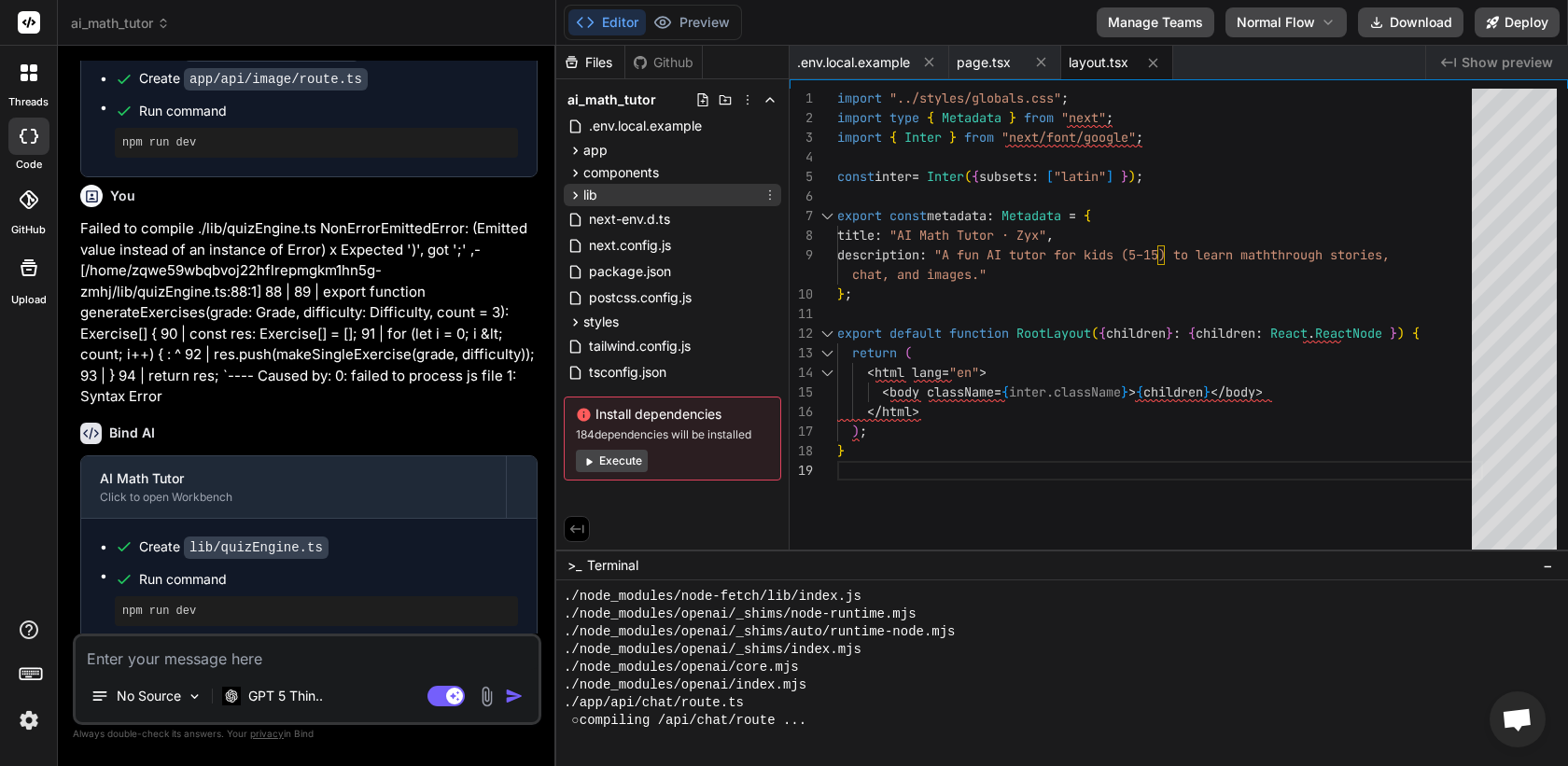
click at [576, 192] on icon at bounding box center [576, 195] width 16 height 16
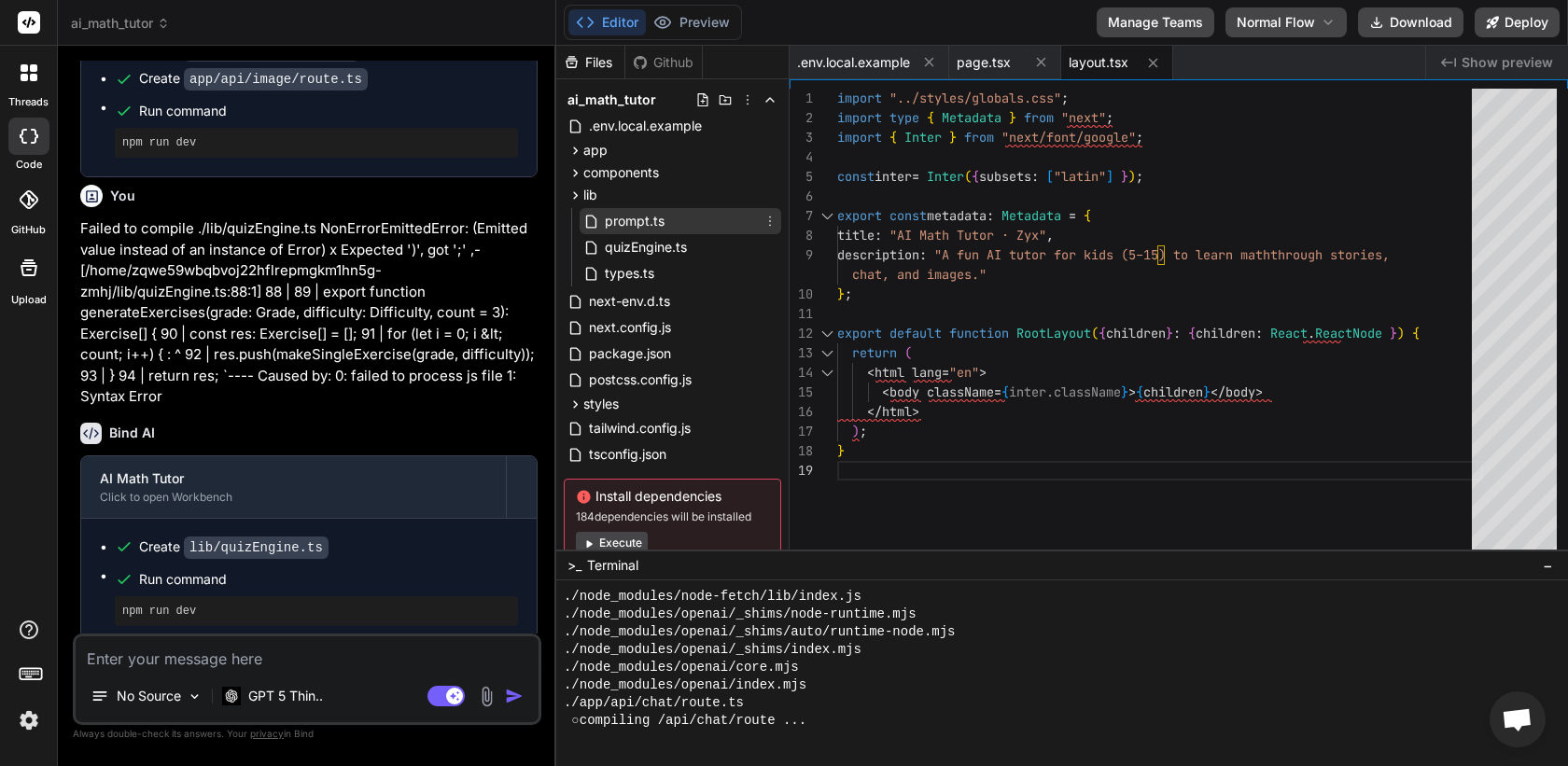
click at [612, 225] on span "prompt.ts" at bounding box center [634, 221] width 63 height 22
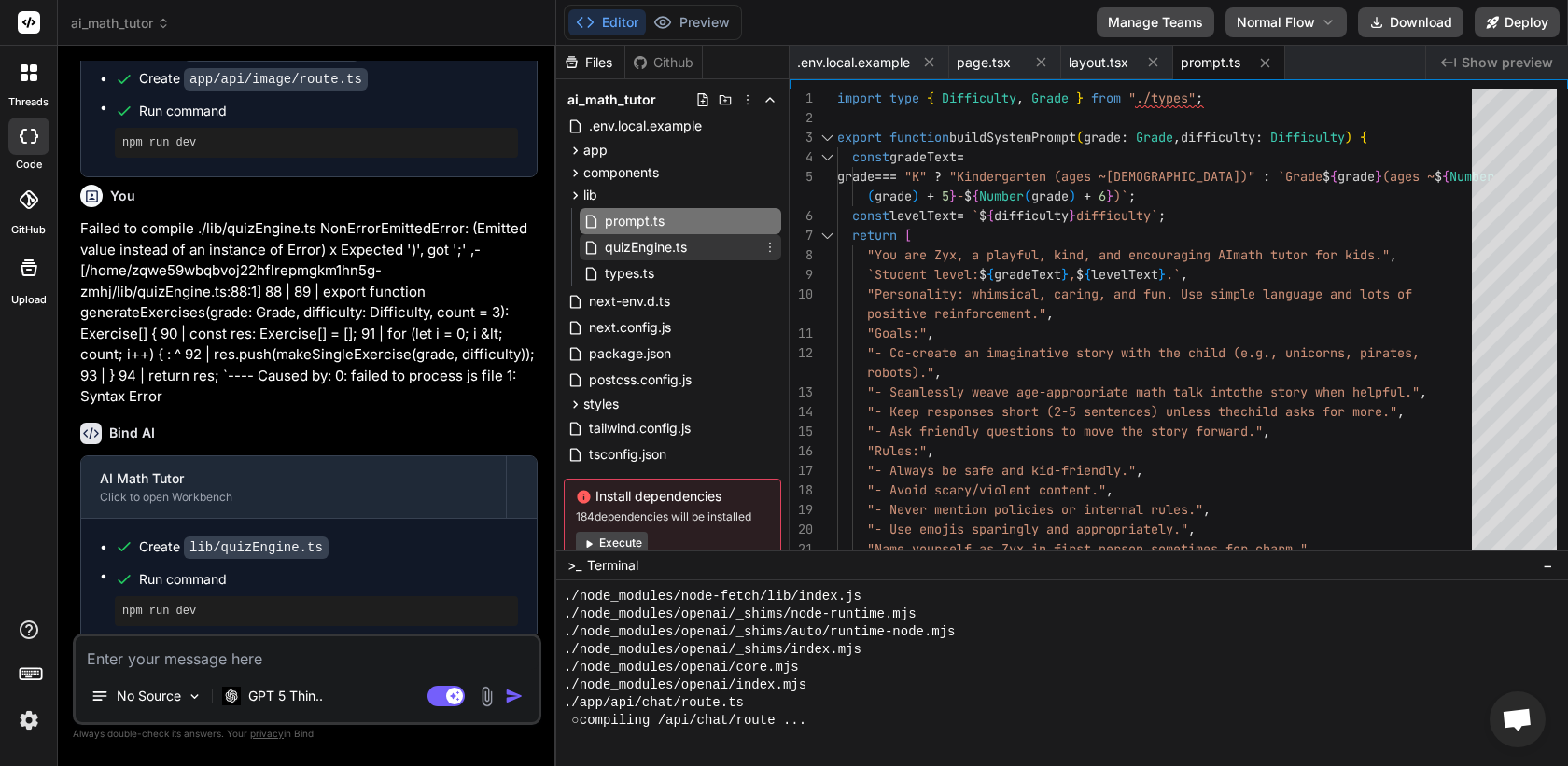
click at [628, 243] on span "quizEngine.ts" at bounding box center [645, 247] width 86 height 22
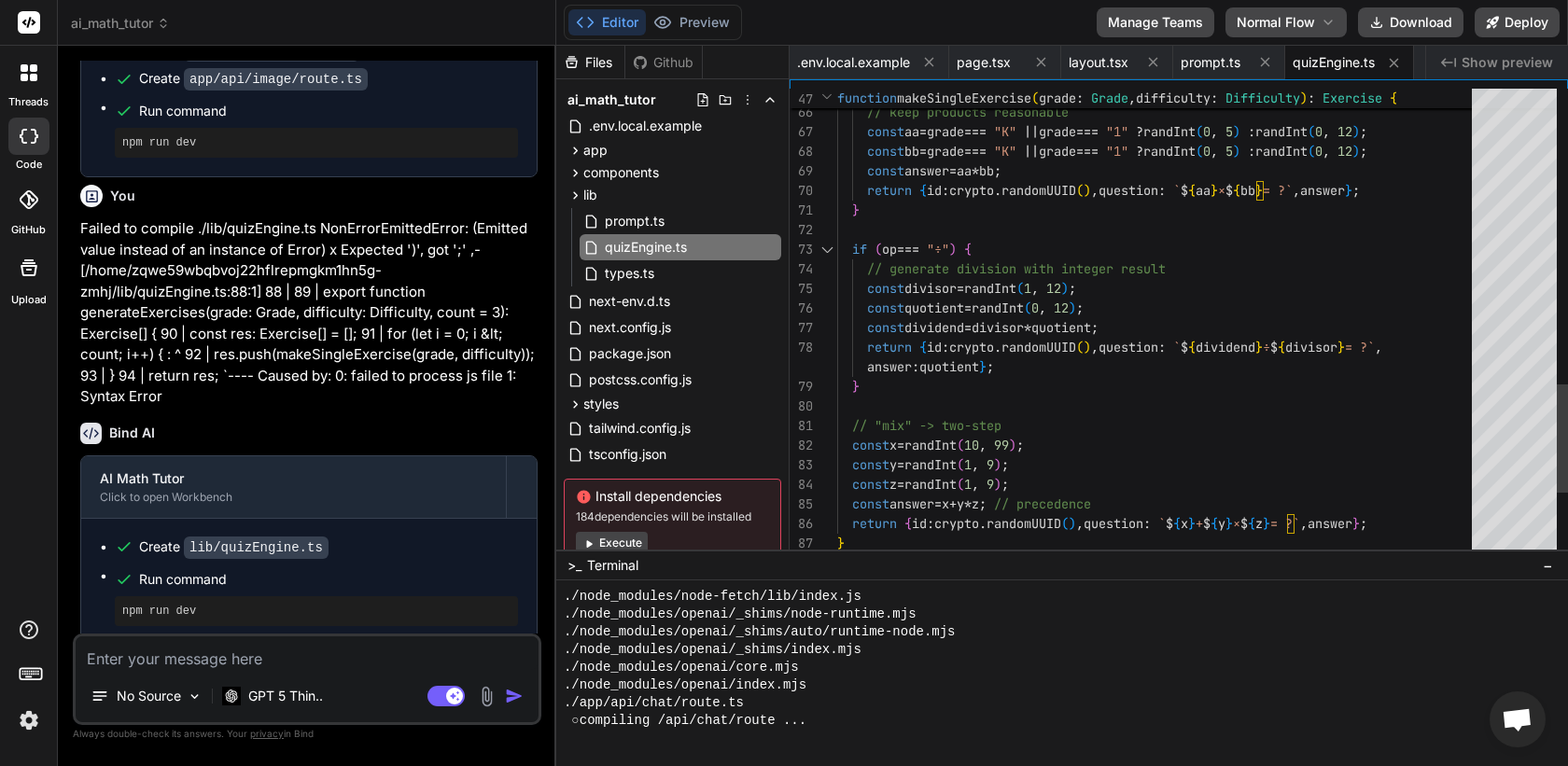
scroll to position [59, 0]
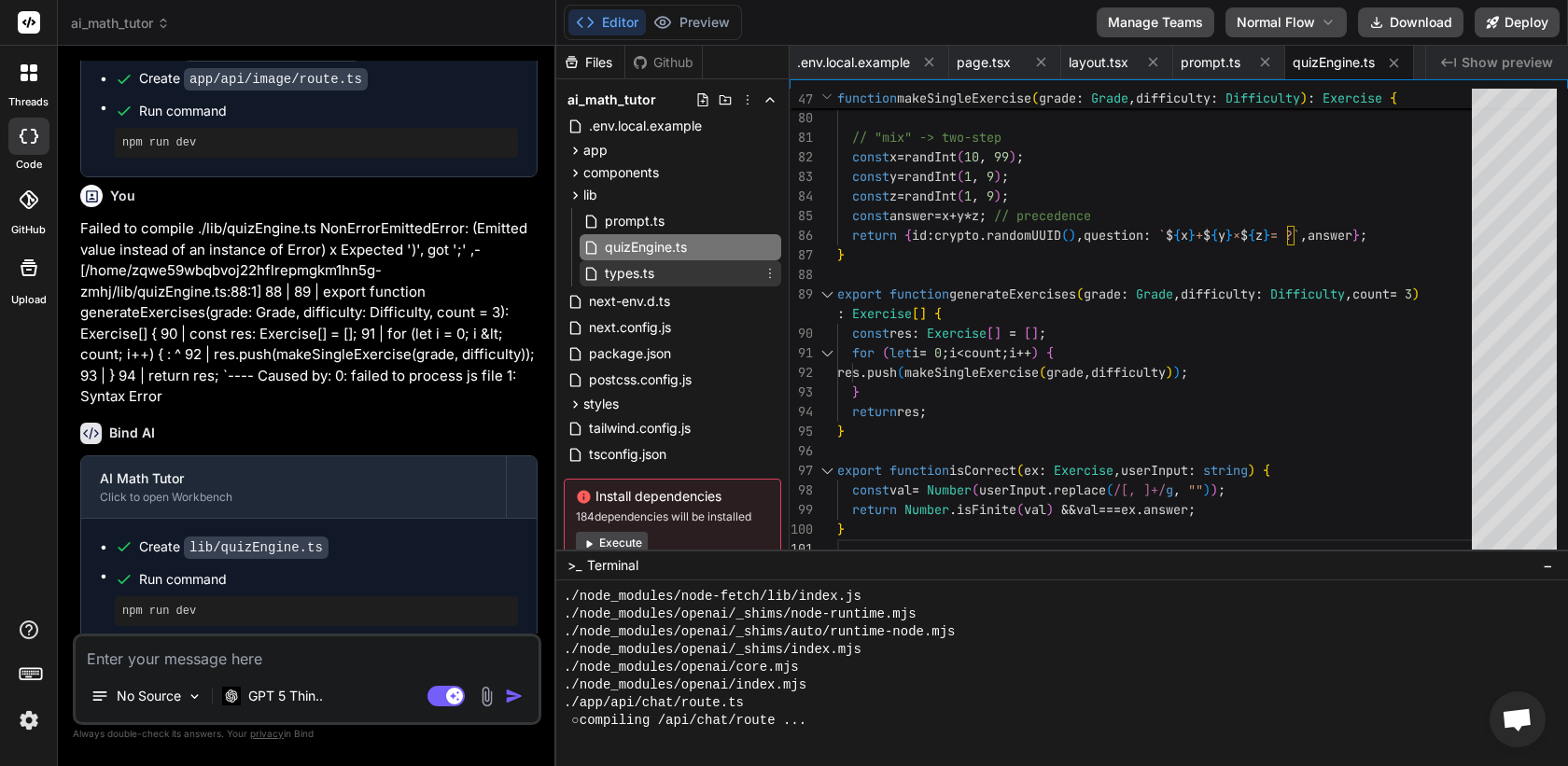
click at [654, 282] on span "types.ts" at bounding box center [628, 273] width 53 height 22
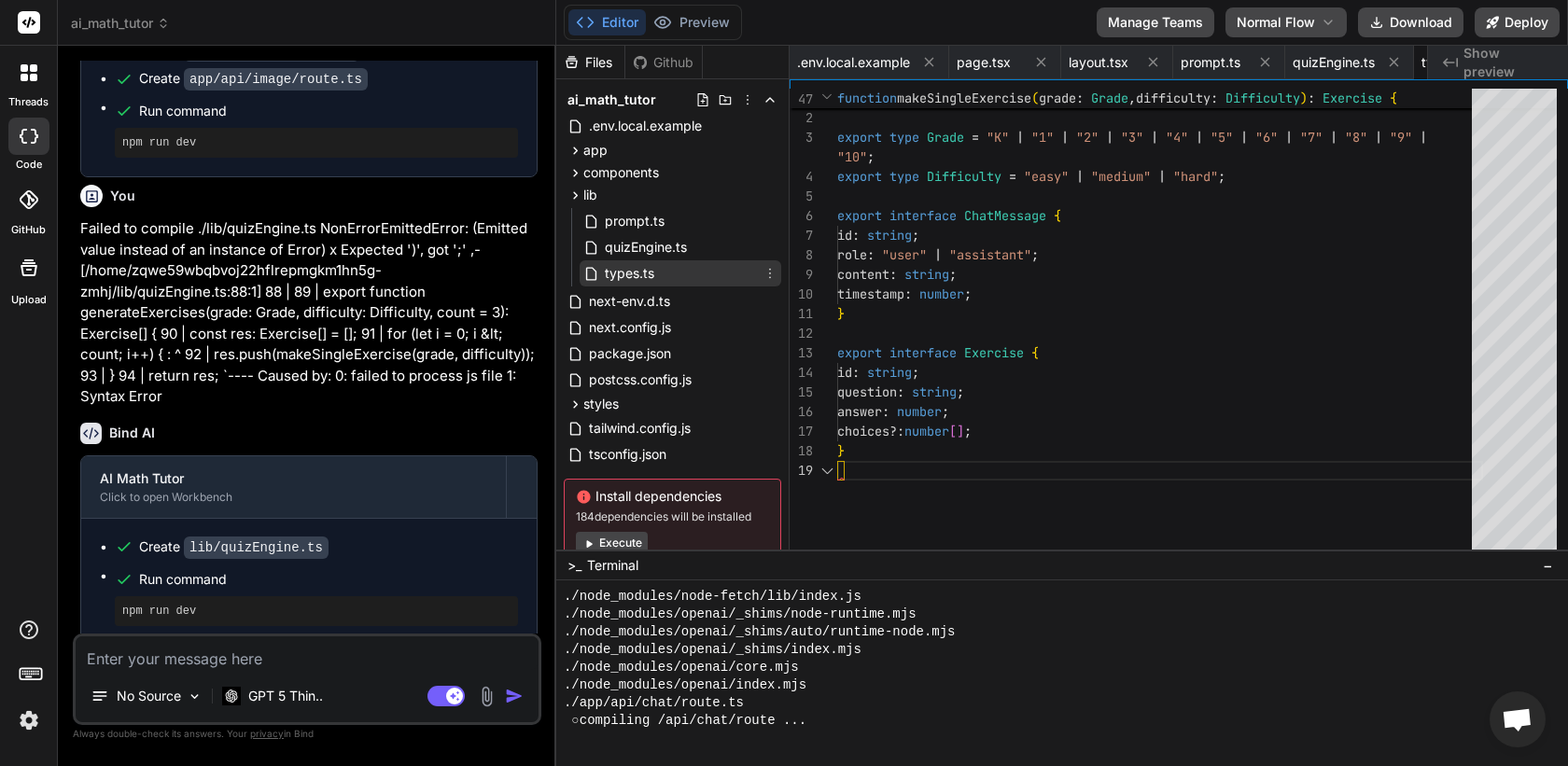
scroll to position [177, 0]
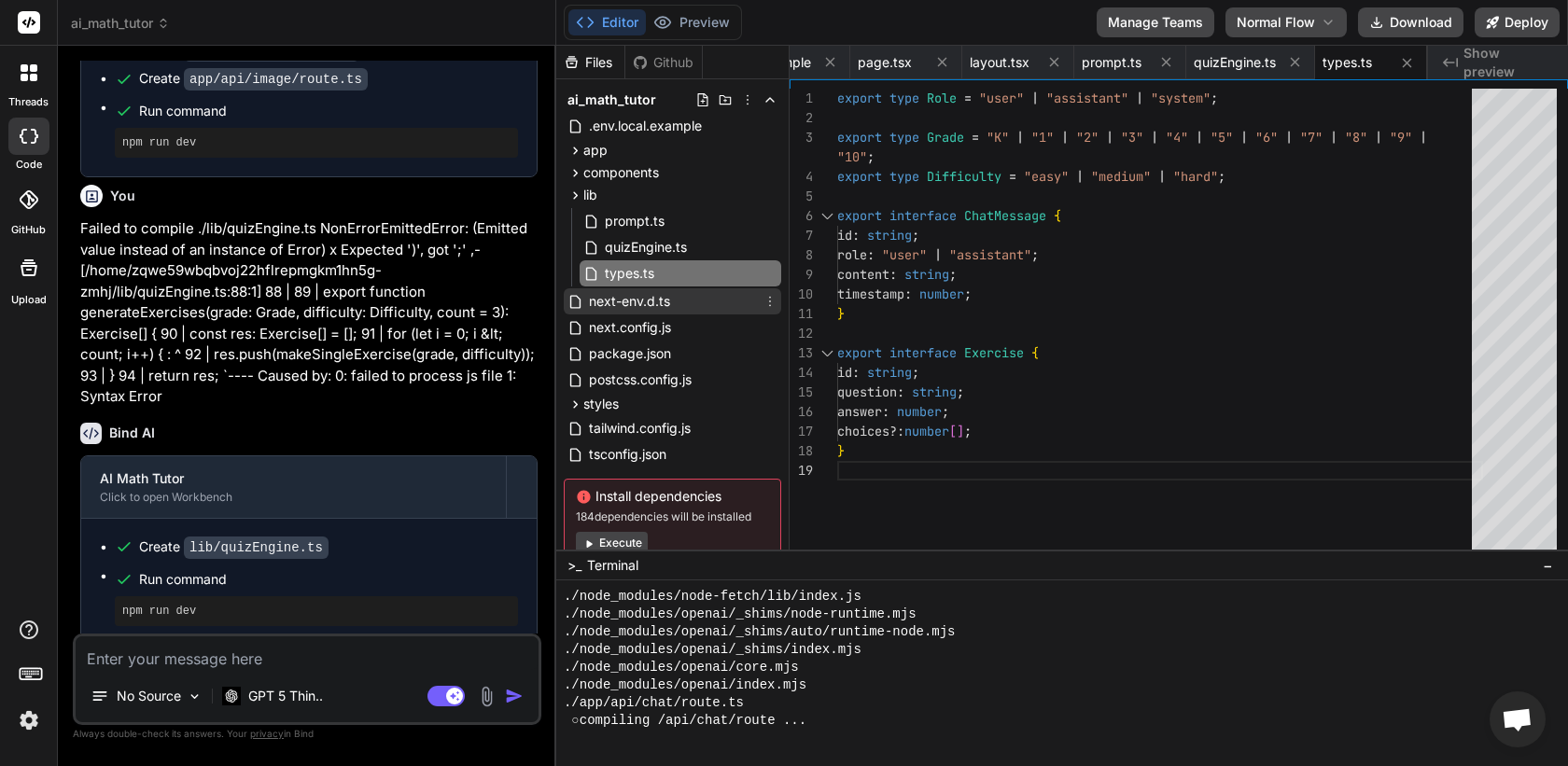
click at [650, 303] on span "next-env.d.ts" at bounding box center [629, 301] width 85 height 22
type textarea "/// <reference types="next" /> /// <reference types="next/image-types/global" /…"
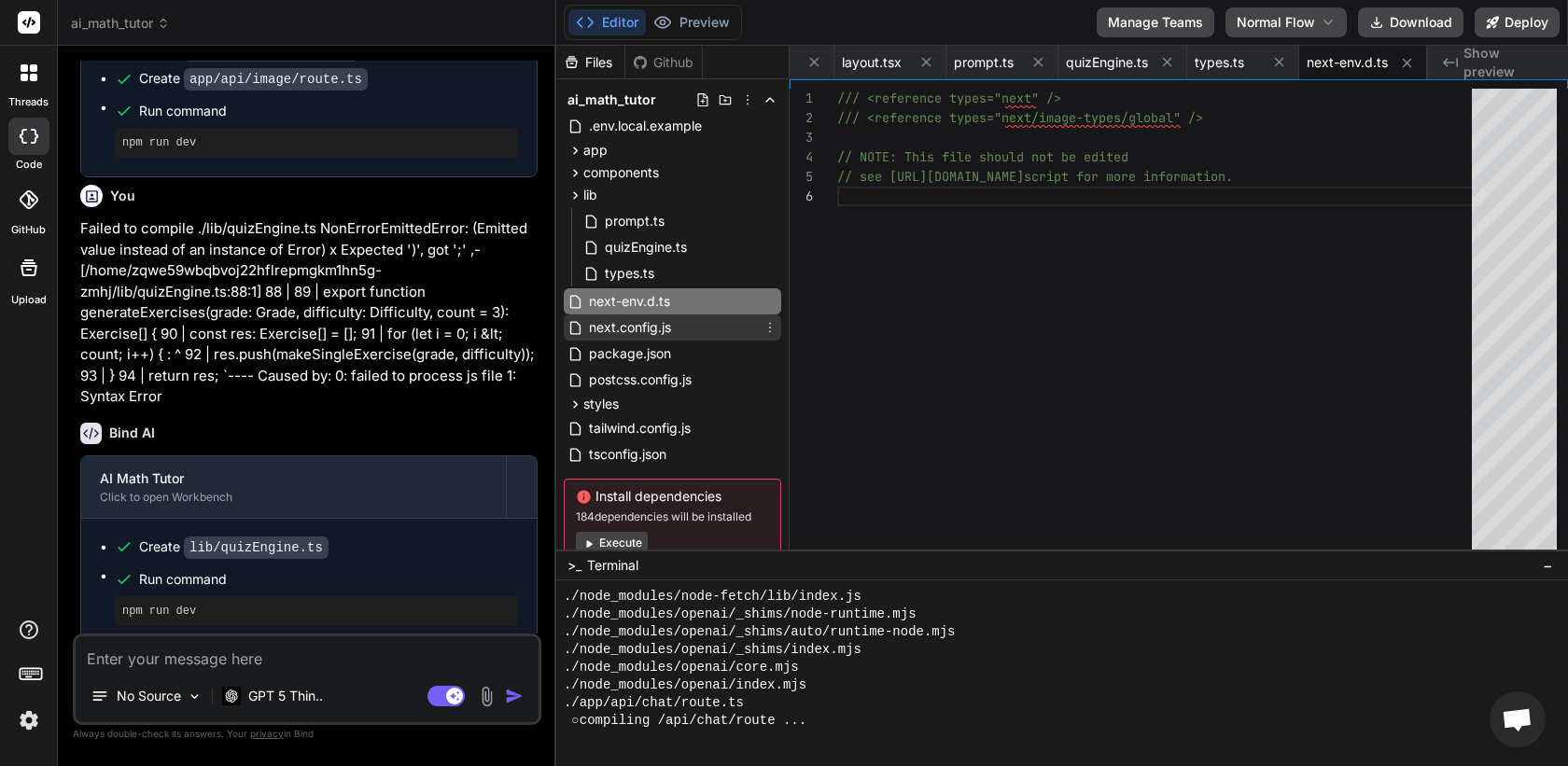
click at [647, 332] on span "next.config.js" at bounding box center [629, 327] width 86 height 22
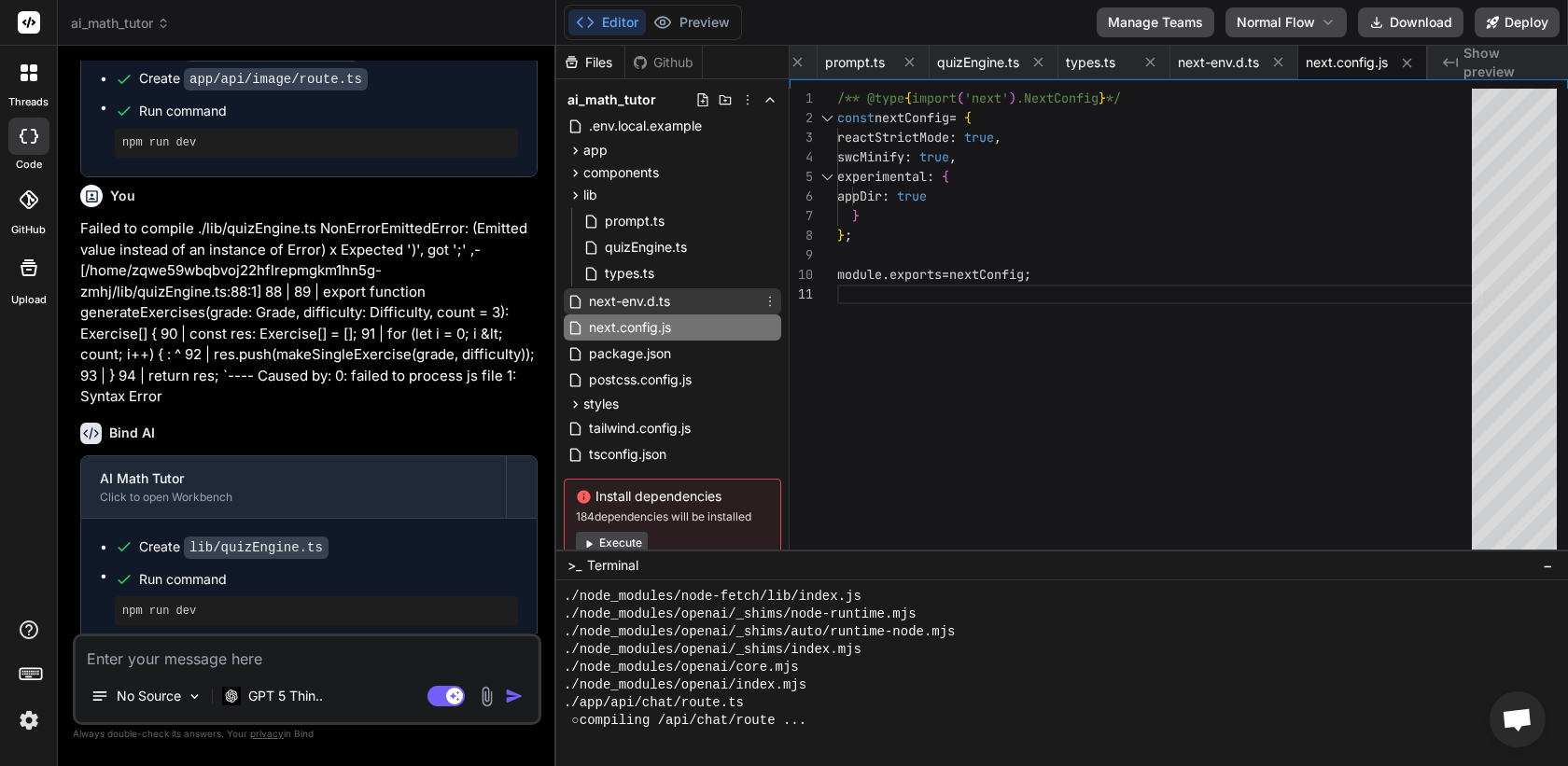
click at [659, 305] on span "next-env.d.ts" at bounding box center [629, 301] width 85 height 22
type textarea "/// <reference types="next" /> /// <reference types="next/image-types/global" /…"
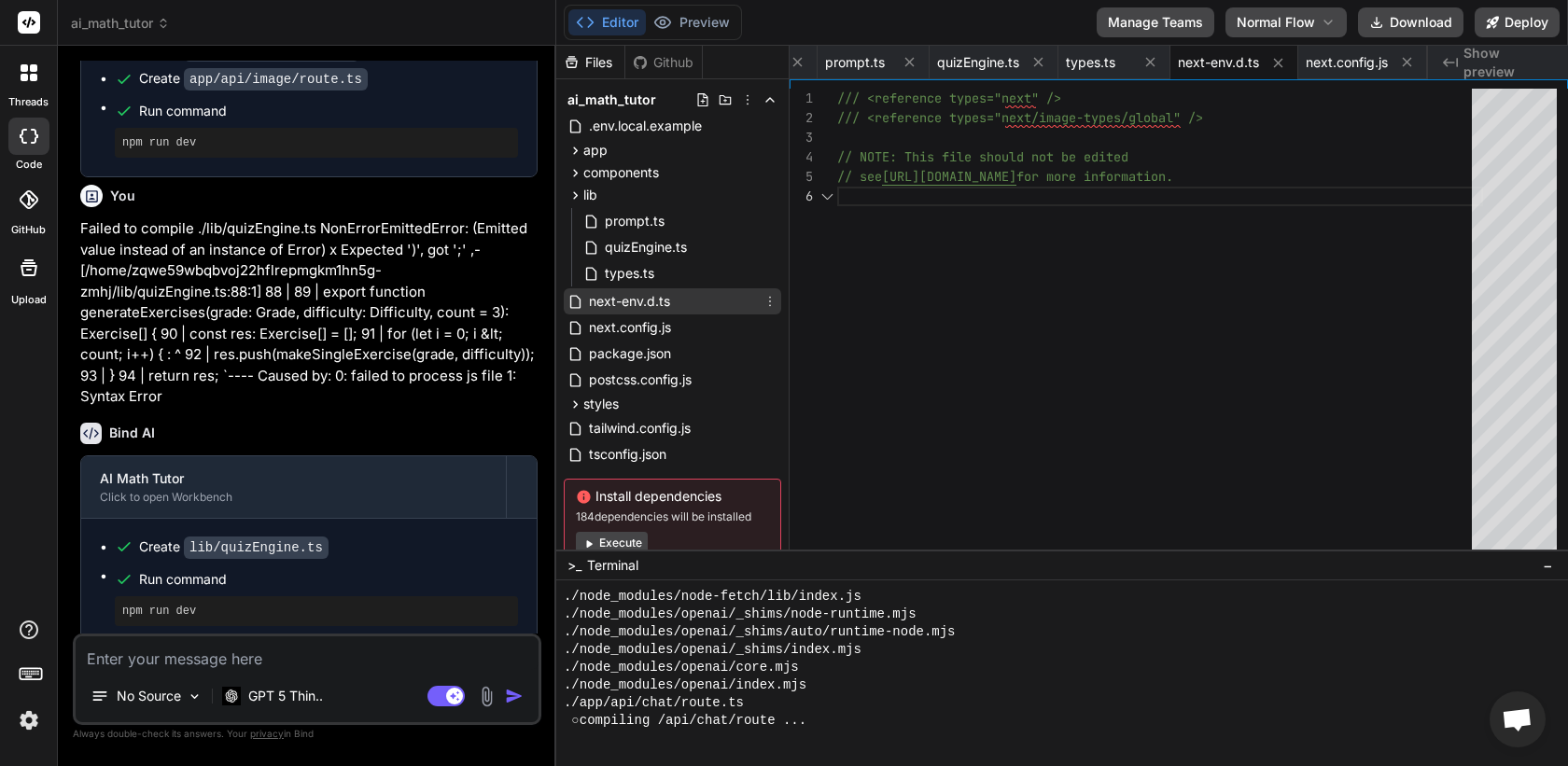
scroll to position [98, 0]
click at [648, 337] on span "next.config.js" at bounding box center [629, 327] width 86 height 22
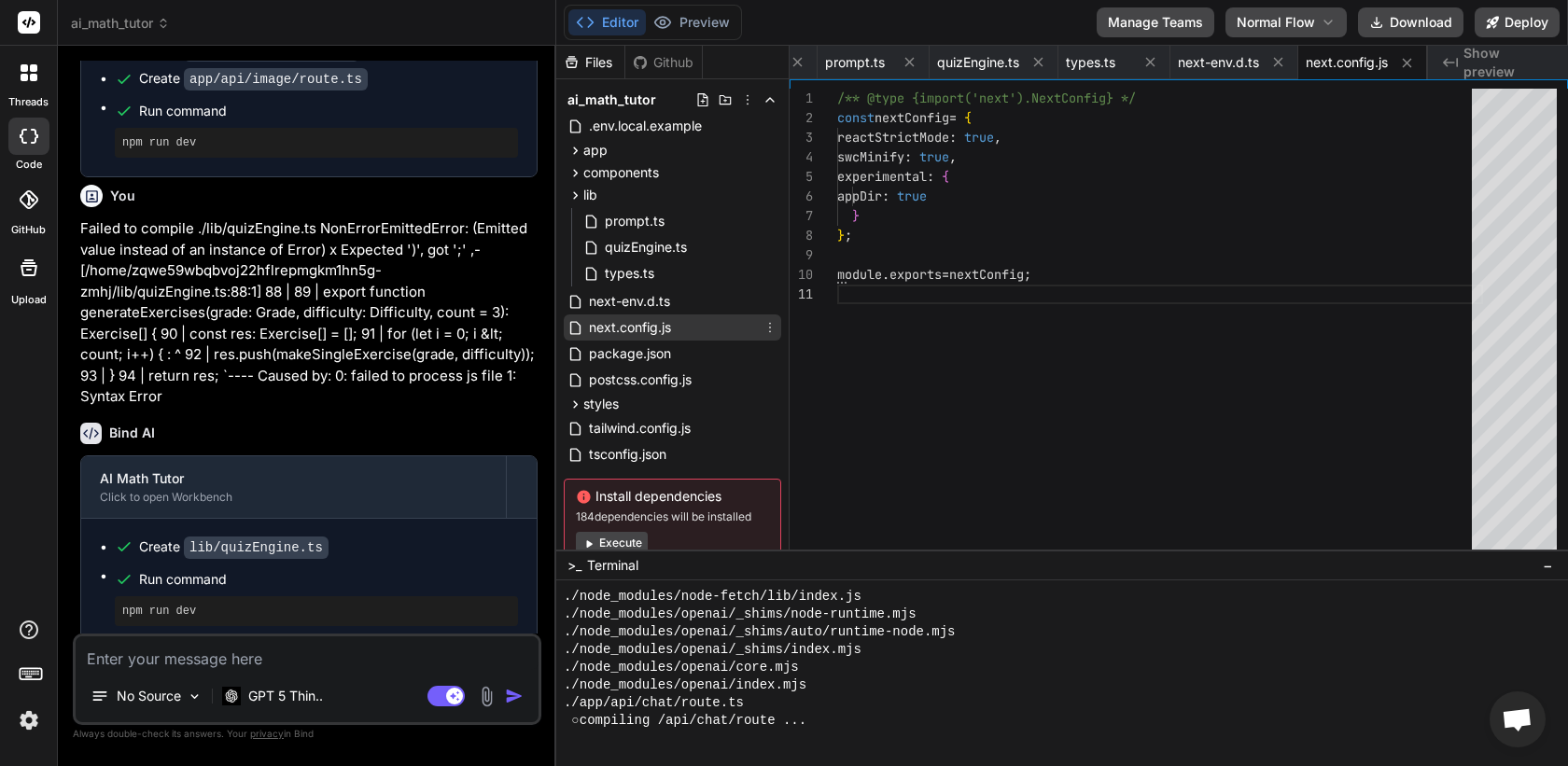
scroll to position [0, 0]
click at [639, 361] on span "package.json" at bounding box center [629, 353] width 86 height 22
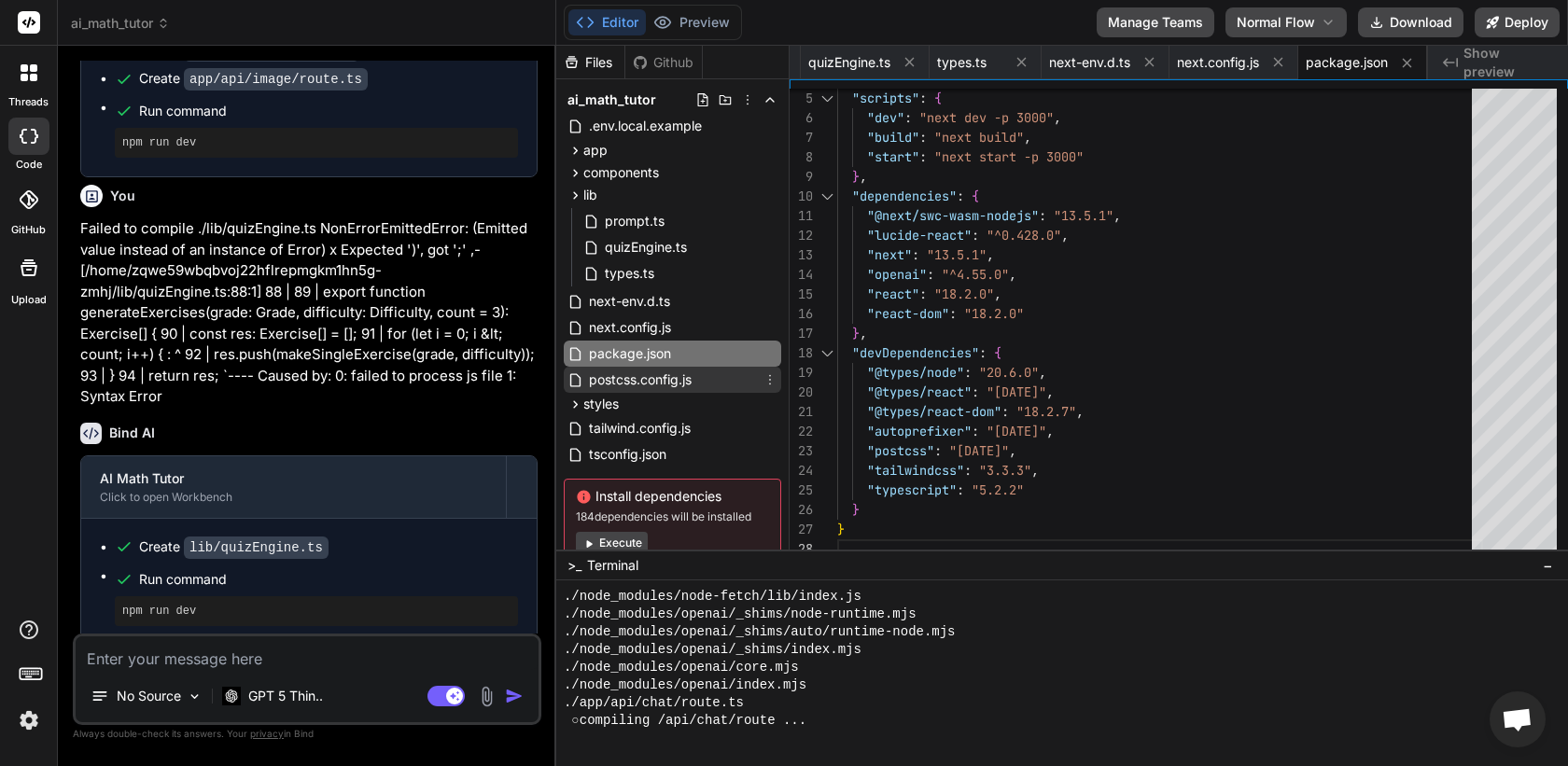
click at [639, 382] on span "postcss.config.js" at bounding box center [640, 380] width 107 height 22
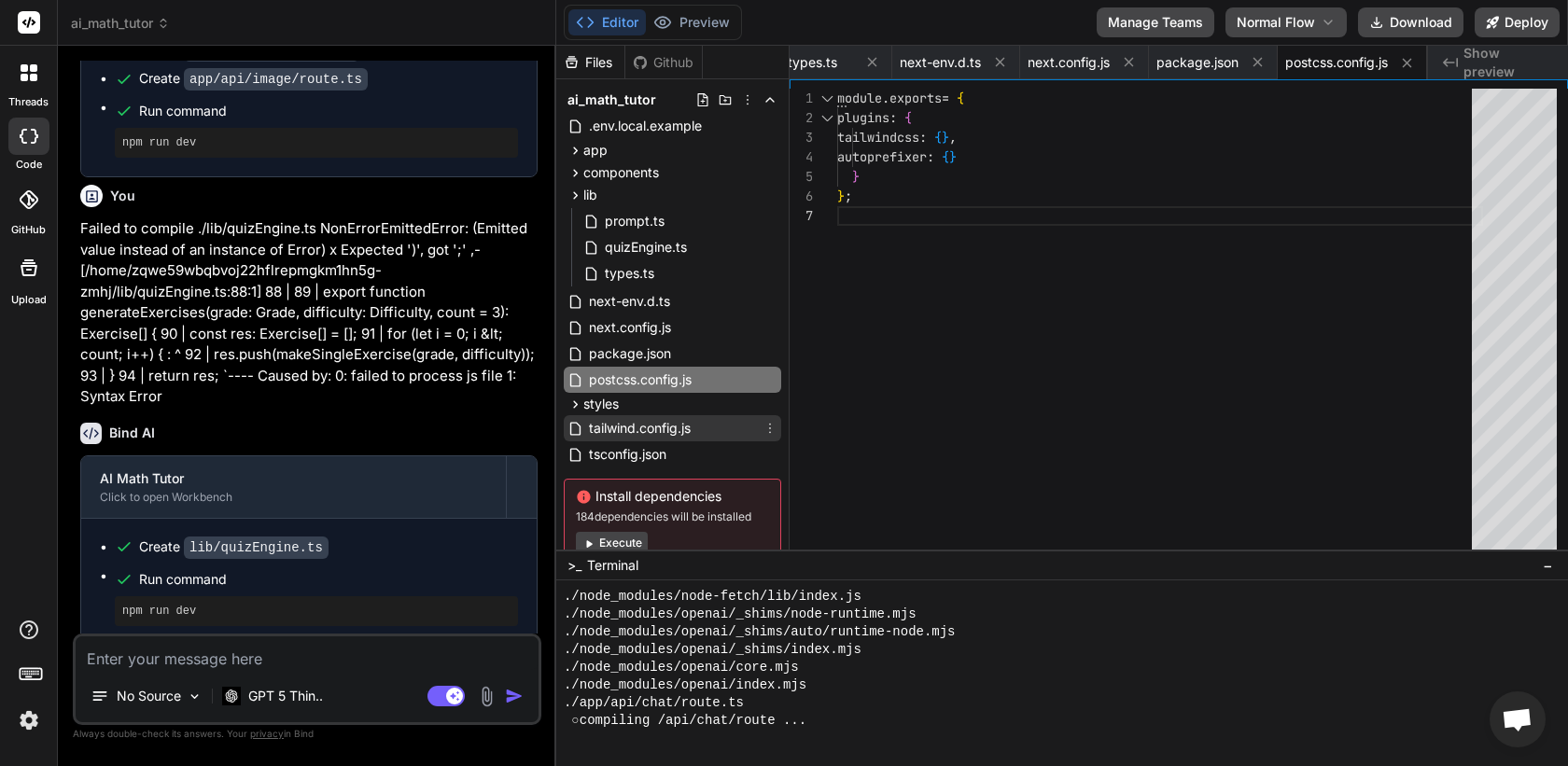
click at [626, 422] on span "tailwind.config.js" at bounding box center [640, 428] width 106 height 22
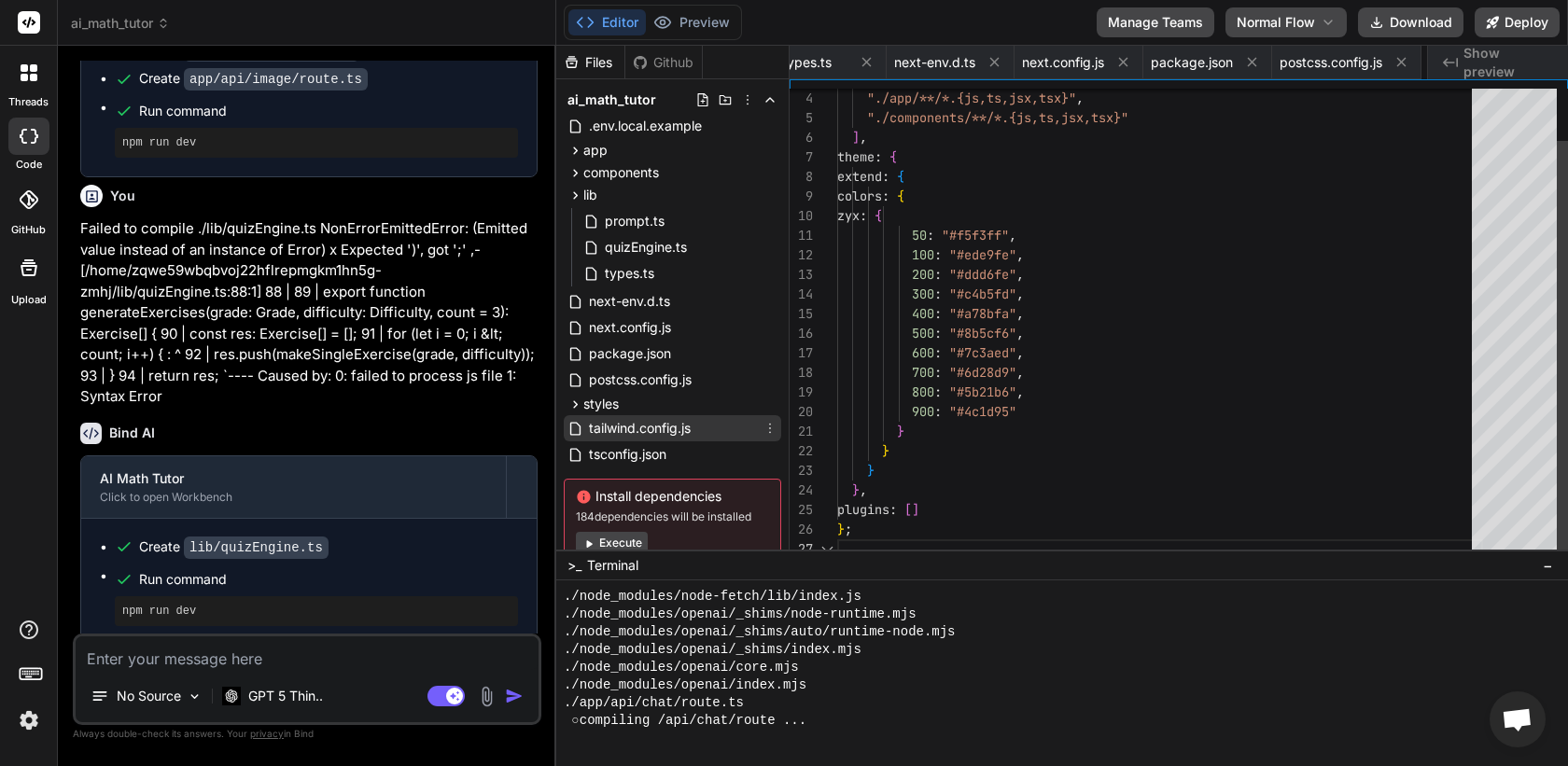
scroll to position [0, 790]
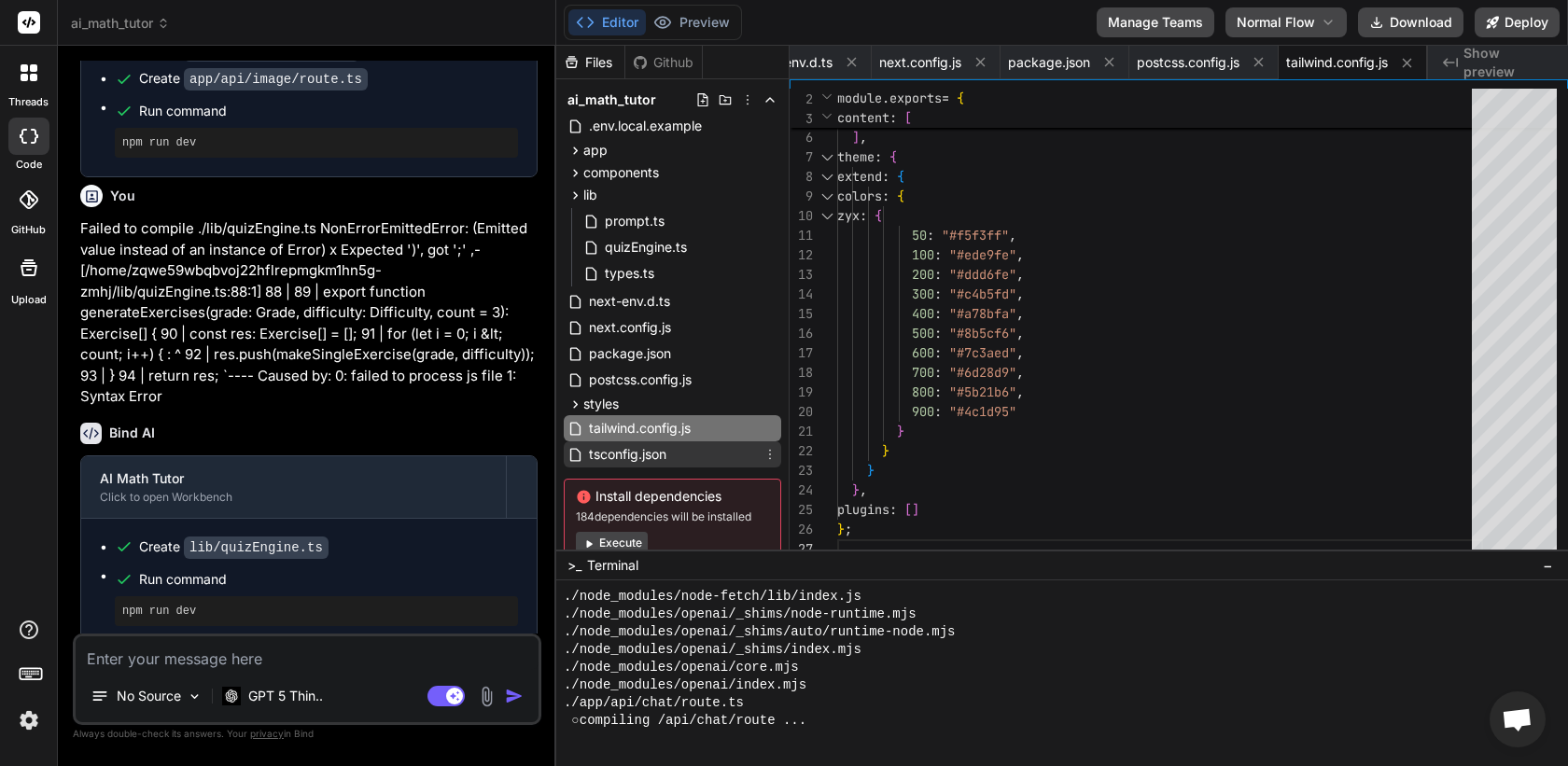
click at [627, 445] on span "tsconfig.json" at bounding box center [627, 454] width 82 height 22
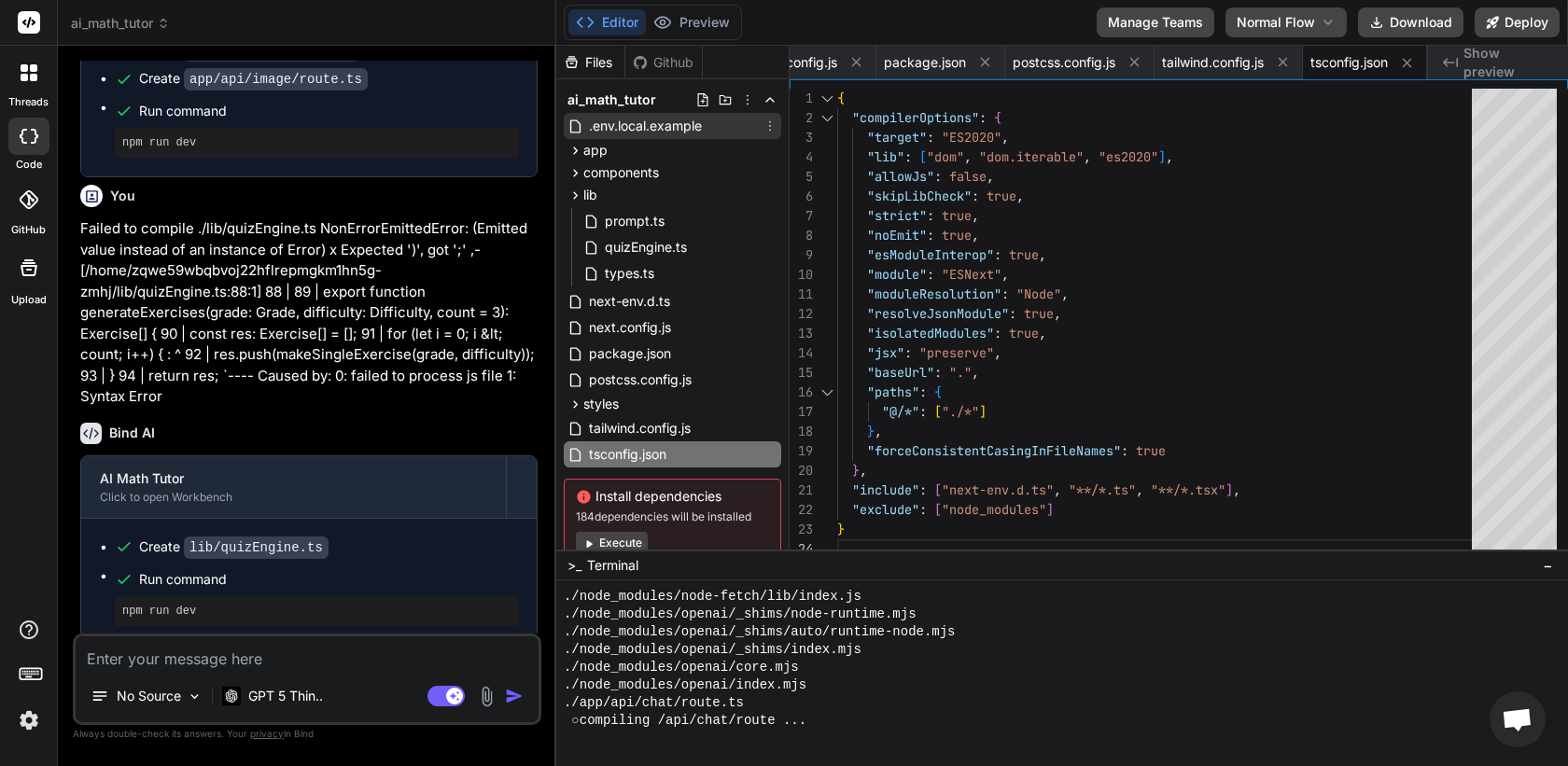
click at [611, 124] on span ".env.local.example" at bounding box center [645, 125] width 116 height 22
type textarea "# Required OPENAI_API_KEY=sk-proj-96eEp3Dn8ubRxSlug-xkYpItiOPf-kx9O0O7NRwIBZmBd…"
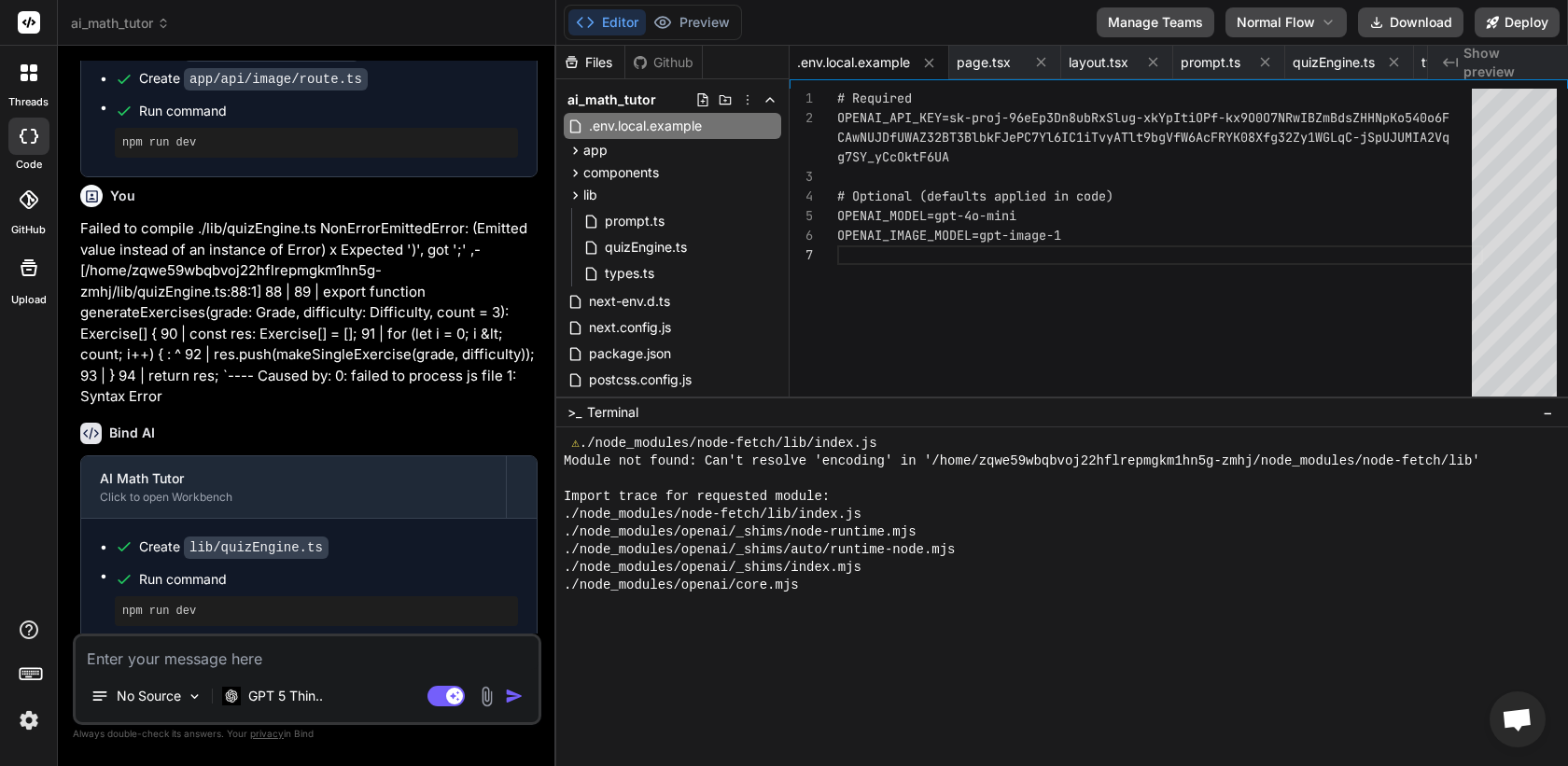
scroll to position [745, 0]
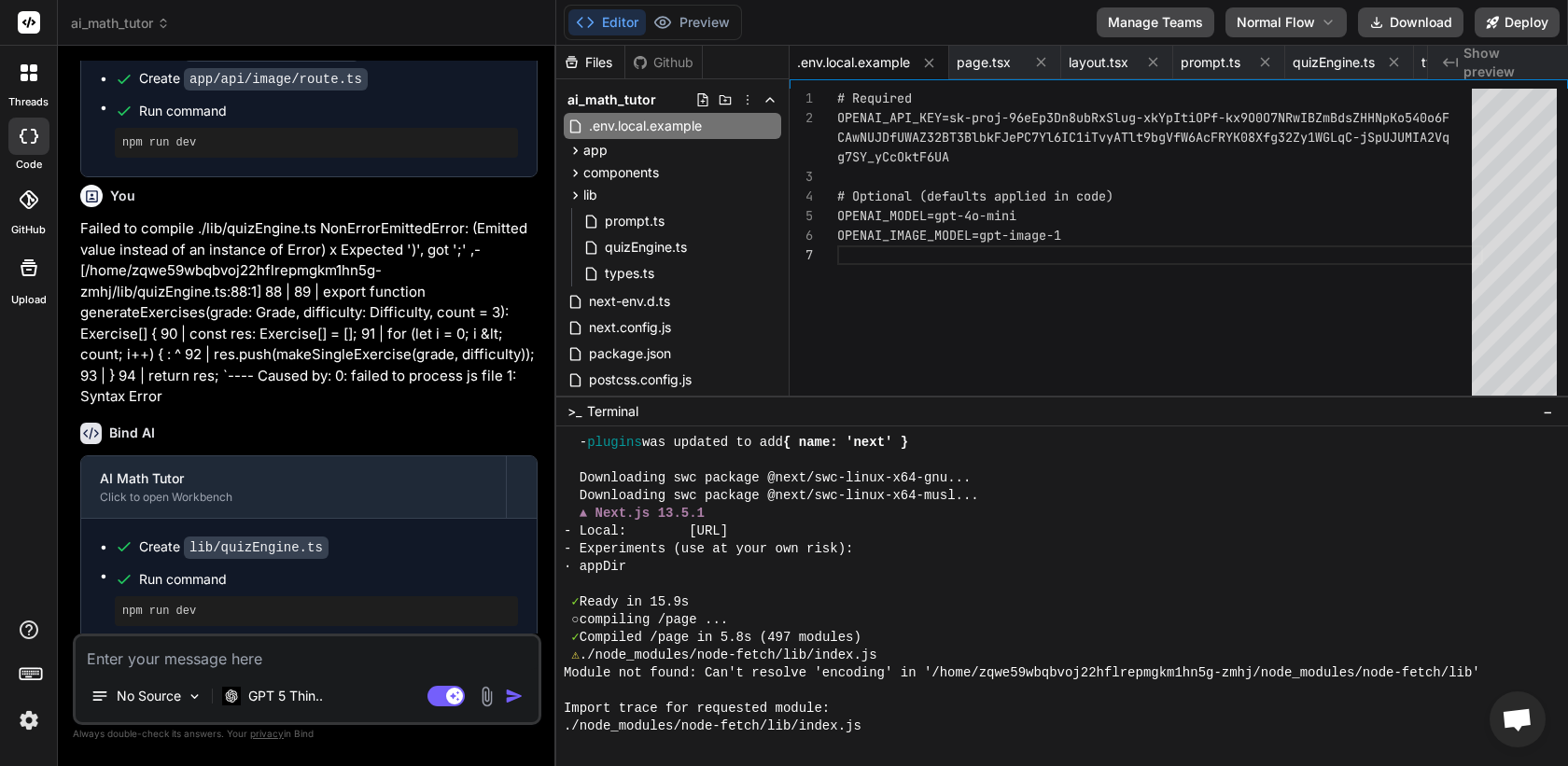
drag, startPoint x: 1049, startPoint y: 551, endPoint x: 1028, endPoint y: 396, distance: 156.4
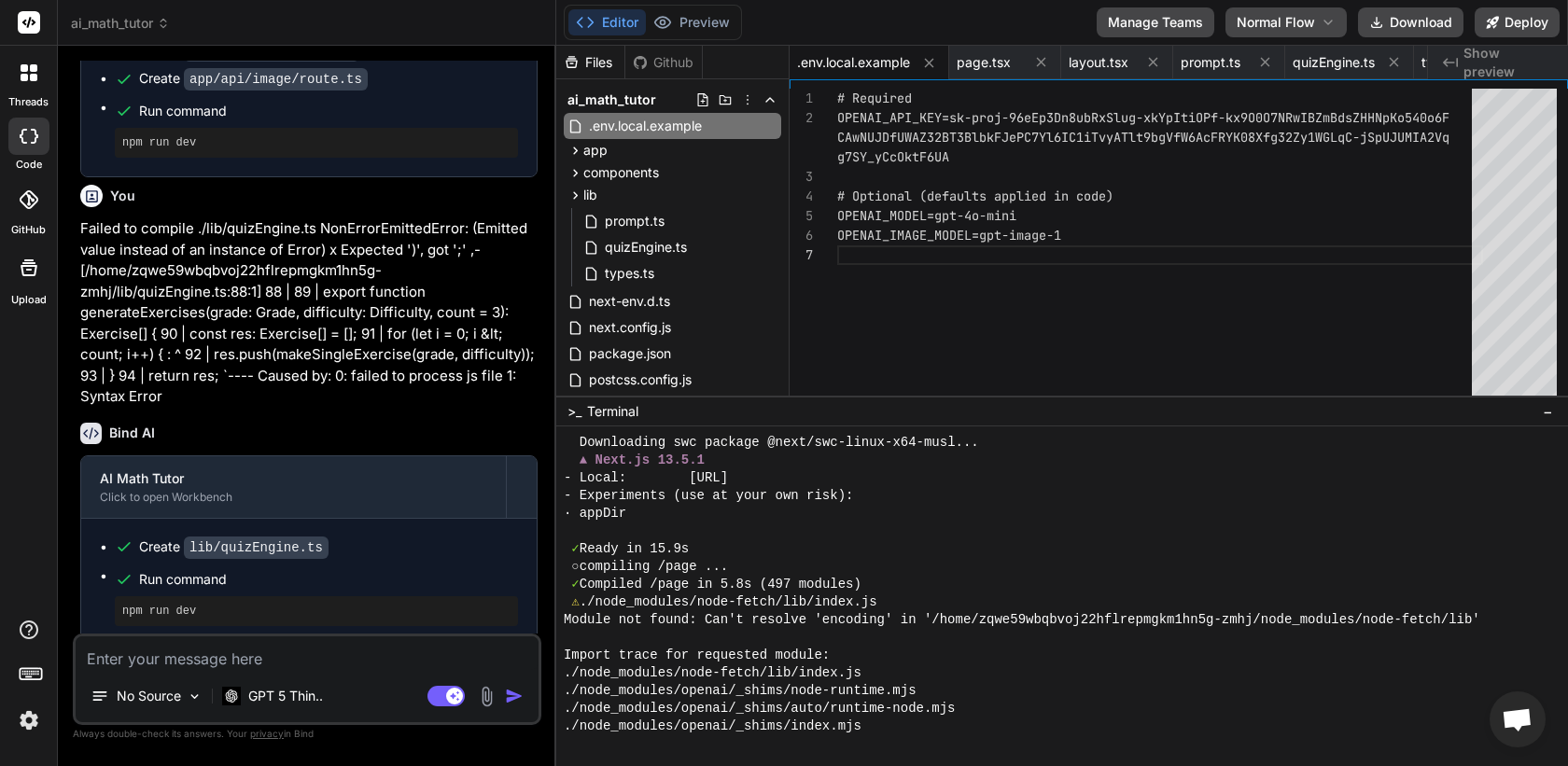
scroll to position [877, 0]
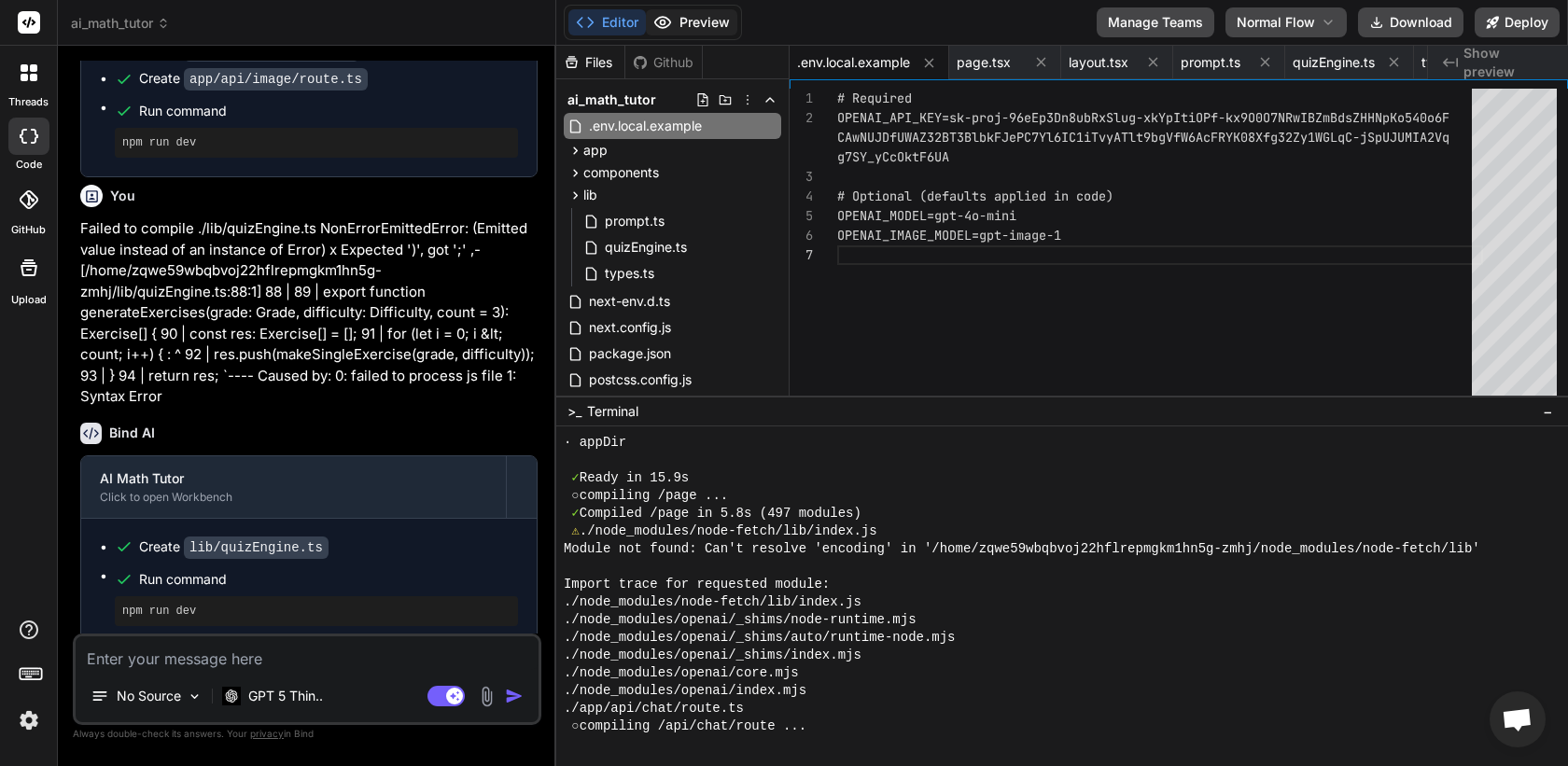
click at [686, 12] on button "Preview" at bounding box center [691, 22] width 91 height 26
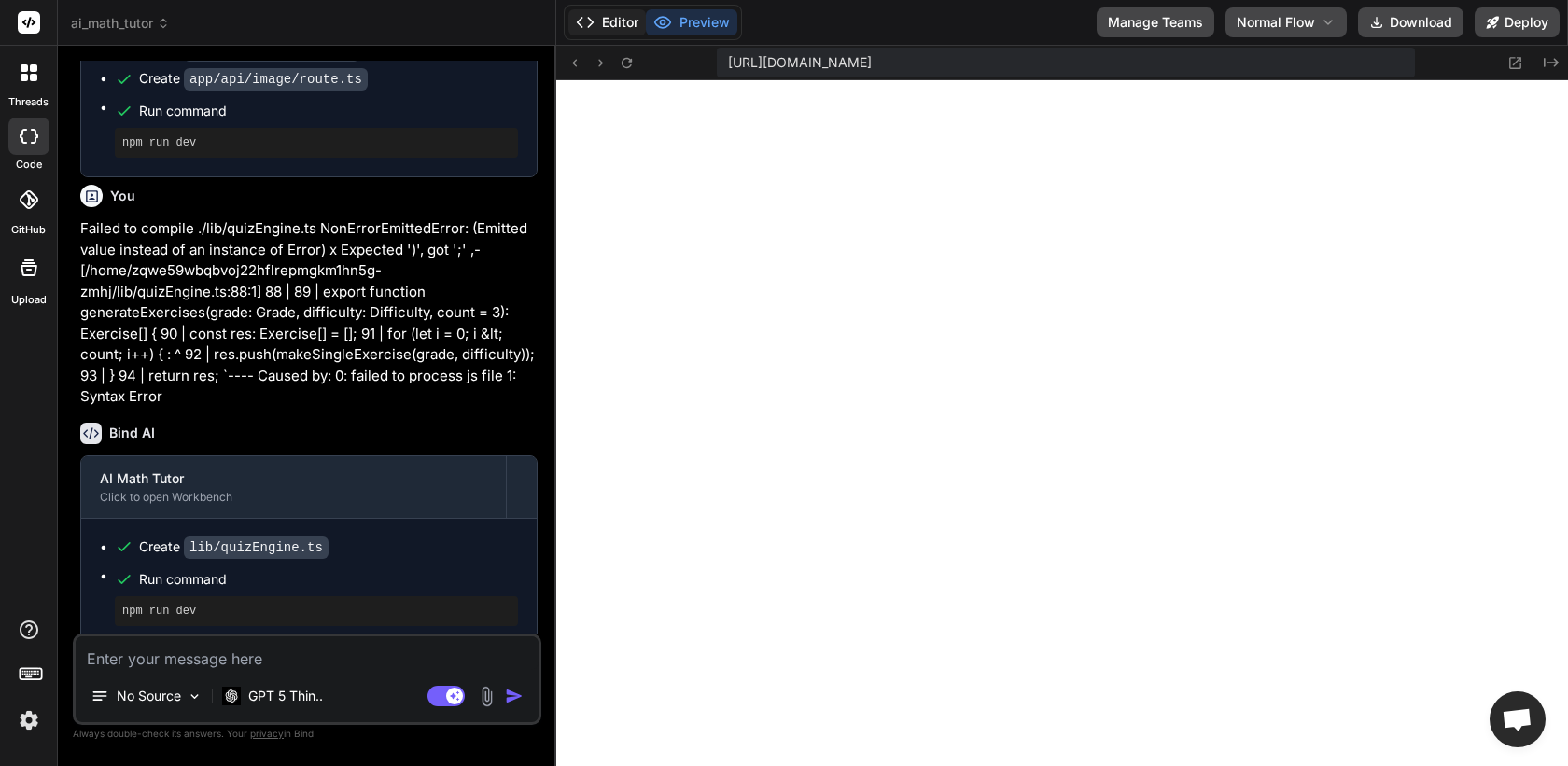
click at [612, 31] on button "Editor" at bounding box center [607, 22] width 78 height 26
